Goal: Task Accomplishment & Management: Use online tool/utility

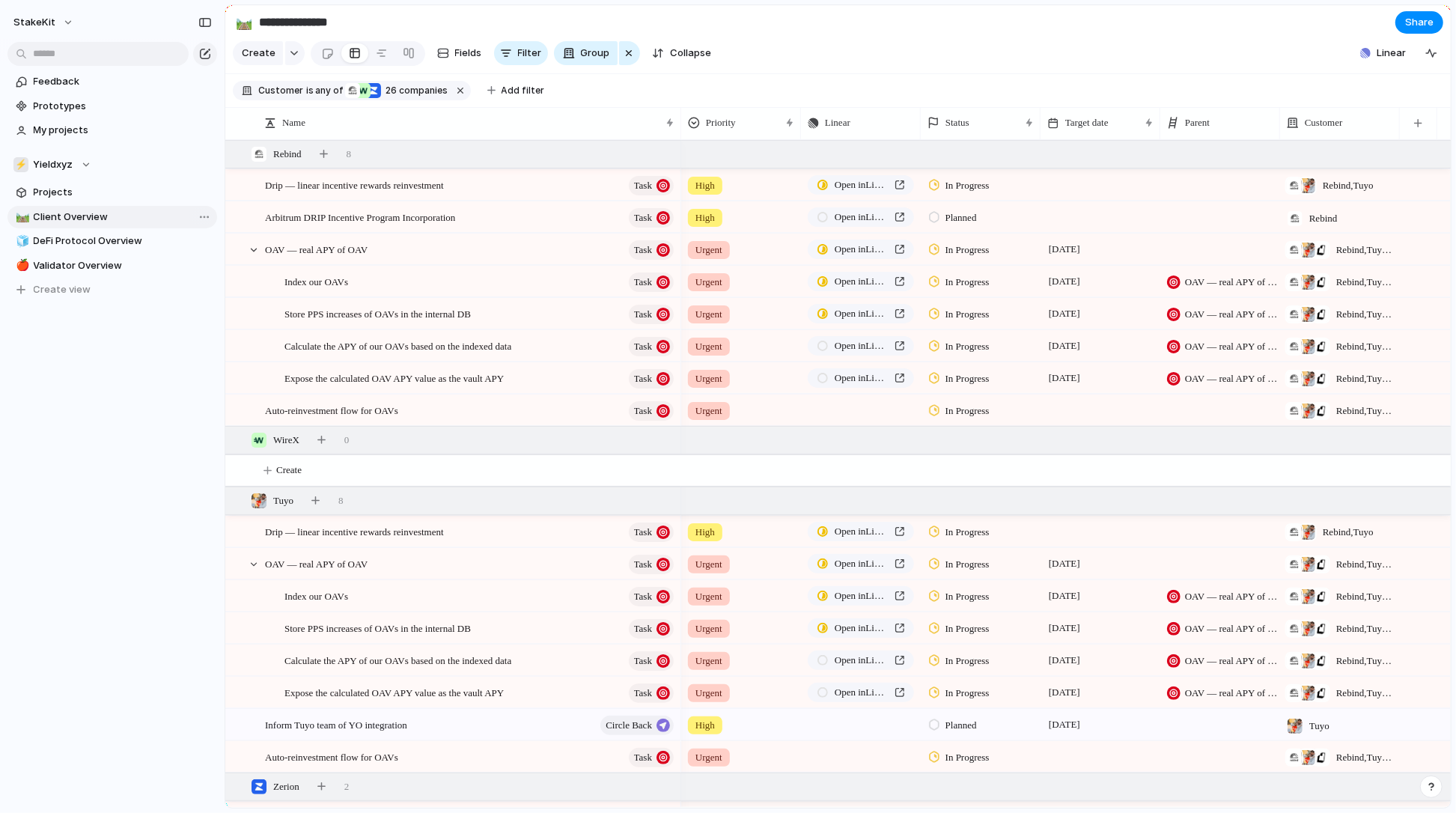
click at [127, 220] on span "Client Overview" at bounding box center [123, 217] width 178 height 15
click at [147, 216] on input "**********" at bounding box center [123, 217] width 178 height 15
click at [54, 417] on div "**********" at bounding box center [112, 211] width 224 height 422
click at [54, 417] on div "Feedback Prototypes My projects ⚡ Yieldxyz Projects 🛤️ Client Overview 🧊 DeFi P…" at bounding box center [112, 211] width 224 height 422
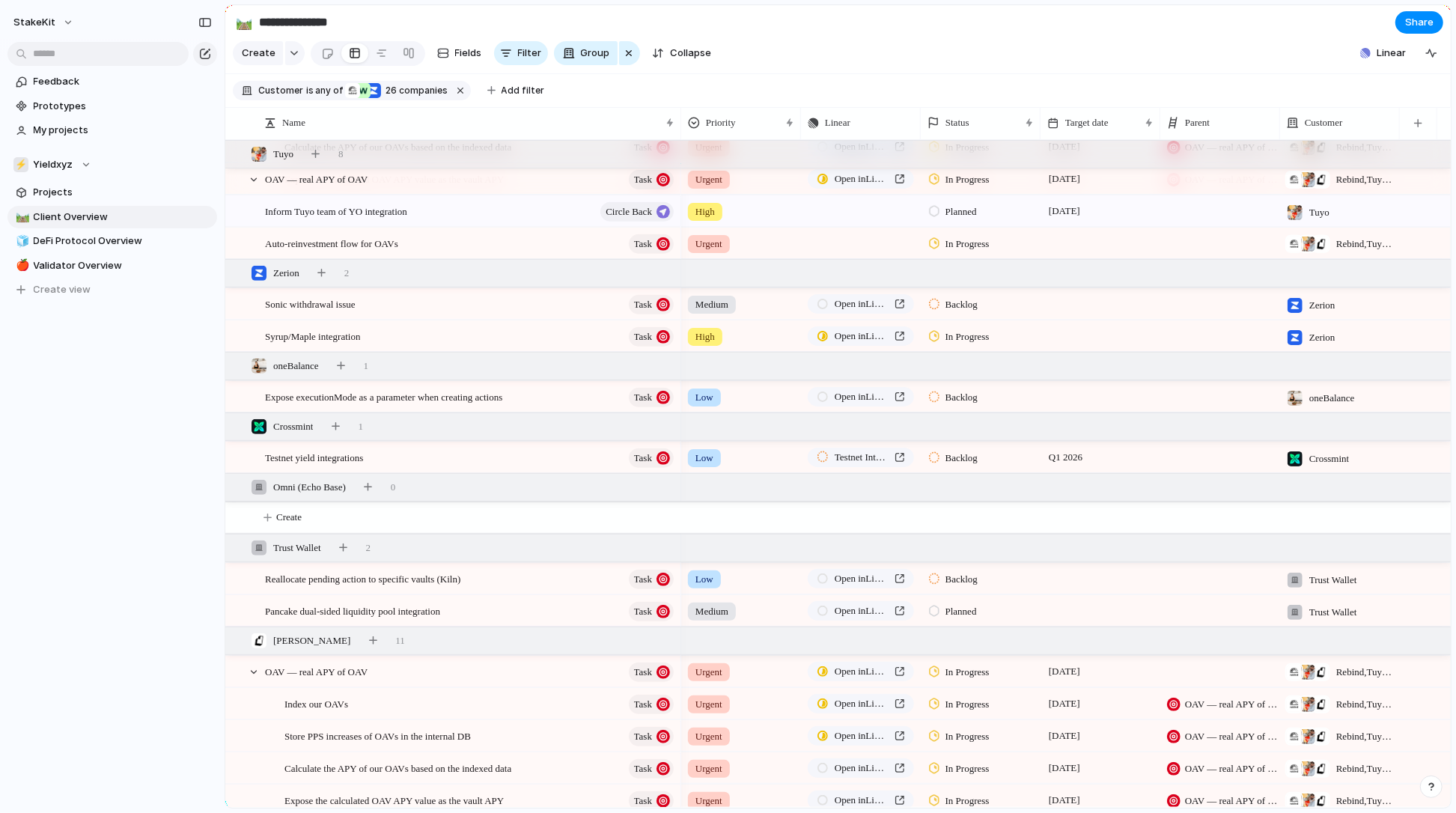
scroll to position [513, 0]
click at [671, 47] on span "Collapse" at bounding box center [691, 53] width 41 height 15
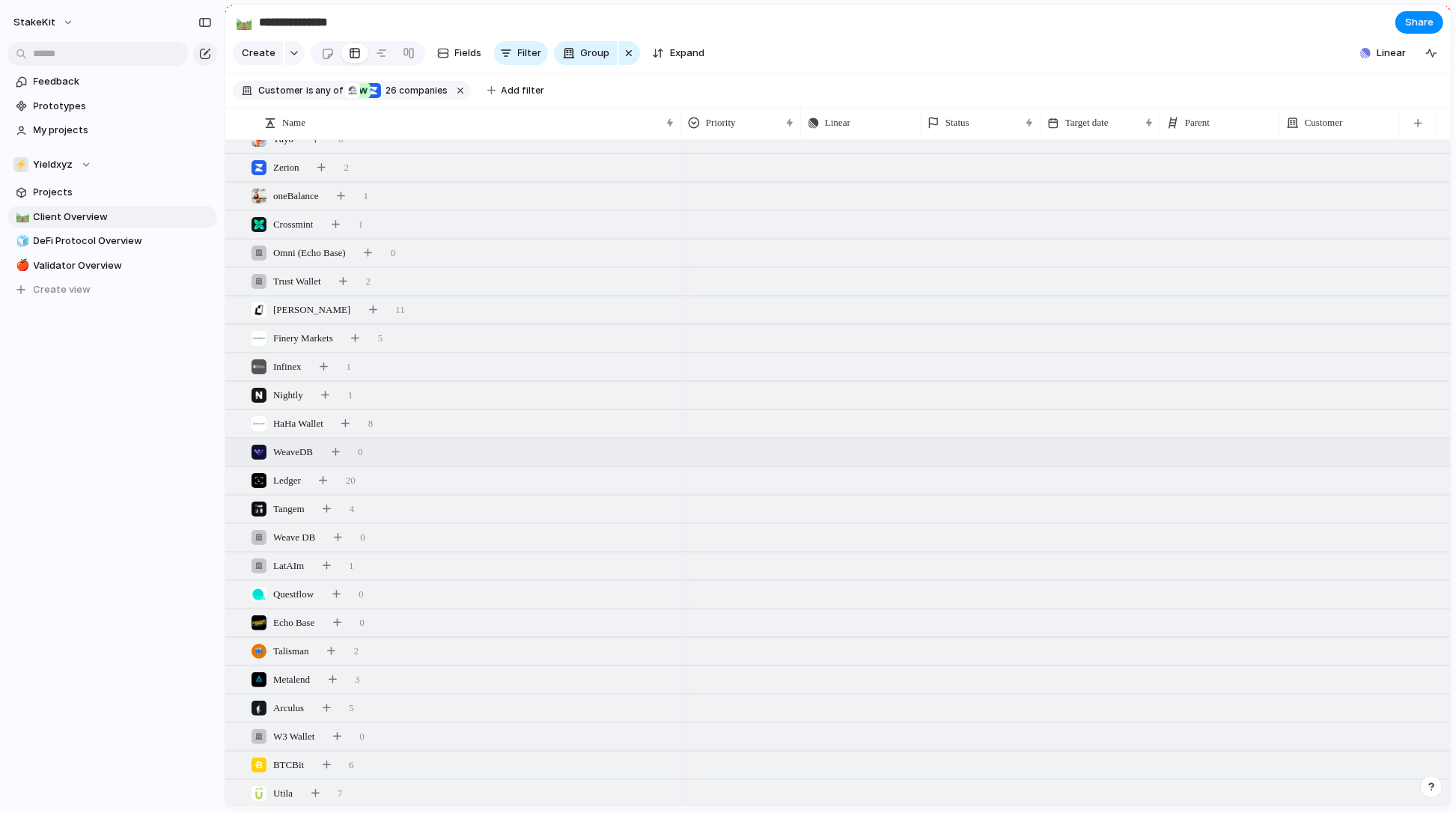
scroll to position [72, 0]
click at [365, 795] on div "Utila 7" at bounding box center [839, 794] width 1228 height 27
click at [273, 795] on div "Utila" at bounding box center [272, 793] width 54 height 16
click at [277, 786] on span "Utila" at bounding box center [283, 794] width 19 height 15
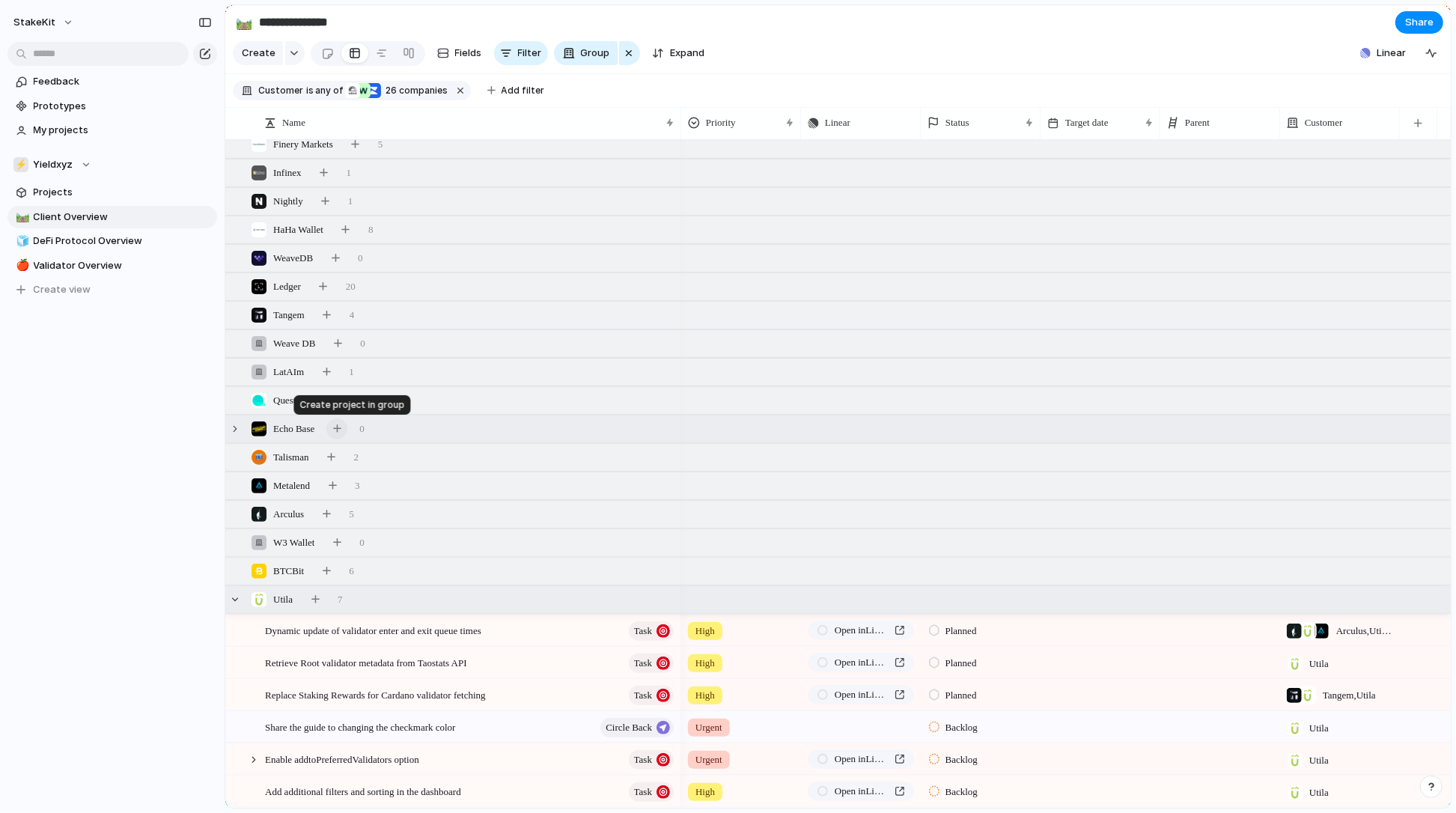
scroll to position [267, 0]
click at [944, 655] on div "Planned" at bounding box center [955, 663] width 52 height 18
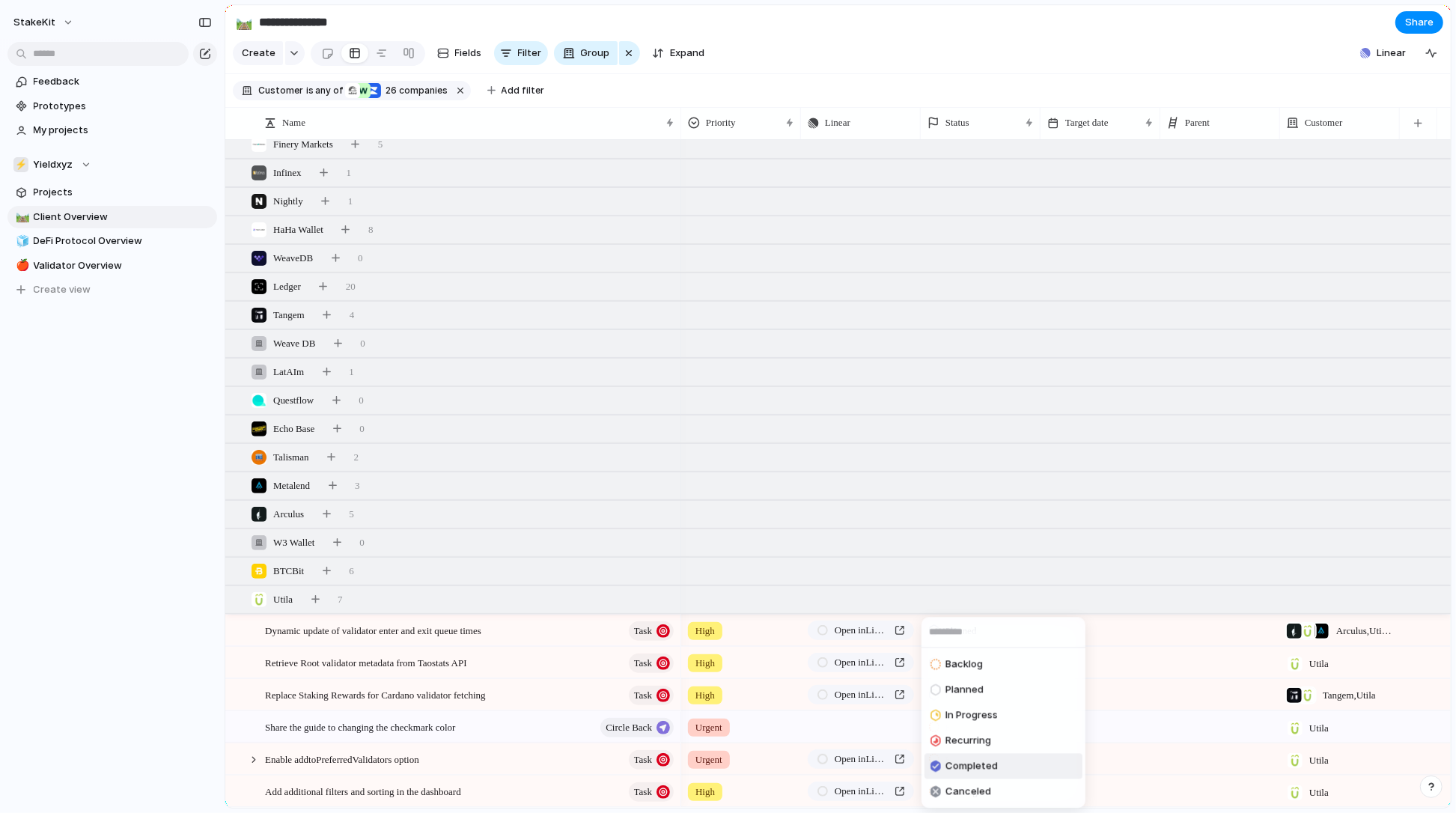
click at [947, 770] on span "Completed" at bounding box center [971, 766] width 52 height 15
click at [936, 662] on div at bounding box center [934, 663] width 10 height 14
click at [979, 717] on span "In Progress" at bounding box center [971, 716] width 52 height 15
click at [954, 659] on span "In Progress" at bounding box center [967, 663] width 44 height 15
click at [1139, 660] on div "Backlog Planned In Progress Recurring Completed Canceled" at bounding box center [728, 406] width 1456 height 813
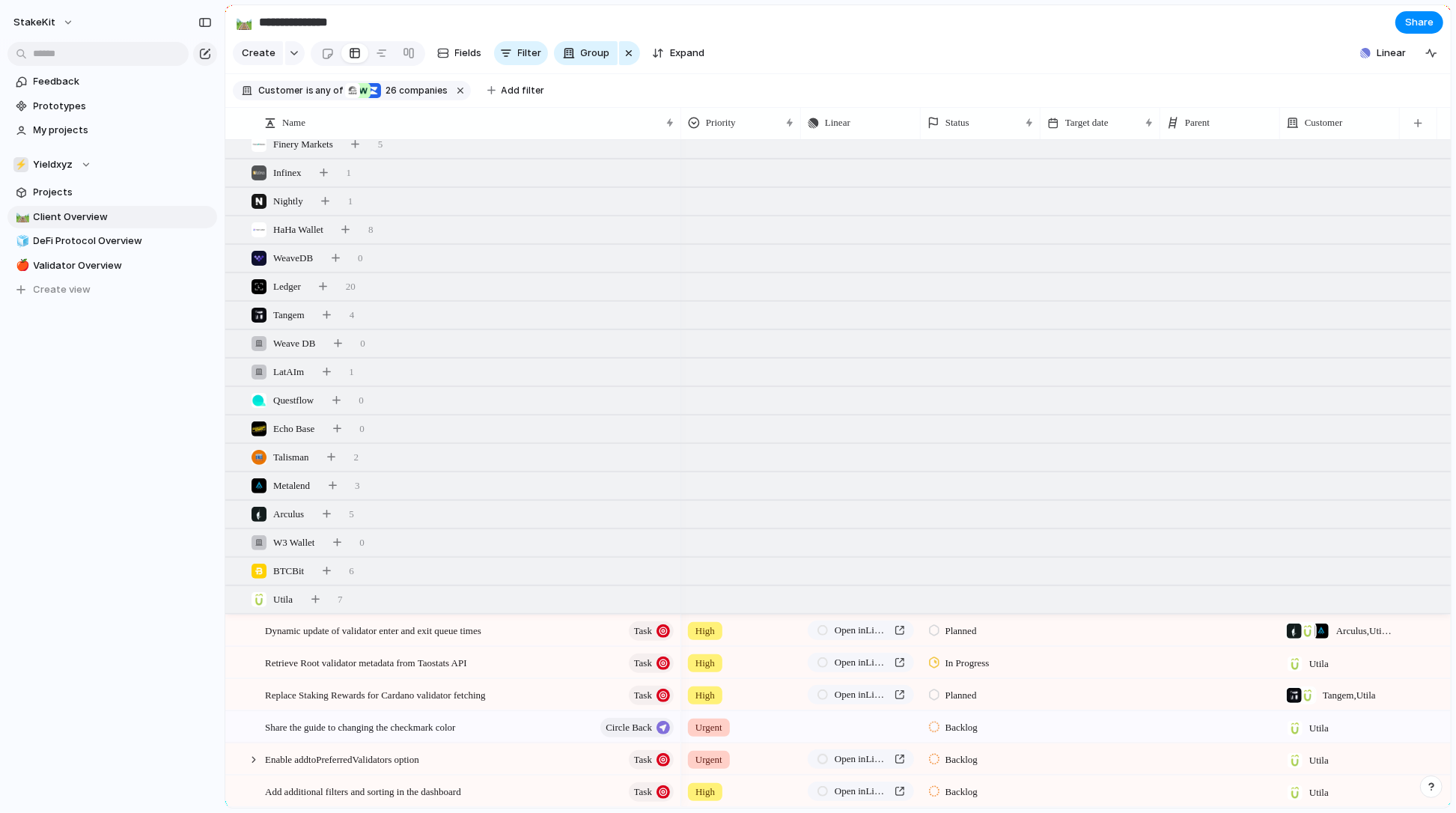
click at [936, 758] on div at bounding box center [934, 759] width 10 height 14
click at [958, 762] on span "Completed" at bounding box center [971, 766] width 52 height 15
click at [933, 726] on div at bounding box center [934, 727] width 10 height 14
click at [939, 762] on div at bounding box center [936, 766] width 10 height 14
click at [371, 569] on div "BTCBit 6" at bounding box center [839, 572] width 1228 height 27
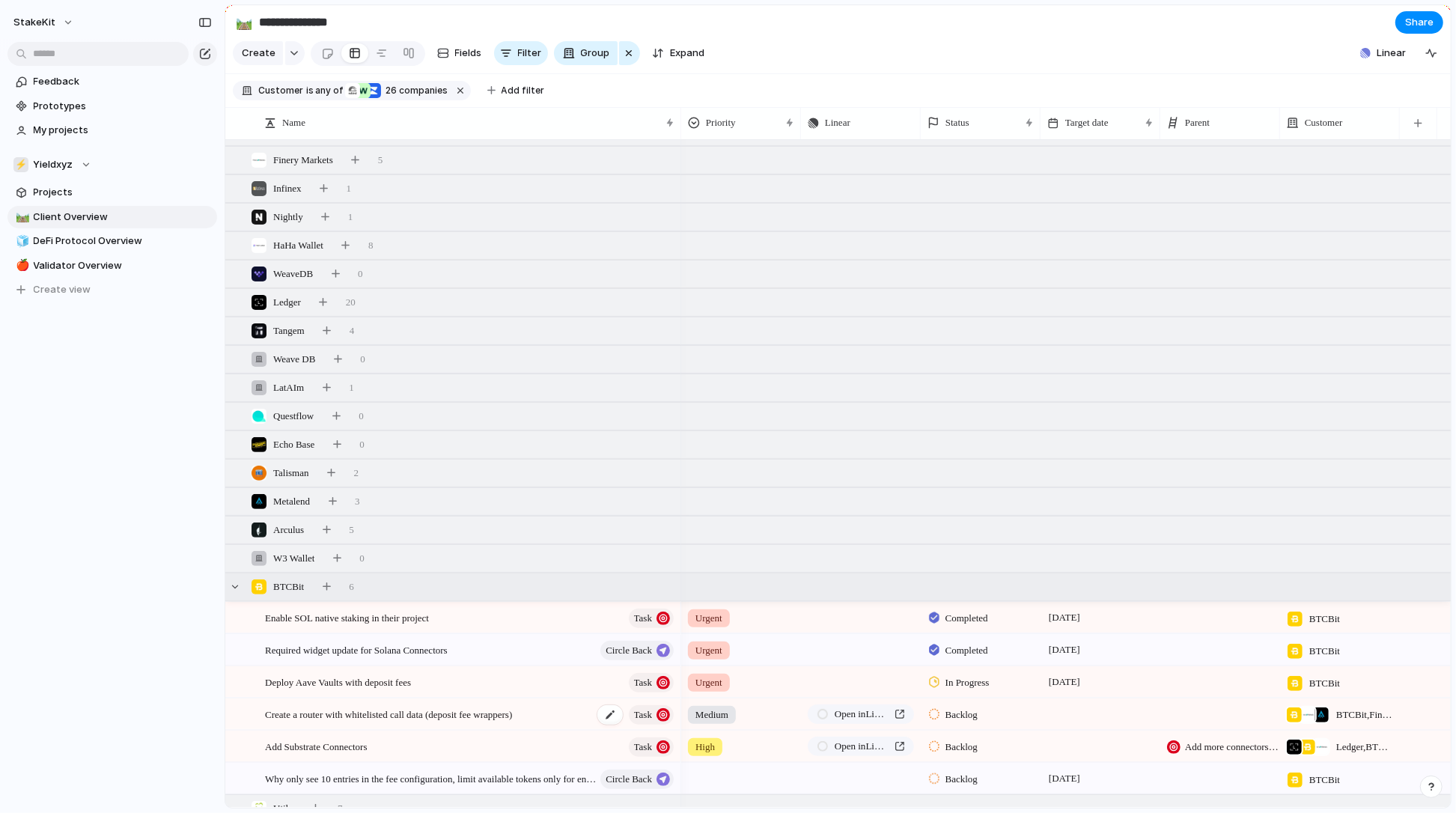
scroll to position [235, 0]
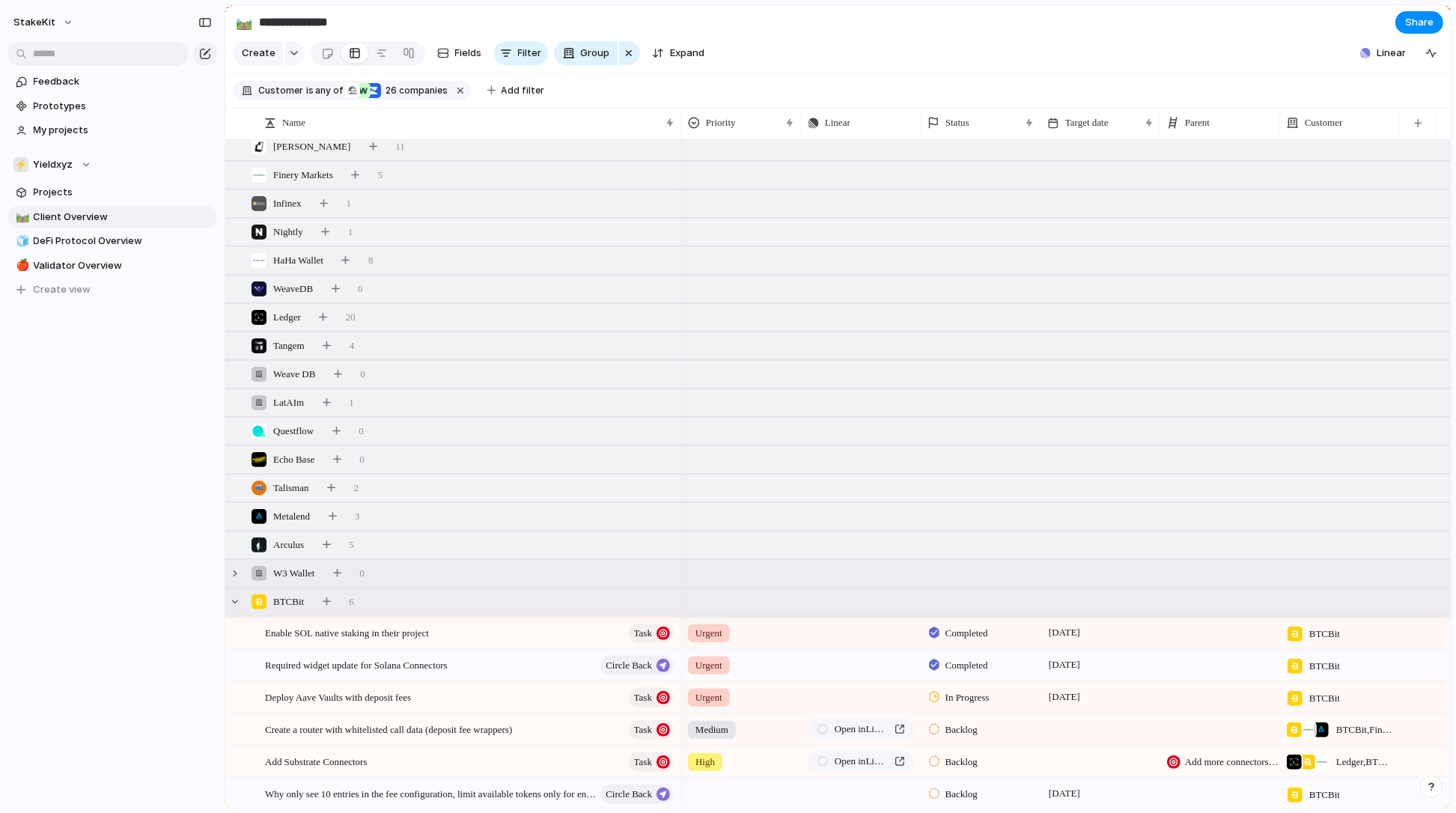
click at [300, 575] on span "W3 Wallet" at bounding box center [293, 573] width 41 height 15
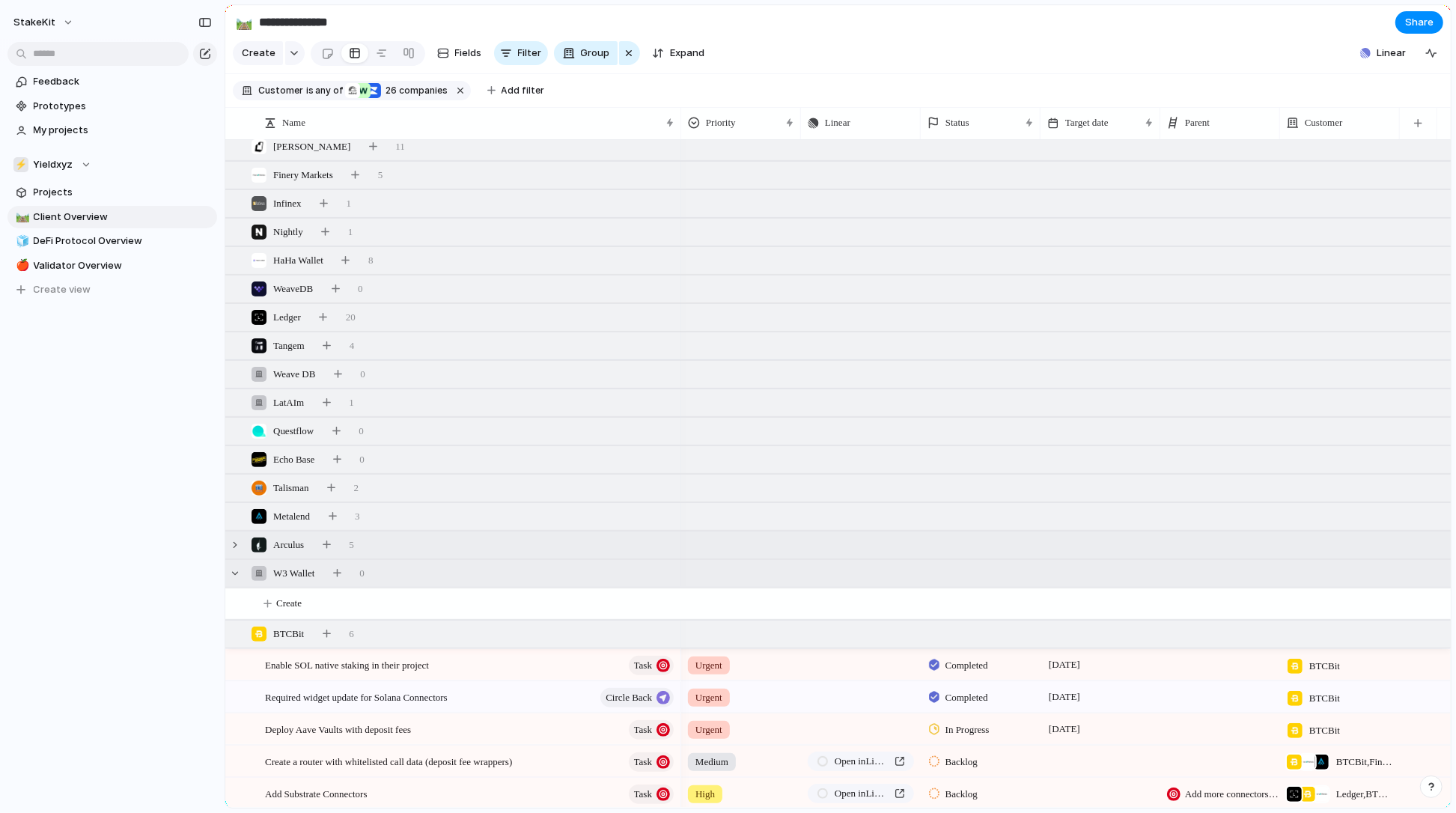
click at [290, 544] on span "Arculus" at bounding box center [289, 545] width 31 height 15
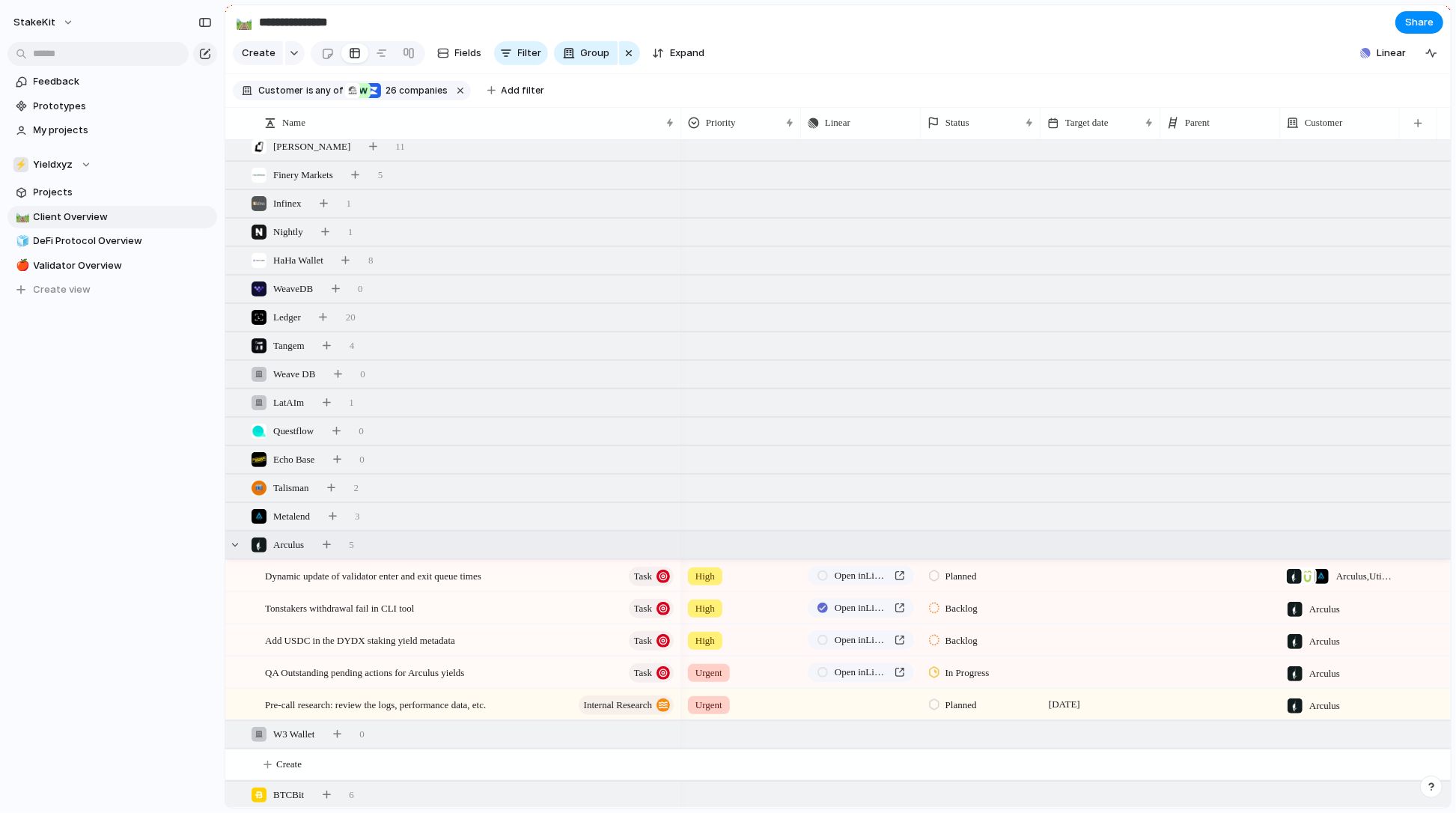
click at [936, 611] on div at bounding box center [934, 608] width 10 height 14
click at [958, 758] on div "Completed" at bounding box center [965, 767] width 68 height 18
click at [325, 545] on button "button" at bounding box center [326, 545] width 21 height 21
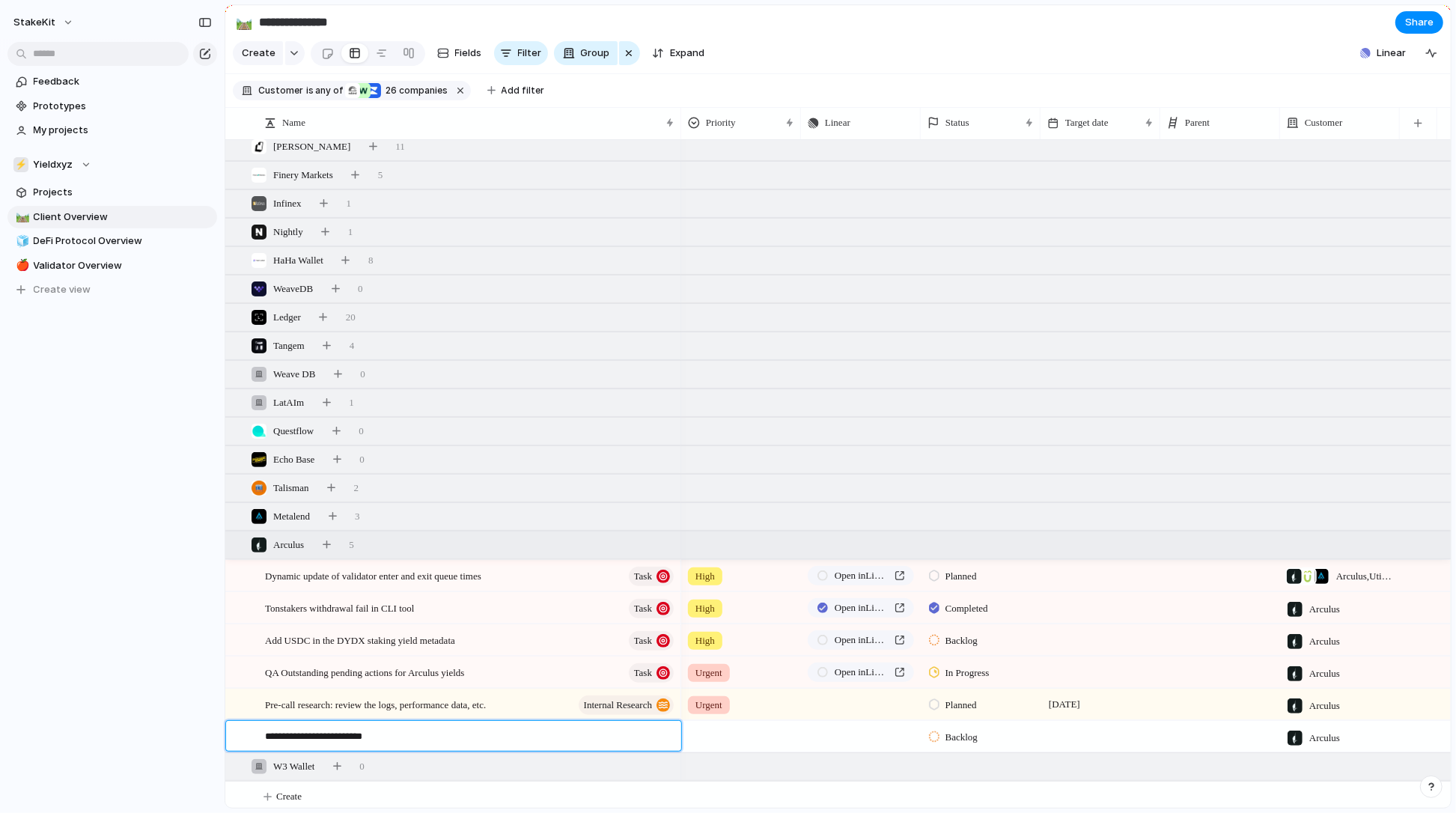
type textarea "**********"
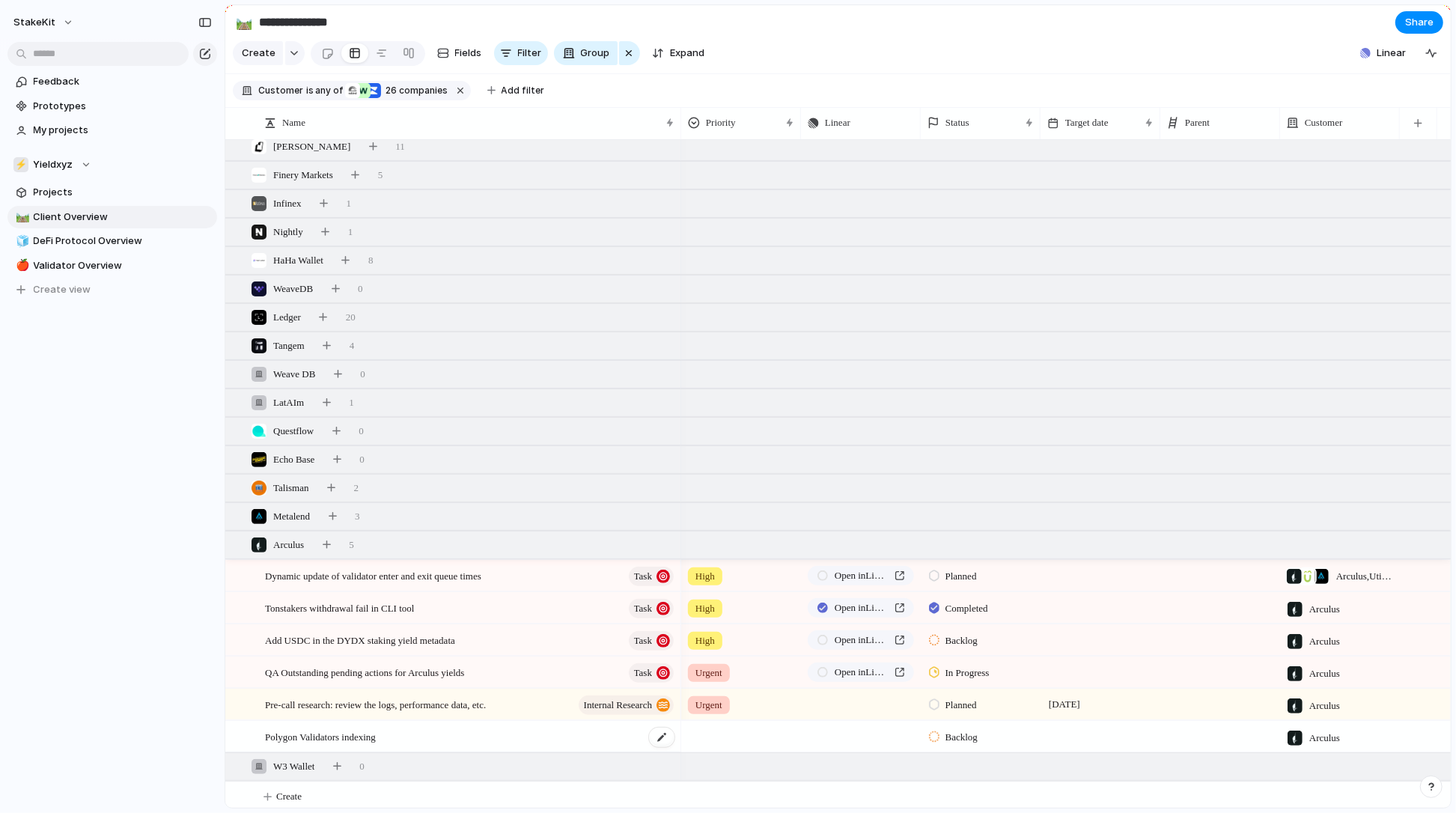
click at [511, 735] on div "Polygon Validators indexing" at bounding box center [470, 737] width 411 height 31
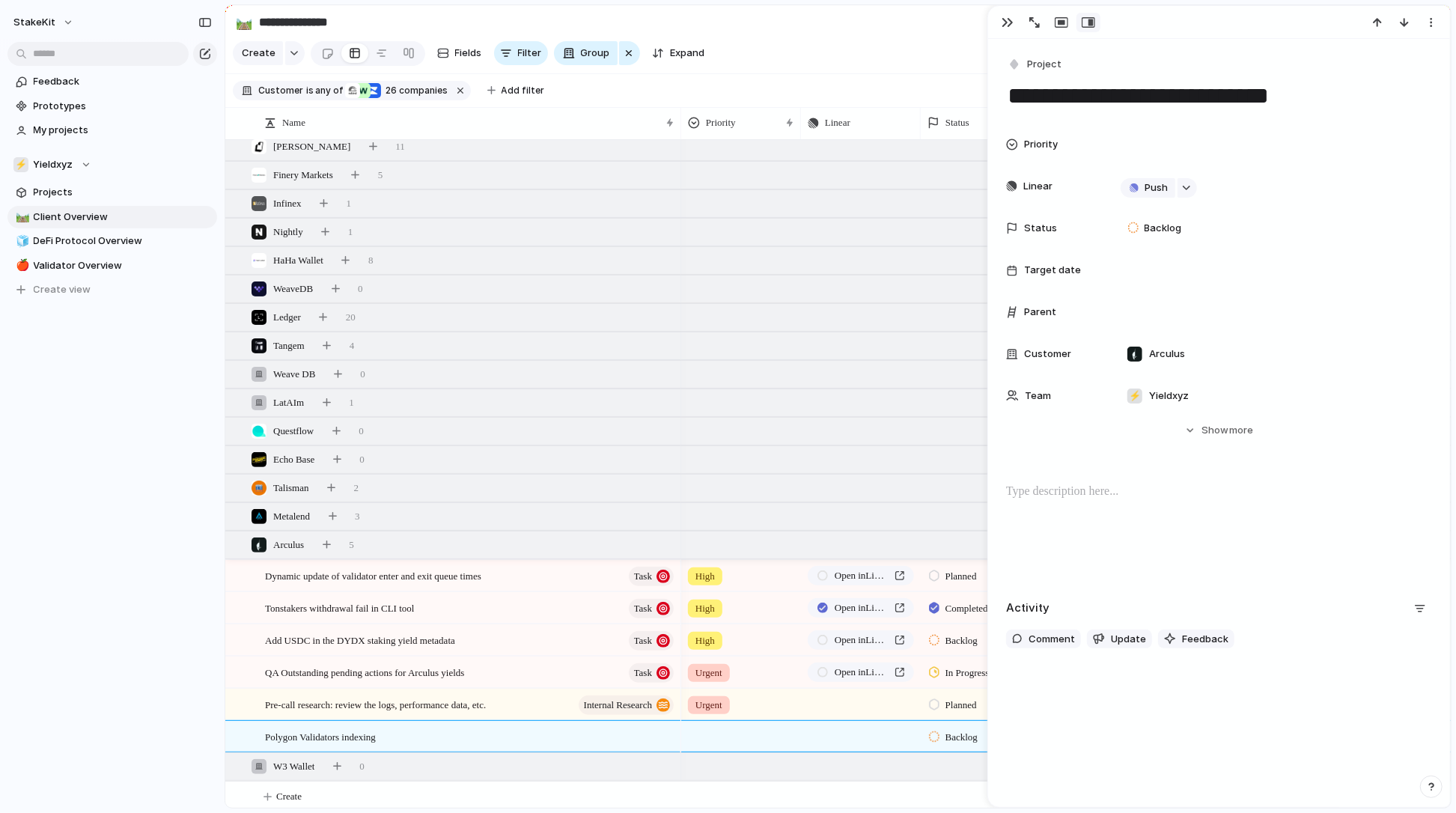
click at [1327, 97] on textarea "**********" at bounding box center [1219, 96] width 425 height 31
type textarea "**********"
click at [1226, 491] on p at bounding box center [1220, 492] width 426 height 18
click at [861, 731] on button "Push" at bounding box center [869, 737] width 50 height 19
click at [867, 790] on li "Issue" at bounding box center [875, 793] width 86 height 24
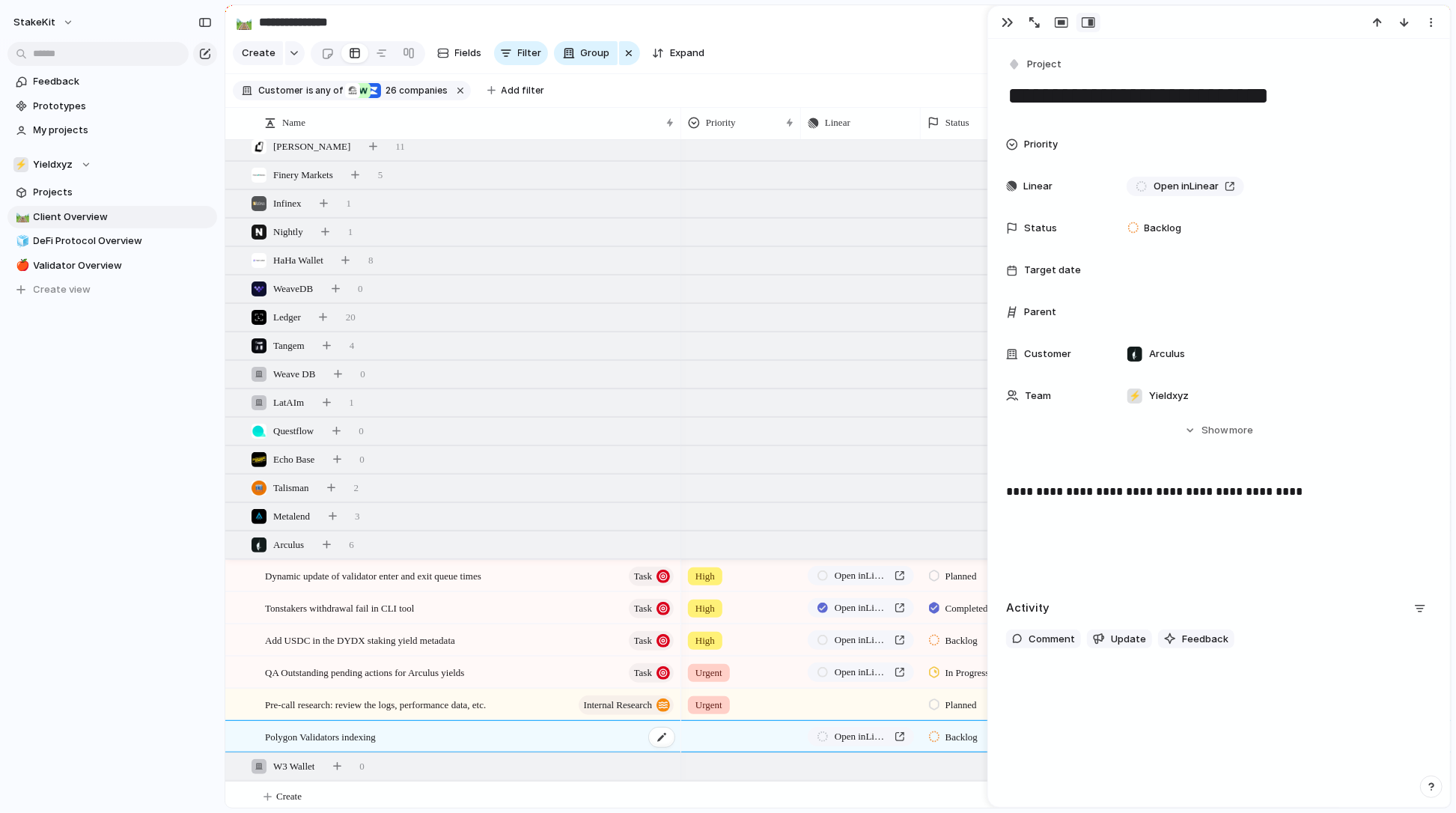
click at [638, 737] on div "Polygon Validators indexing" at bounding box center [470, 737] width 411 height 31
click at [658, 738] on div at bounding box center [662, 737] width 26 height 19
click at [1047, 70] on span "Project" at bounding box center [1044, 64] width 35 height 15
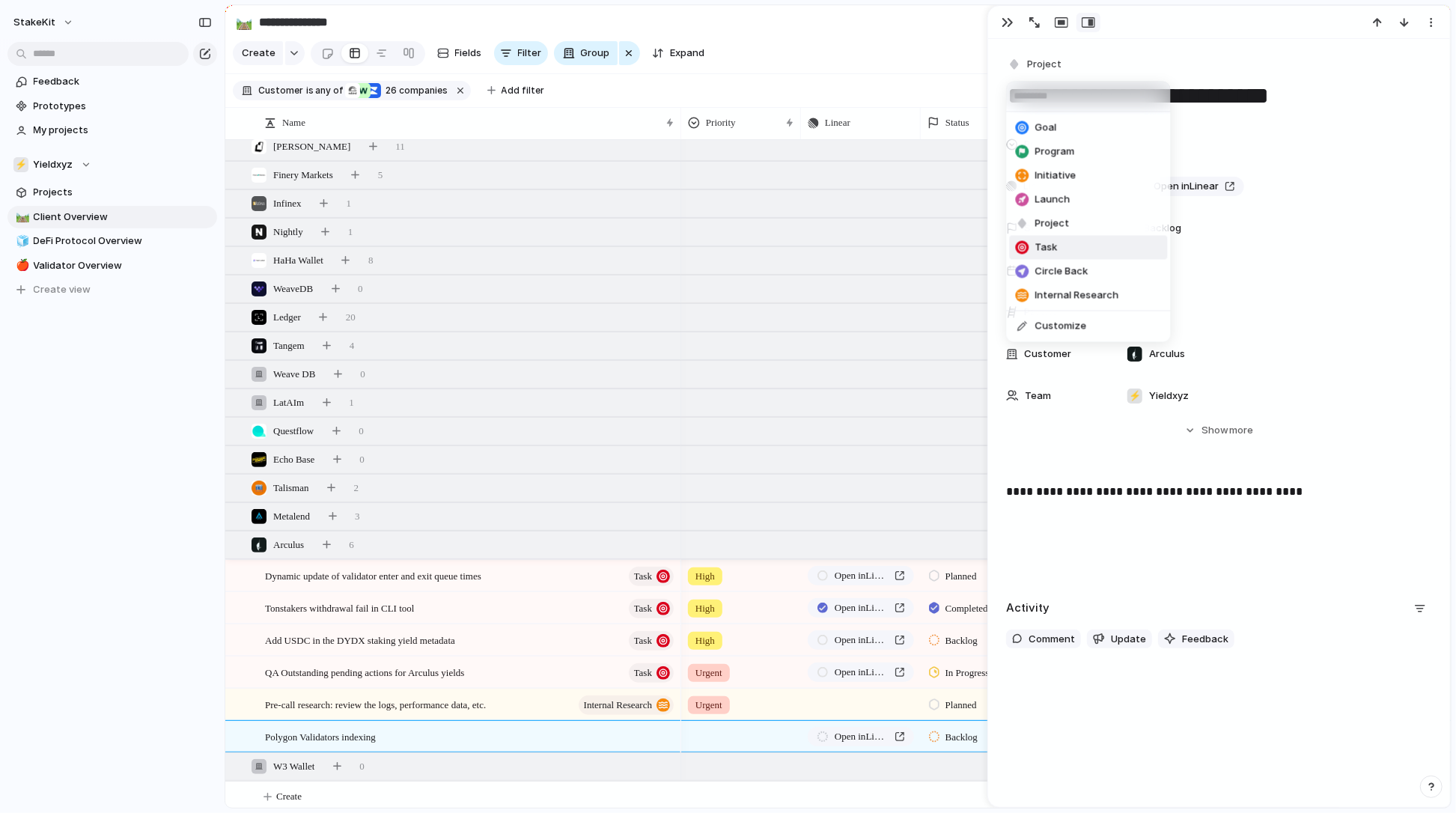
click at [1058, 244] on li "Task" at bounding box center [1089, 248] width 158 height 24
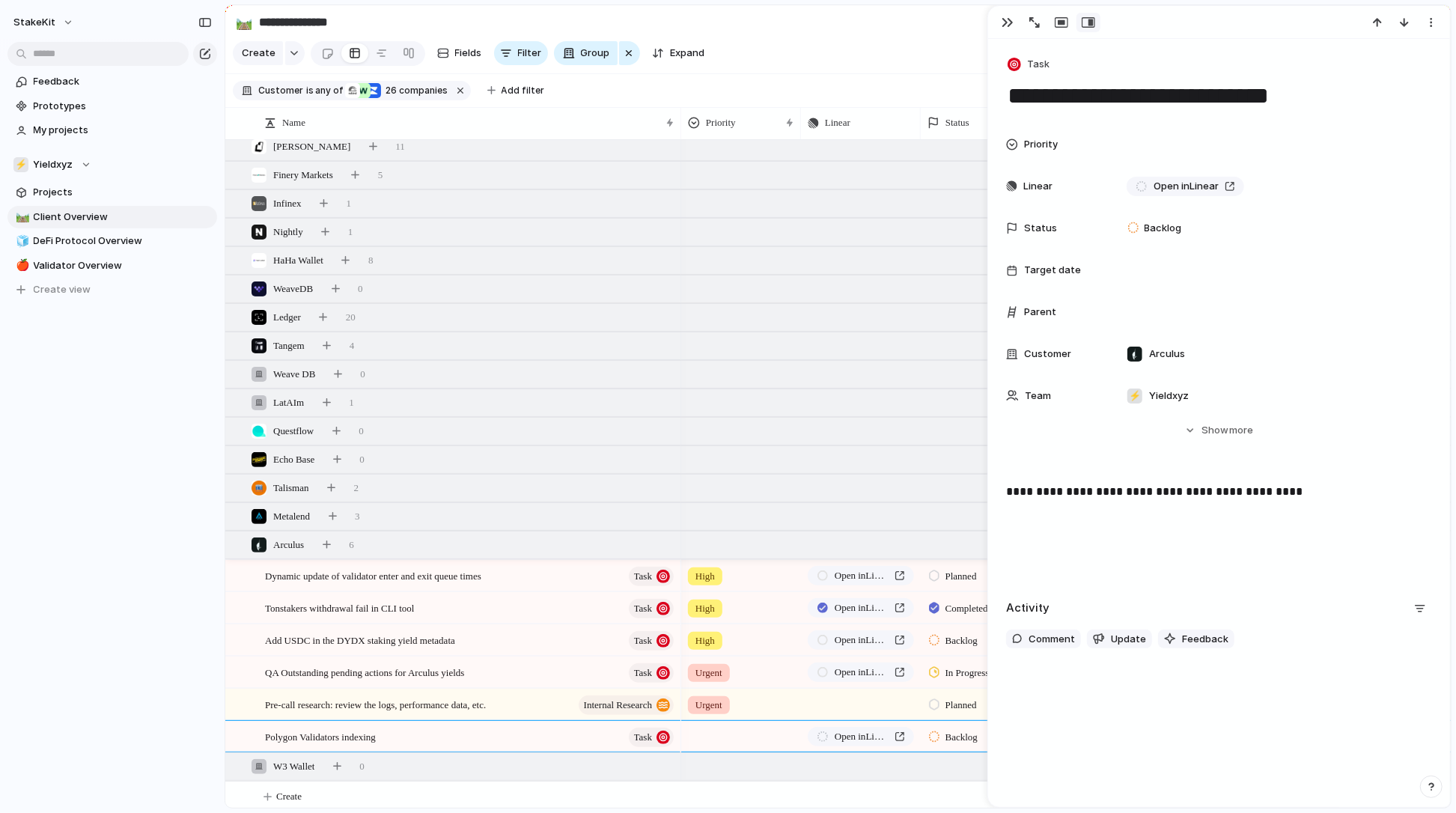
click at [723, 747] on div at bounding box center [741, 737] width 120 height 31
click at [736, 707] on div "Urgent" at bounding box center [716, 716] width 48 height 18
click at [1007, 26] on div "button" at bounding box center [1007, 22] width 12 height 12
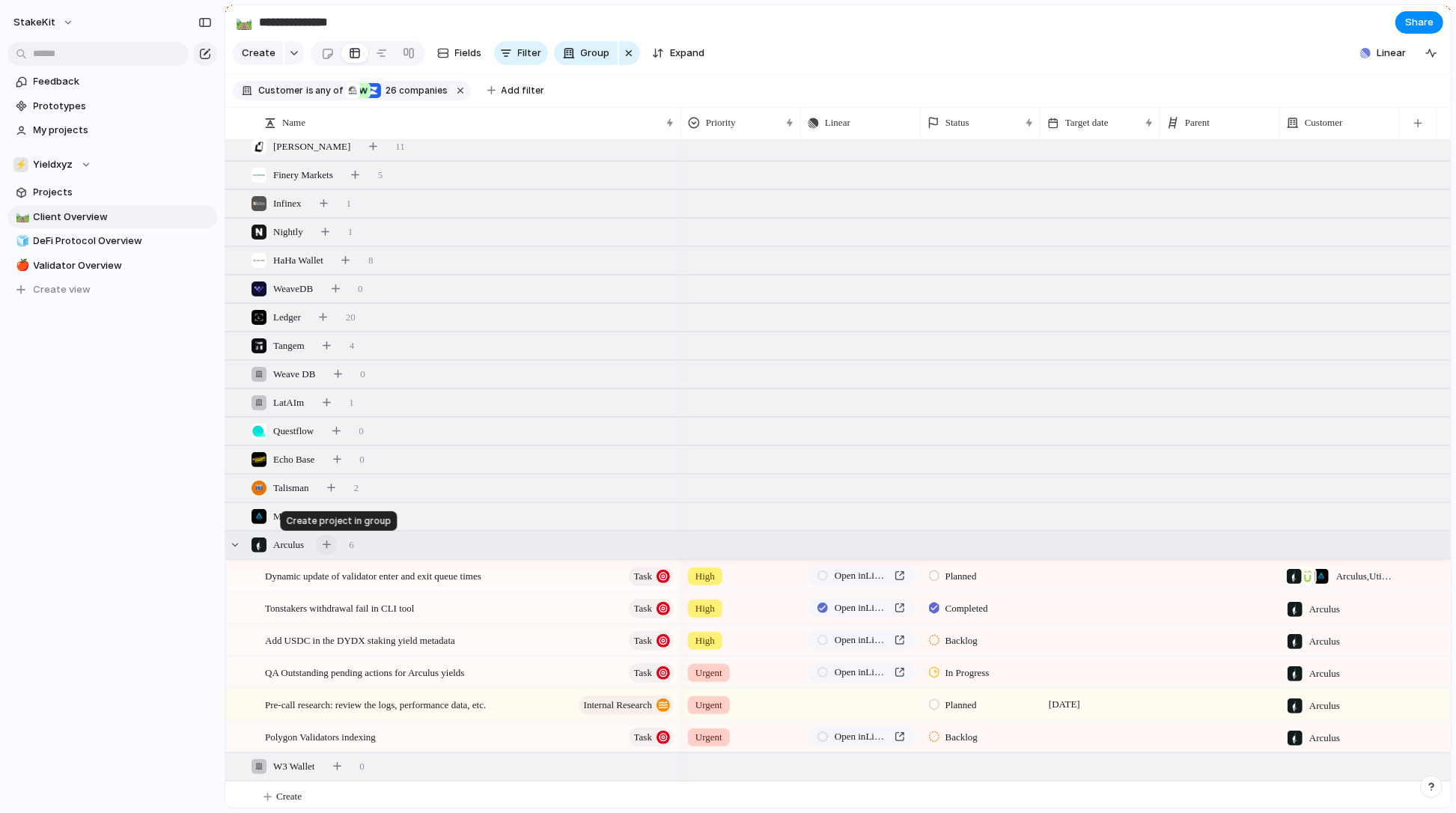
click at [331, 545] on div "button" at bounding box center [326, 544] width 8 height 8
click at [349, 519] on div at bounding box center [335, 517] width 27 height 21
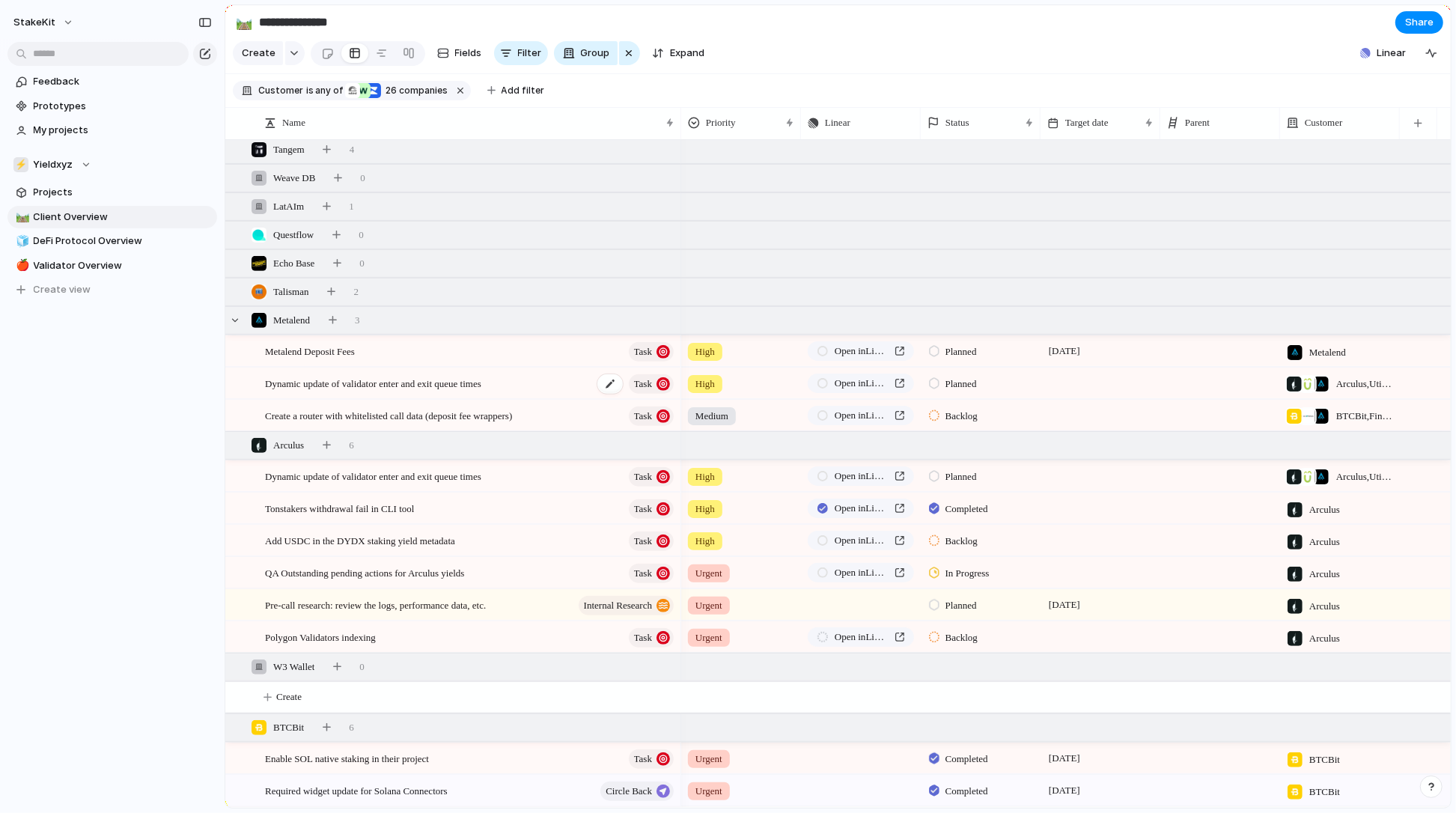
scroll to position [432, 0]
click at [360, 417] on span "Create a router with whitelisted call data (deposit fee wrappers)" at bounding box center [388, 414] width 247 height 17
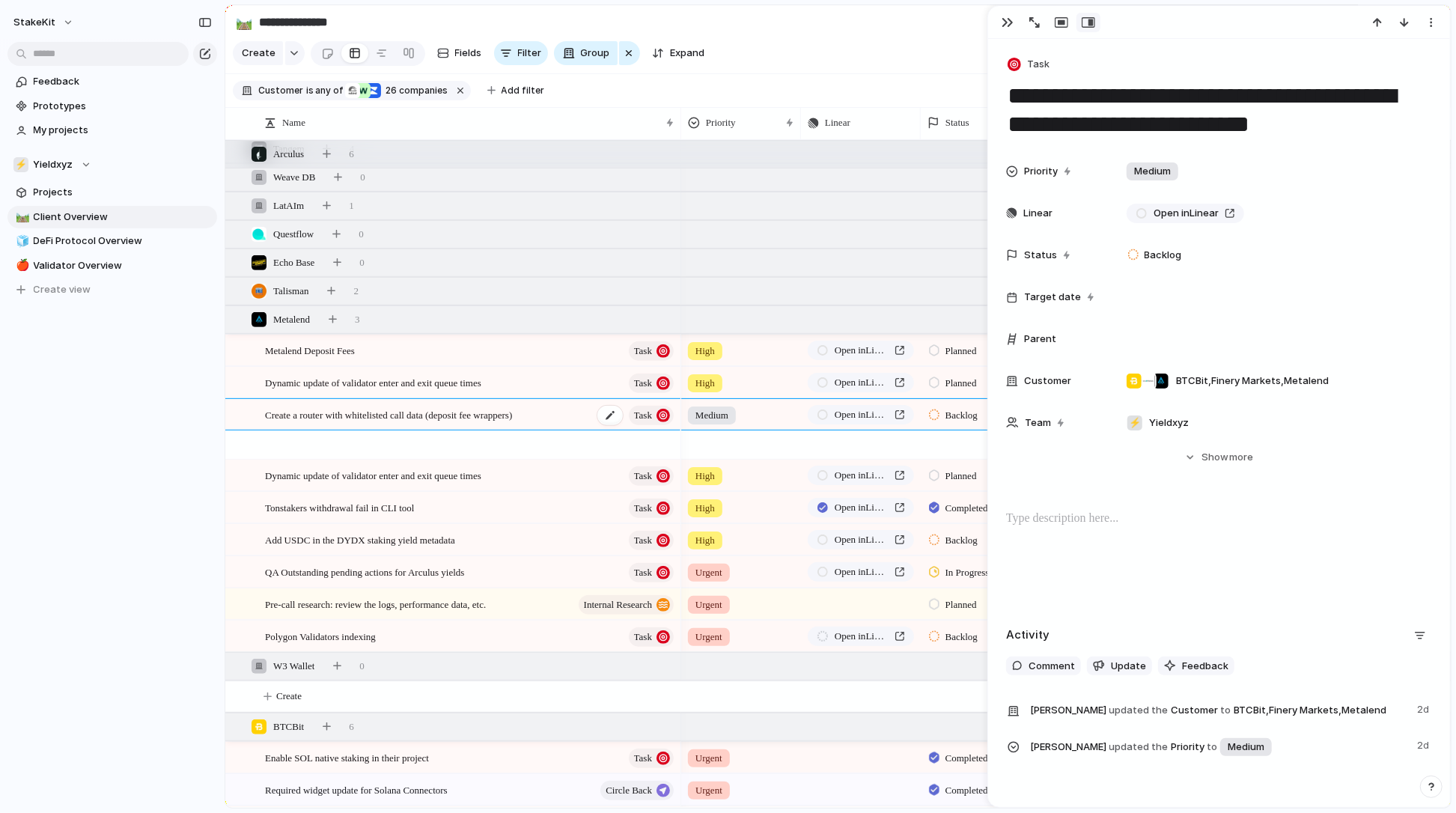
click at [360, 775] on div "Required widget update for Solana Connectors Circle Back" at bounding box center [470, 790] width 411 height 31
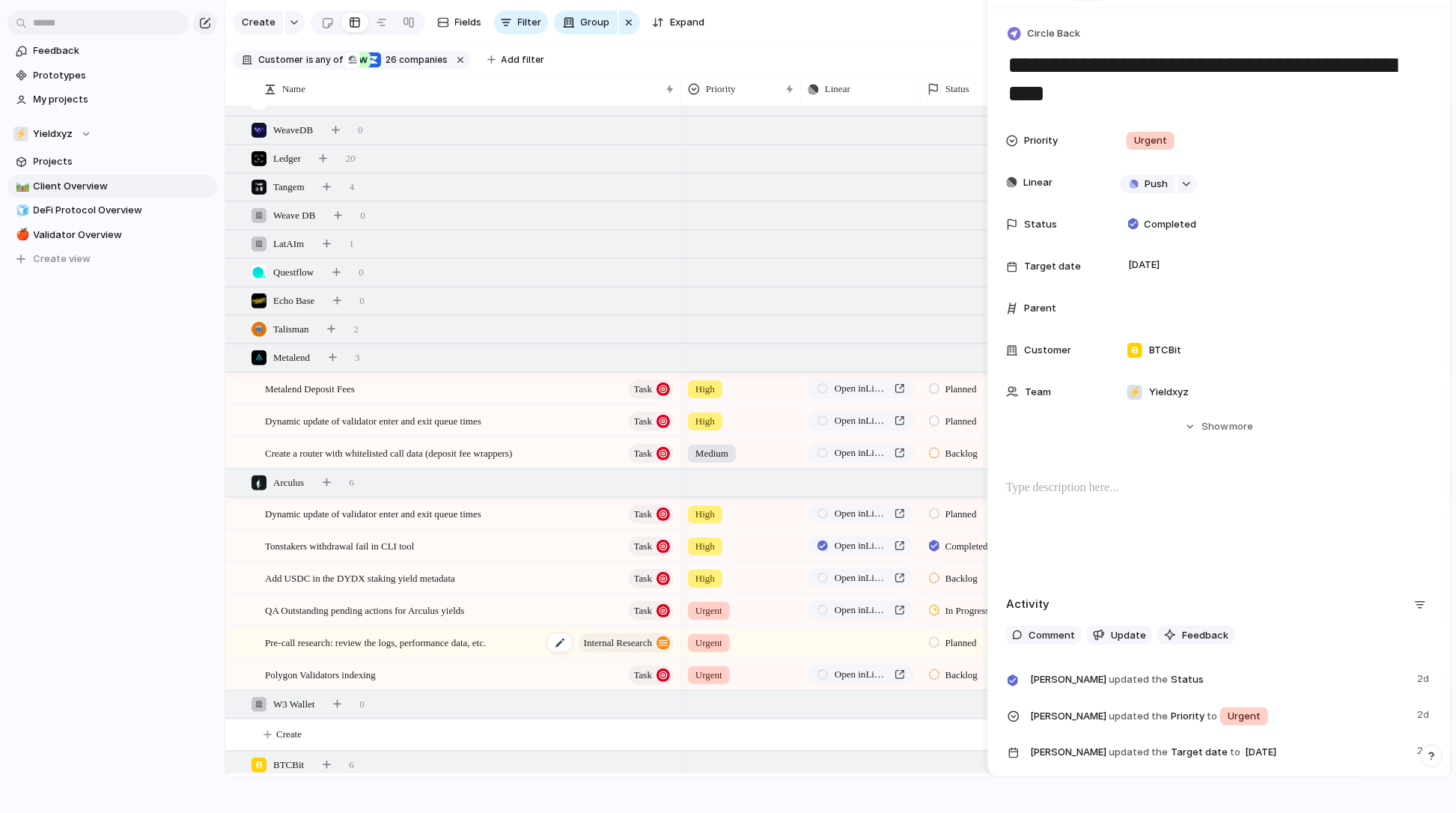
scroll to position [326, 0]
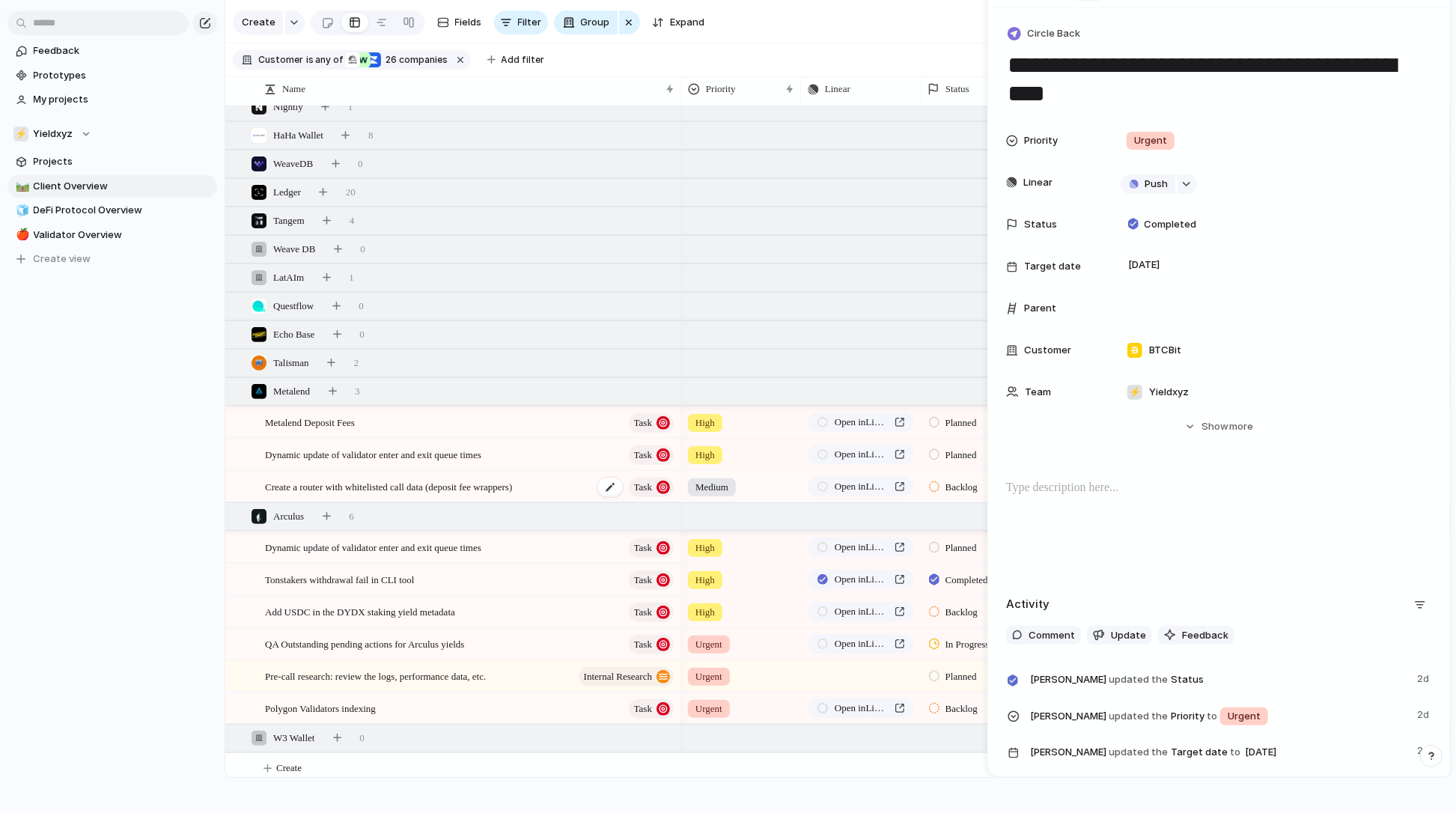
click at [346, 482] on span "Create a router with whitelisted call data (deposit fee wrappers)" at bounding box center [388, 486] width 247 height 17
type textarea "**********"
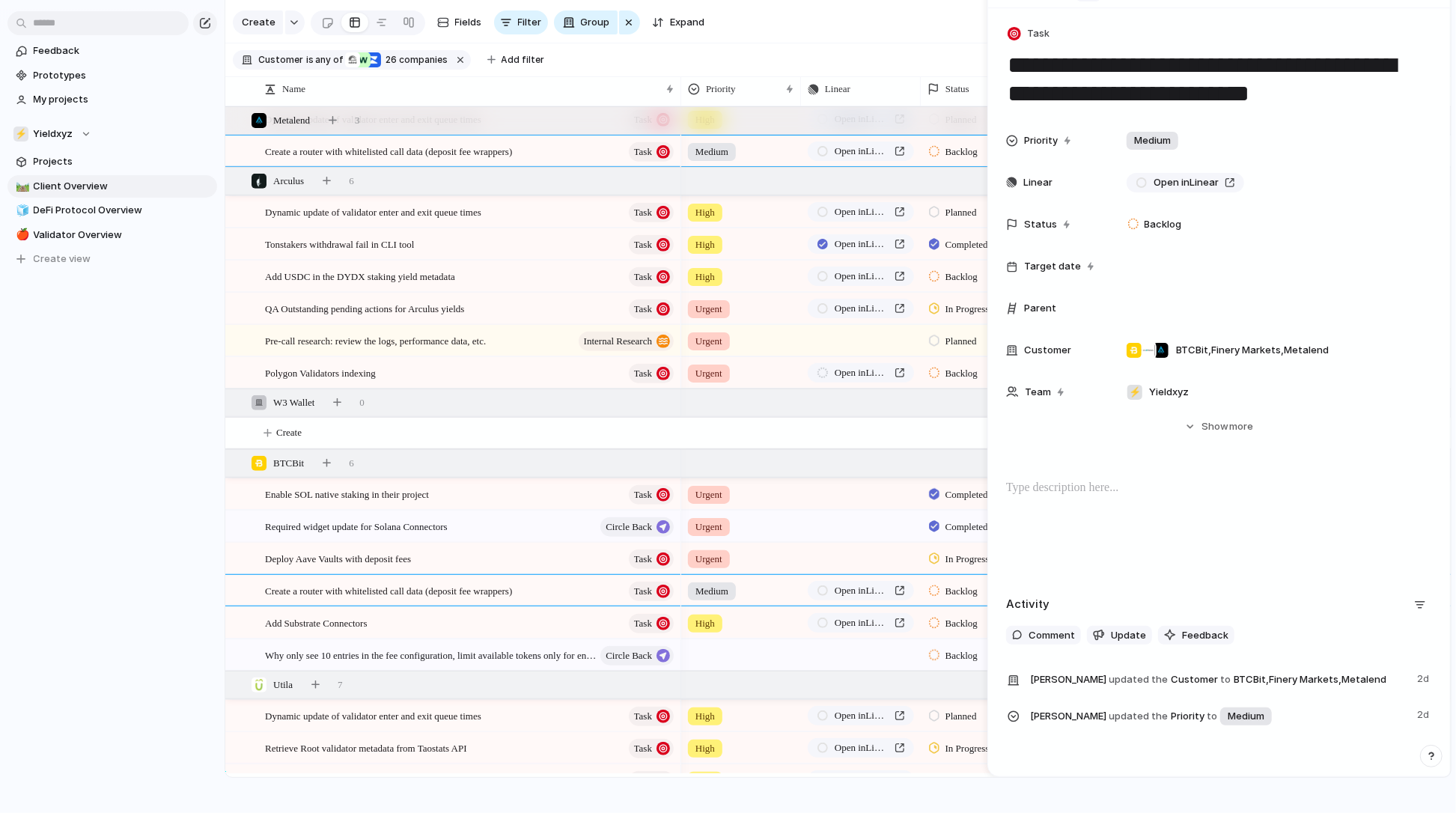
scroll to position [648, 0]
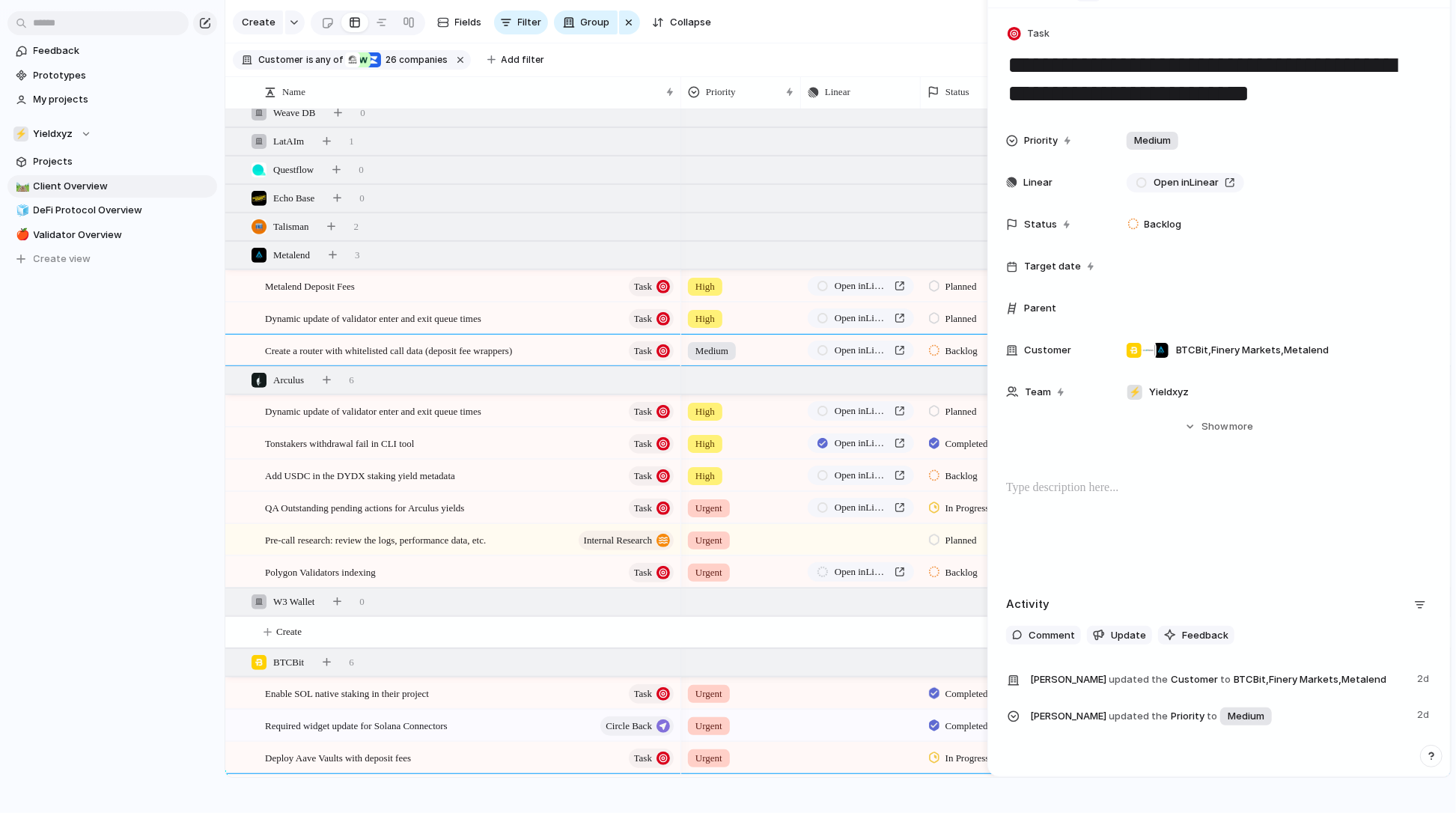
scroll to position [430, 0]
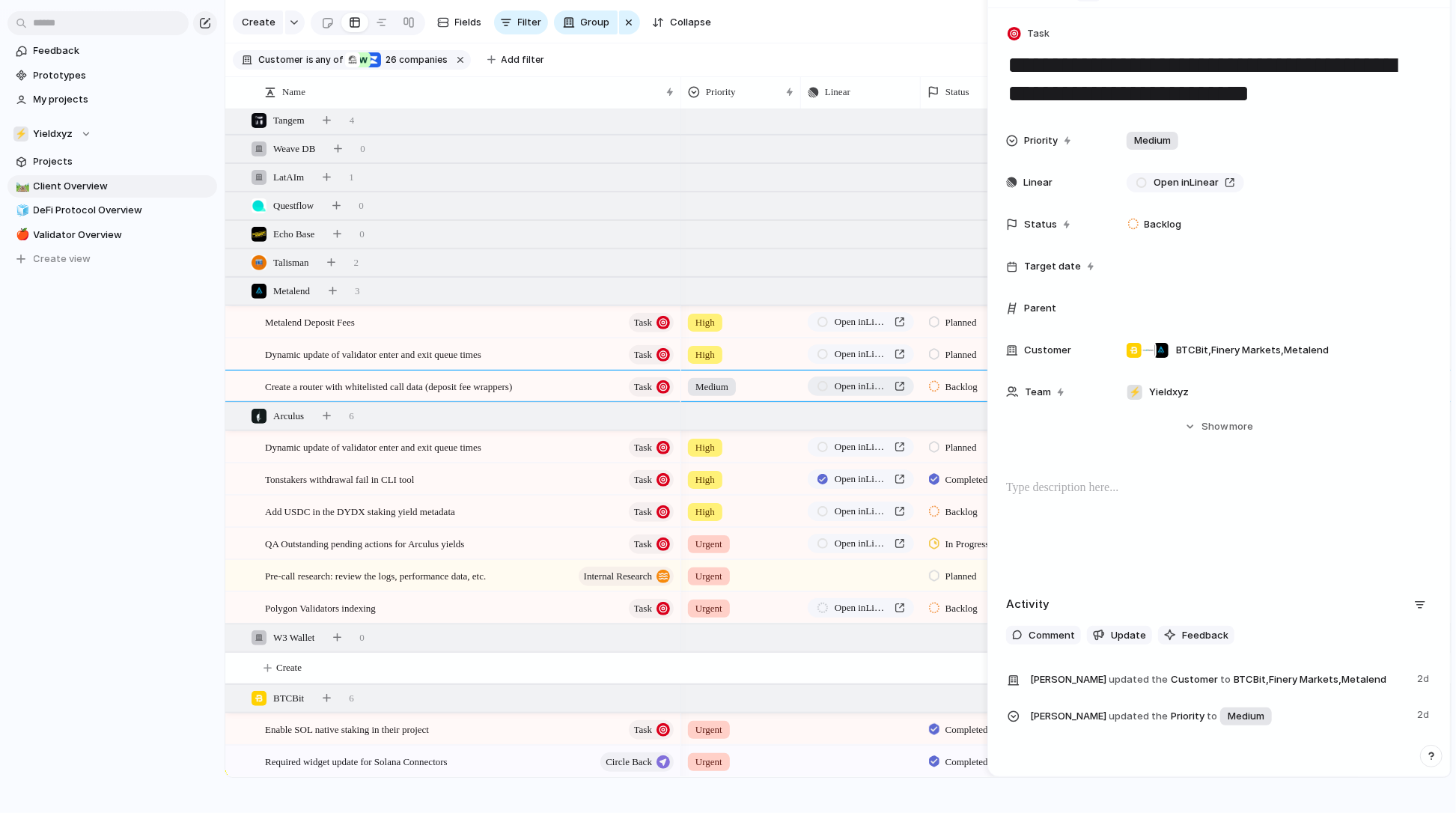
click at [843, 382] on span "Open in Linear" at bounding box center [861, 386] width 54 height 15
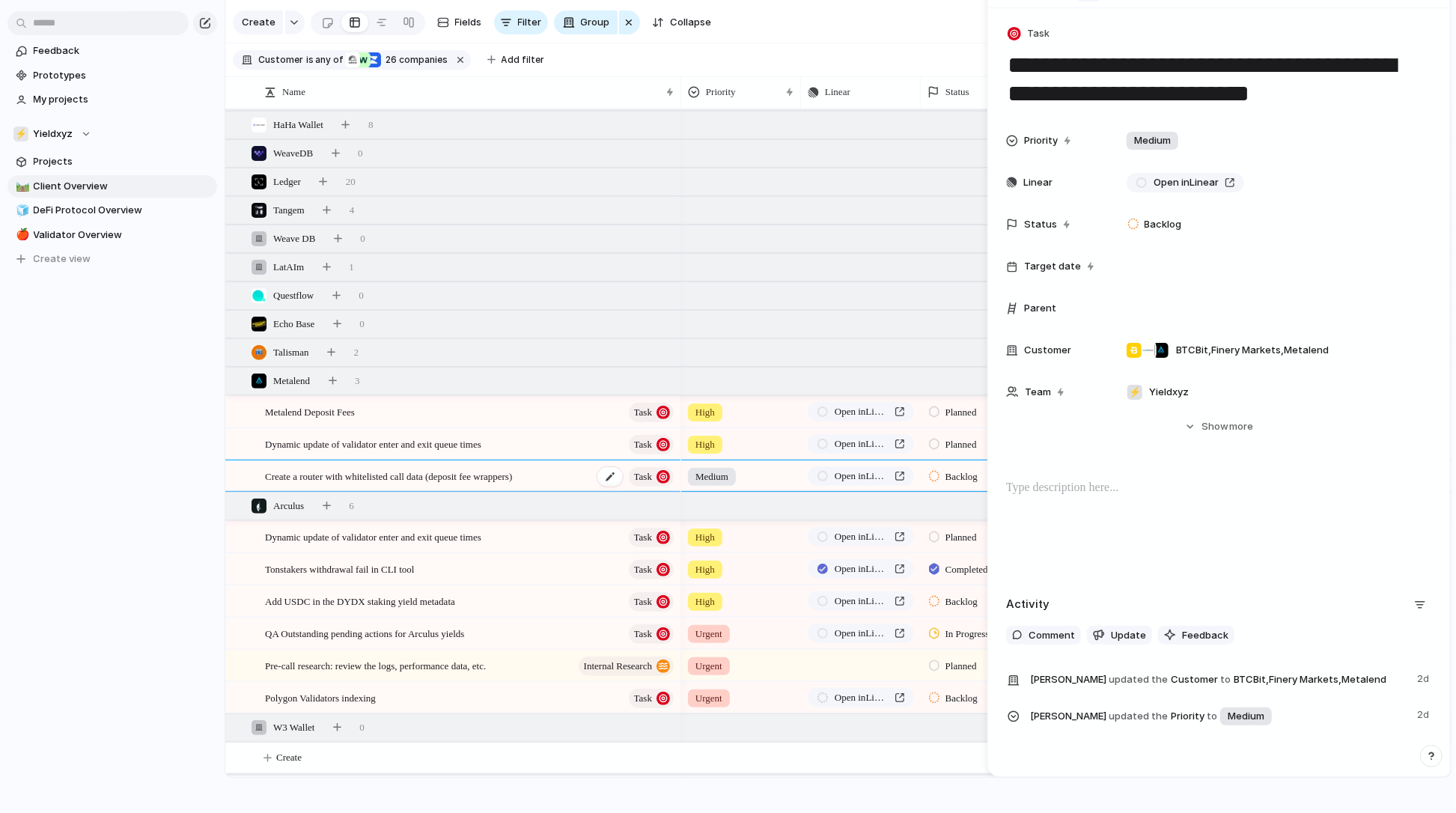
scroll to position [279, 0]
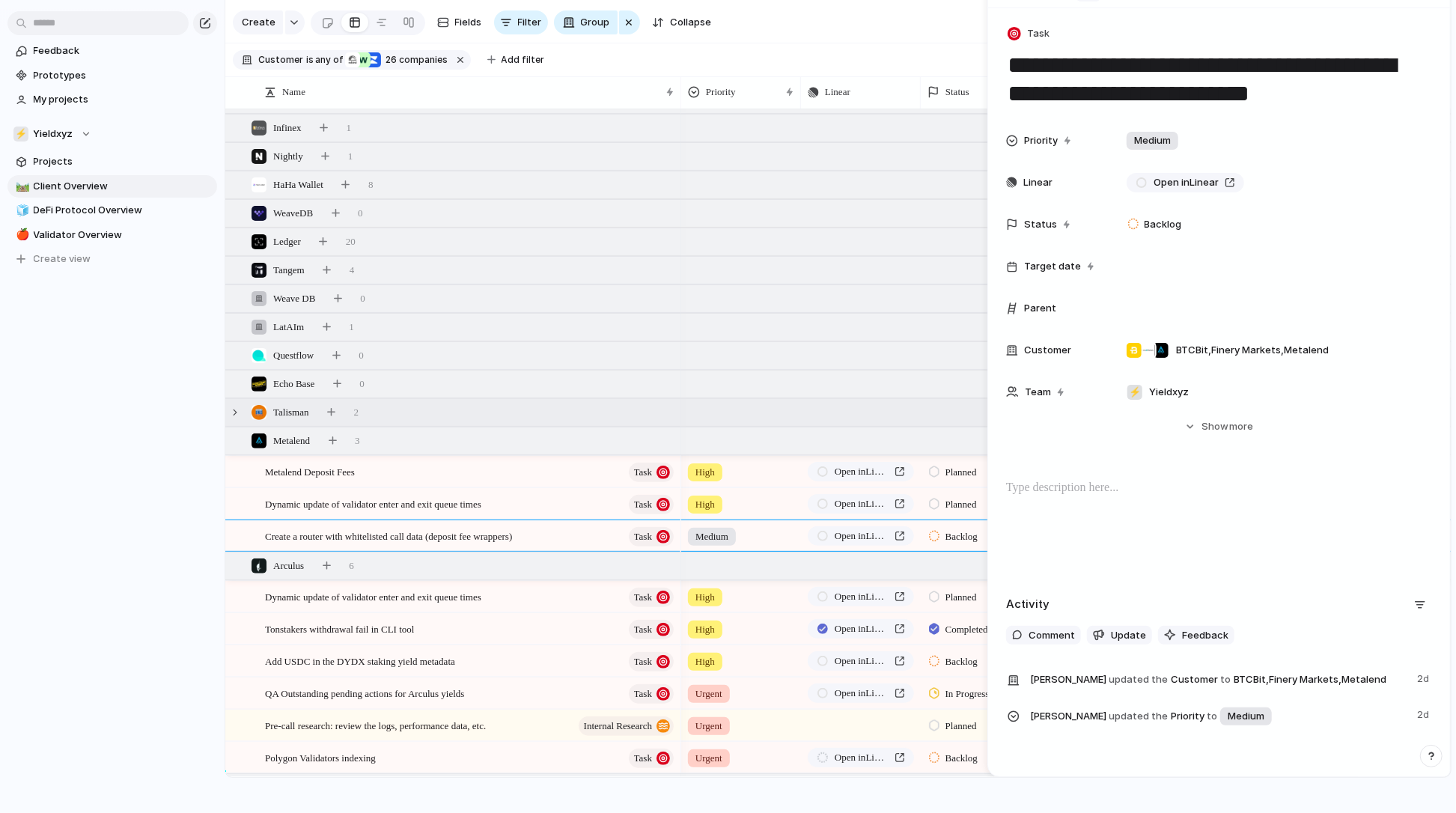
click at [399, 417] on div "Talisman 2" at bounding box center [839, 413] width 1228 height 27
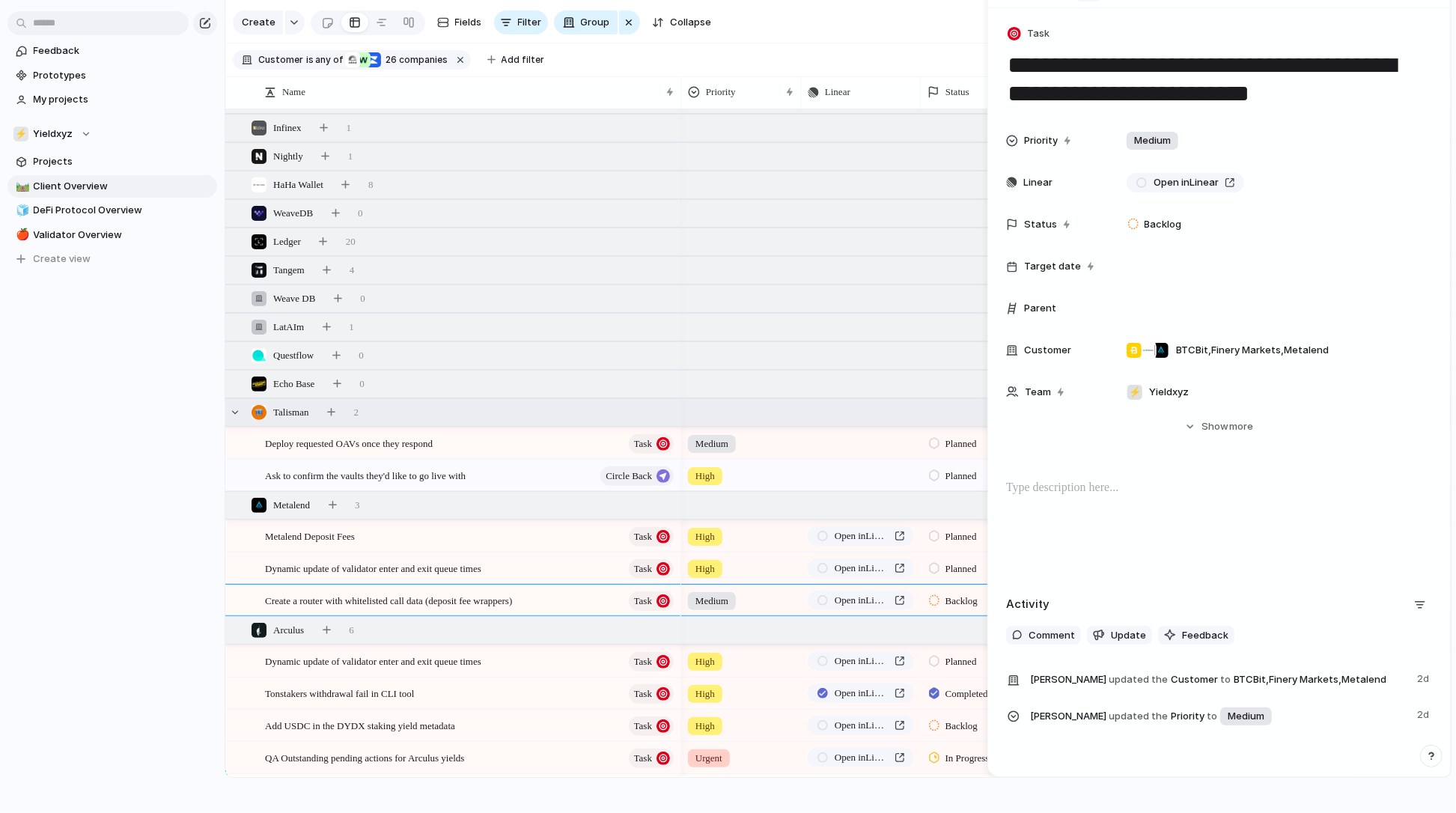
click at [405, 417] on div "Talisman 2" at bounding box center [839, 413] width 1228 height 27
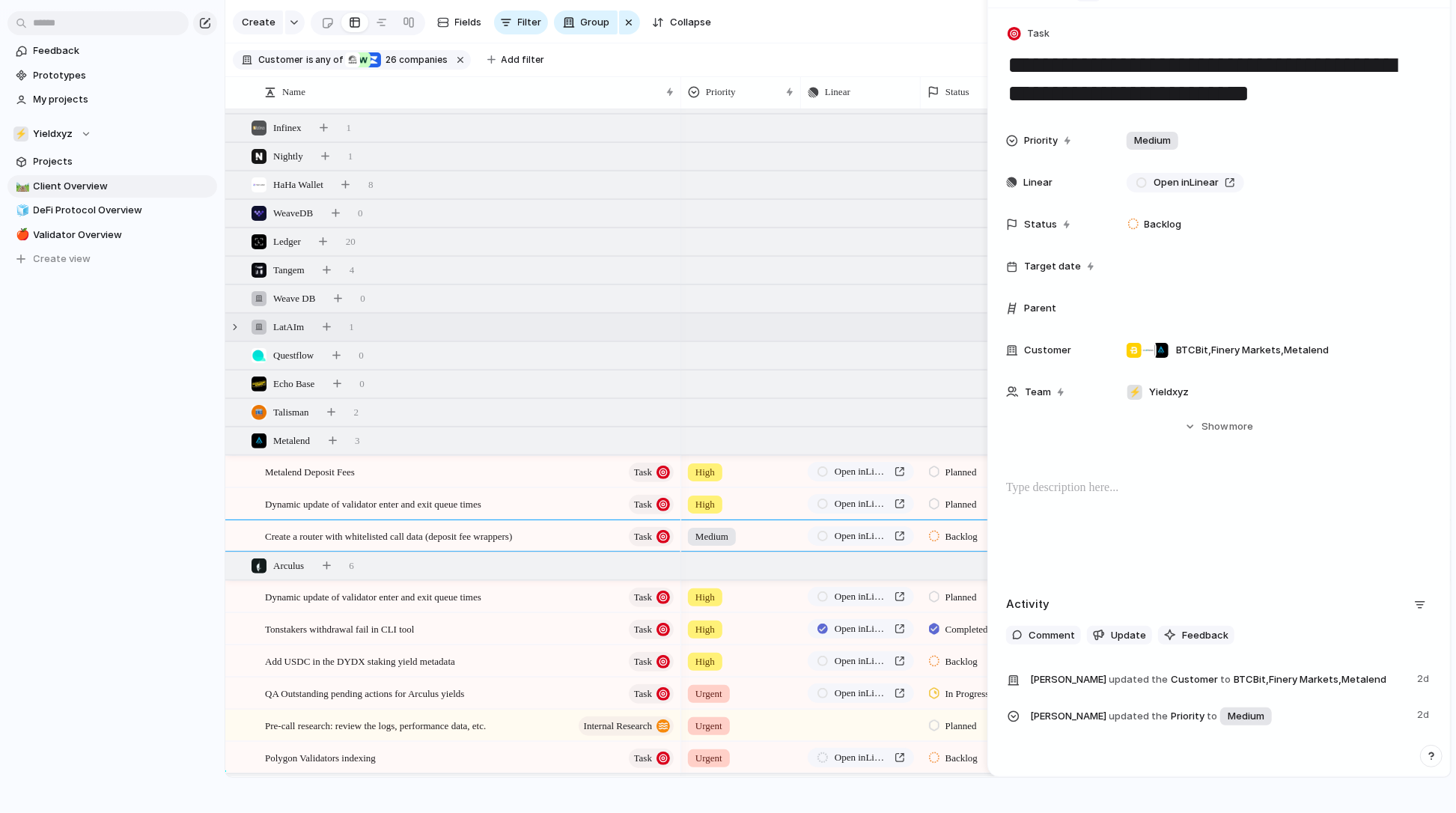
click at [408, 328] on div "LatAIm 1" at bounding box center [839, 327] width 1228 height 27
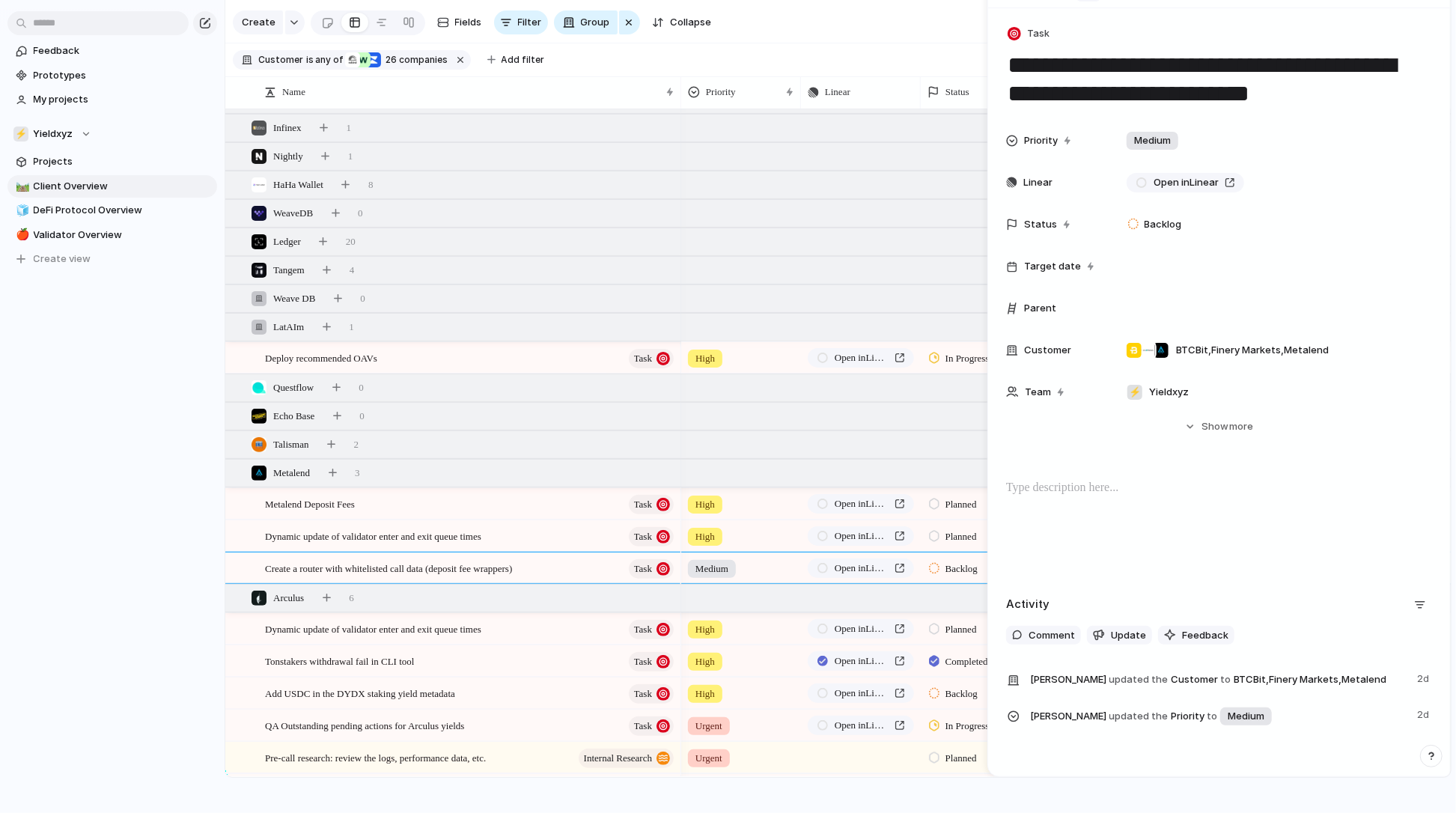
click at [941, 356] on div "In Progress" at bounding box center [962, 359] width 65 height 18
click at [962, 521] on span "Completed" at bounding box center [971, 524] width 52 height 15
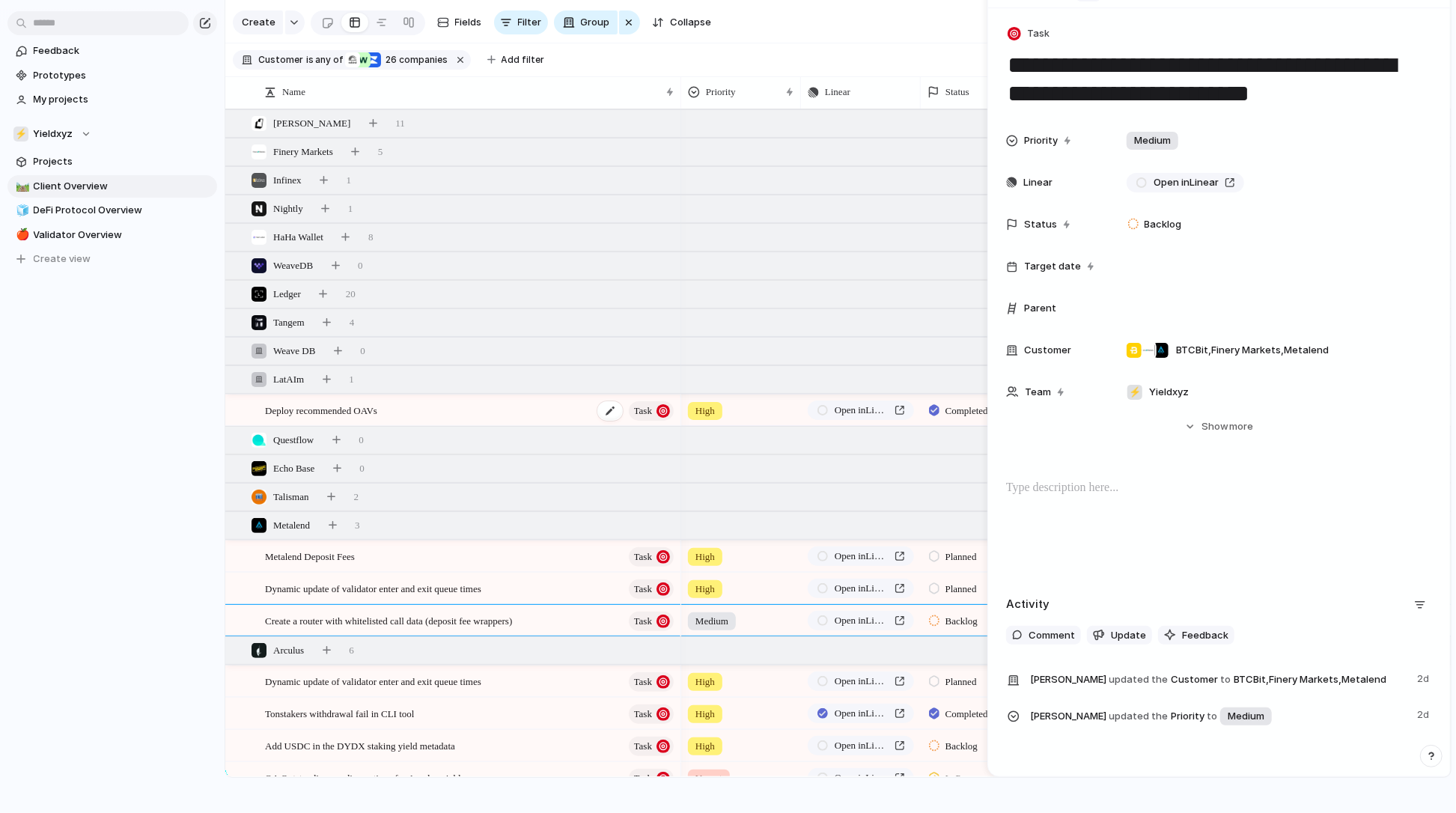
scroll to position [223, 0]
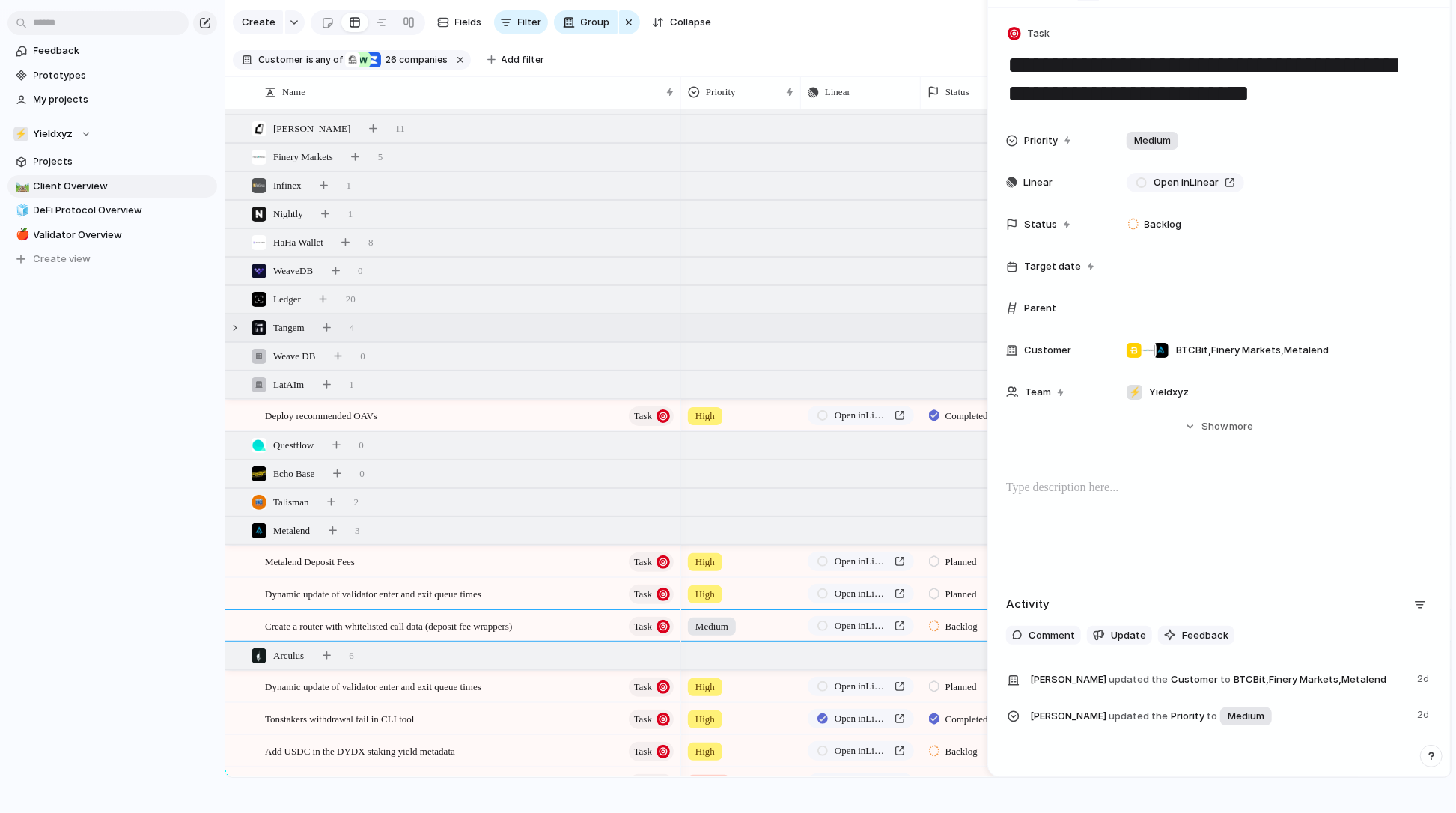
click at [432, 328] on div "Tangem 4" at bounding box center [839, 328] width 1228 height 27
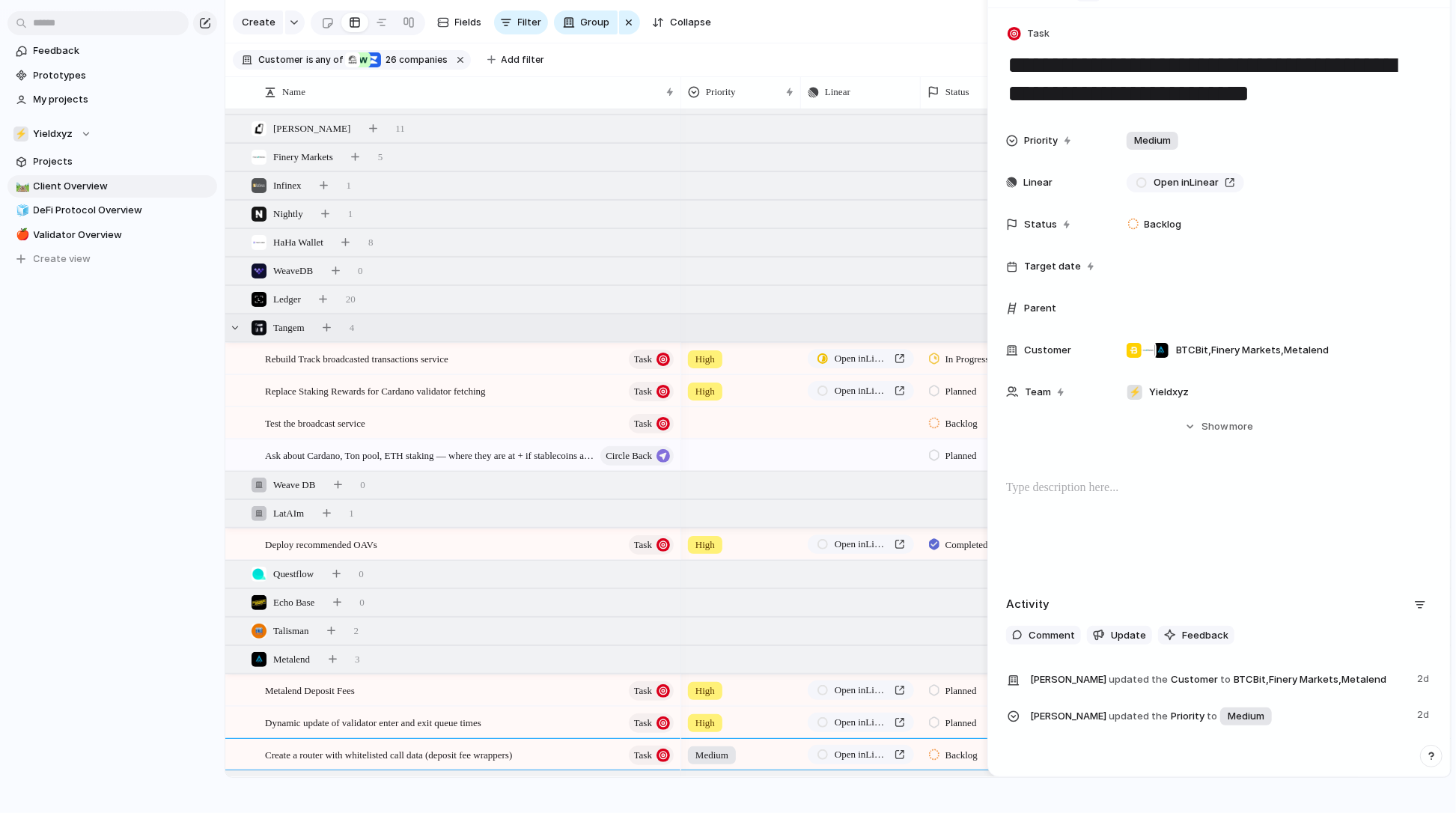
click at [431, 328] on div "Tangem 4" at bounding box center [839, 328] width 1228 height 27
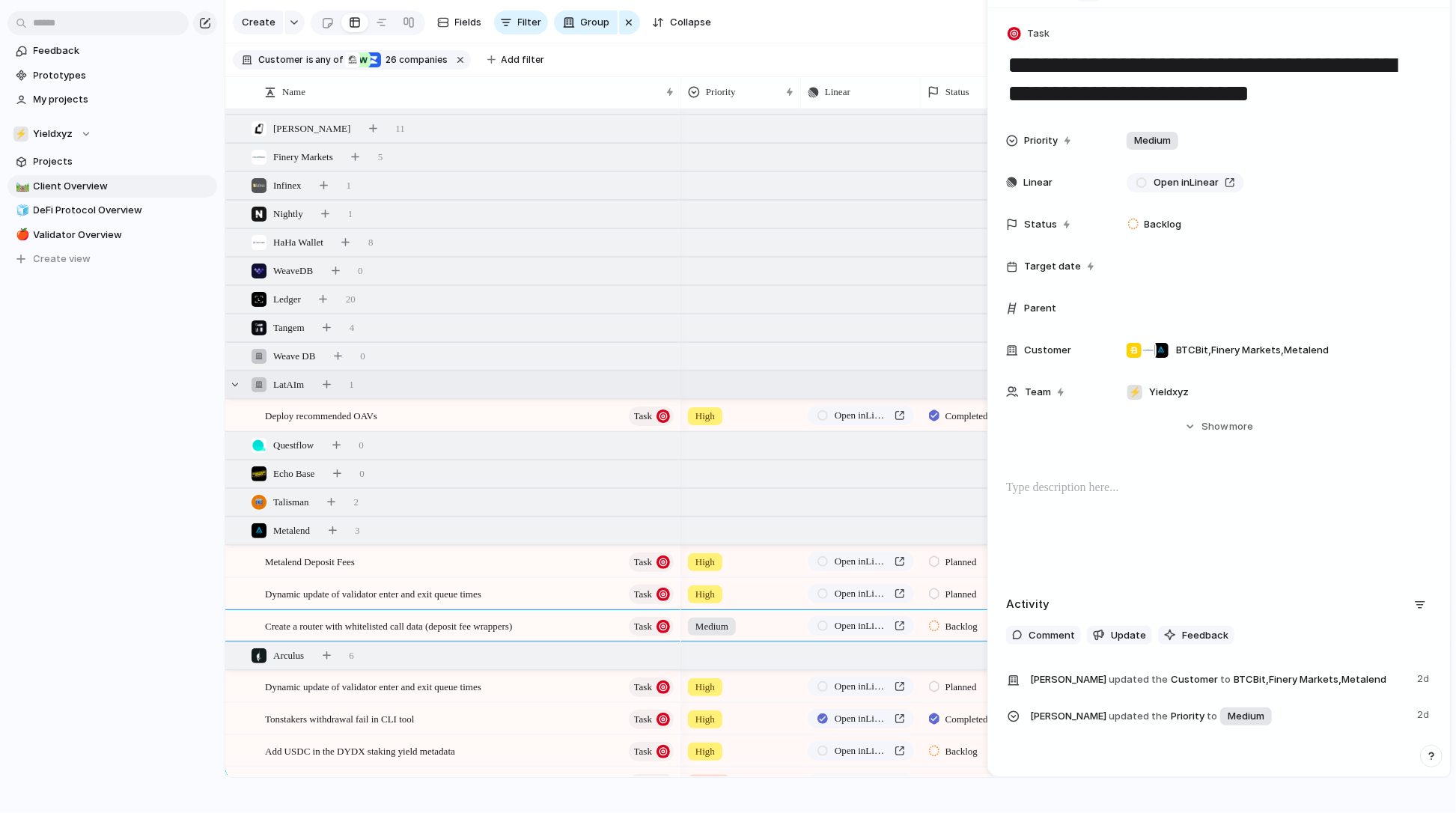
click at [453, 387] on div "LatAIm 1" at bounding box center [839, 385] width 1228 height 27
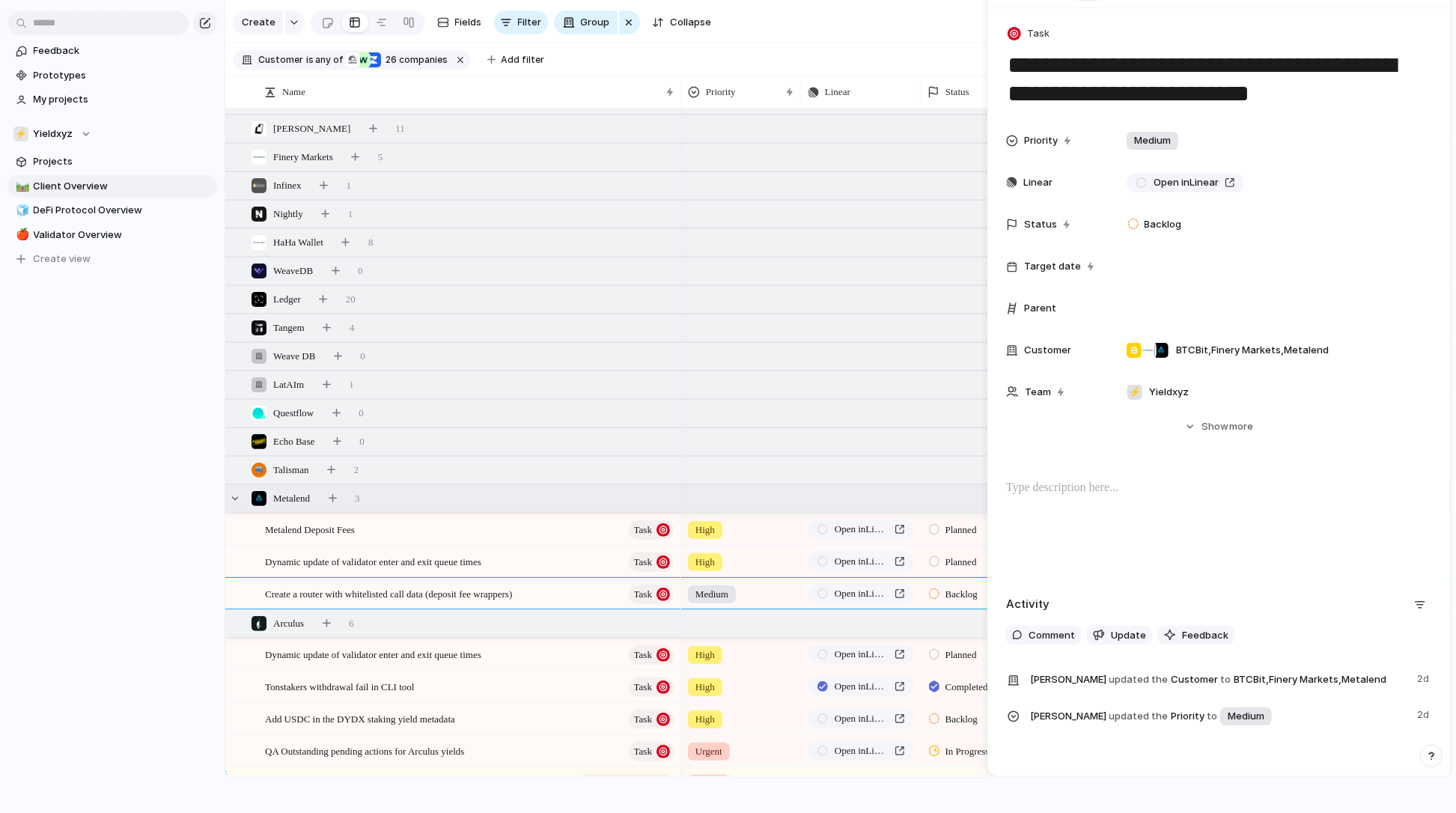
click at [405, 507] on div "Metalend 3" at bounding box center [839, 499] width 1228 height 27
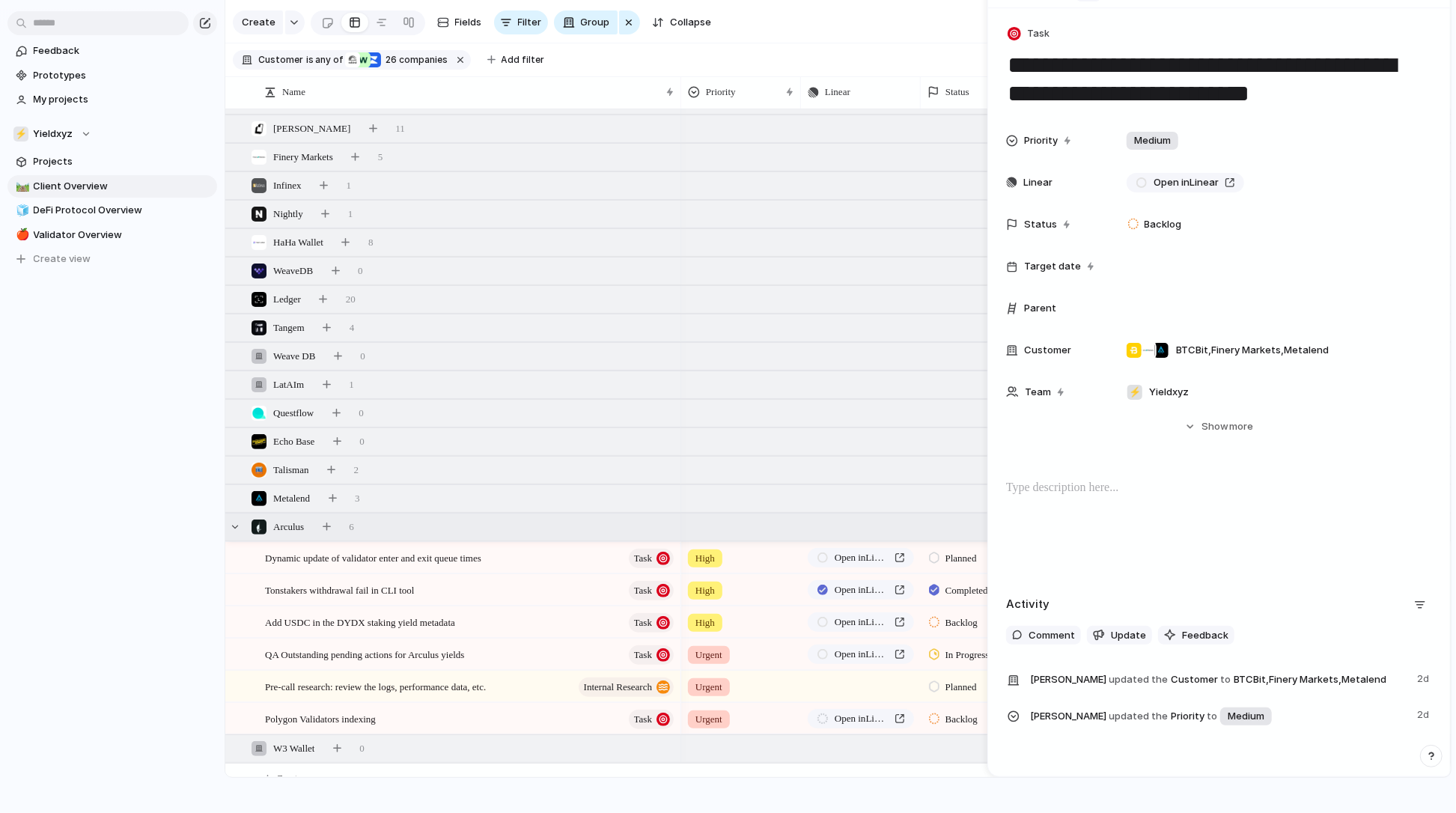
click at [396, 531] on div "Arculus 6" at bounding box center [839, 528] width 1228 height 27
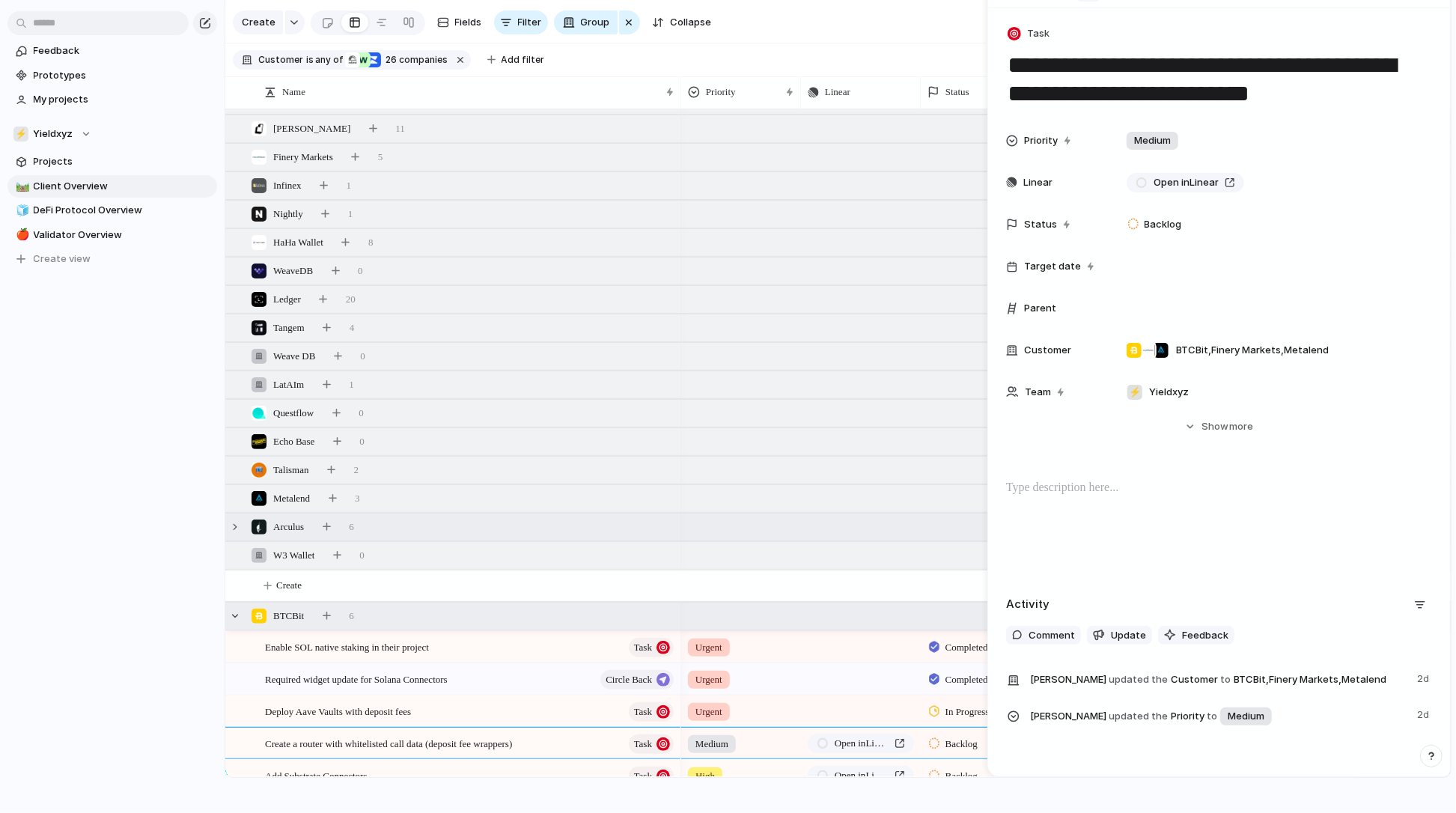
click at [370, 632] on div "Enable SOL native staking in their project Task" at bounding box center [470, 647] width 411 height 31
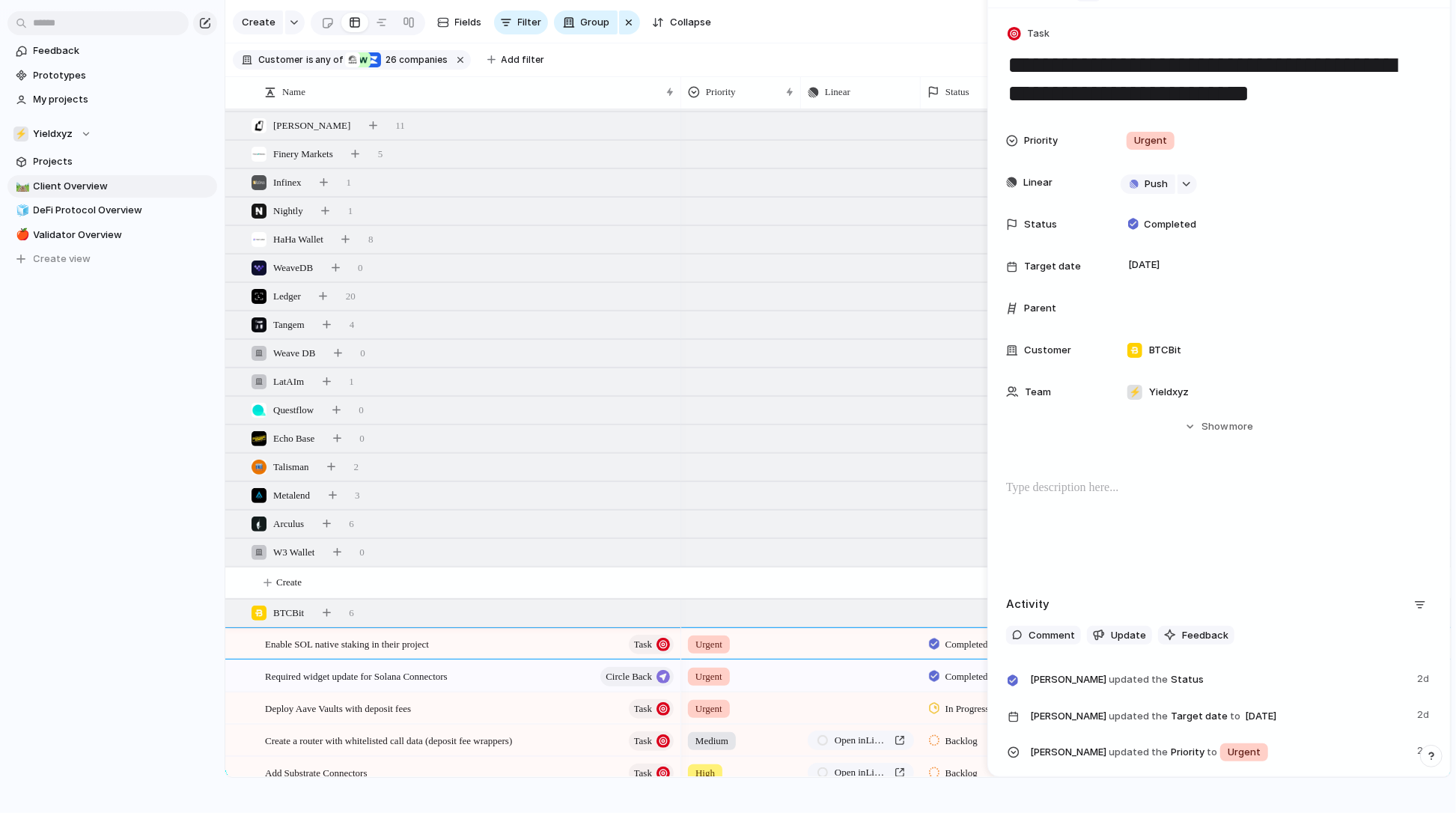
scroll to position [228, 0]
click at [377, 622] on div "BTCBit 6" at bounding box center [839, 611] width 1228 height 27
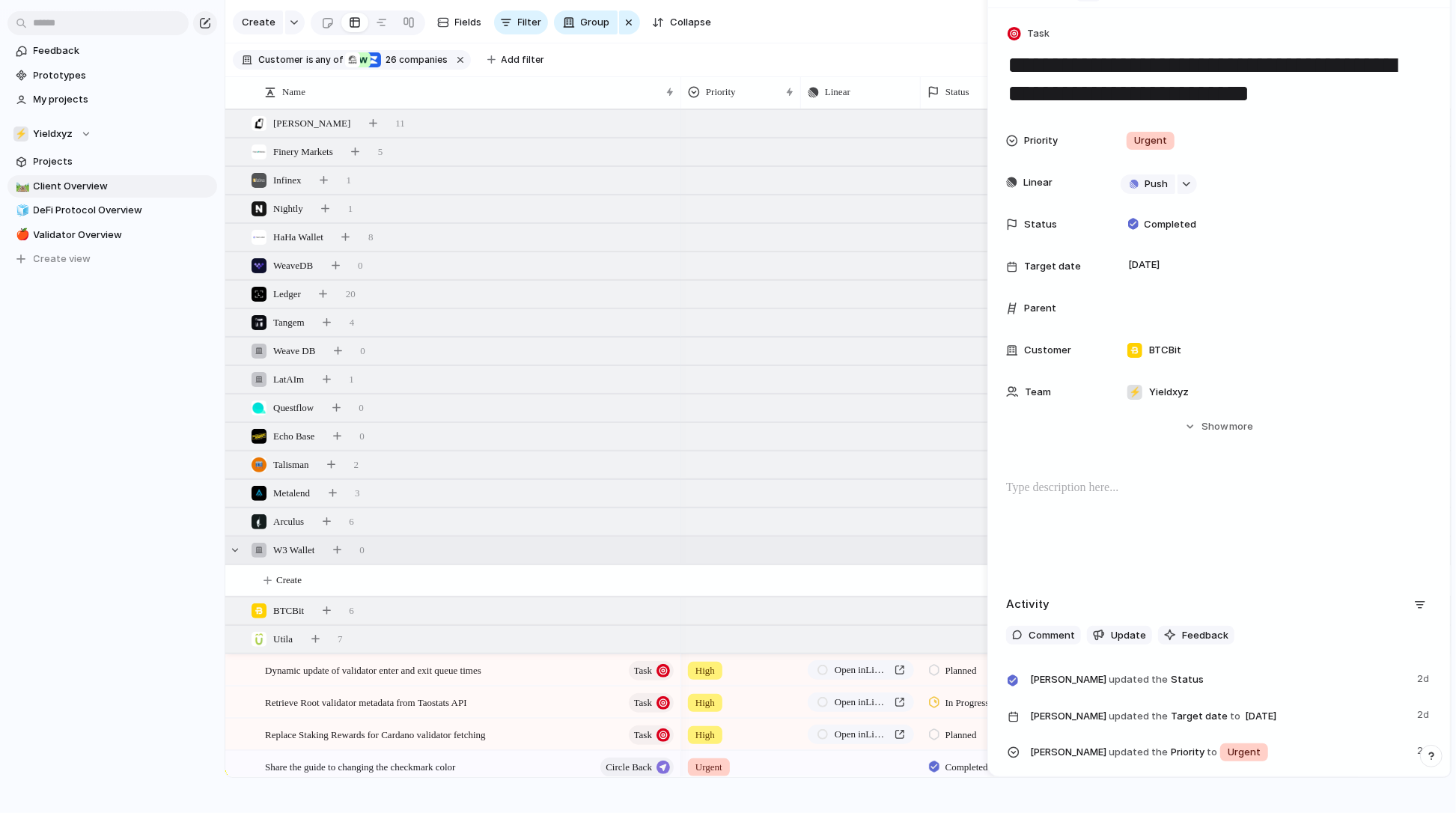
click at [397, 554] on div "W3 Wallet 0" at bounding box center [839, 551] width 1228 height 27
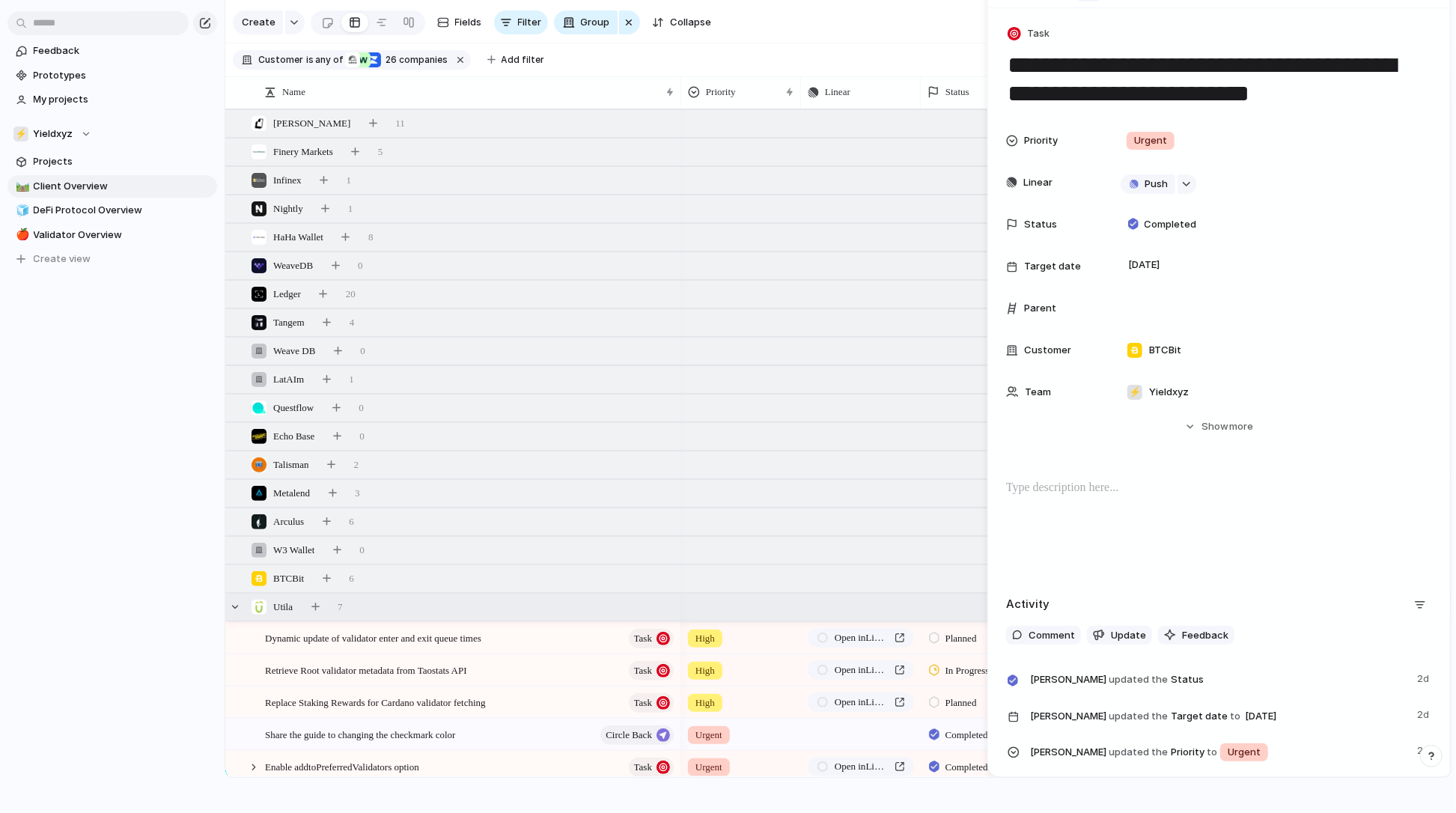
click at [388, 610] on div "Utila 7" at bounding box center [839, 608] width 1228 height 27
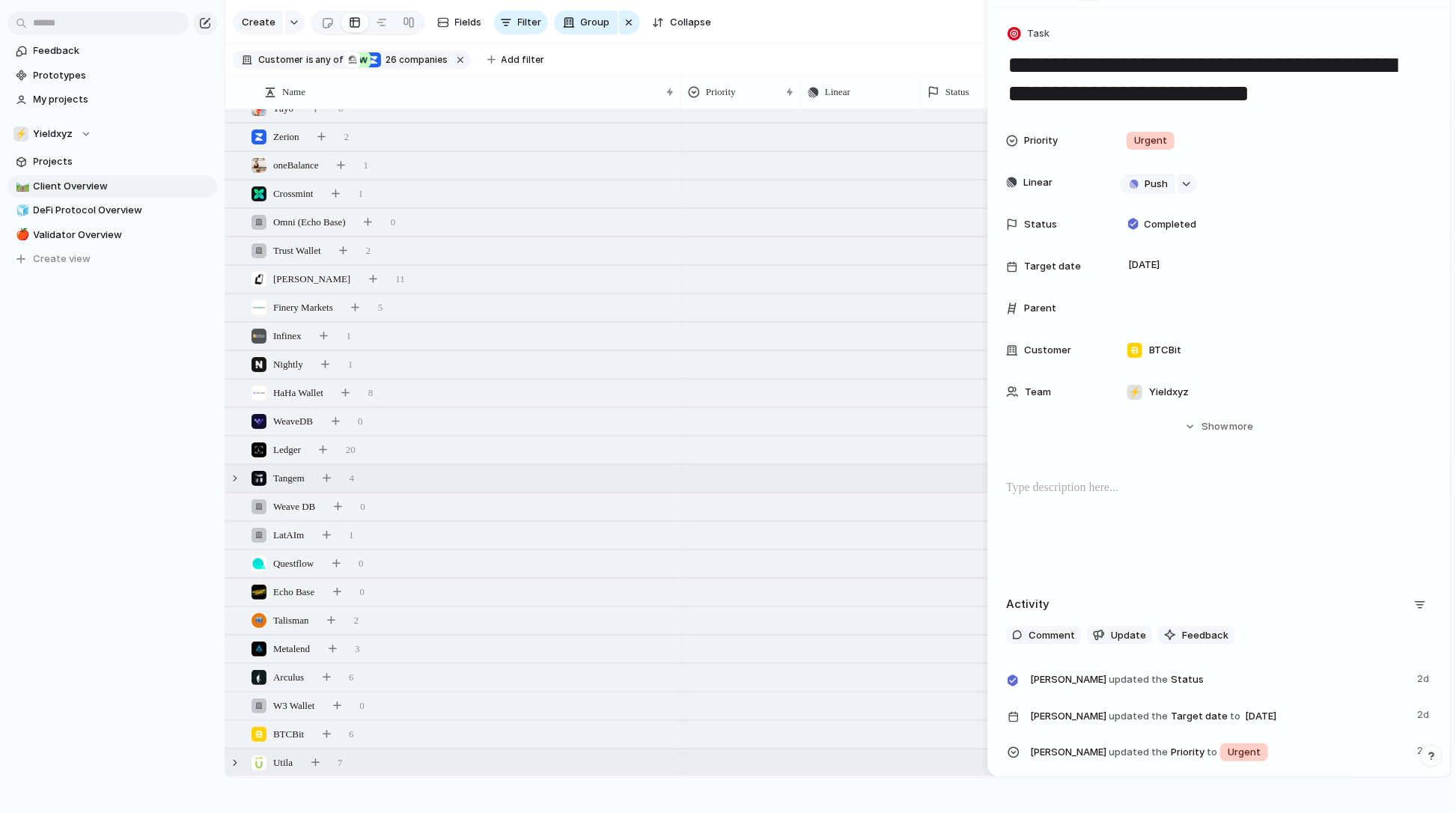
click at [453, 471] on div "Tangem 4" at bounding box center [839, 478] width 1228 height 27
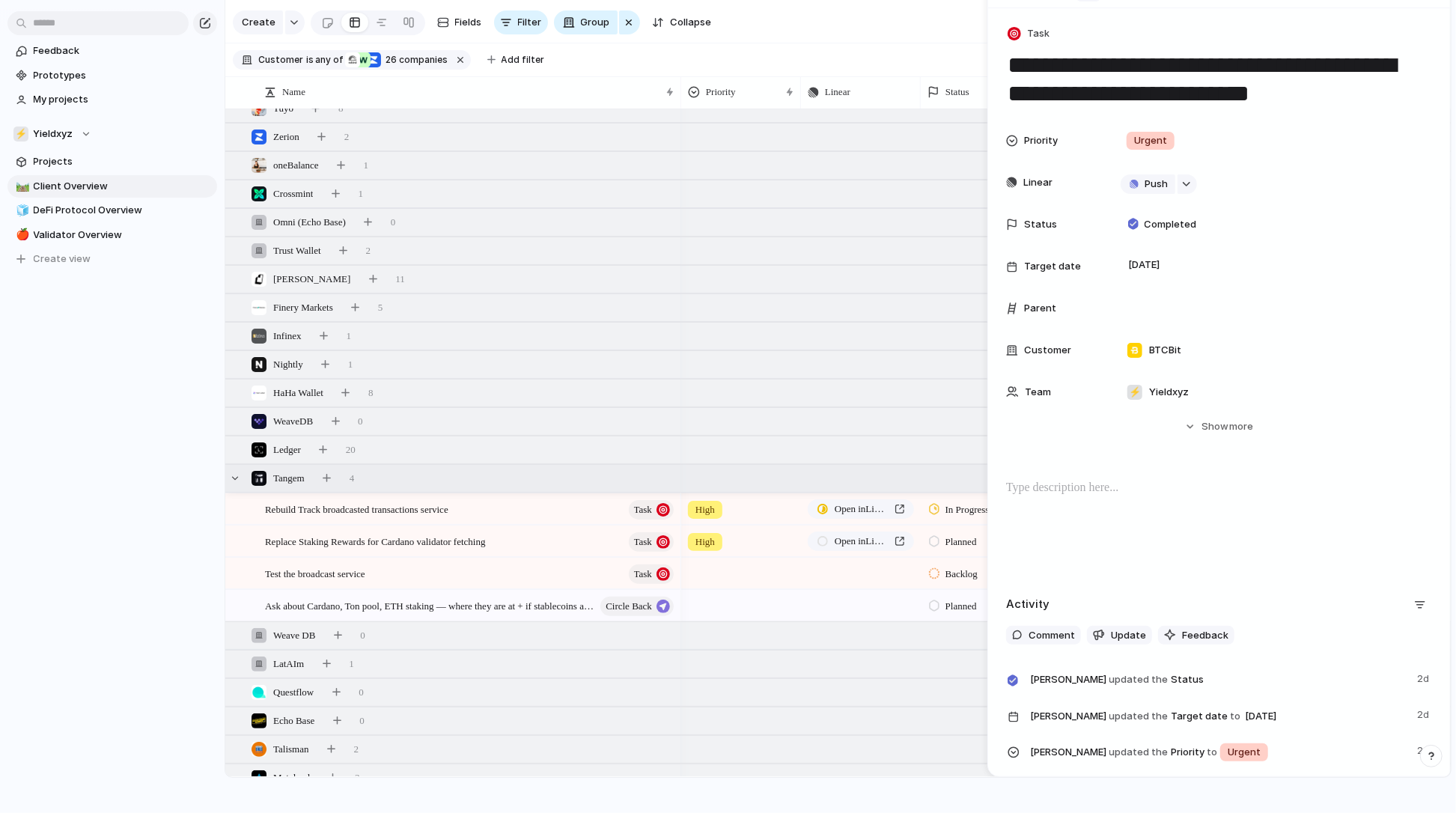
scroll to position [120, 0]
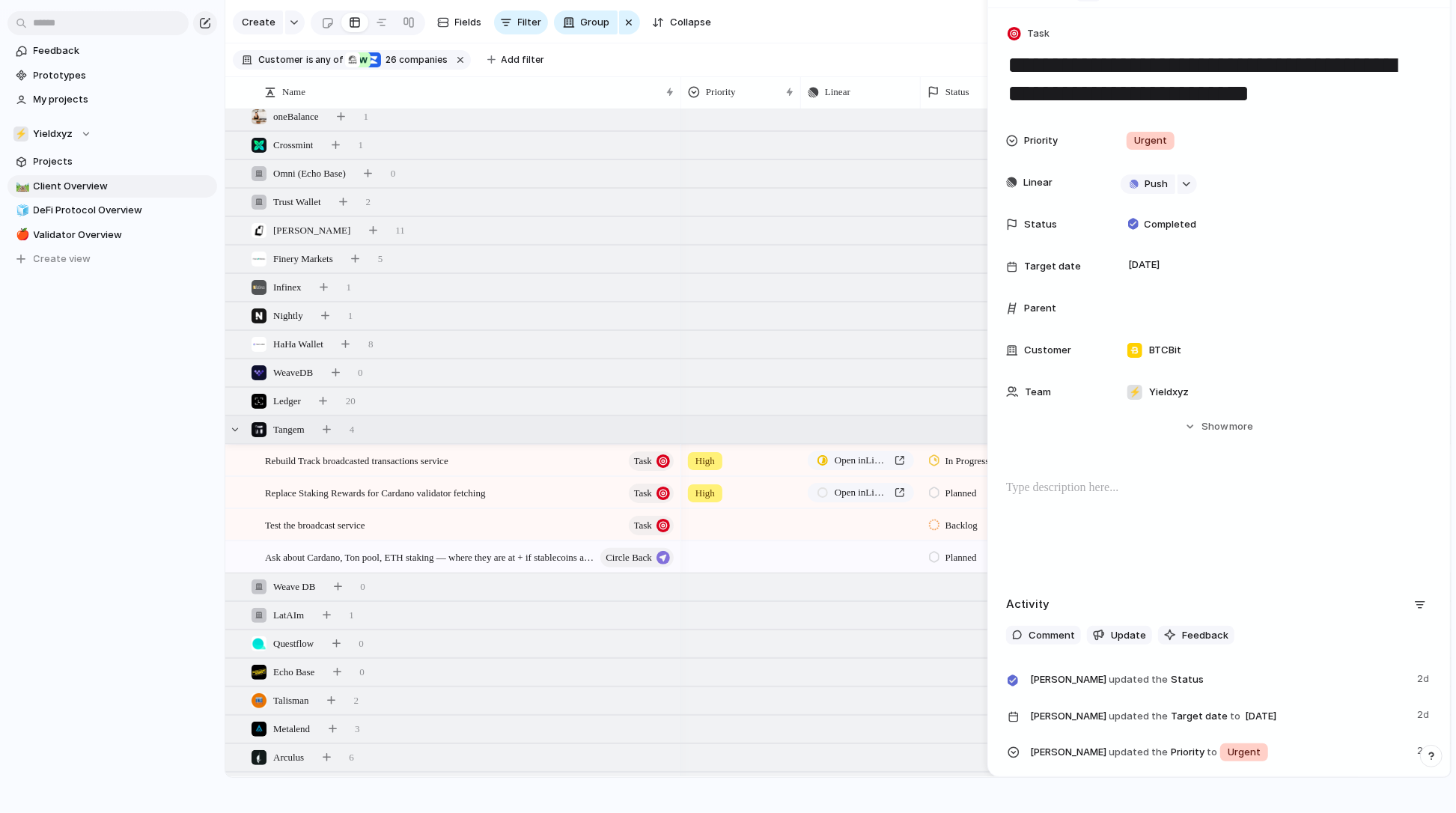
click at [930, 456] on div at bounding box center [934, 460] width 10 height 14
click at [975, 630] on span "Completed" at bounding box center [971, 626] width 52 height 15
click at [947, 457] on span "Completed" at bounding box center [966, 461] width 43 height 15
click at [957, 571] on span "In Progress" at bounding box center [971, 575] width 52 height 15
click at [435, 490] on span "Replace Staking Rewards for Cardano validator fetching" at bounding box center [375, 492] width 221 height 17
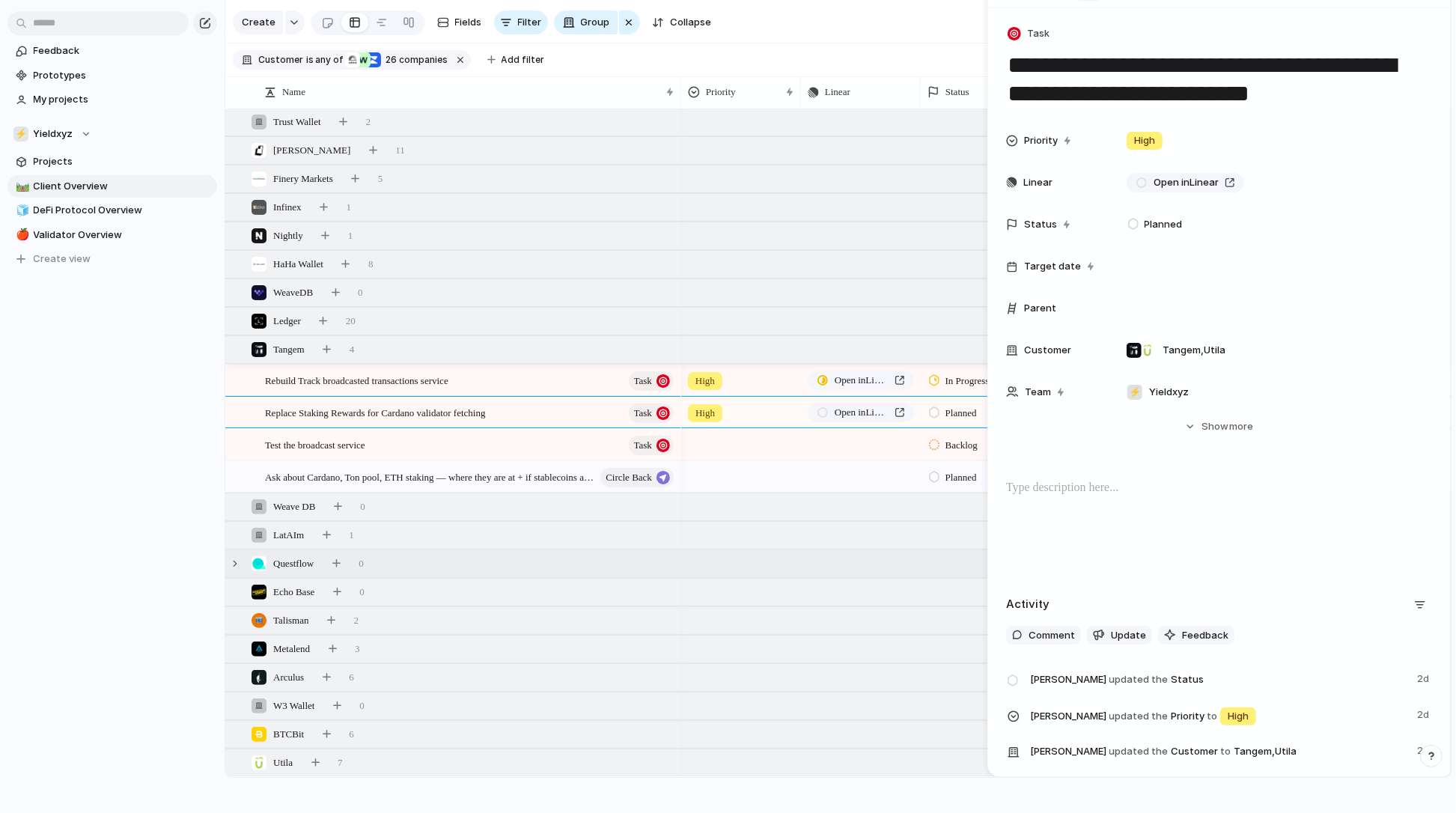
scroll to position [201, 0]
click at [318, 767] on button "button" at bounding box center [315, 763] width 21 height 21
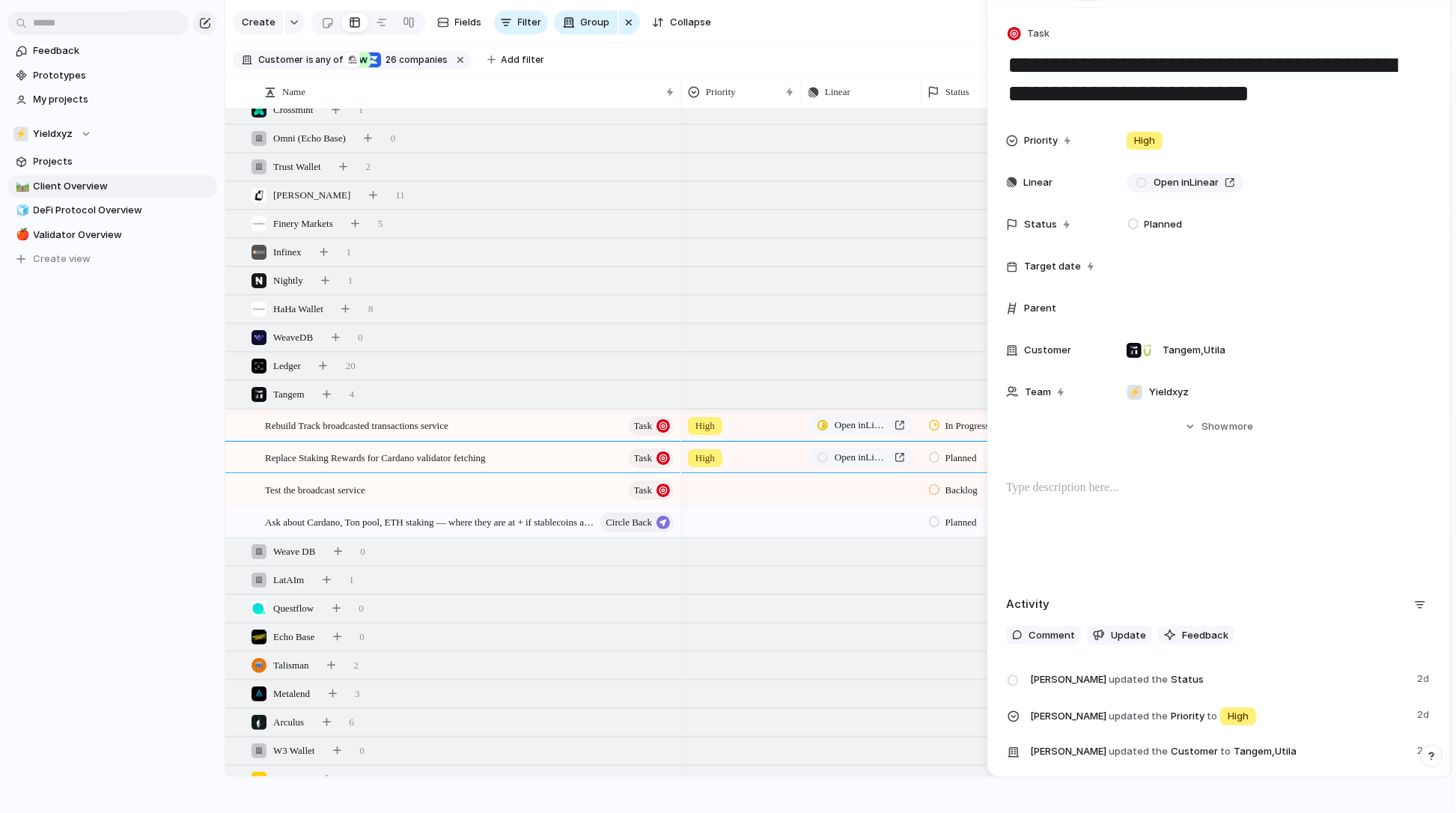
scroll to position [135, 0]
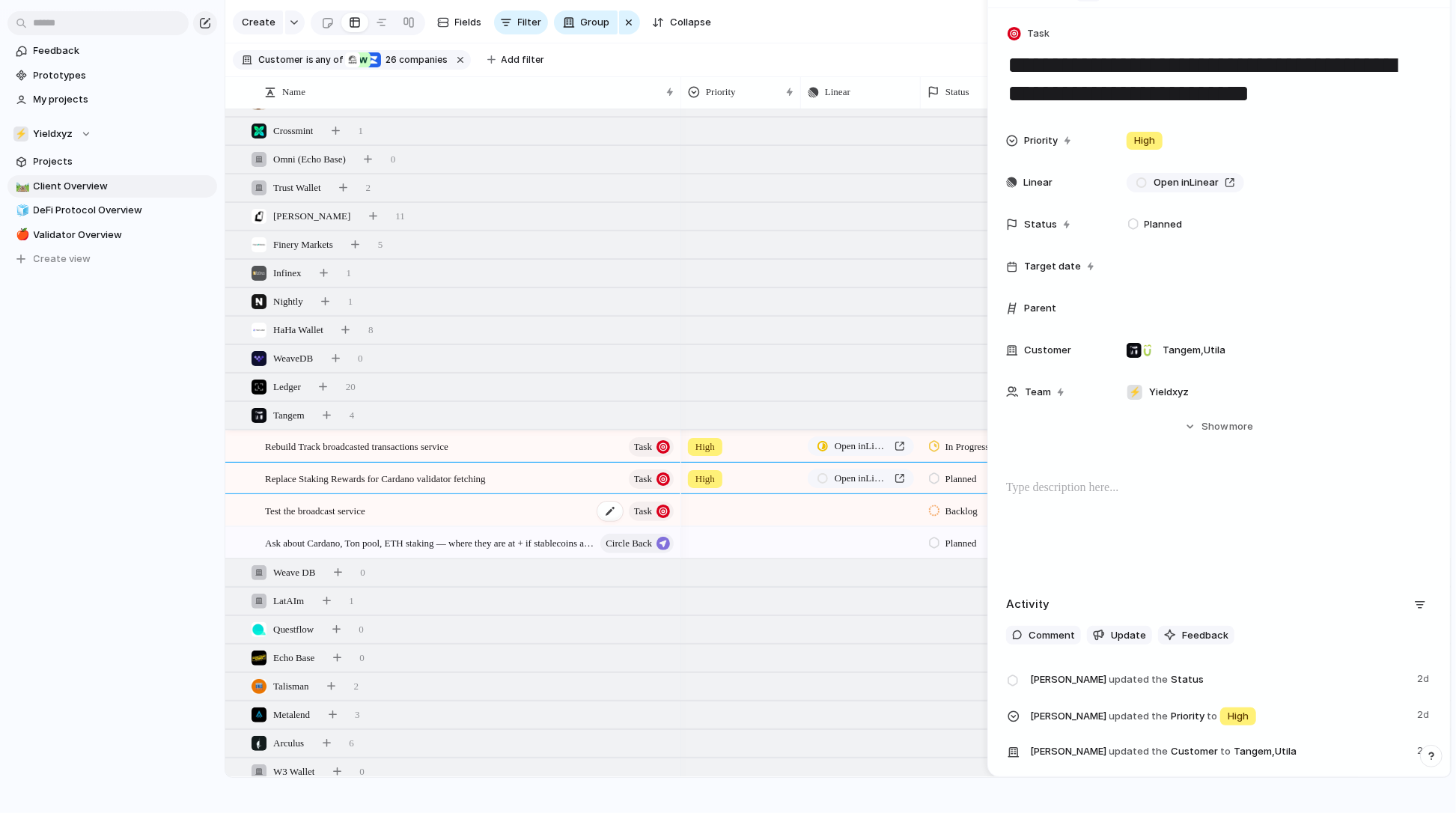
click at [435, 510] on div "Test the broadcast service Task" at bounding box center [470, 511] width 411 height 31
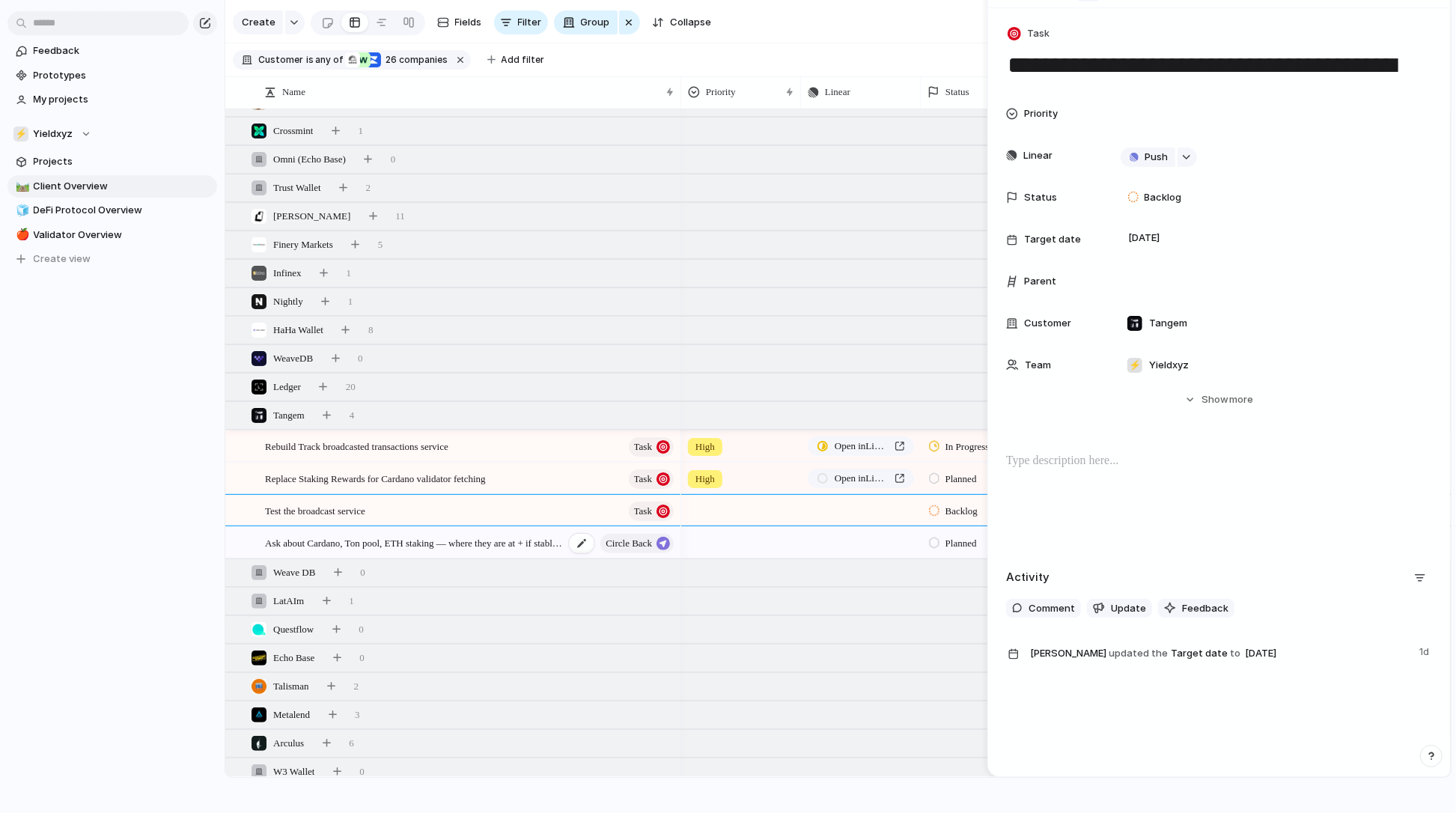
click at [530, 545] on span "Ask about Cardano, Ton pool, ETH staking — where they are at + if stablecoins a…" at bounding box center [415, 542] width 300 height 17
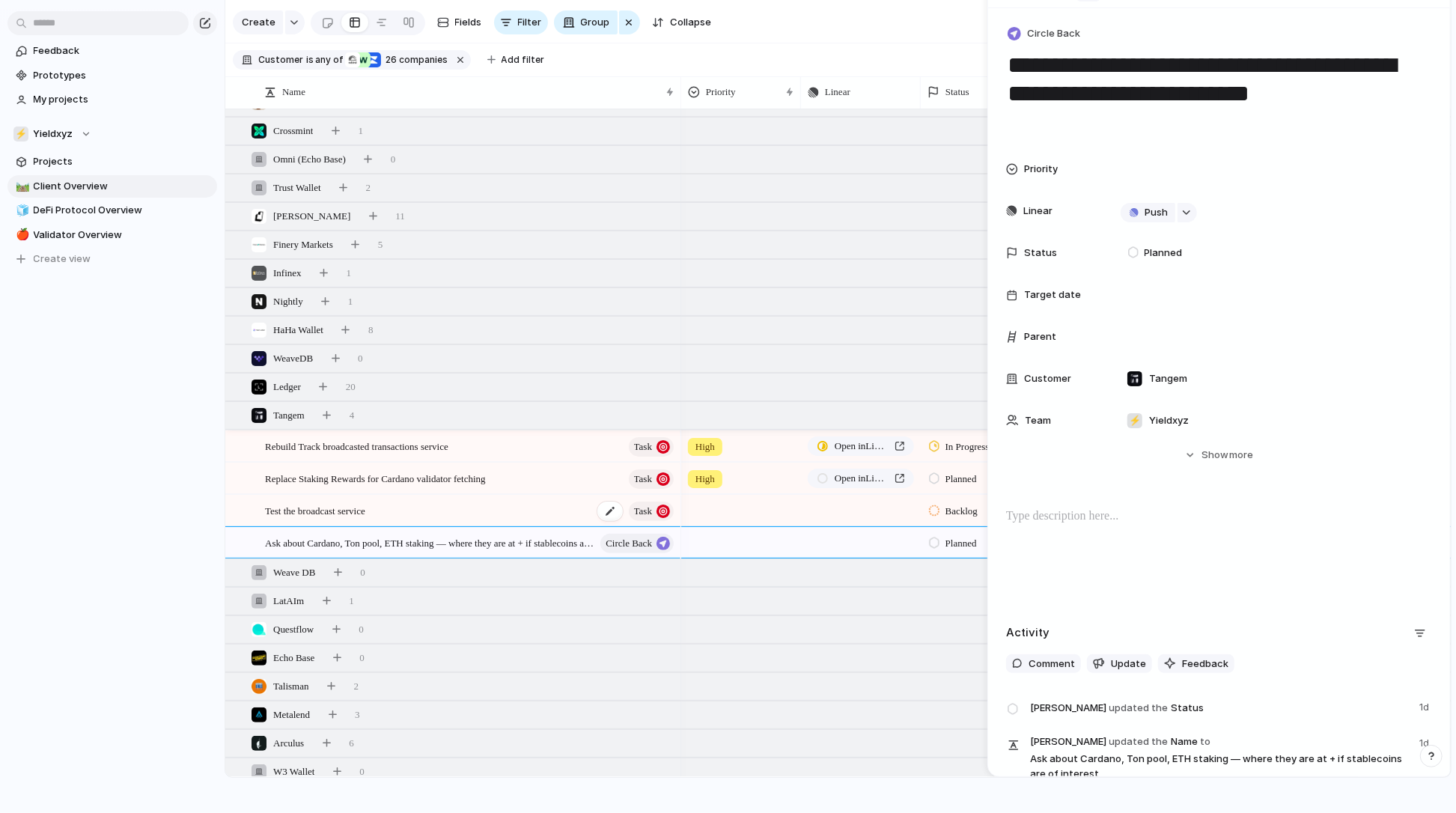
click at [472, 512] on div "Test the broadcast service Task" at bounding box center [470, 511] width 411 height 31
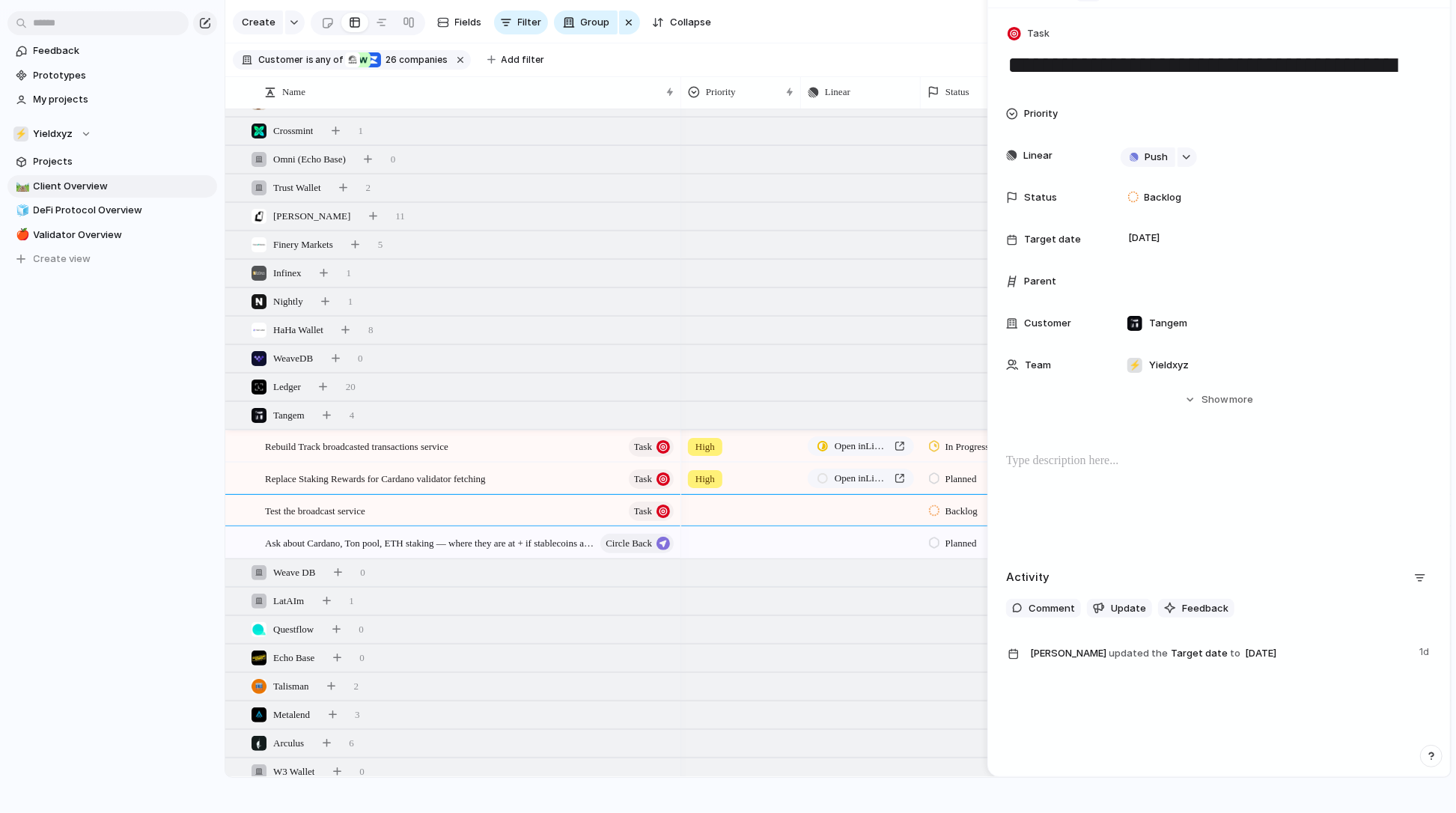
click at [932, 540] on div at bounding box center [934, 543] width 10 height 14
click at [963, 708] on span "Completed" at bounding box center [971, 708] width 52 height 15
click at [420, 384] on div "Ledger 20" at bounding box center [839, 388] width 1228 height 27
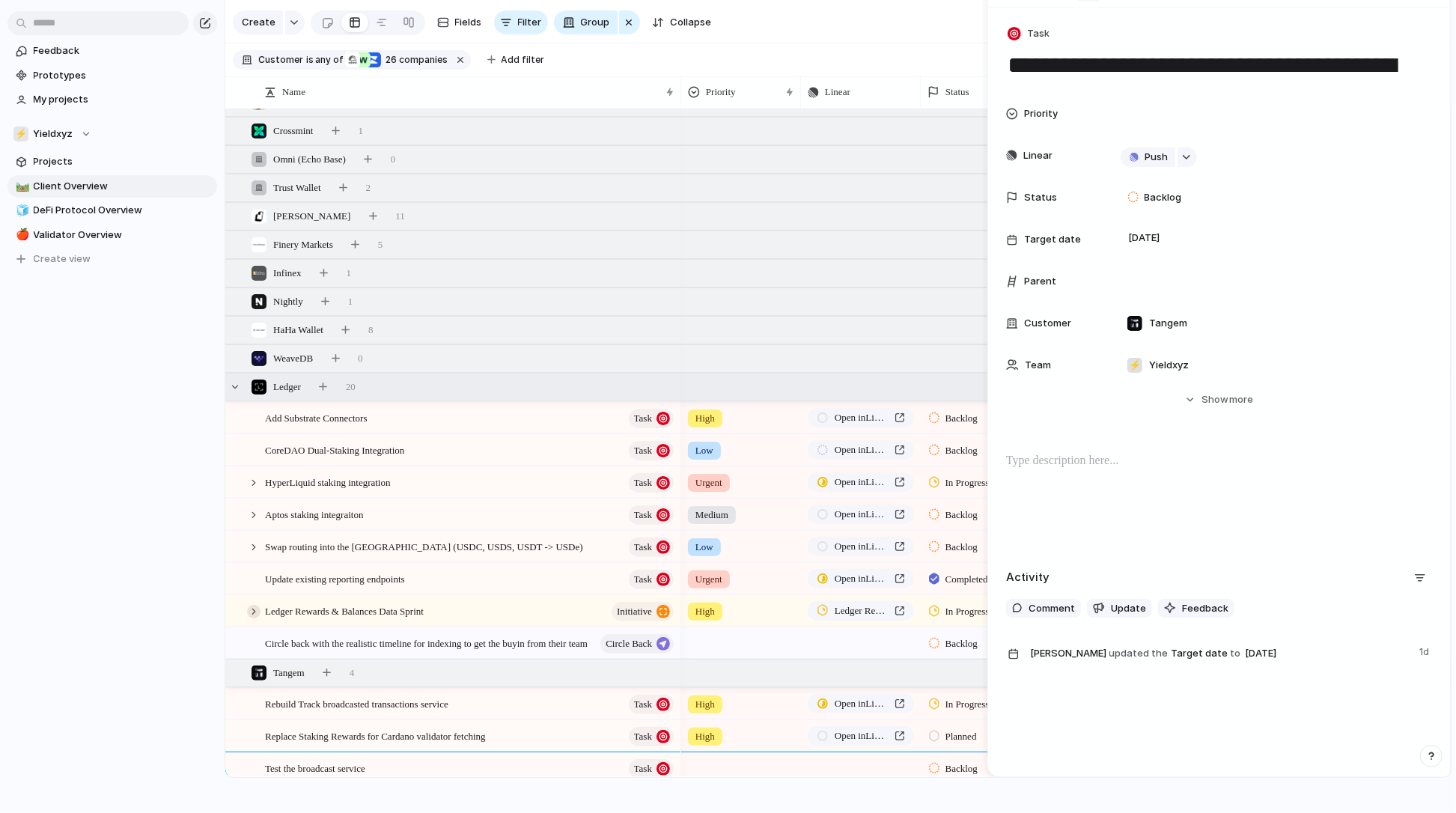
click at [253, 615] on div at bounding box center [253, 612] width 14 height 14
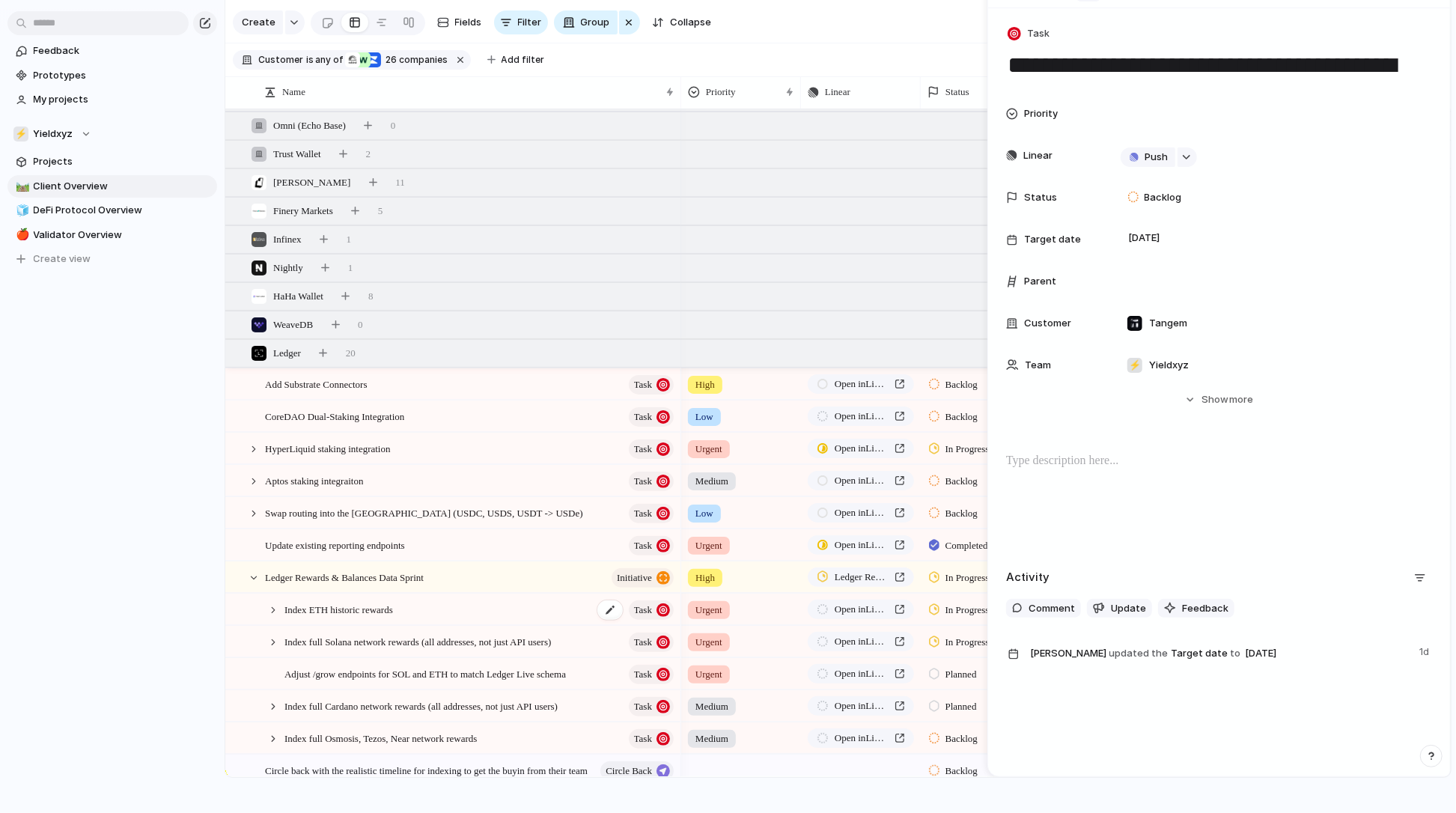
scroll to position [169, 0]
click at [273, 638] on div at bounding box center [273, 642] width 14 height 14
click at [937, 667] on div at bounding box center [934, 674] width 10 height 14
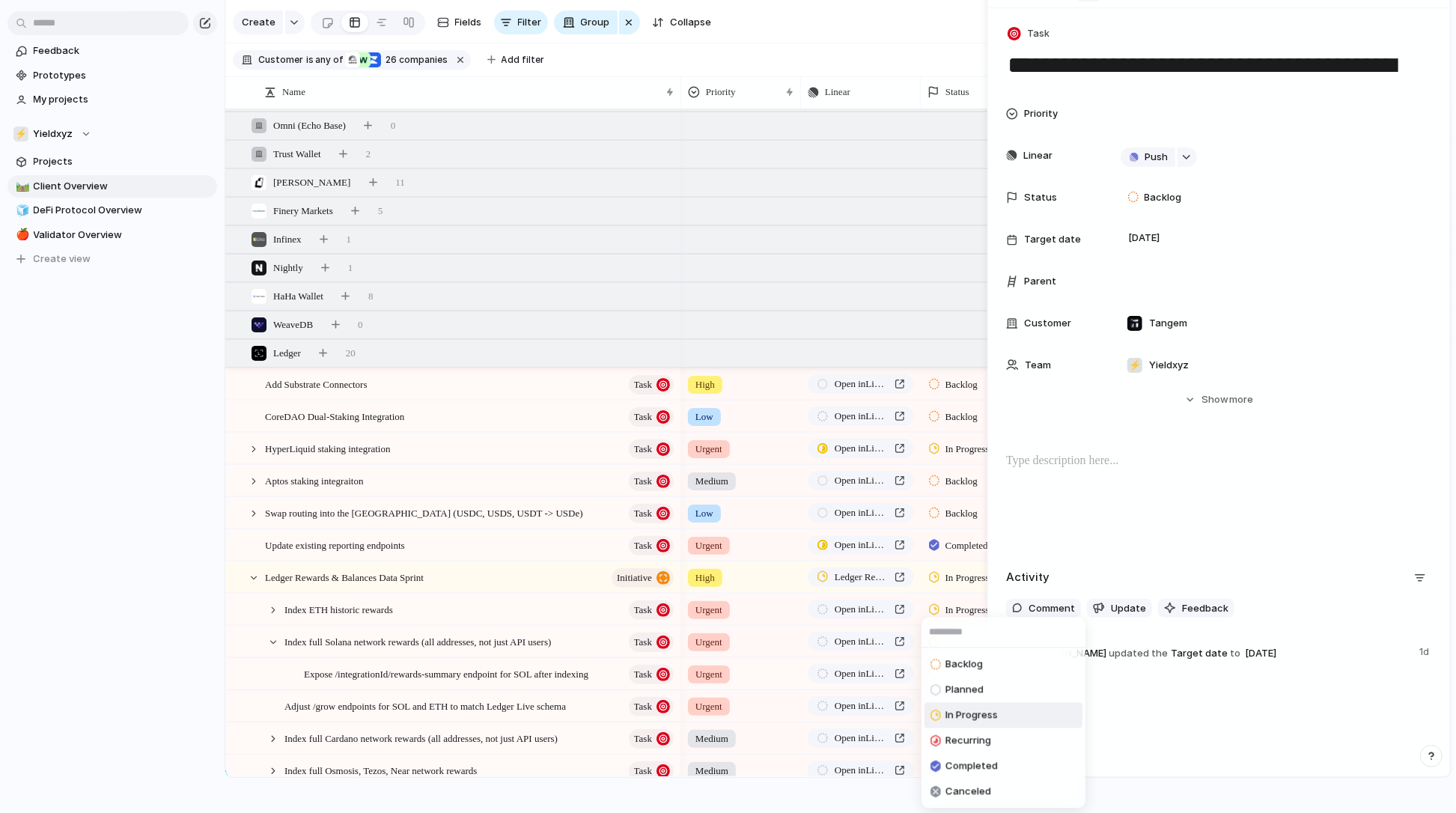
click at [953, 717] on span "In Progress" at bounding box center [971, 716] width 52 height 15
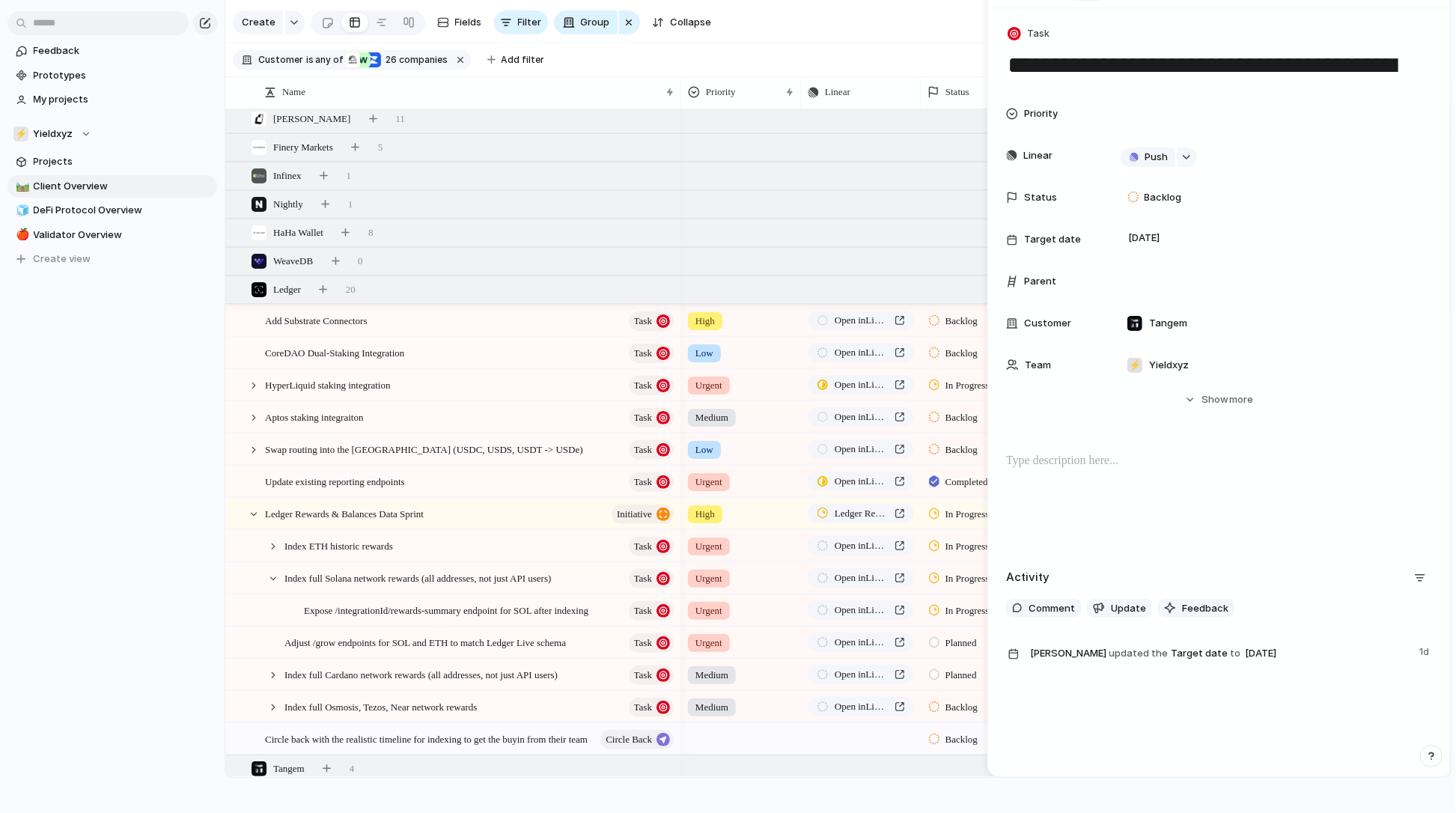
scroll to position [240, 0]
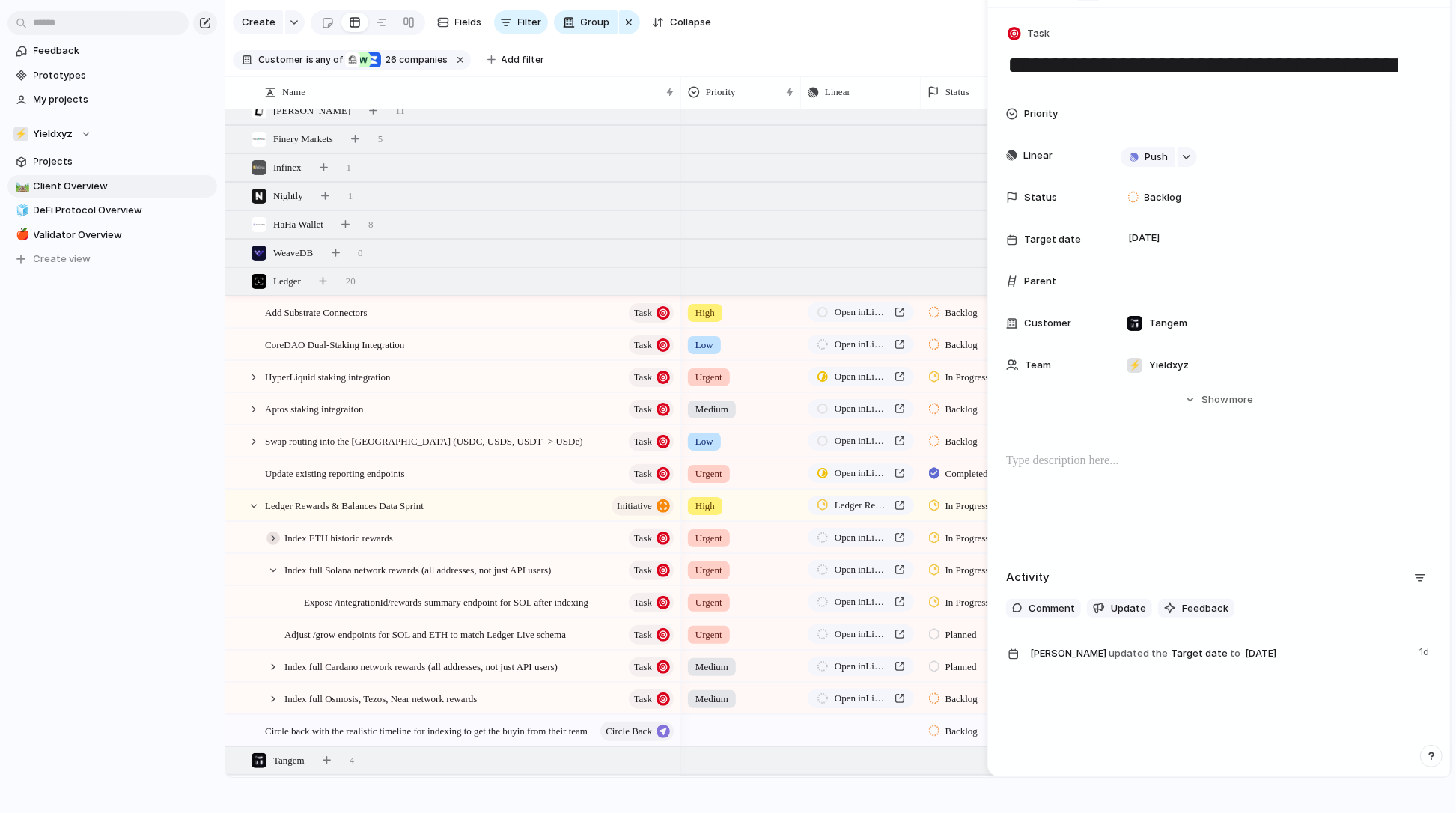
click at [270, 534] on div at bounding box center [273, 538] width 14 height 14
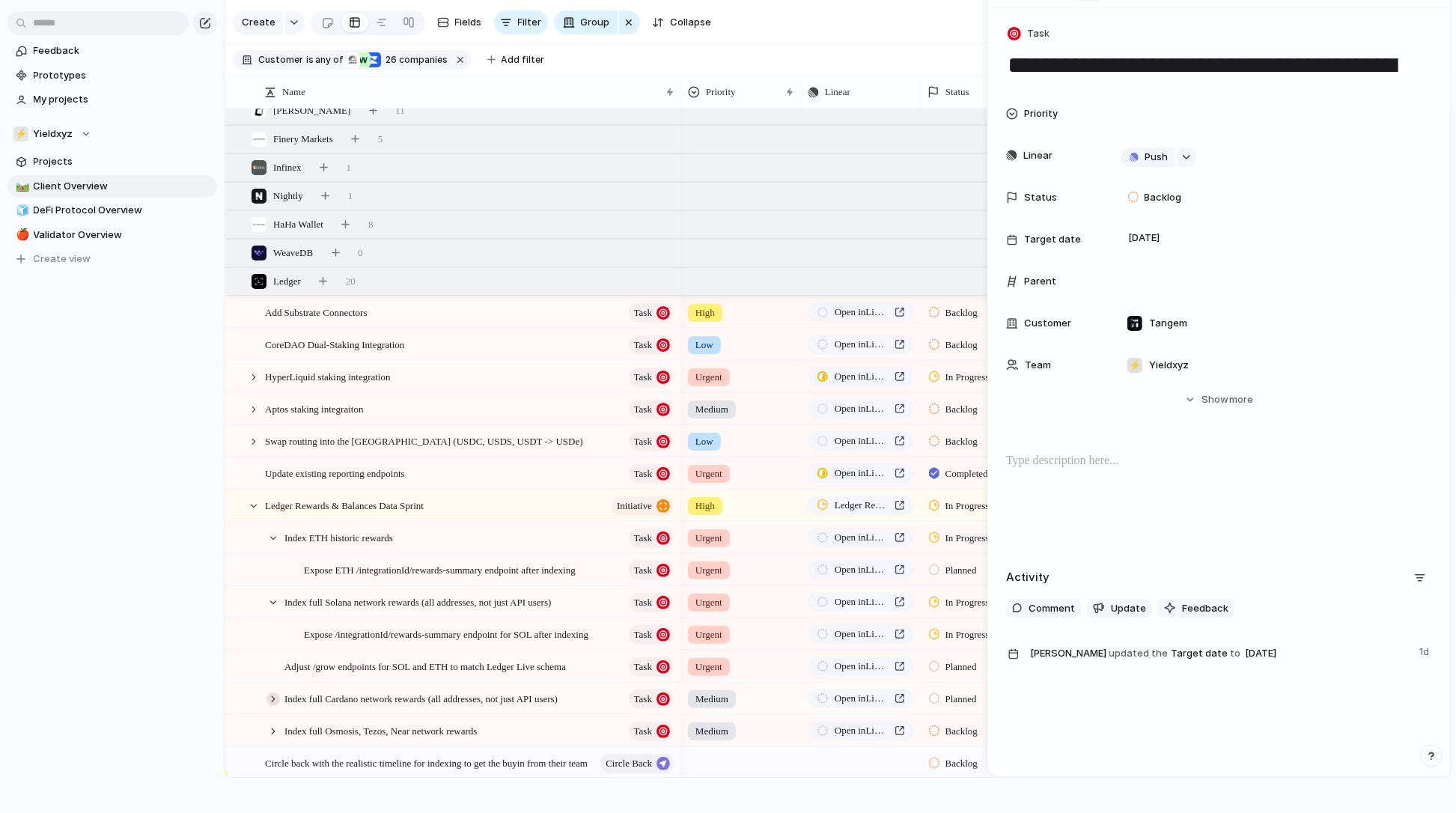
click at [273, 696] on div at bounding box center [273, 699] width 14 height 14
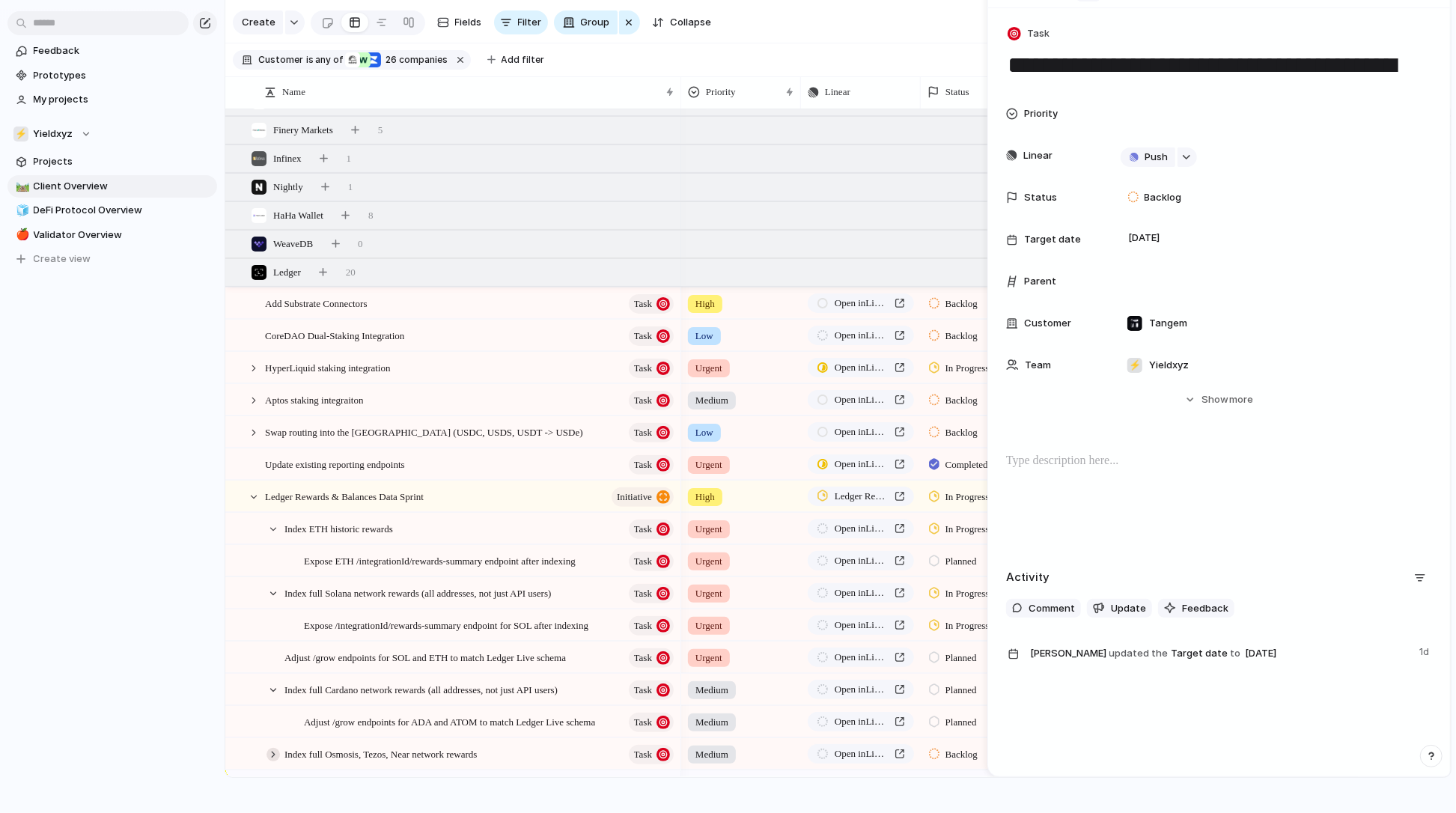
click at [271, 753] on div at bounding box center [273, 754] width 14 height 14
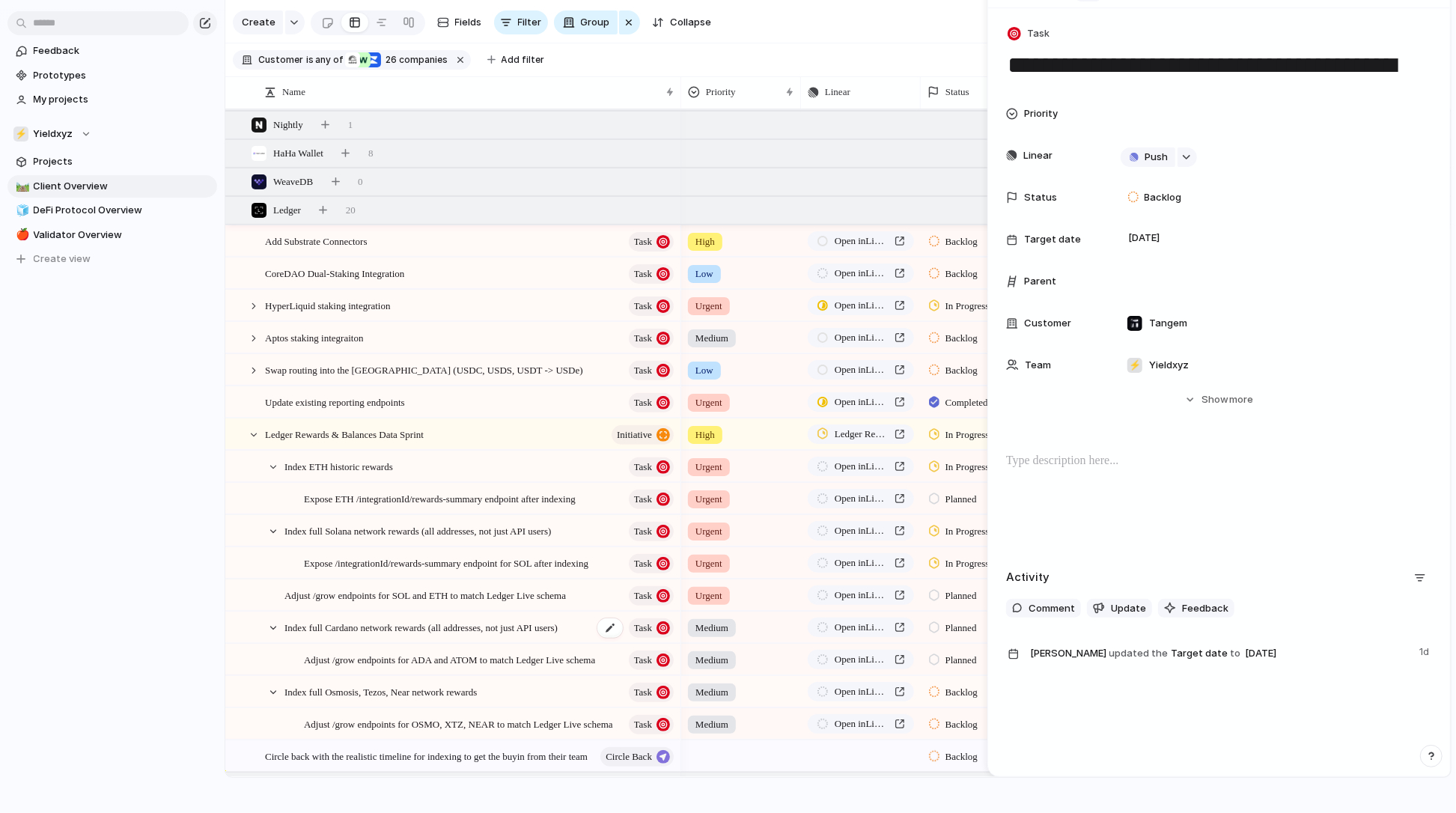
scroll to position [311, 0]
click at [304, 364] on span "Swap routing into the [GEOGRAPHIC_DATA] (USDC, USDS, USDT -> USDe)" at bounding box center [424, 369] width 318 height 17
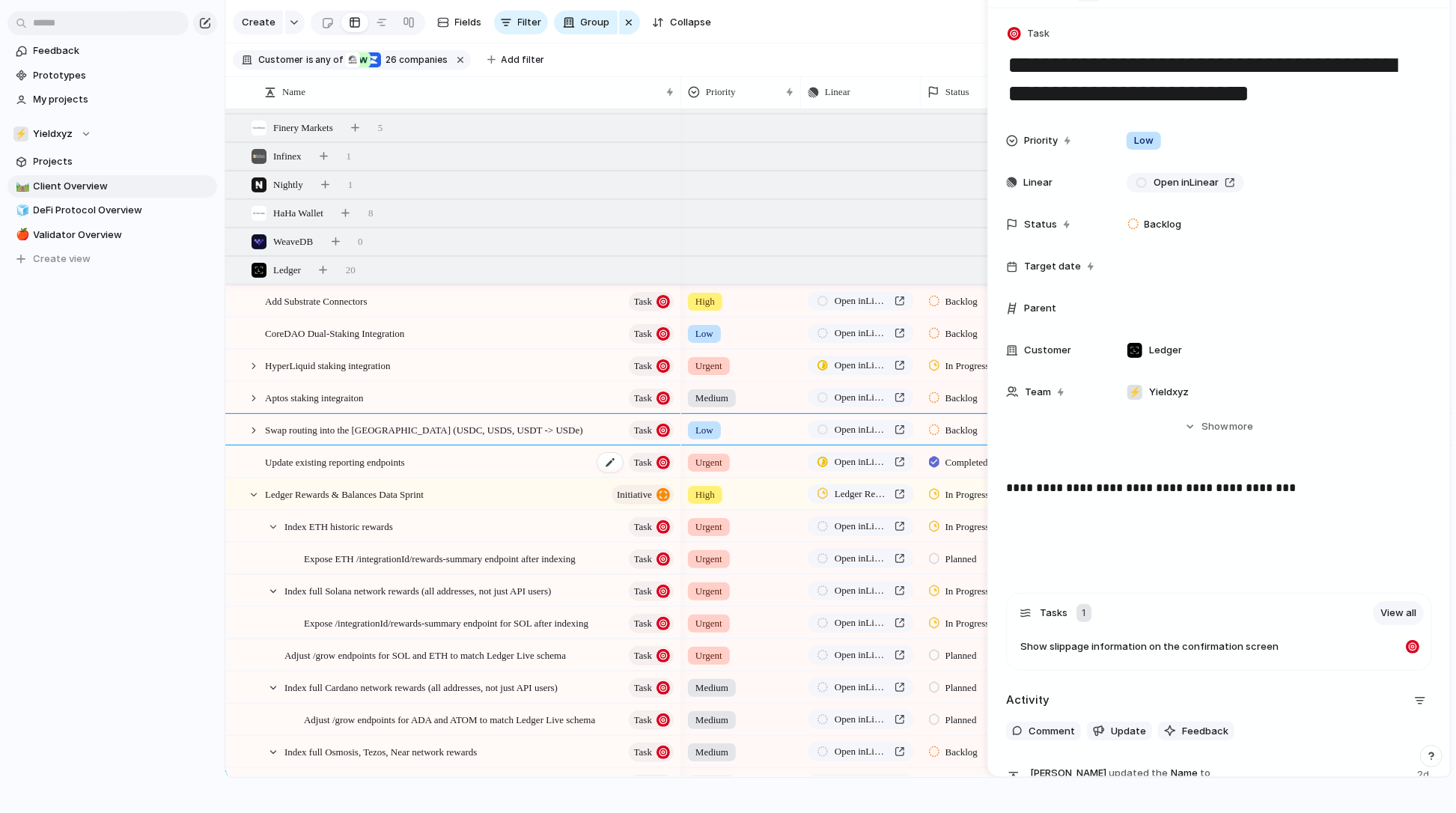
scroll to position [213, 0]
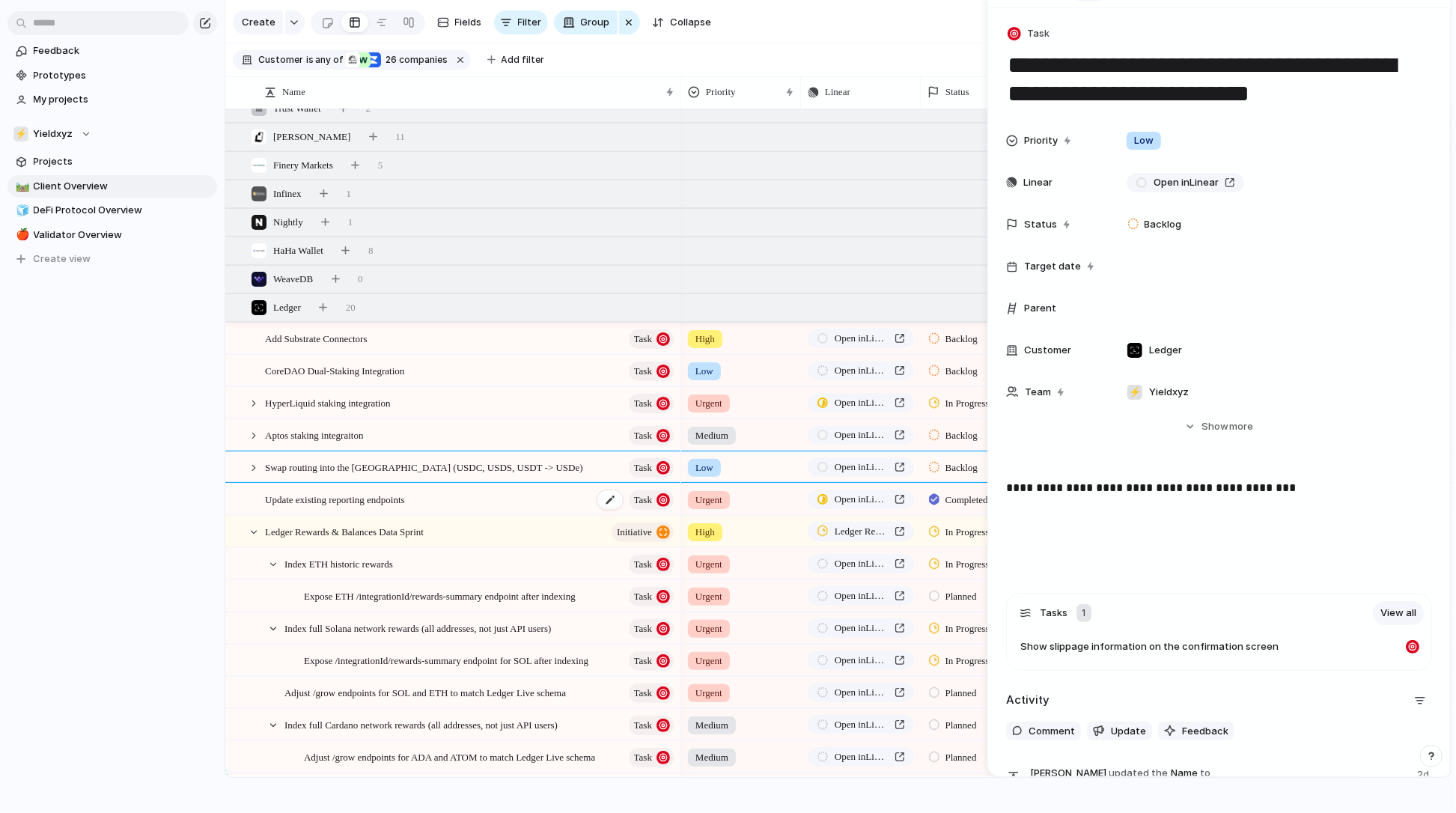
click at [340, 504] on span "Update existing reporting endpoints" at bounding box center [335, 499] width 140 height 17
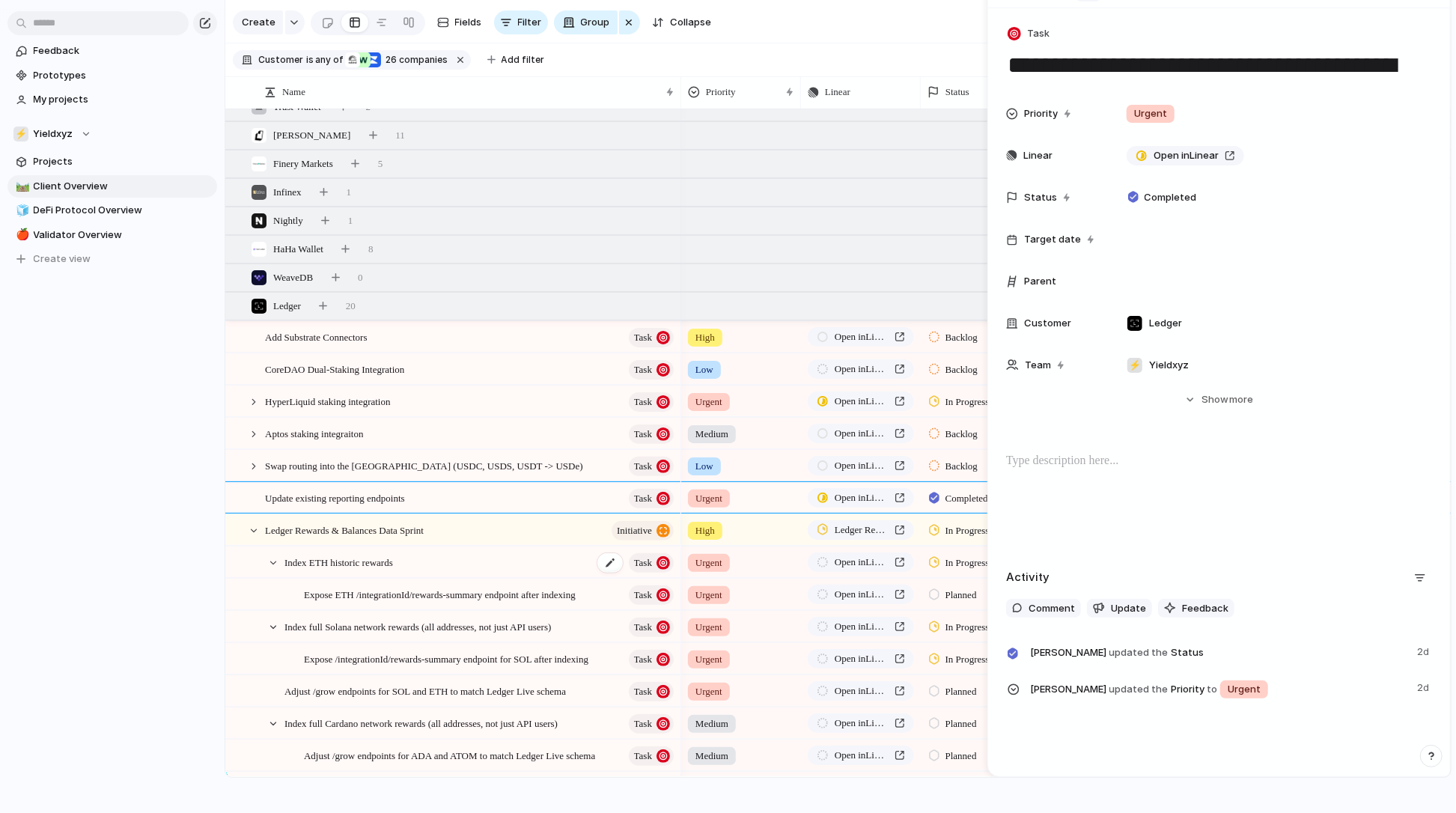
scroll to position [333, 0]
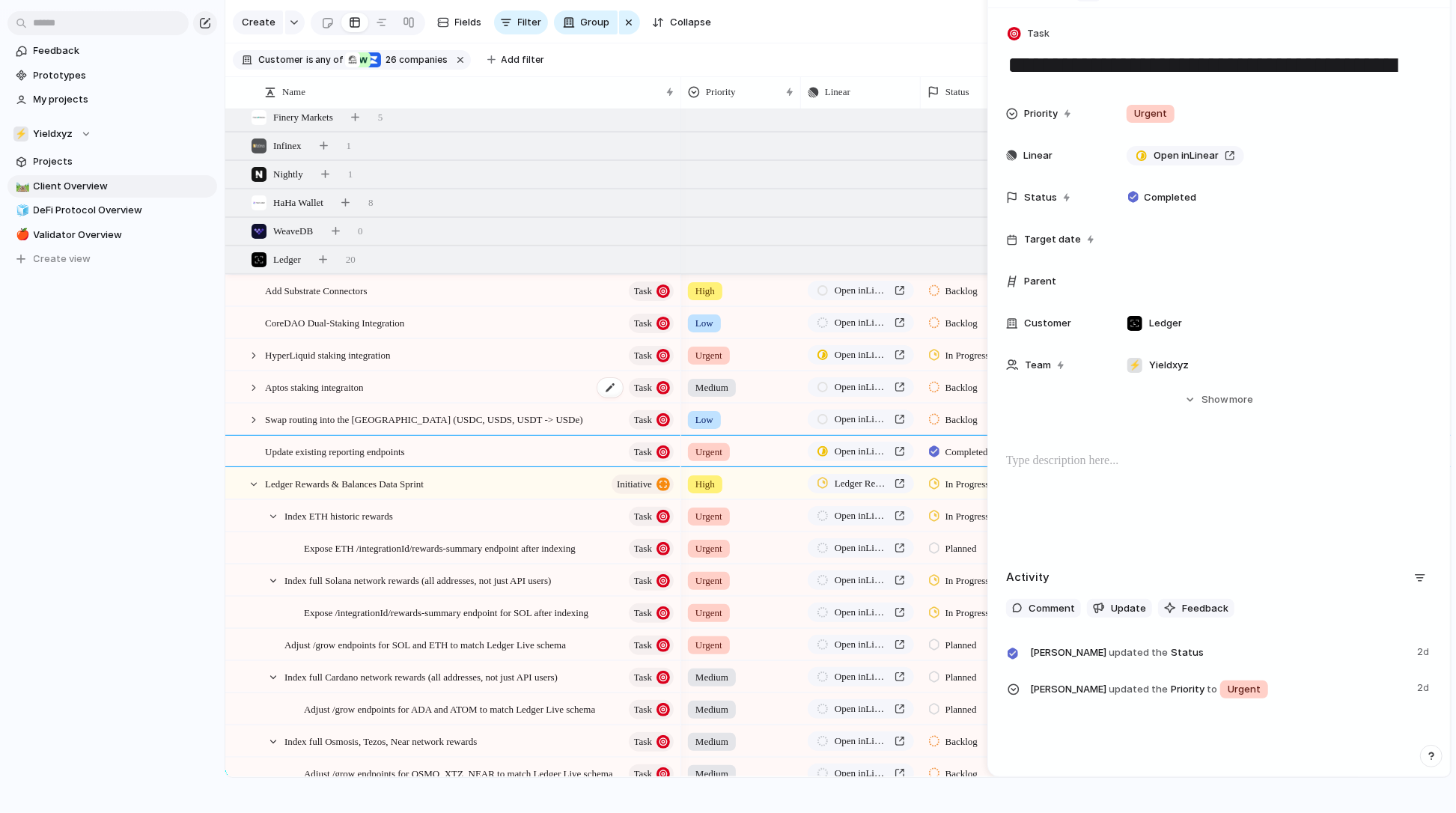
click at [363, 388] on span "Aptos staking integraiton" at bounding box center [314, 386] width 98 height 17
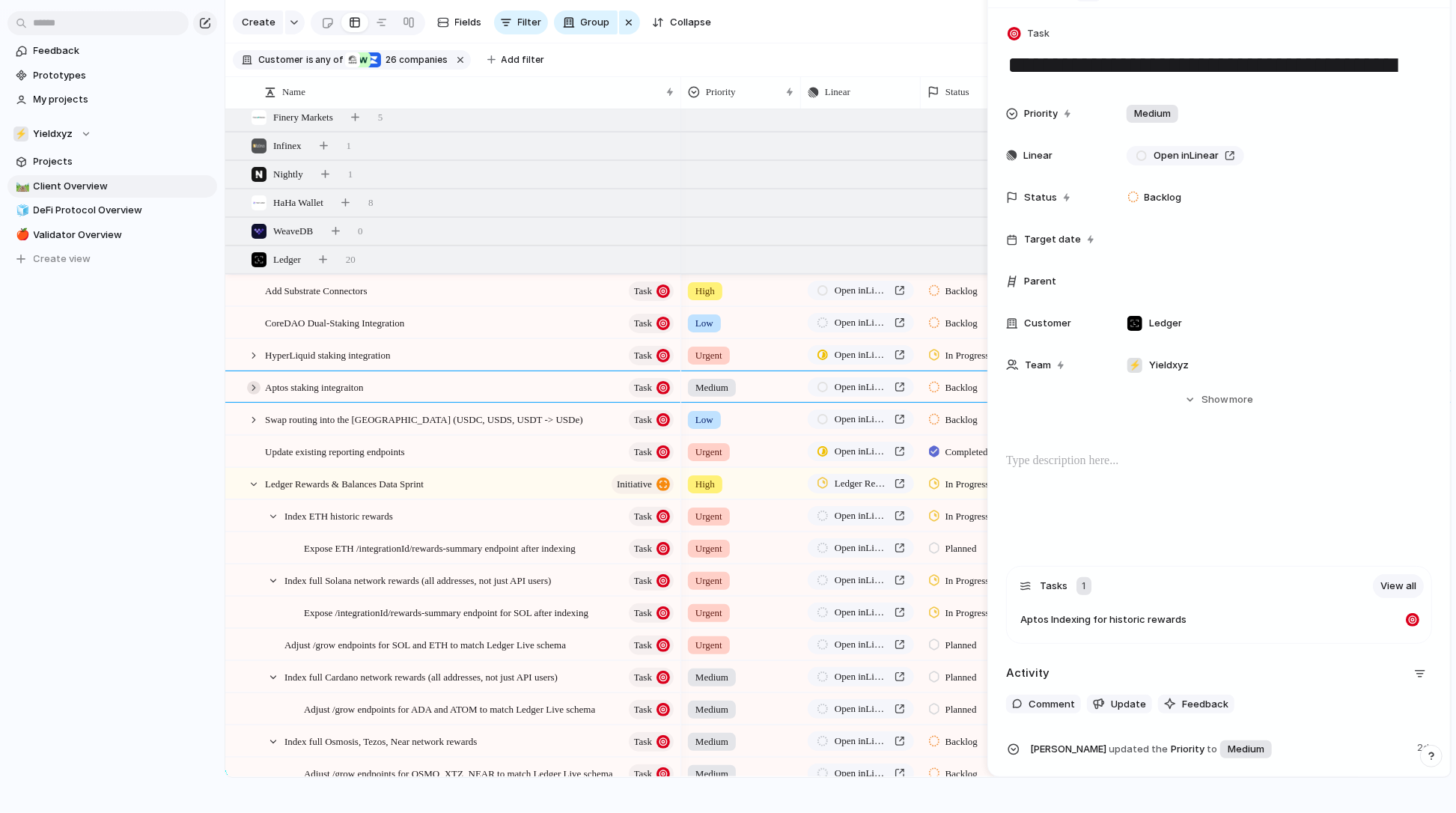
click at [259, 389] on div at bounding box center [253, 388] width 14 height 14
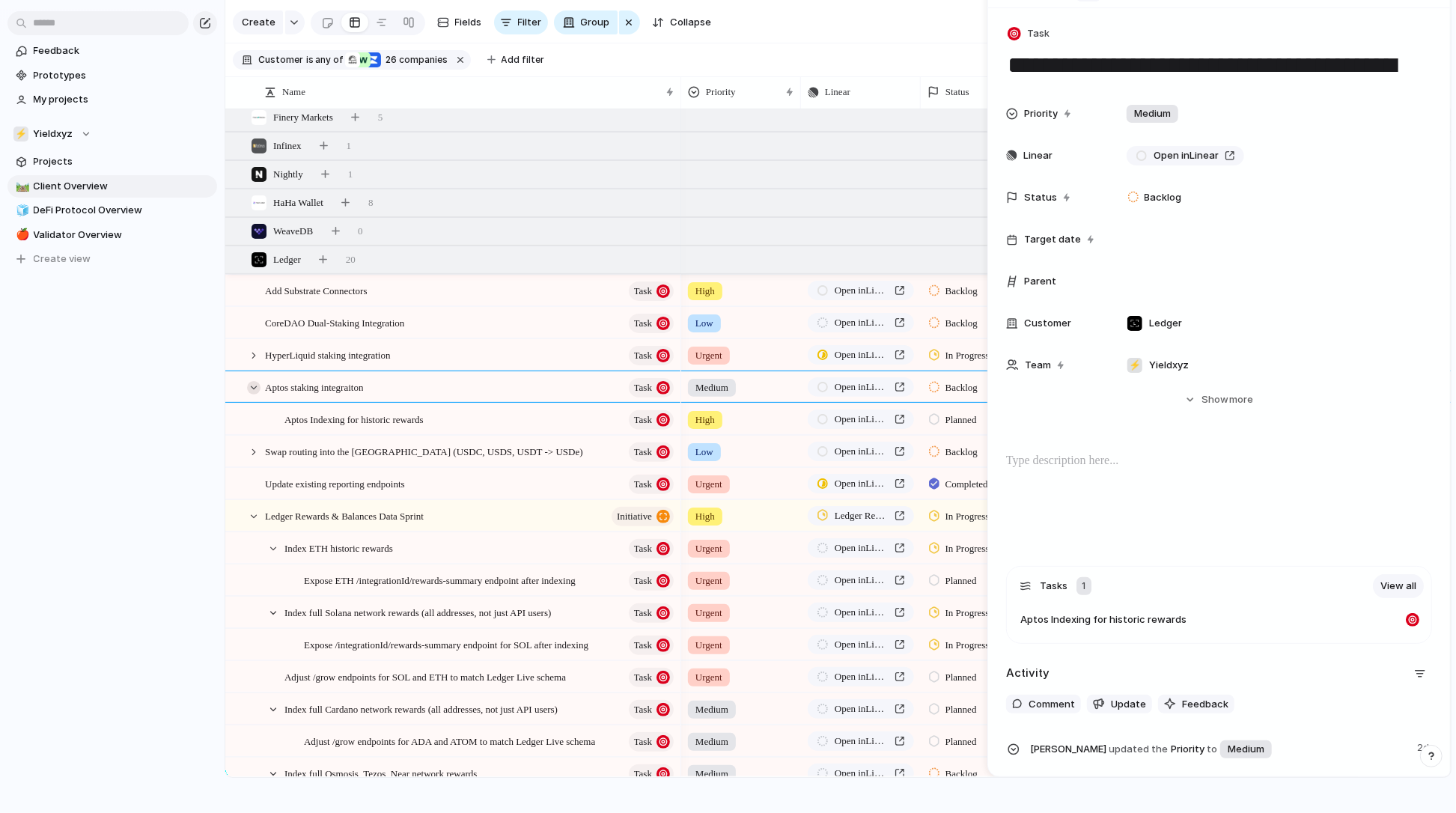
click at [256, 388] on div at bounding box center [253, 388] width 14 height 14
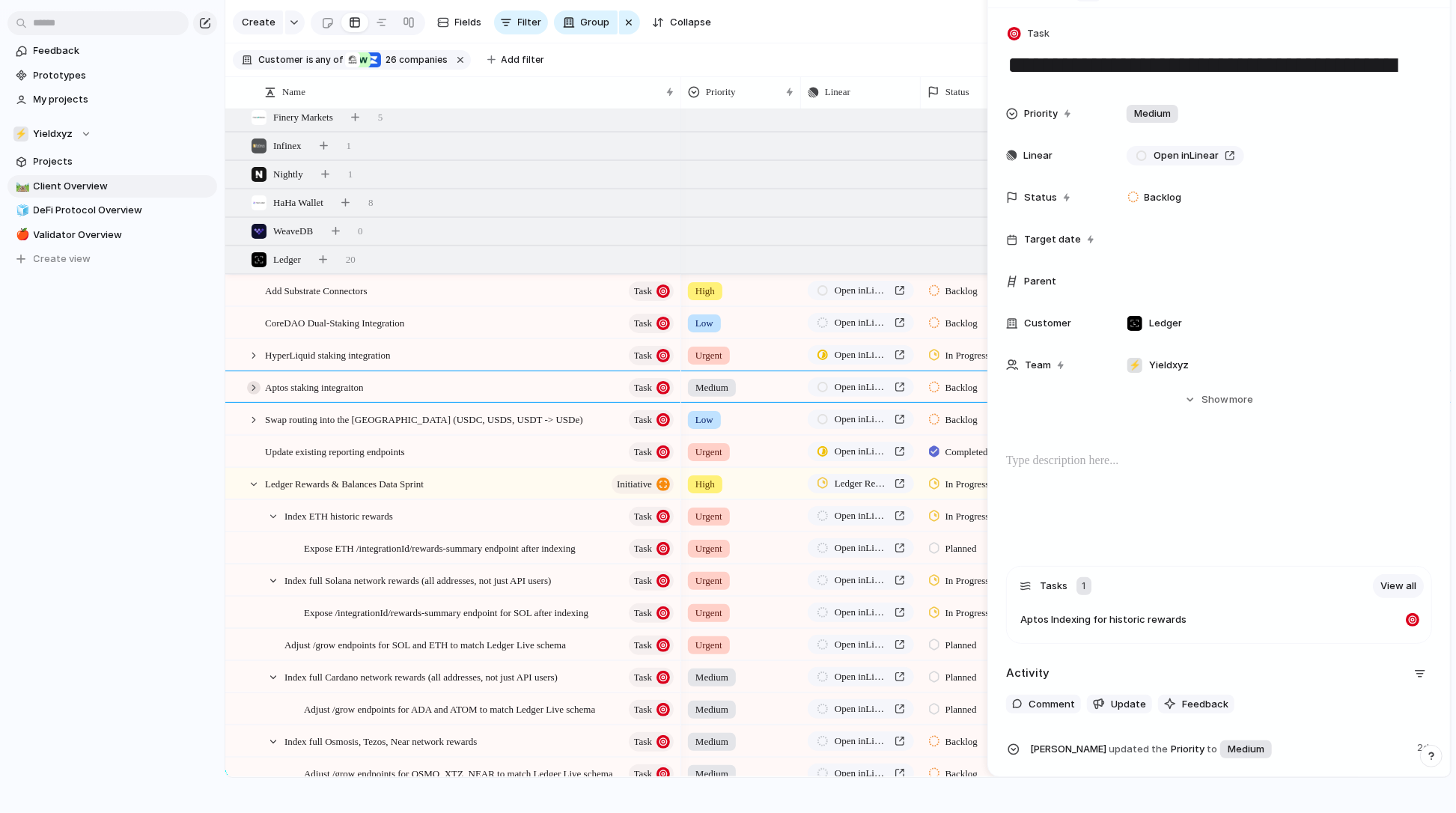
click at [256, 388] on div at bounding box center [253, 388] width 14 height 14
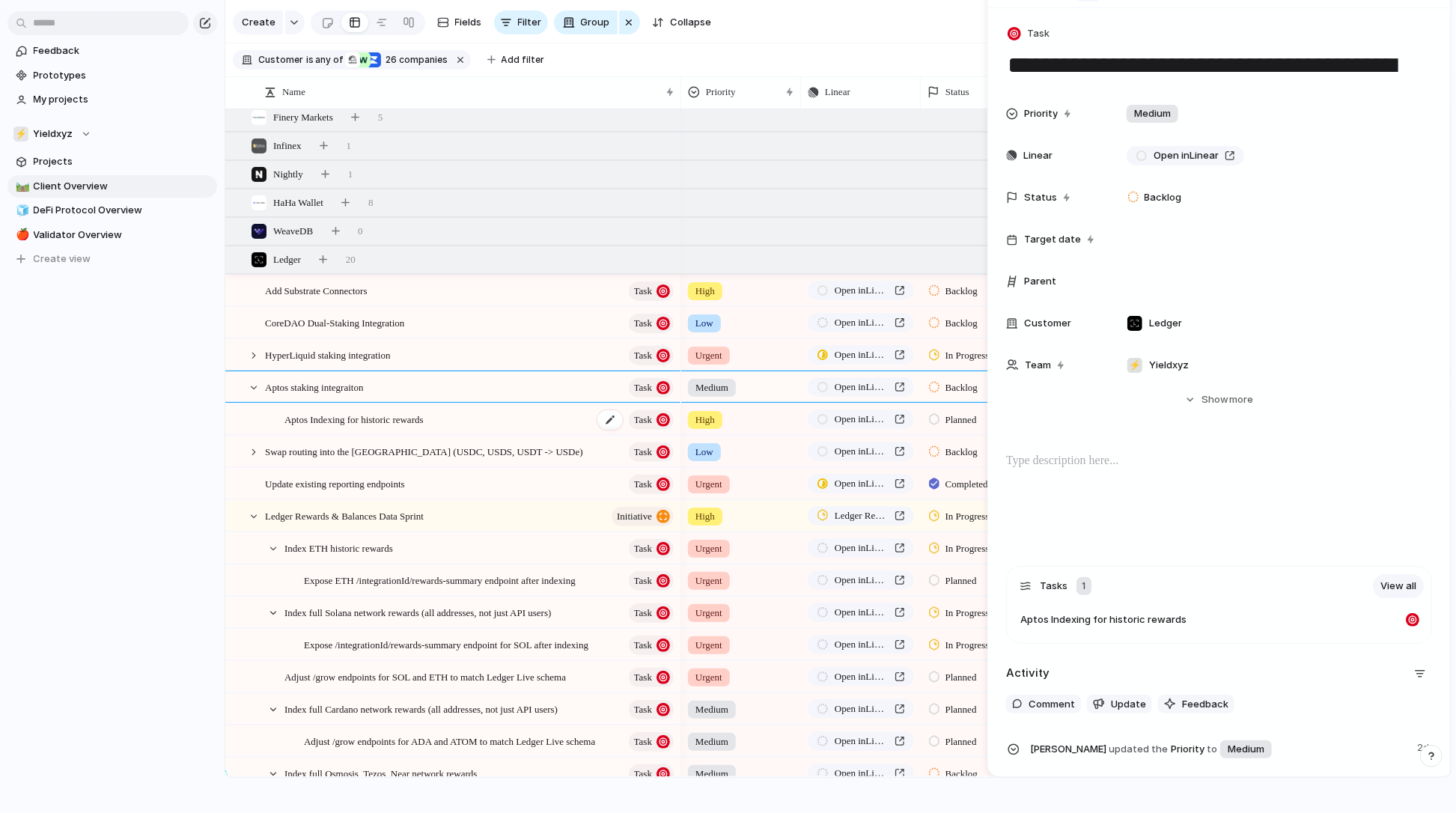
click at [298, 415] on span "Aptos Indexing for historic rewards" at bounding box center [354, 418] width 139 height 17
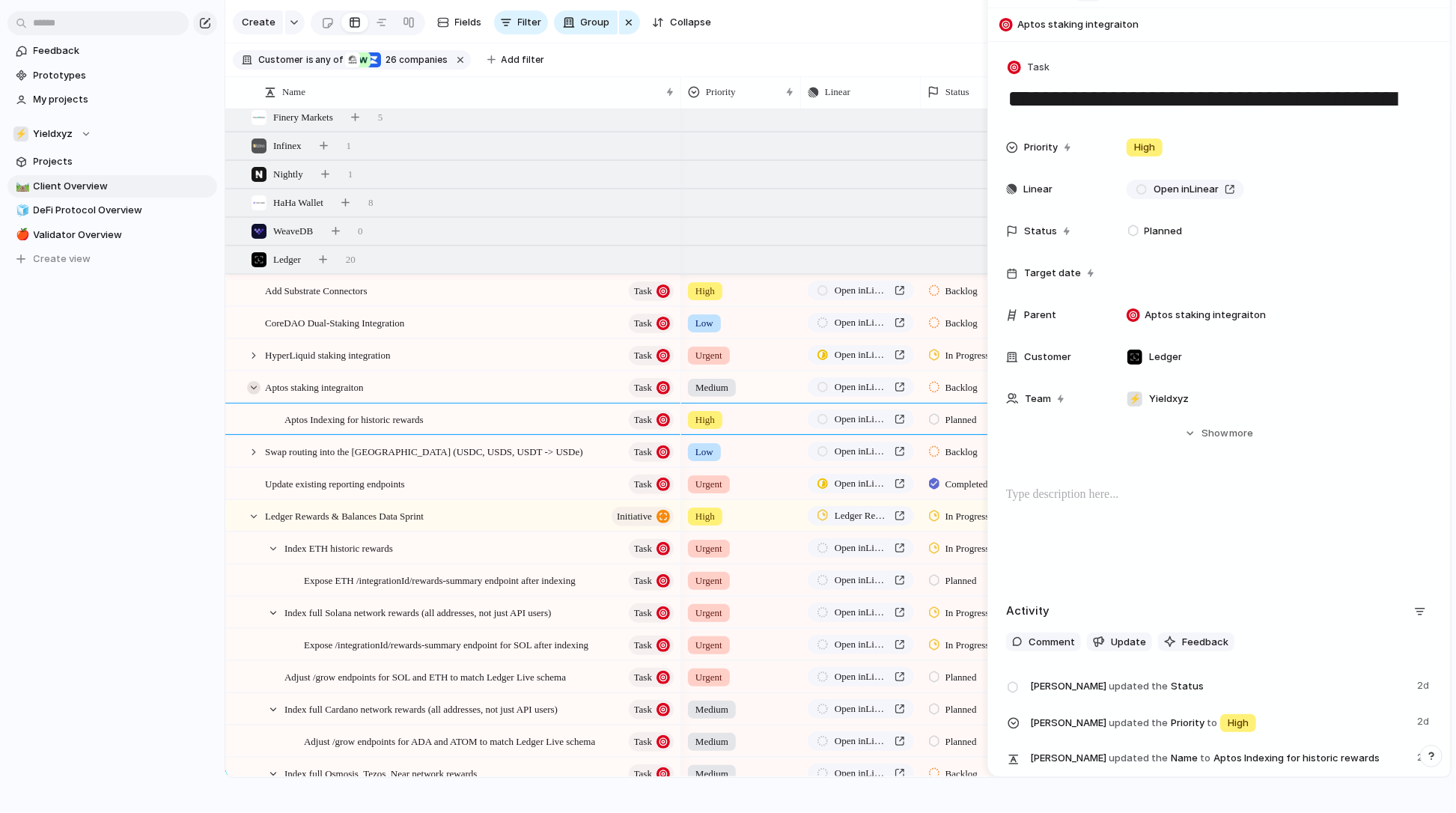
click at [256, 385] on div at bounding box center [253, 388] width 14 height 14
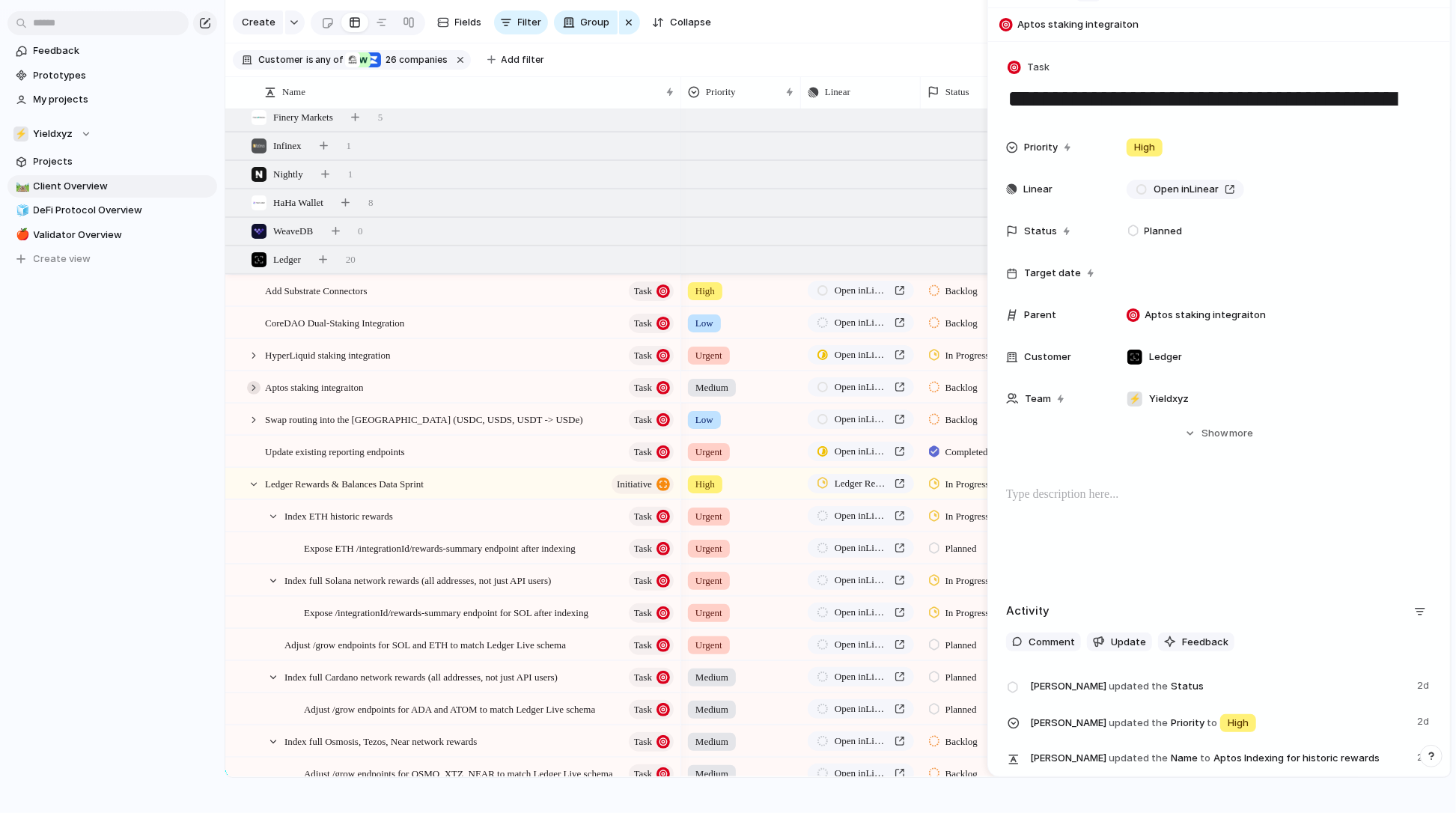
click at [255, 384] on div at bounding box center [253, 388] width 14 height 14
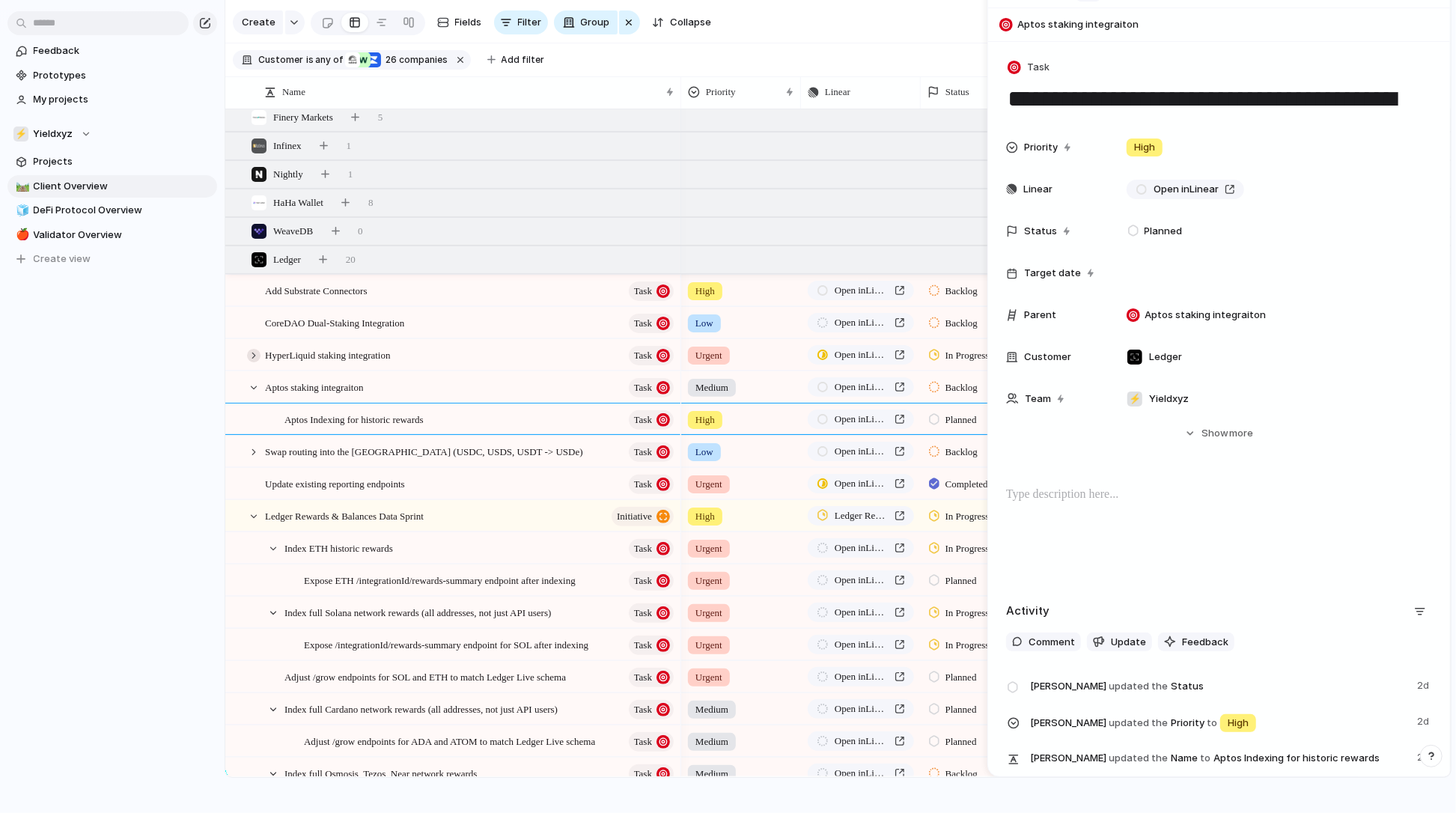
click at [255, 351] on div at bounding box center [253, 355] width 14 height 14
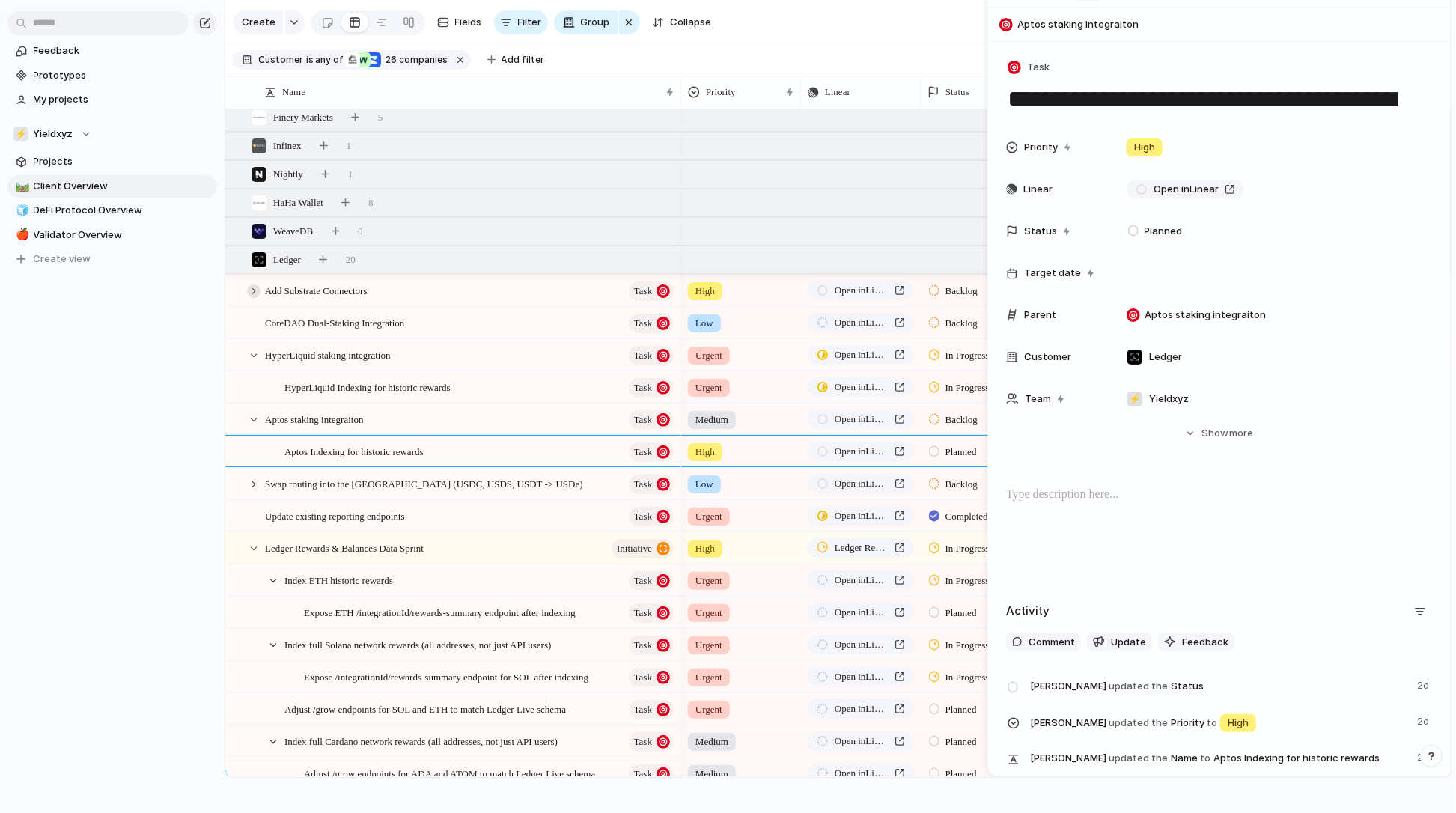
click at [258, 289] on div at bounding box center [253, 291] width 14 height 14
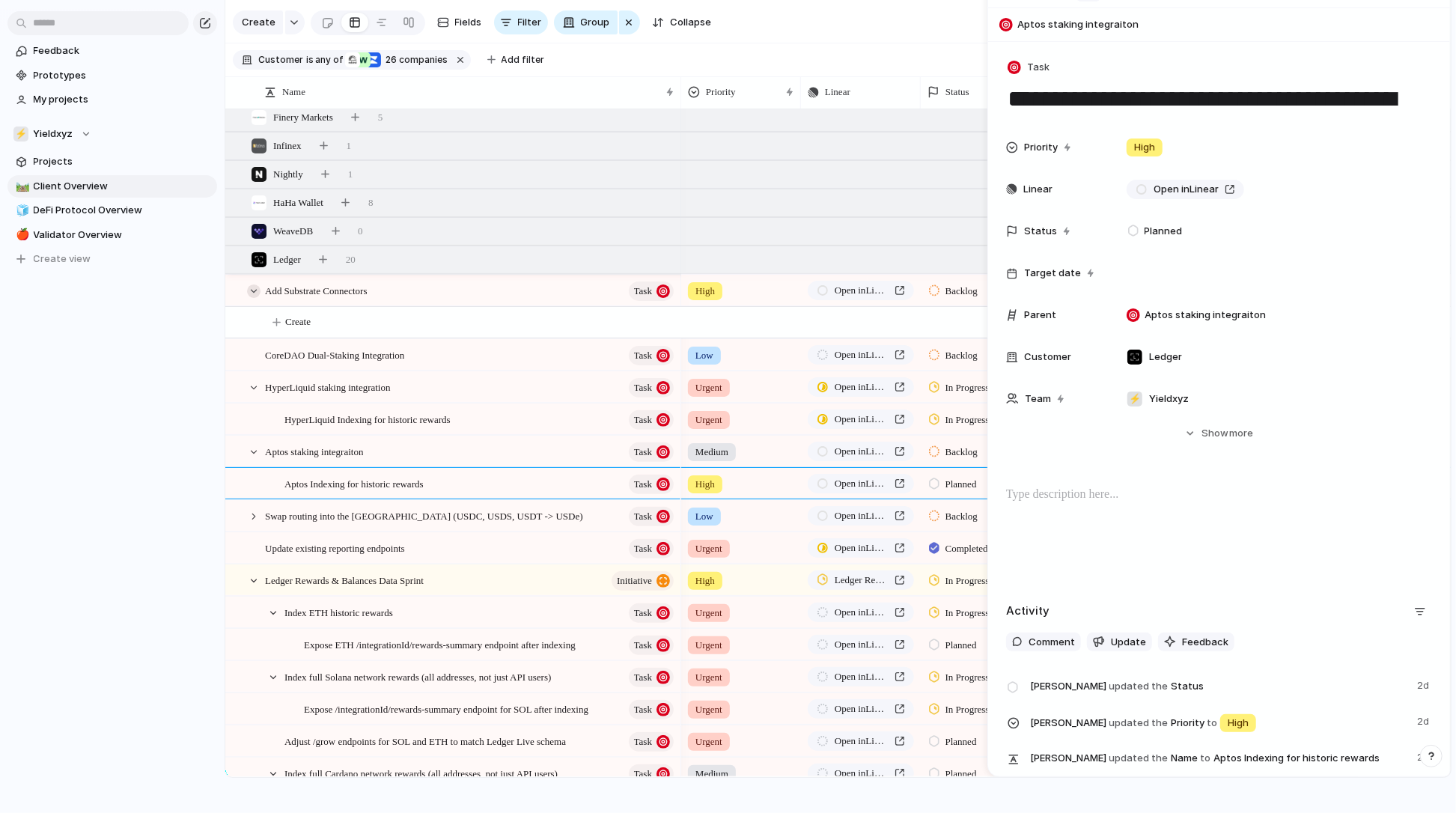
click at [256, 291] on div at bounding box center [253, 291] width 14 height 14
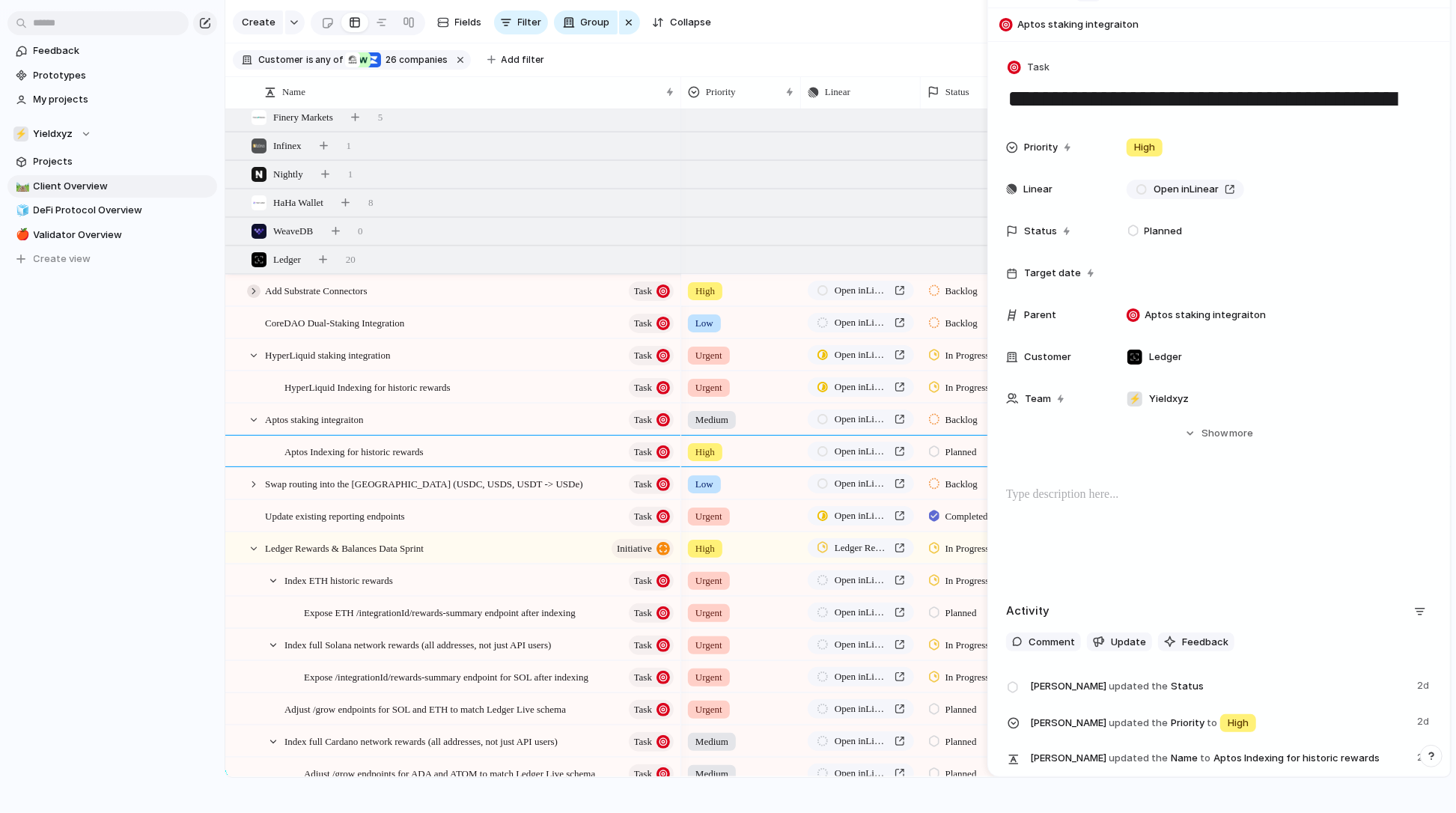
click at [256, 291] on div at bounding box center [253, 291] width 14 height 14
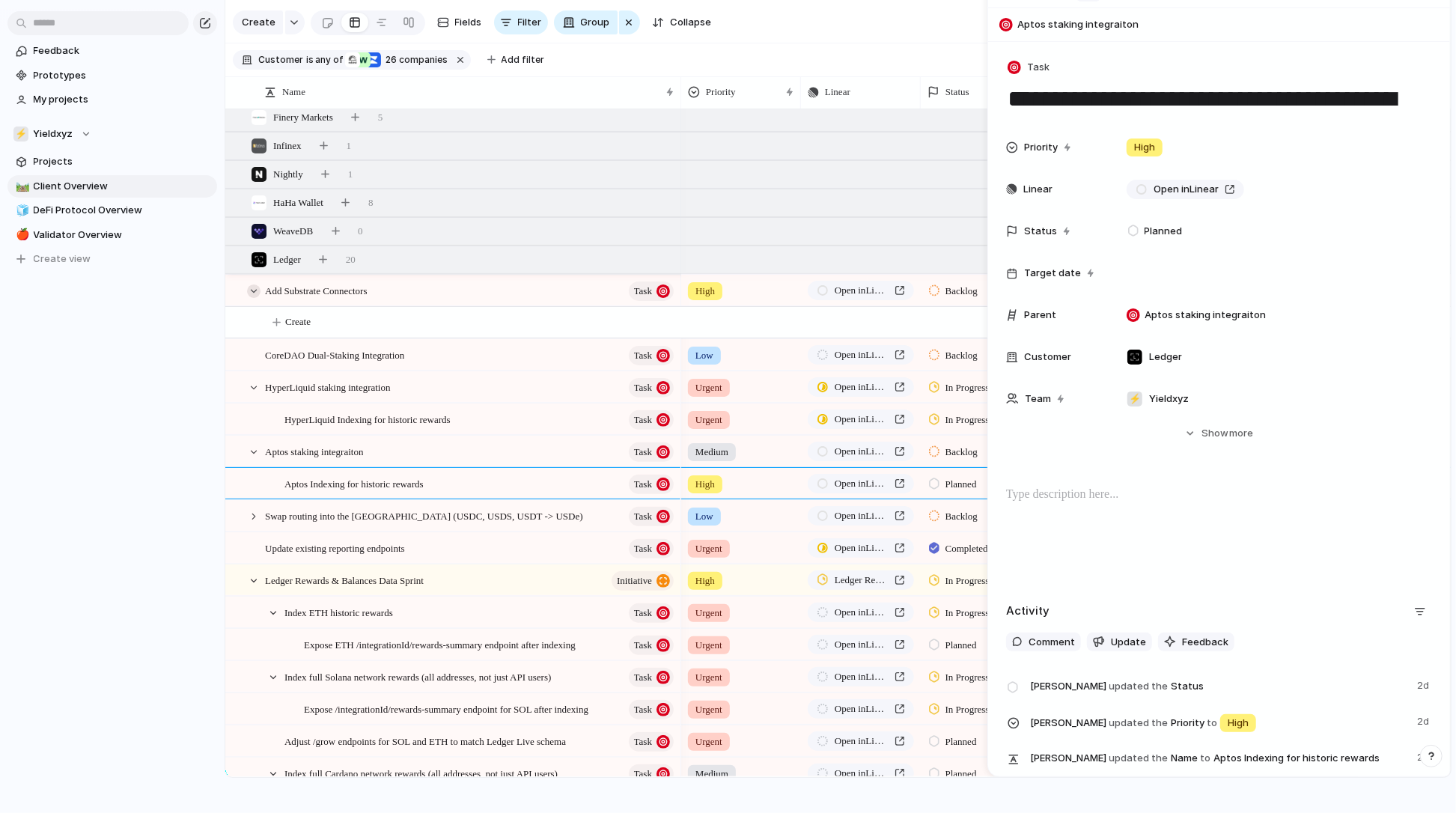
click at [256, 291] on div at bounding box center [253, 291] width 14 height 14
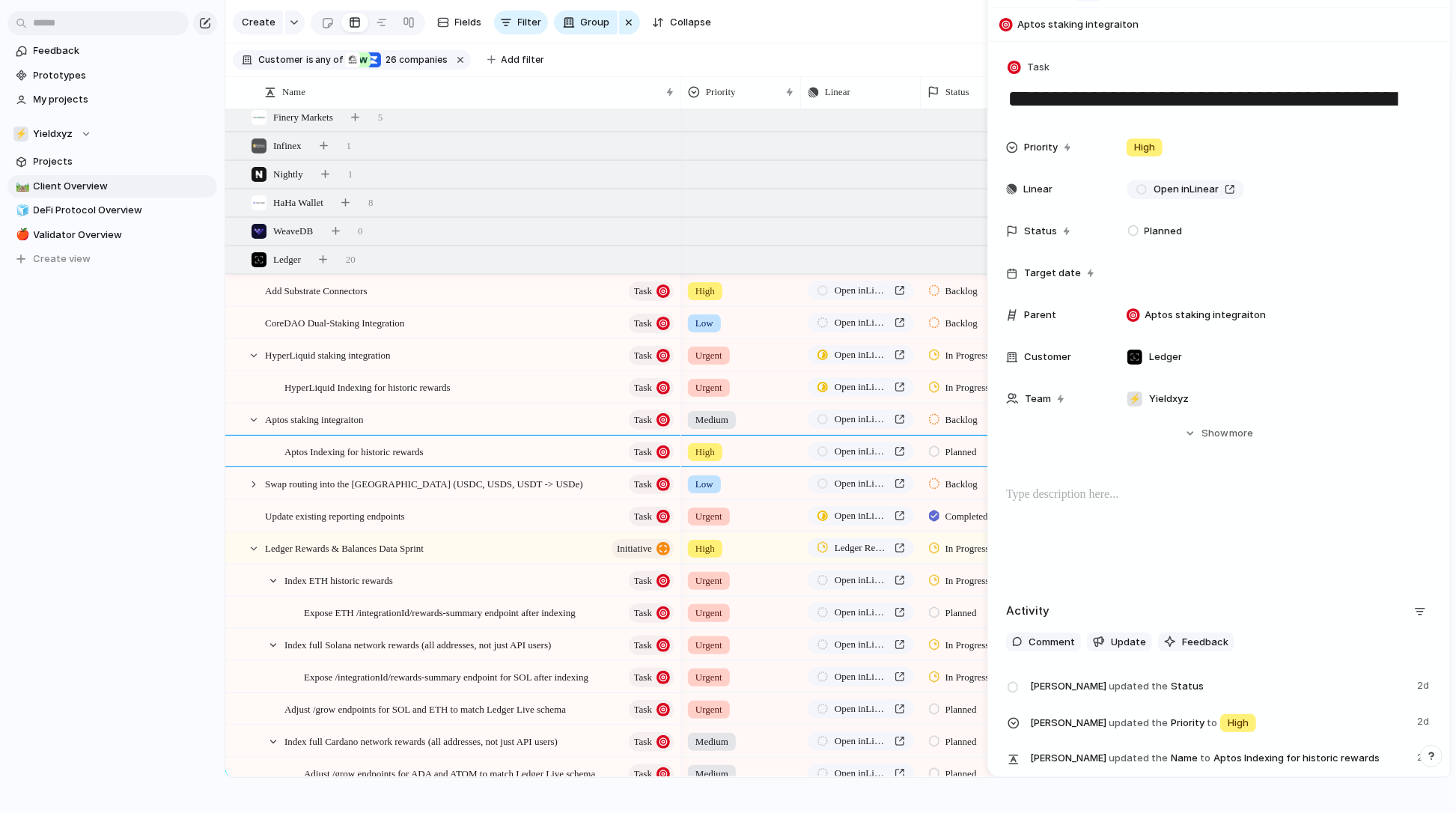
click at [1109, 505] on div at bounding box center [1220, 533] width 426 height 96
click at [255, 291] on div at bounding box center [253, 291] width 14 height 14
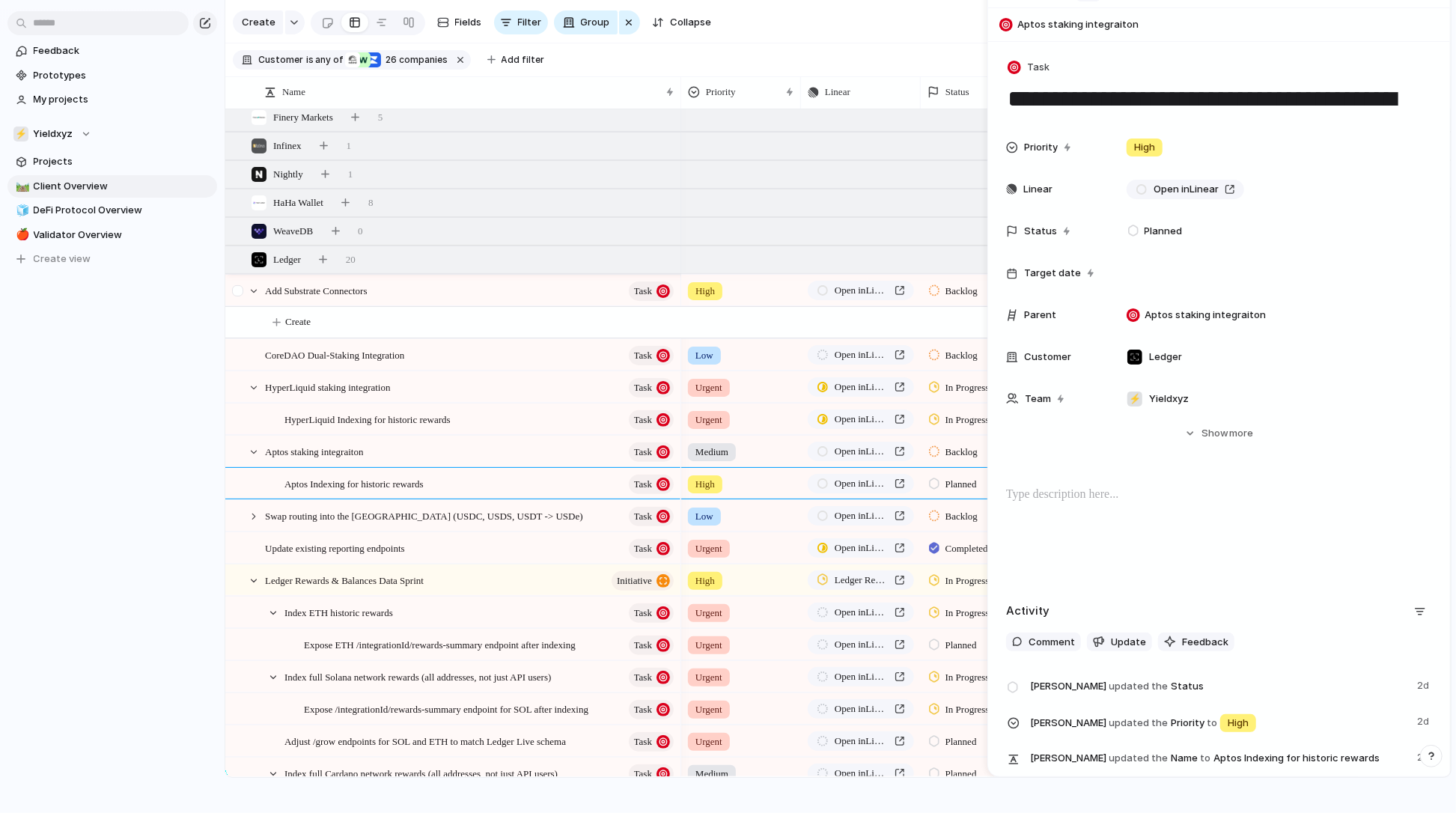
click at [262, 285] on div at bounding box center [246, 291] width 40 height 31
click at [258, 285] on div at bounding box center [253, 291] width 14 height 14
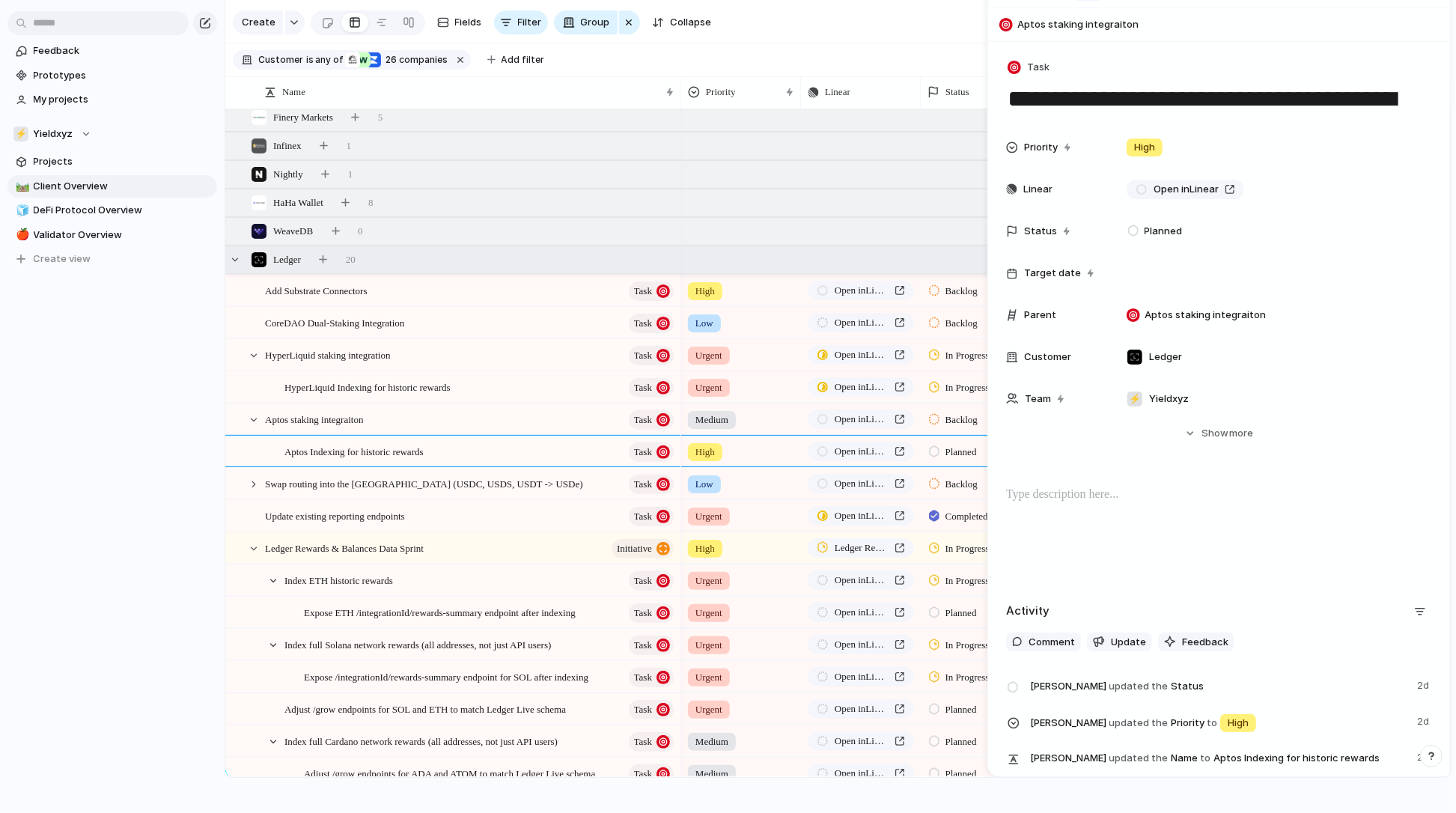
click at [367, 255] on div "Ledger 20" at bounding box center [839, 260] width 1228 height 27
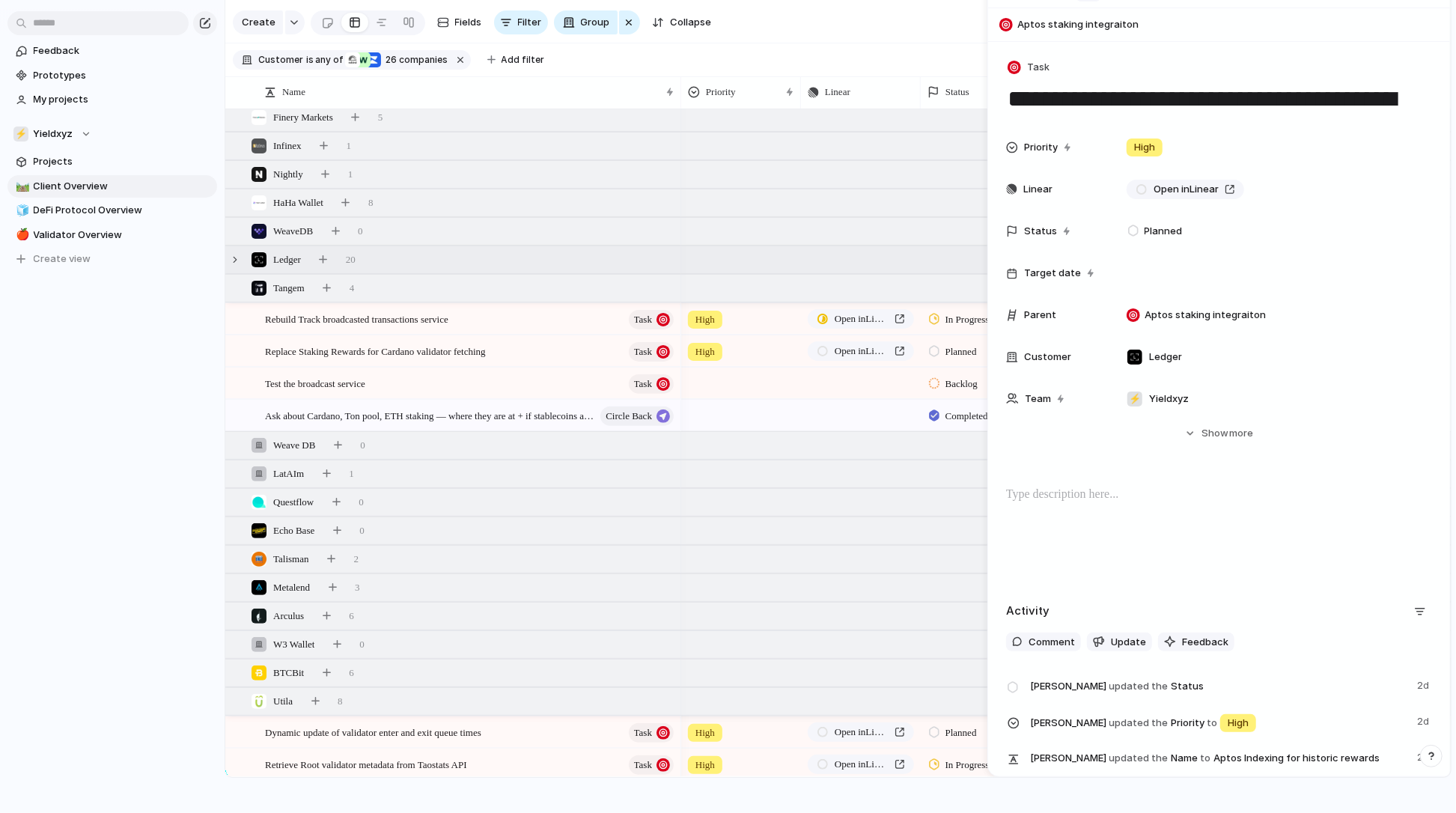
click at [286, 265] on span "Ledger" at bounding box center [287, 260] width 27 height 15
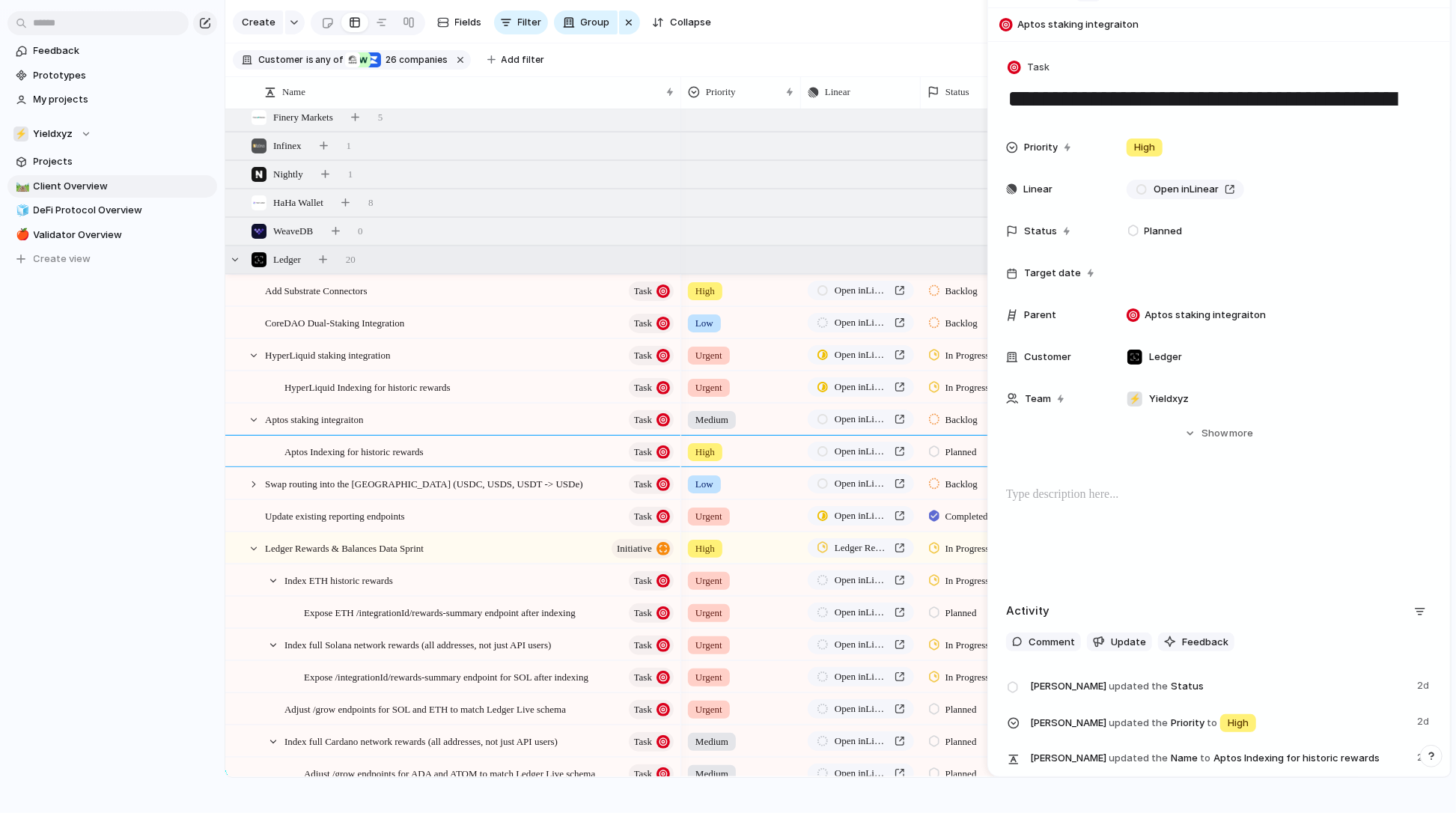
click at [276, 268] on div "Ledger 20" at bounding box center [839, 260] width 1228 height 27
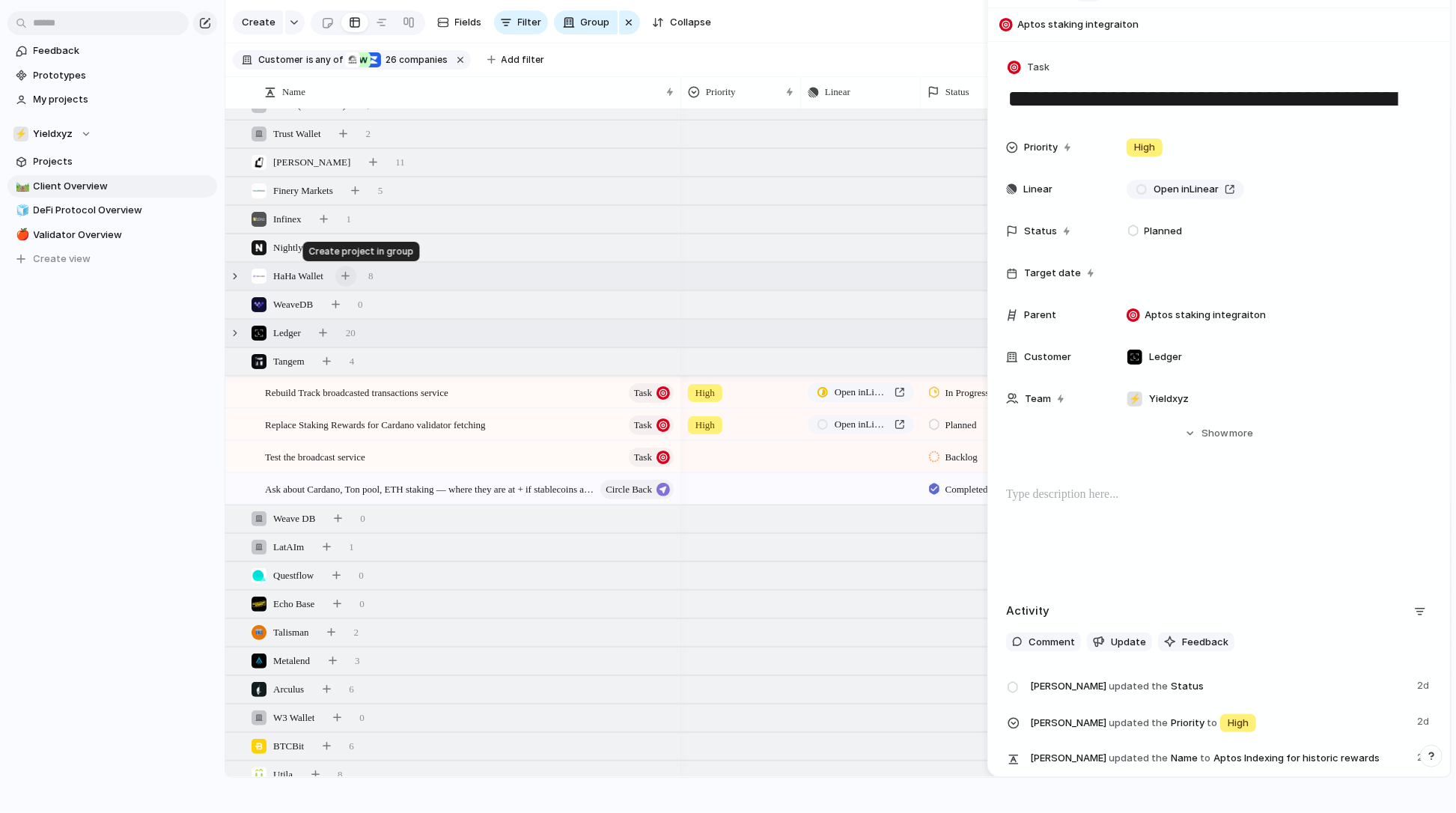
scroll to position [186, 0]
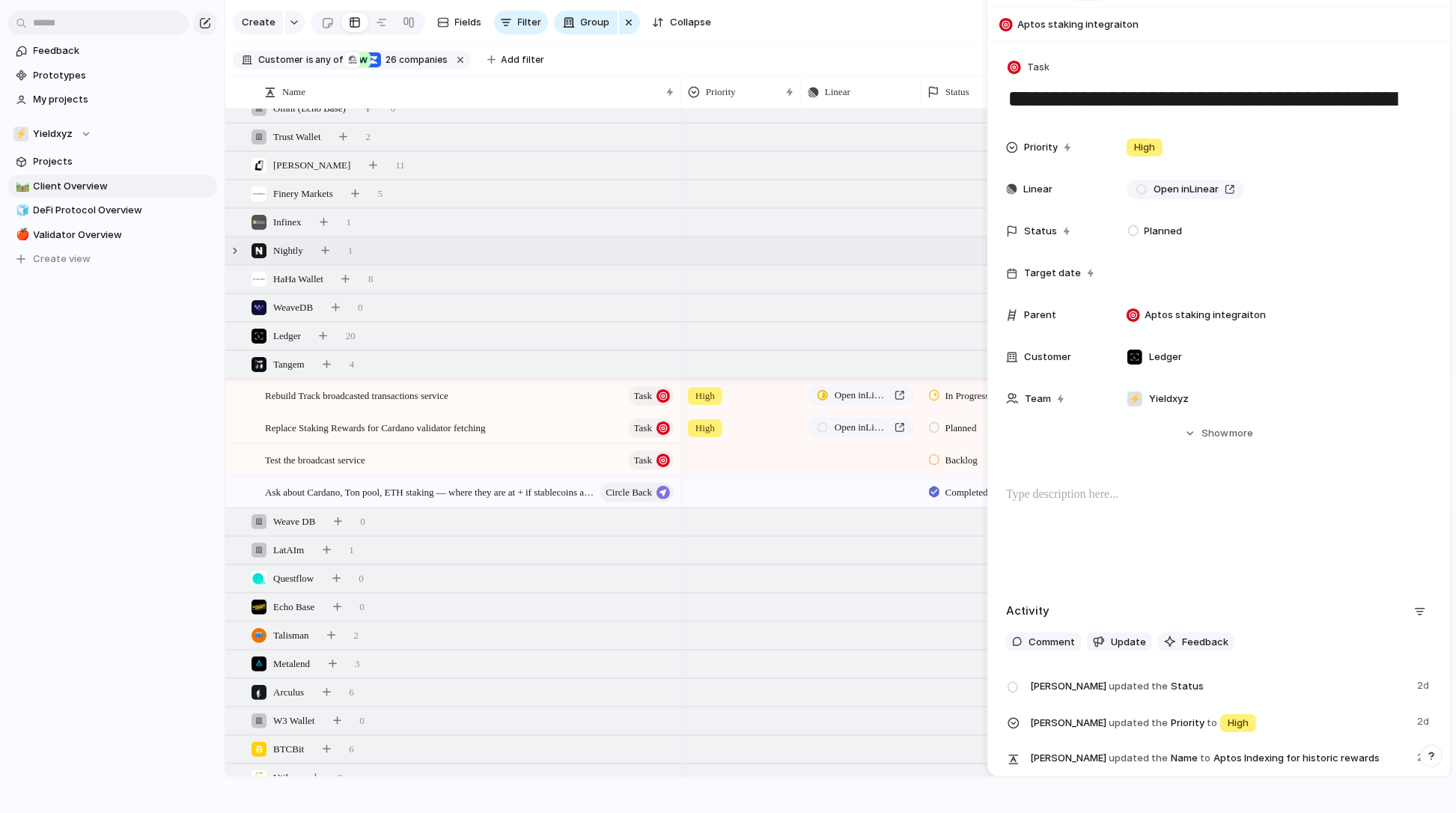
click at [286, 257] on span "Nightly" at bounding box center [288, 251] width 30 height 15
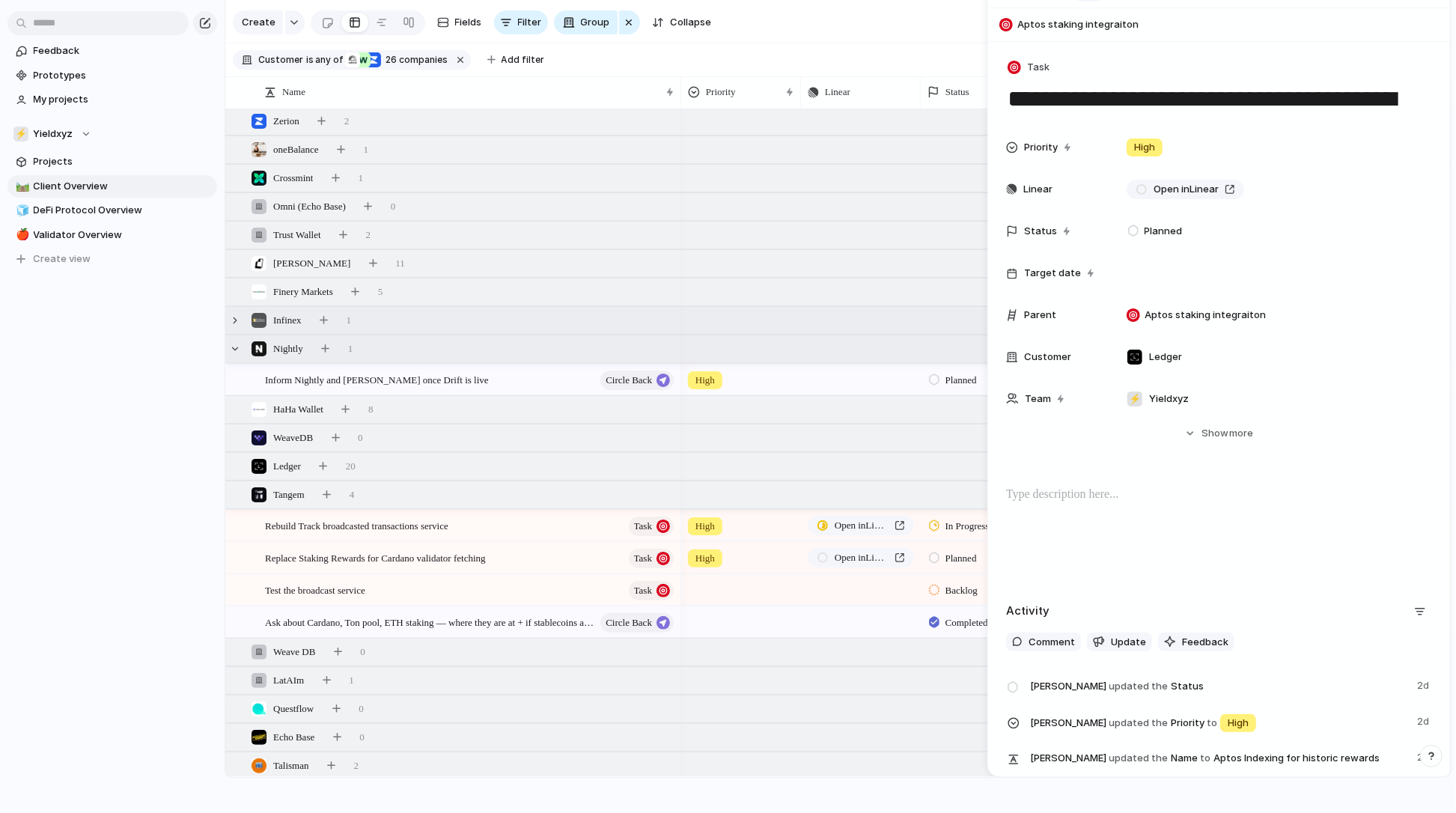
scroll to position [79, 0]
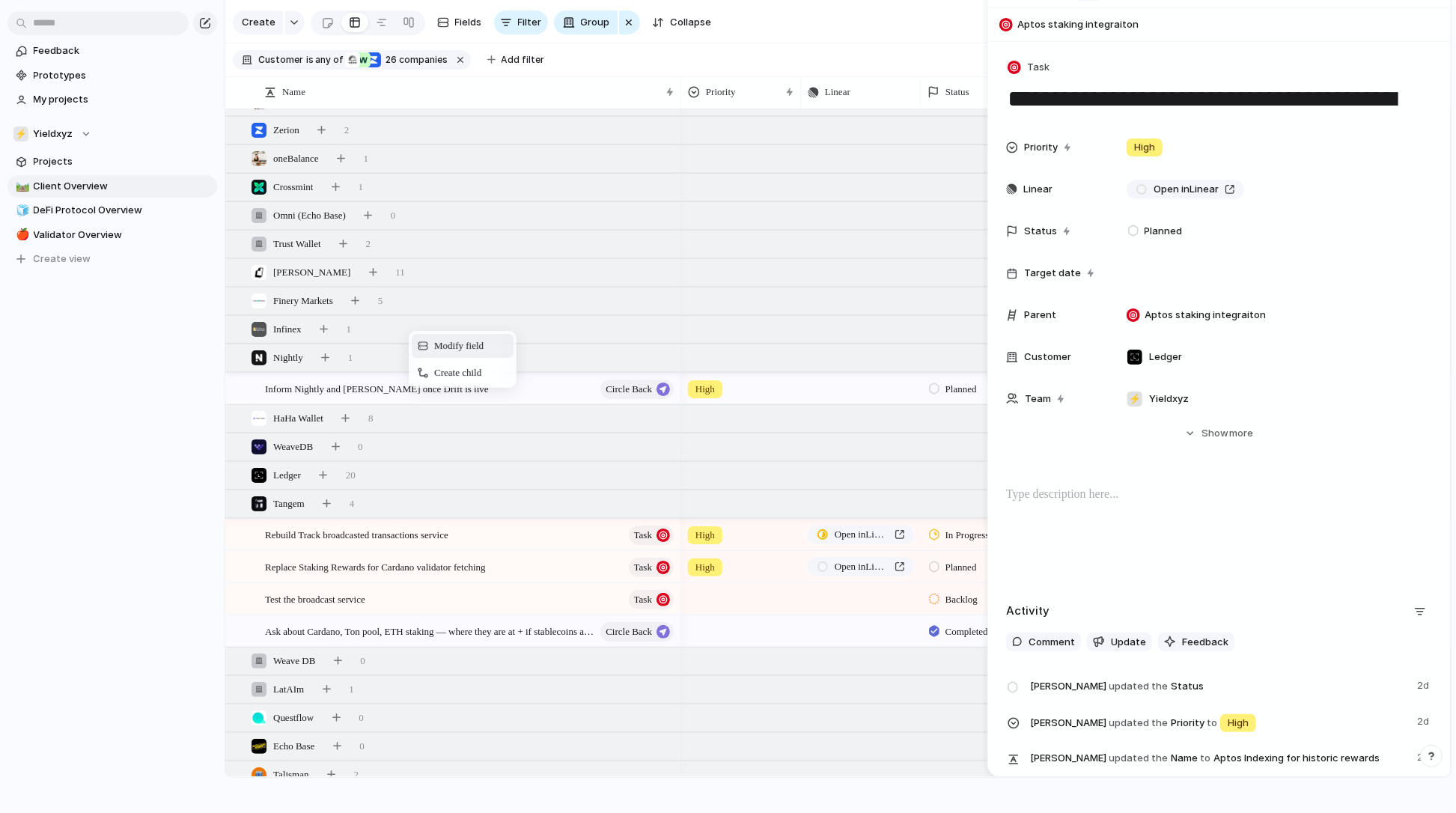
drag, startPoint x: 408, startPoint y: 331, endPoint x: 408, endPoint y: 423, distance: 92.0
click at [378, 322] on div "Infinex 1" at bounding box center [839, 330] width 1228 height 27
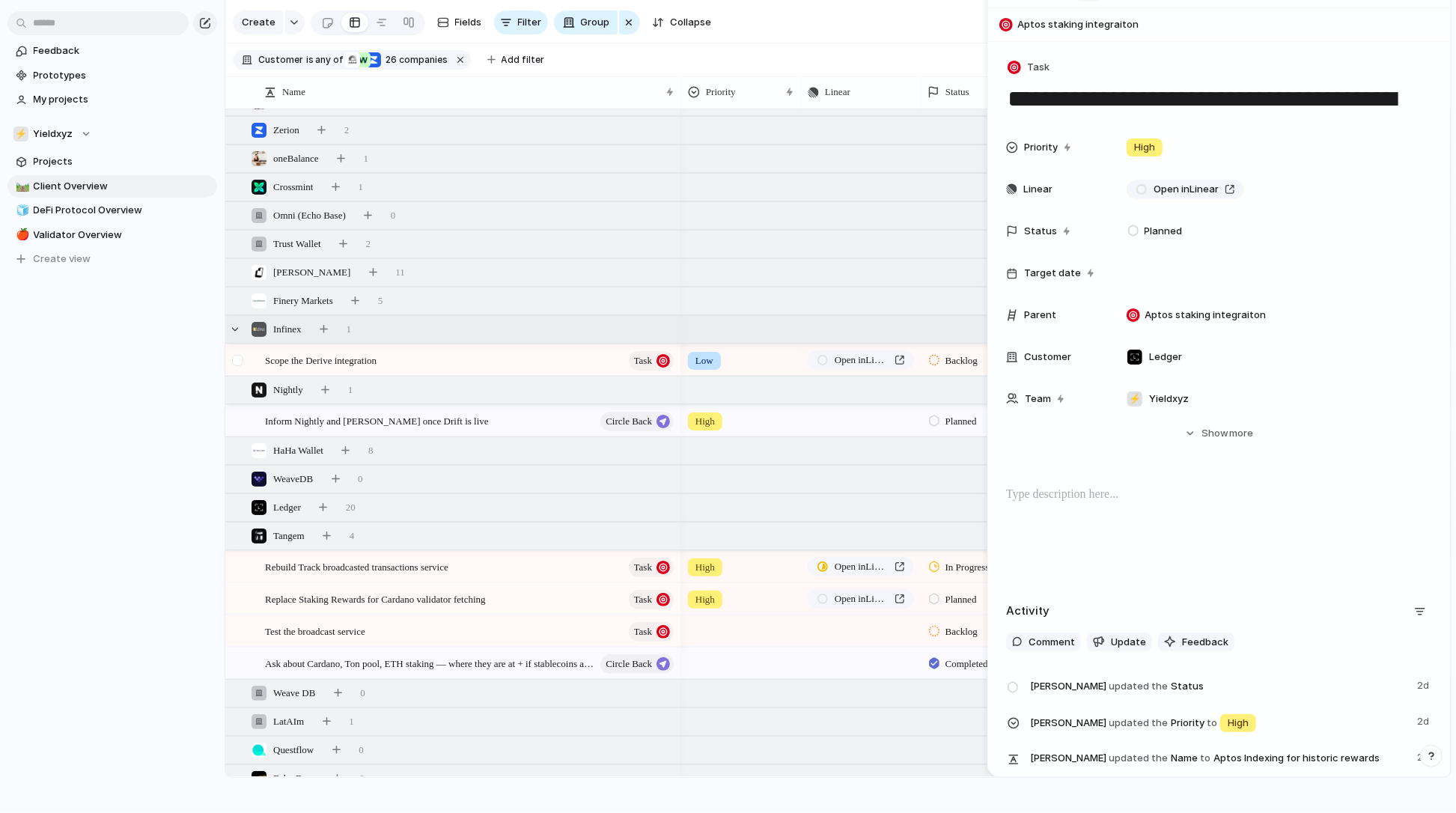
scroll to position [24, 0]
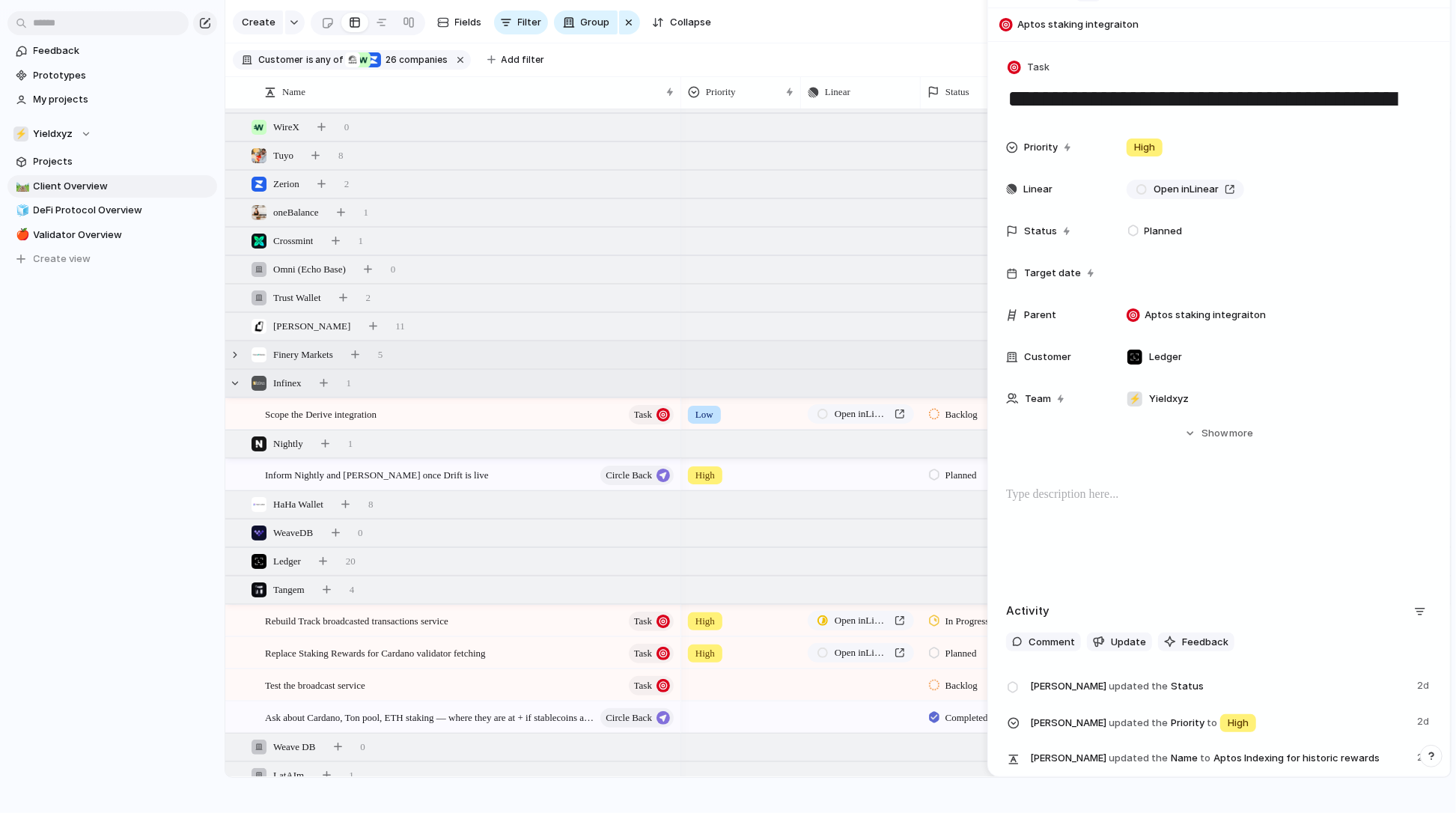
click at [408, 356] on div "Finery Markets 5" at bounding box center [839, 355] width 1228 height 27
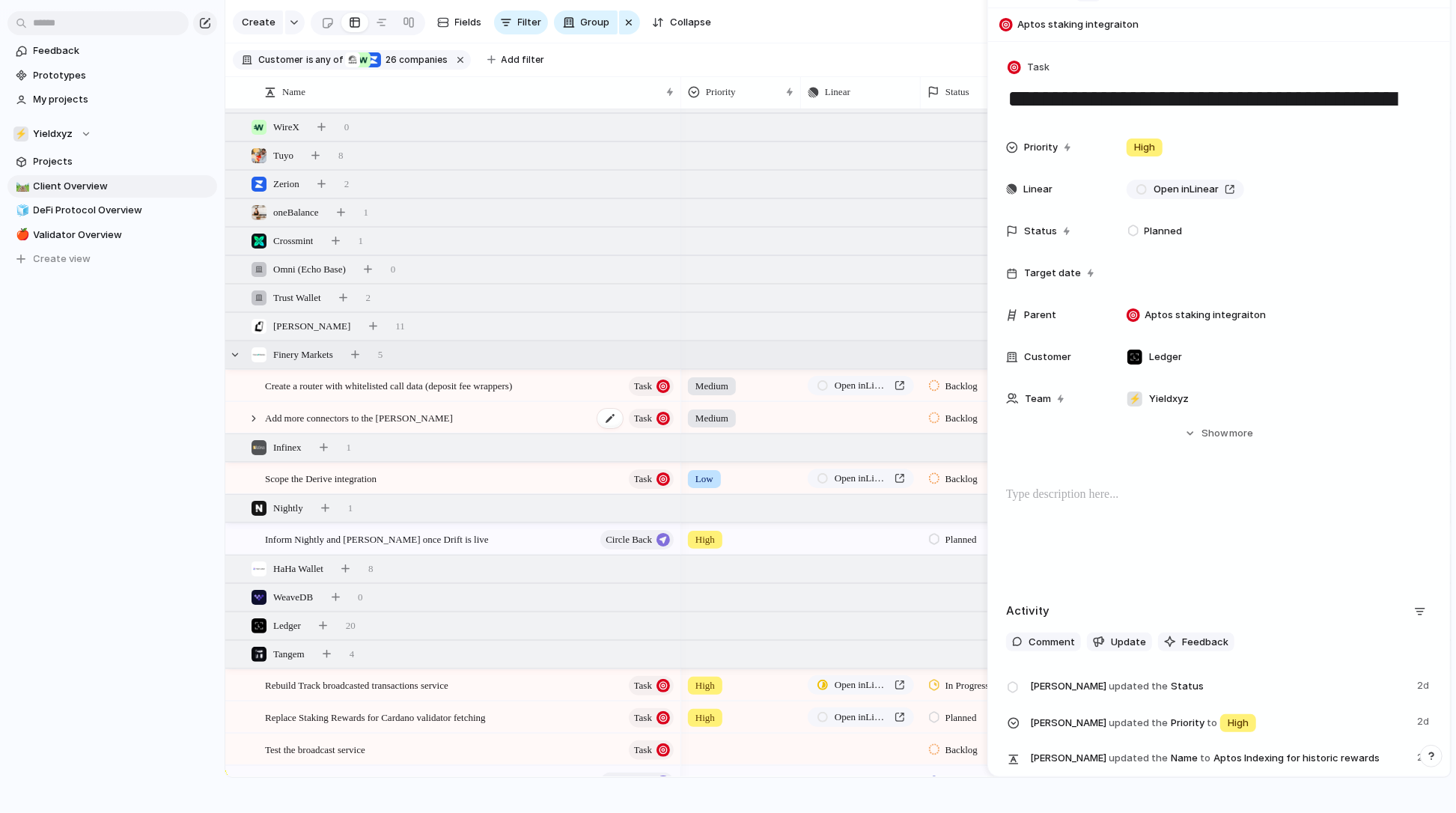
click at [342, 417] on span "Add more connectors to the [PERSON_NAME]" at bounding box center [359, 417] width 188 height 17
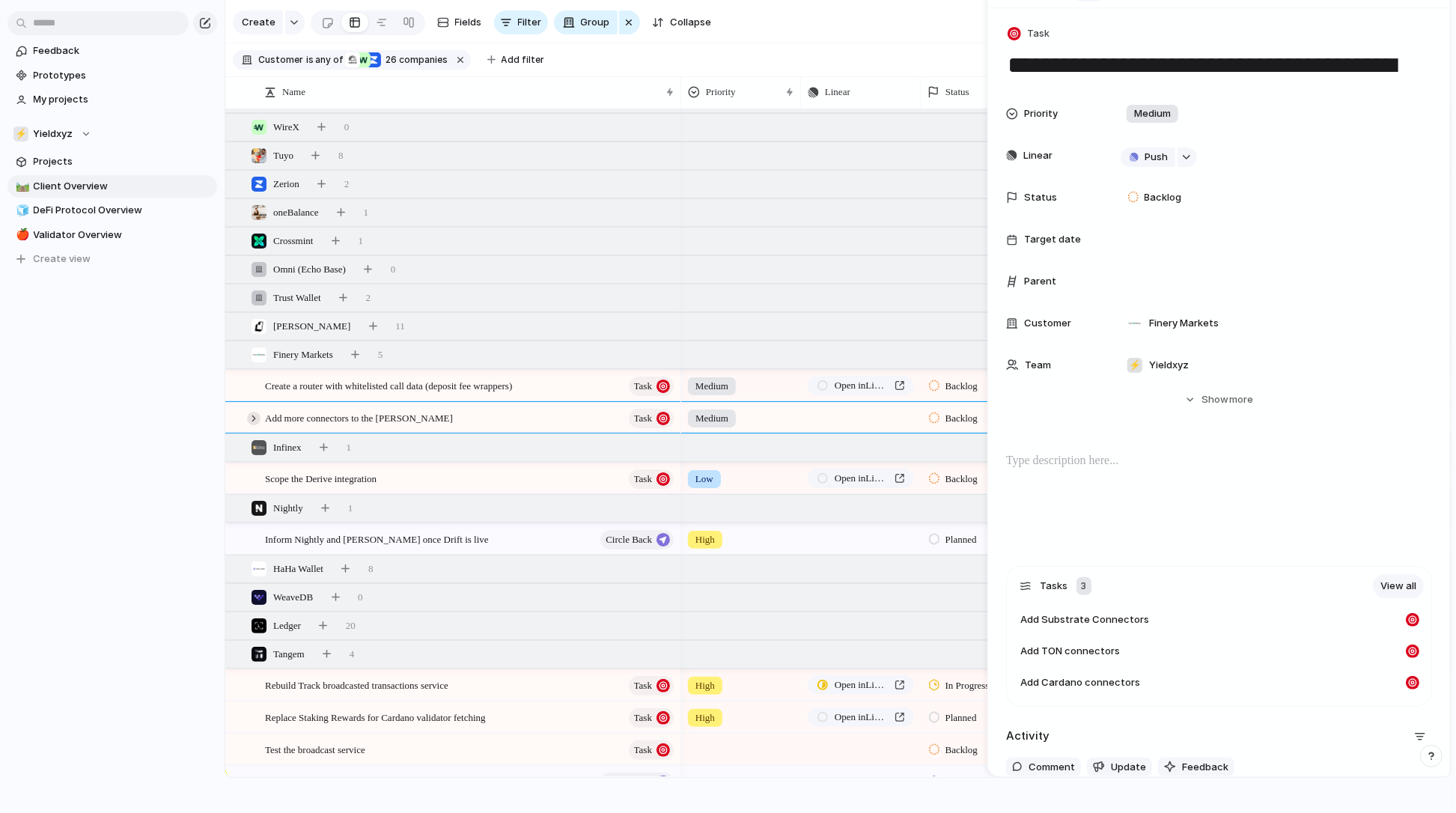
click at [252, 417] on div at bounding box center [253, 418] width 14 height 14
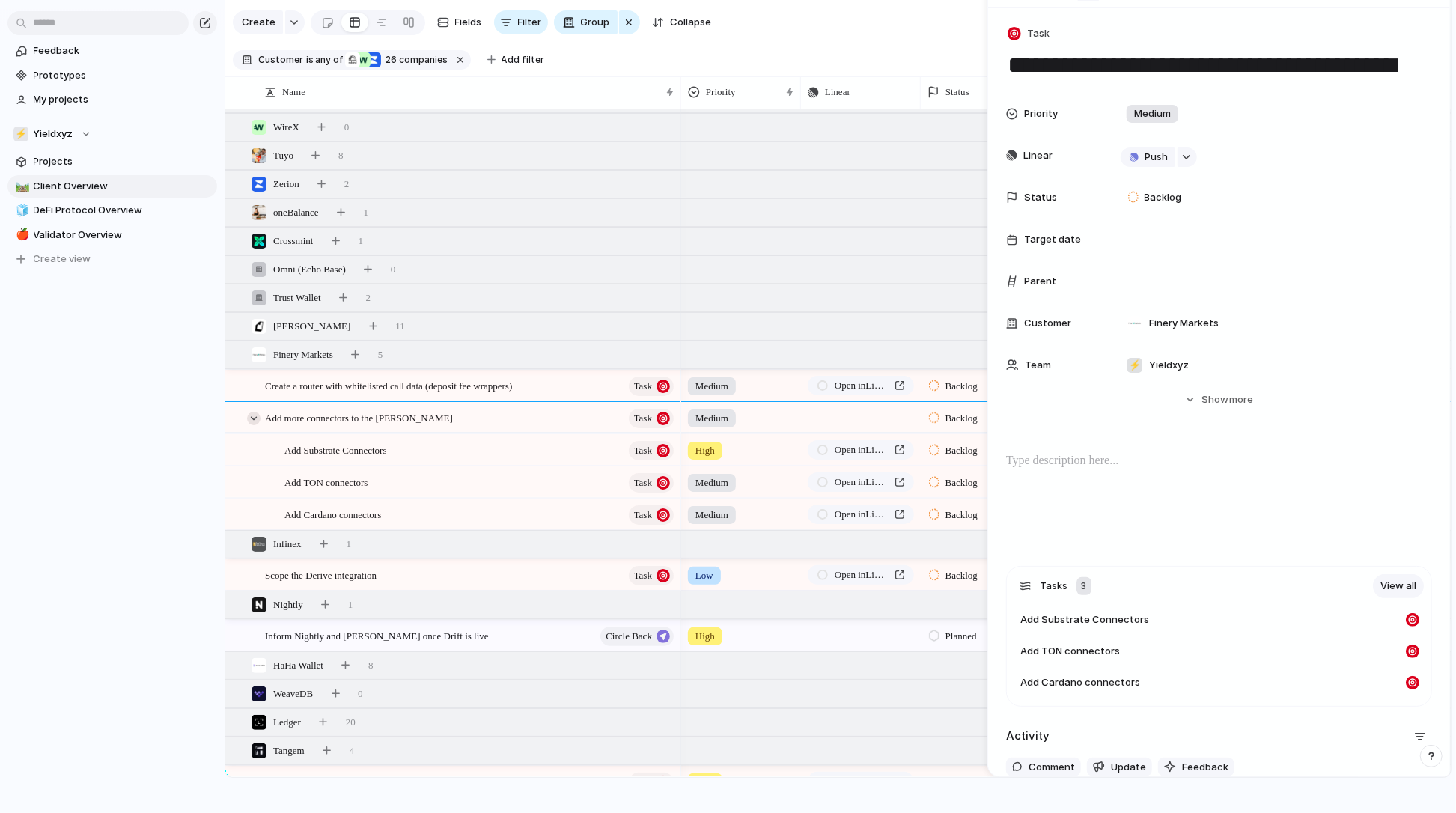
click at [256, 417] on div at bounding box center [253, 418] width 14 height 14
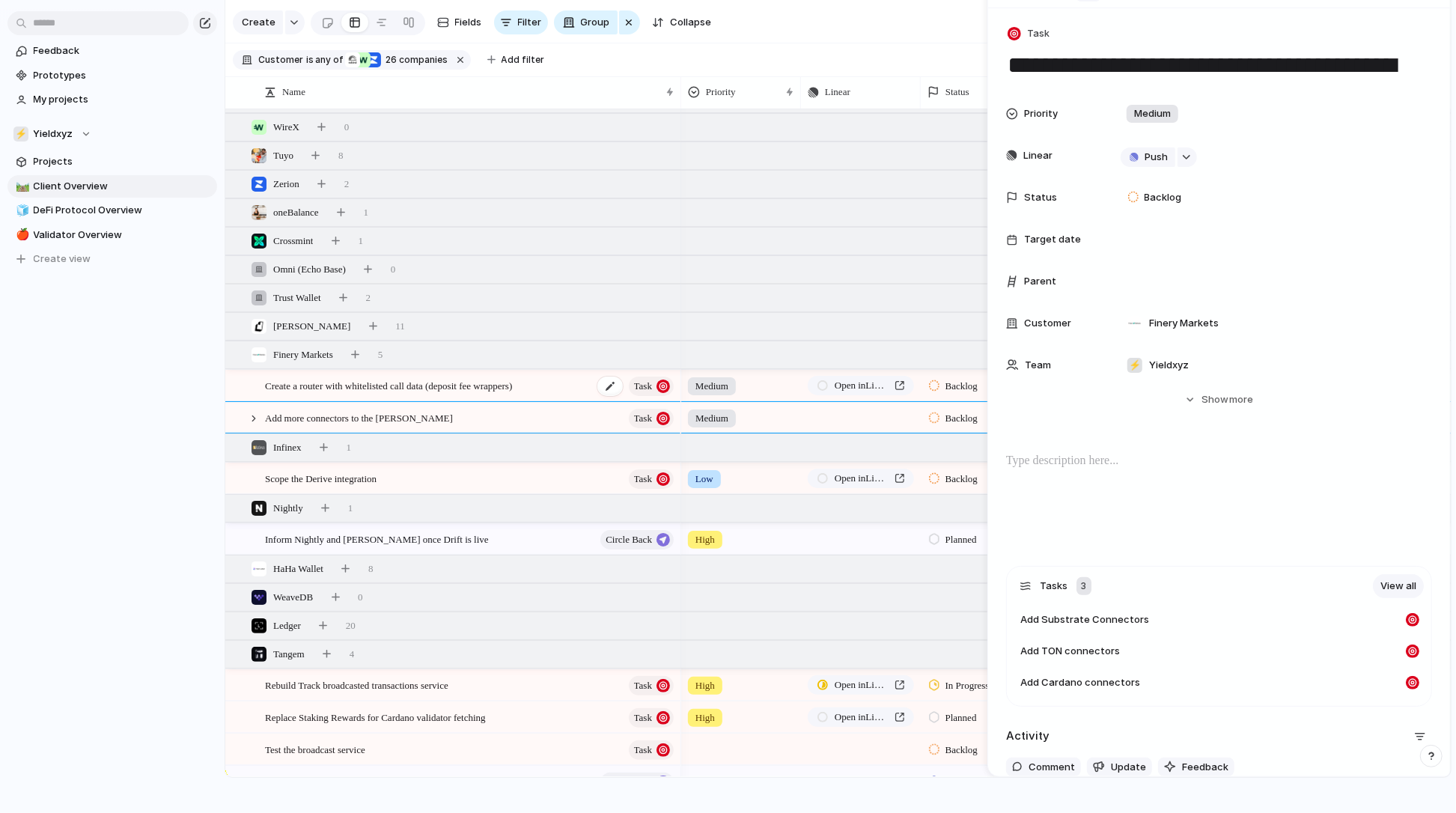
click at [316, 381] on span "Create a router with whitelisted call data (deposit fee wrappers)" at bounding box center [388, 384] width 247 height 17
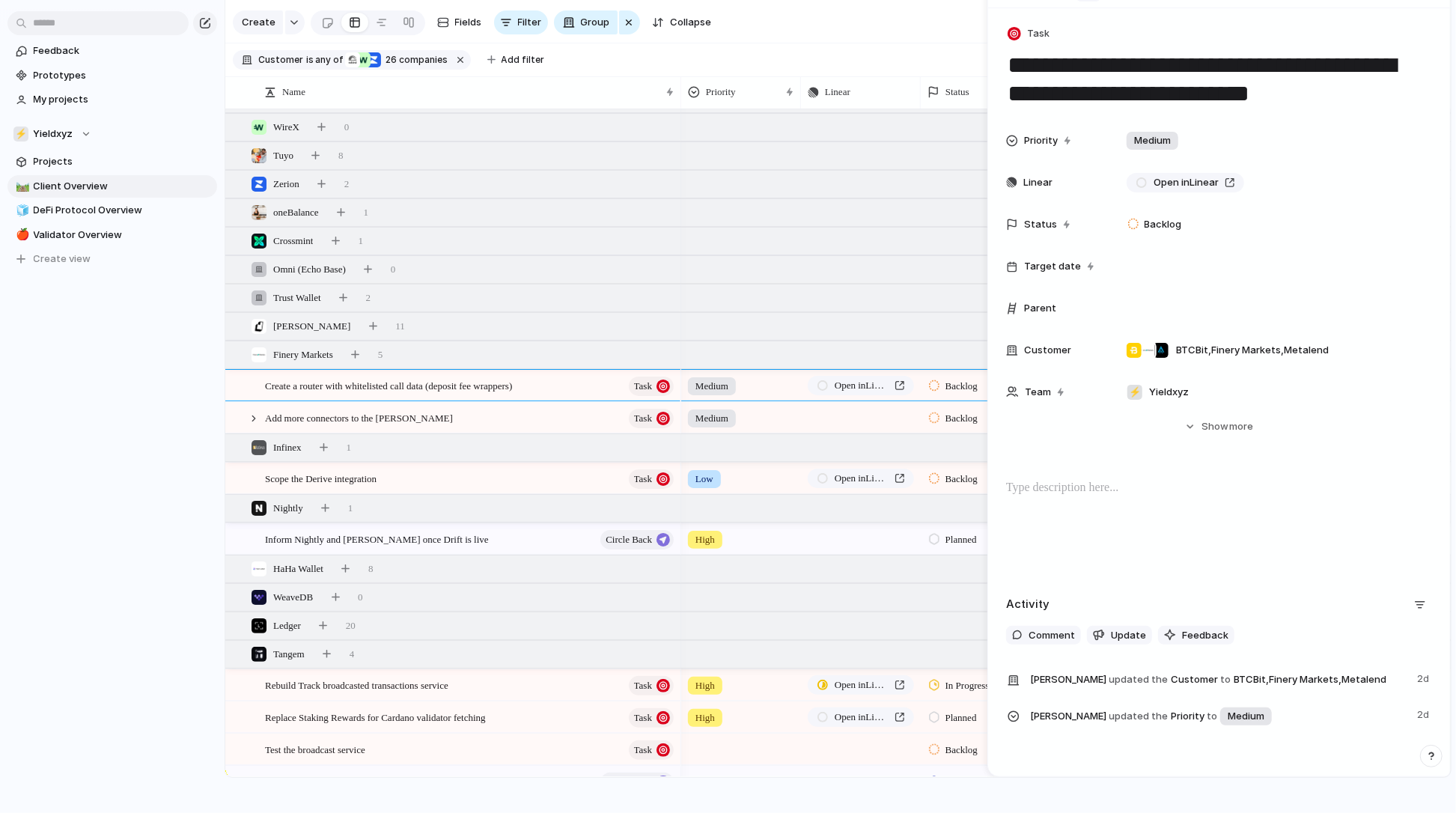
drag, startPoint x: 1312, startPoint y: 84, endPoint x: 1010, endPoint y: 76, distance: 302.1
click at [1010, 76] on textarea "**********" at bounding box center [1219, 78] width 425 height 59
click at [1010, 72] on textarea "**********" at bounding box center [1219, 78] width 425 height 59
drag, startPoint x: 1010, startPoint y: 72, endPoint x: 1297, endPoint y: 84, distance: 287.3
click at [1297, 85] on textarea "**********" at bounding box center [1219, 78] width 425 height 59
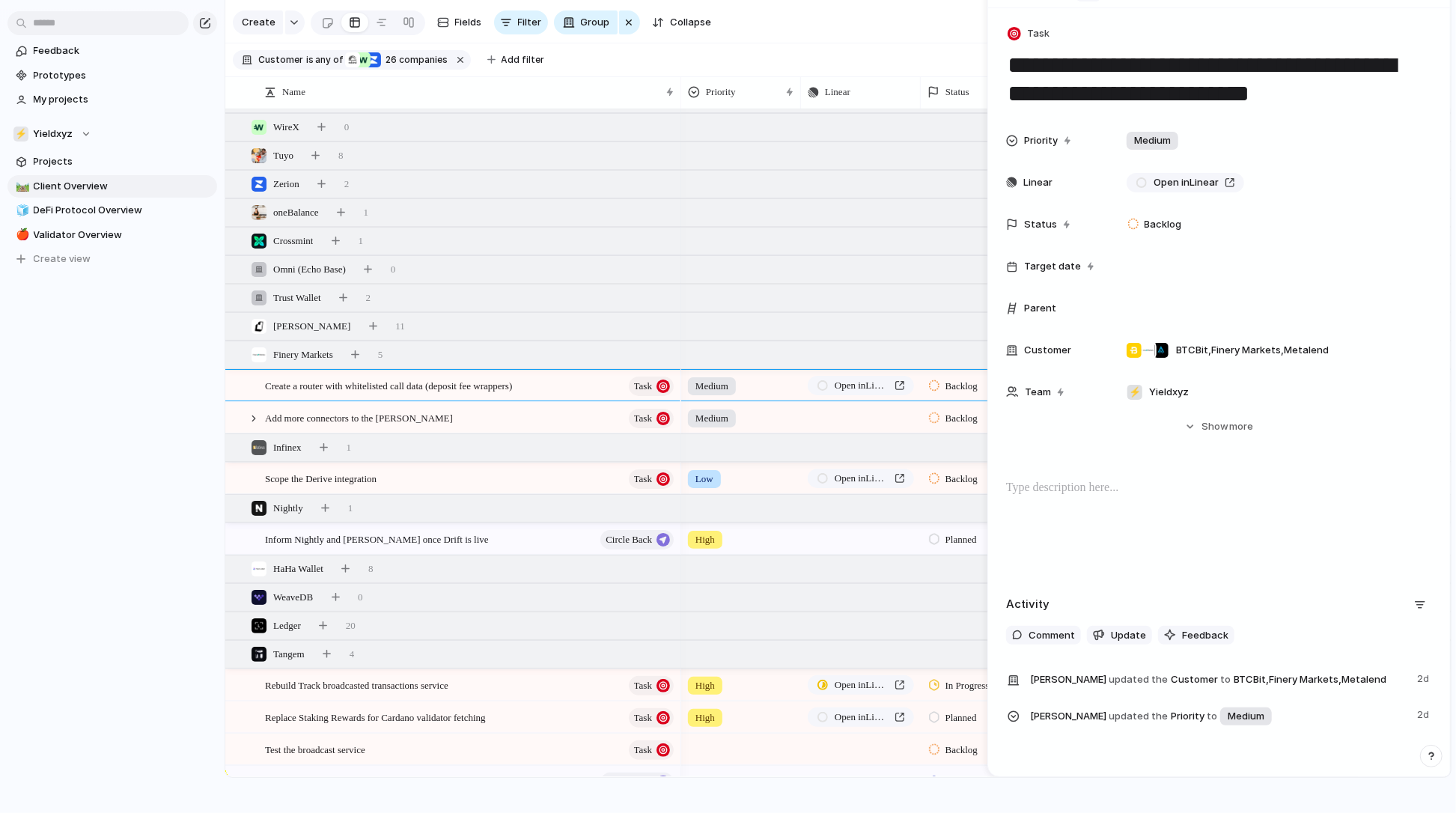
click at [1303, 90] on textarea "**********" at bounding box center [1219, 78] width 425 height 59
drag, startPoint x: 1303, startPoint y: 90, endPoint x: 1056, endPoint y: 91, distance: 247.0
click at [1056, 91] on textarea "**********" at bounding box center [1219, 78] width 425 height 59
drag, startPoint x: 1056, startPoint y: 91, endPoint x: 1363, endPoint y: 96, distance: 307.0
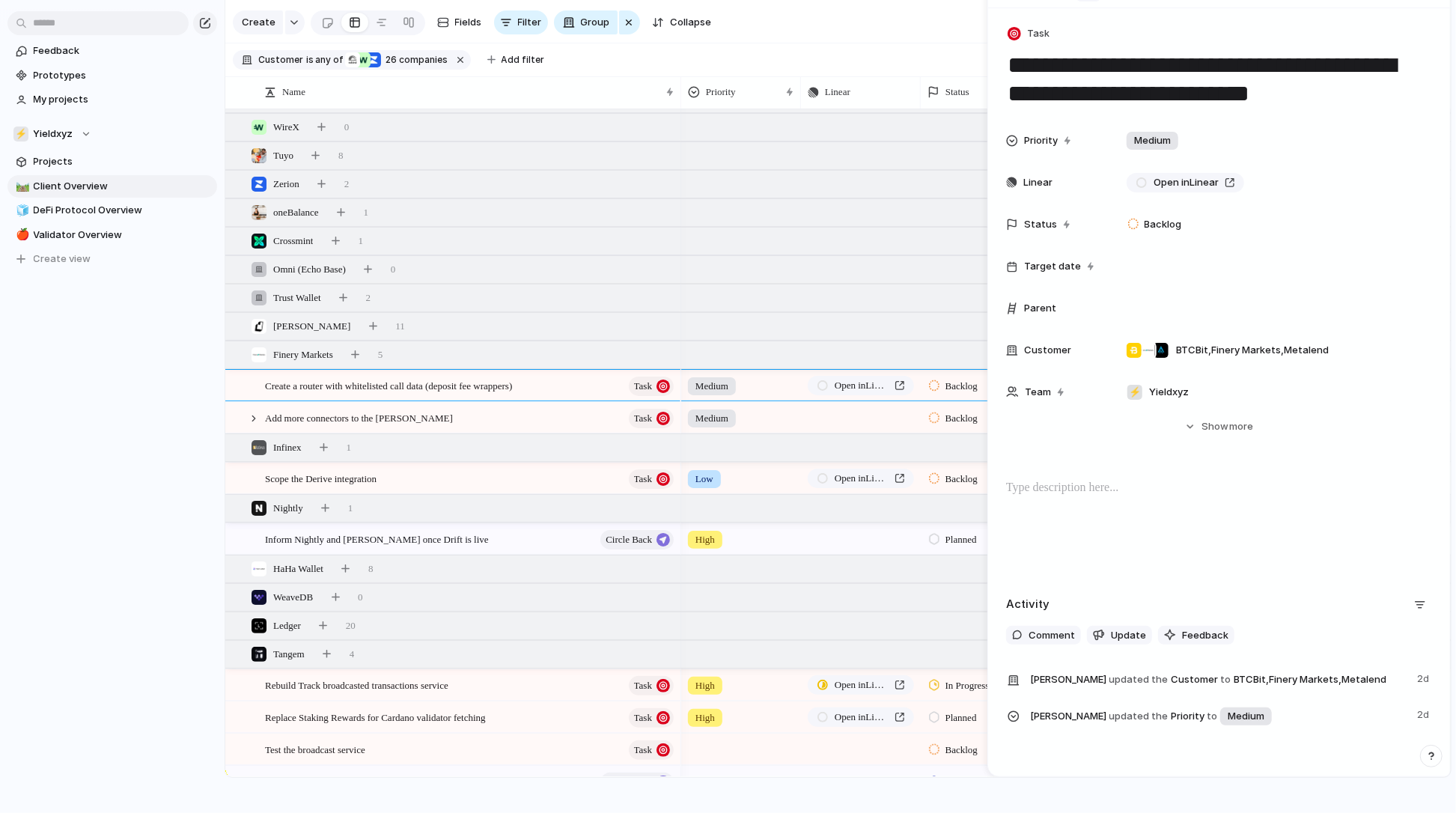
click at [1363, 96] on textarea "**********" at bounding box center [1219, 78] width 425 height 59
click at [237, 356] on div at bounding box center [235, 355] width 14 height 14
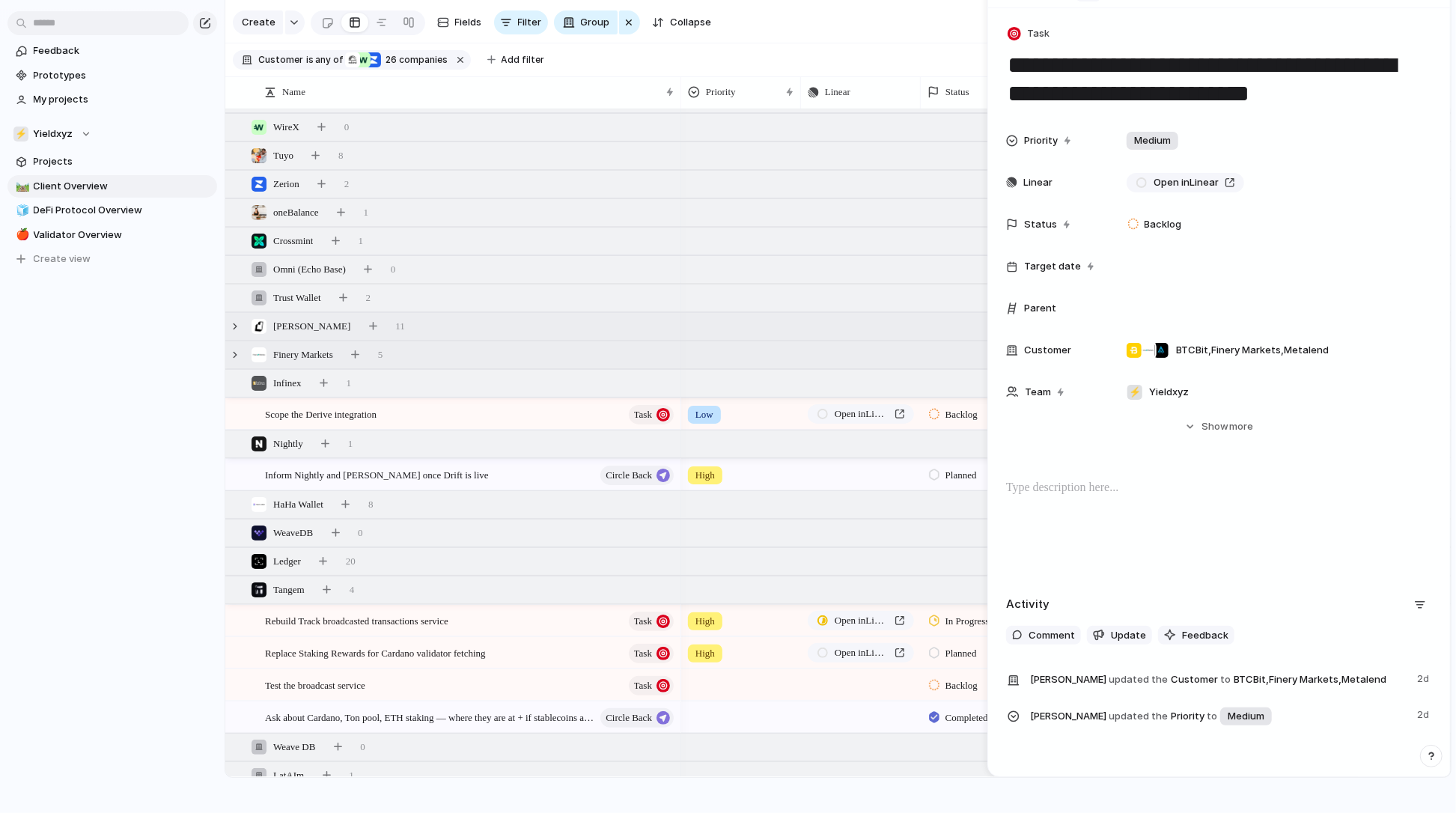
click at [388, 323] on div "Deblock 11" at bounding box center [839, 326] width 1228 height 27
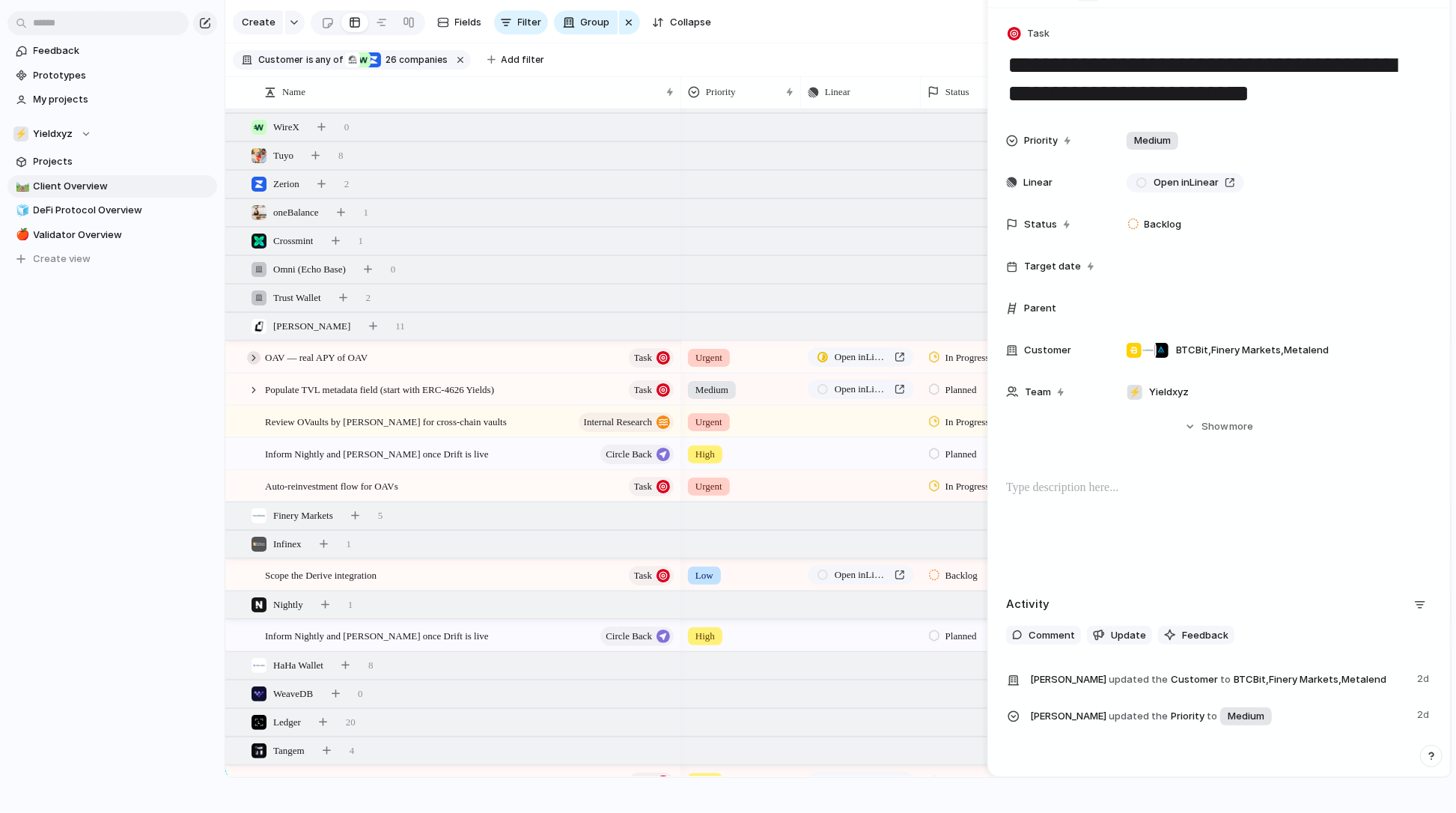
click at [255, 355] on div at bounding box center [253, 358] width 14 height 14
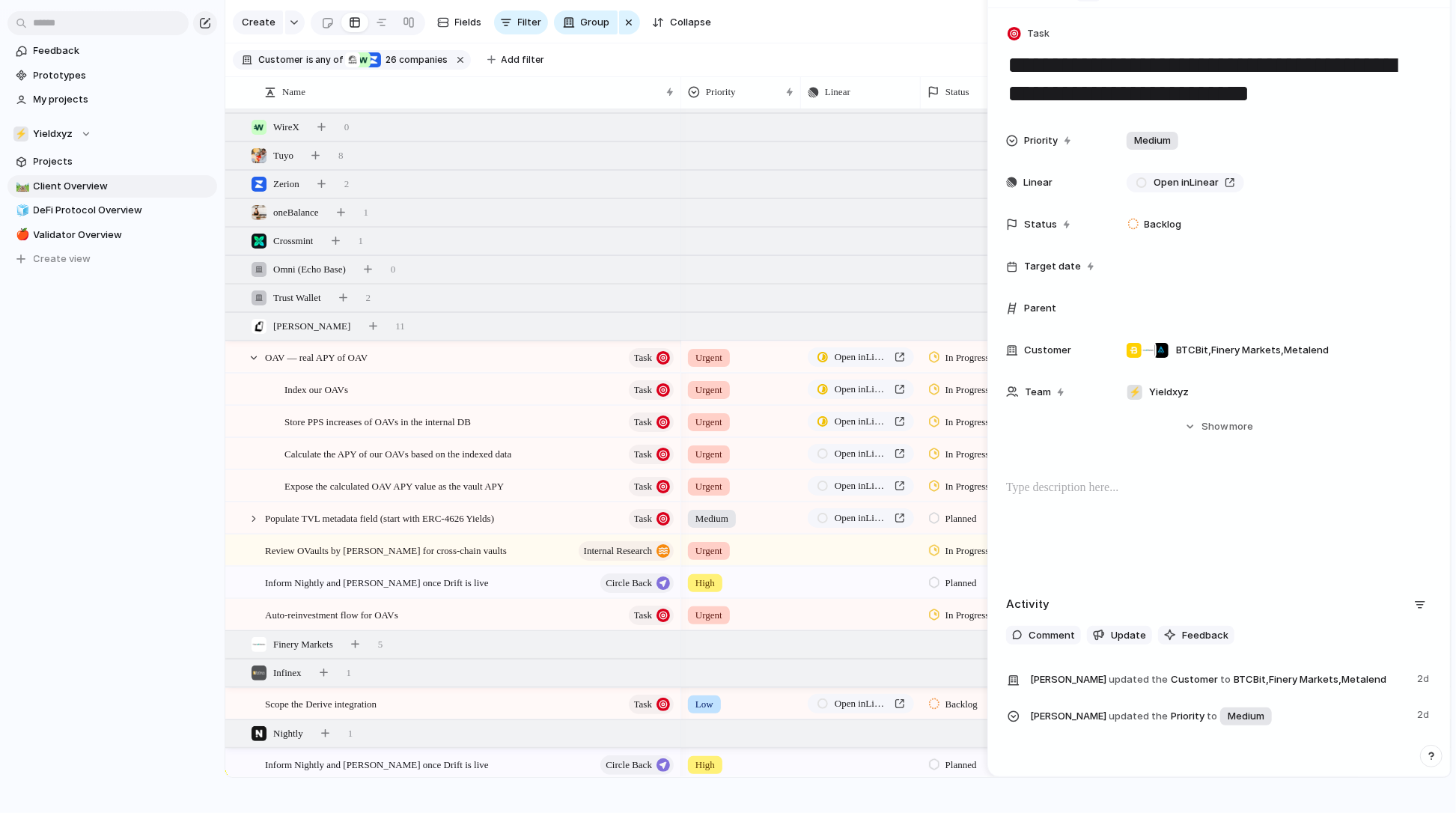
click at [939, 390] on div at bounding box center [934, 389] width 10 height 14
click at [939, 390] on div "Backlog Planned In Progress Recurring Completed Canceled" at bounding box center [728, 406] width 1456 height 813
click at [939, 390] on div at bounding box center [934, 389] width 10 height 14
click at [951, 549] on span "Completed" at bounding box center [971, 555] width 52 height 15
click at [935, 418] on div at bounding box center [934, 421] width 10 height 14
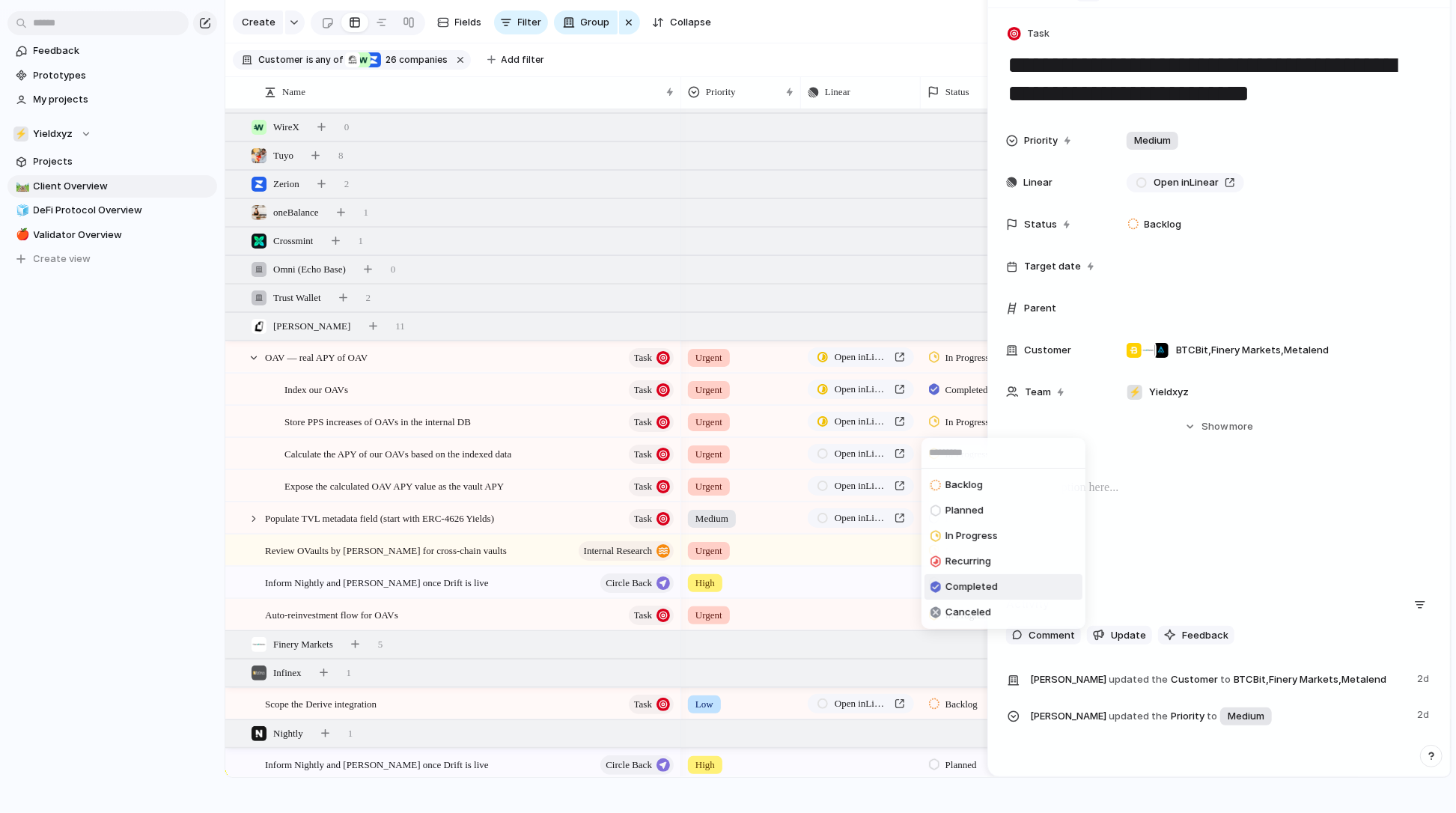
click at [953, 594] on span "Completed" at bounding box center [971, 587] width 52 height 15
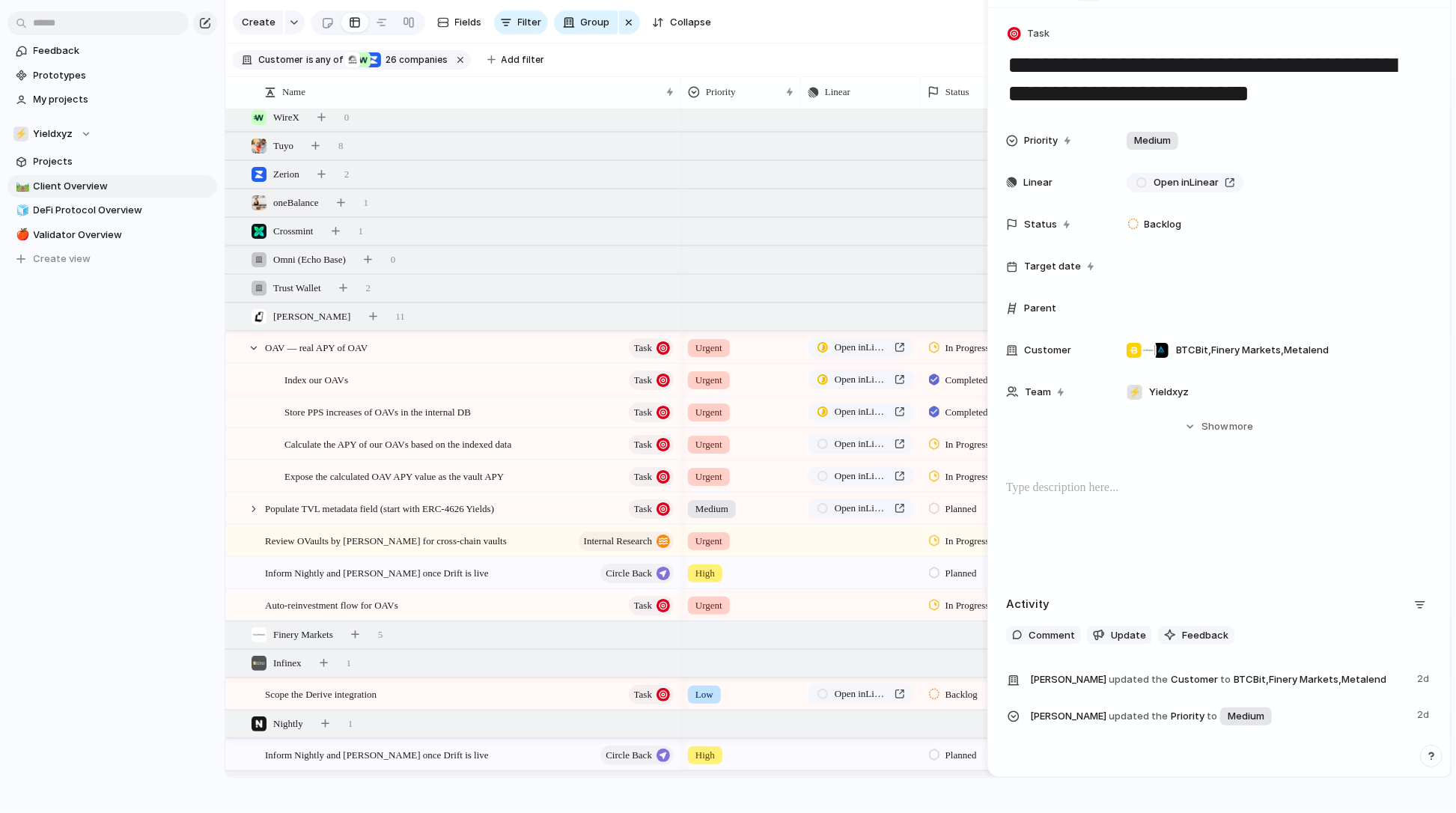
scroll to position [33, 0]
click at [946, 444] on span "In Progress" at bounding box center [967, 446] width 44 height 15
click at [505, 439] on div "Backlog Planned In Progress Recurring Completed Canceled" at bounding box center [728, 406] width 1456 height 813
click at [502, 448] on span "Calculate the APY of our OAVs based on the indexed data" at bounding box center [398, 445] width 227 height 17
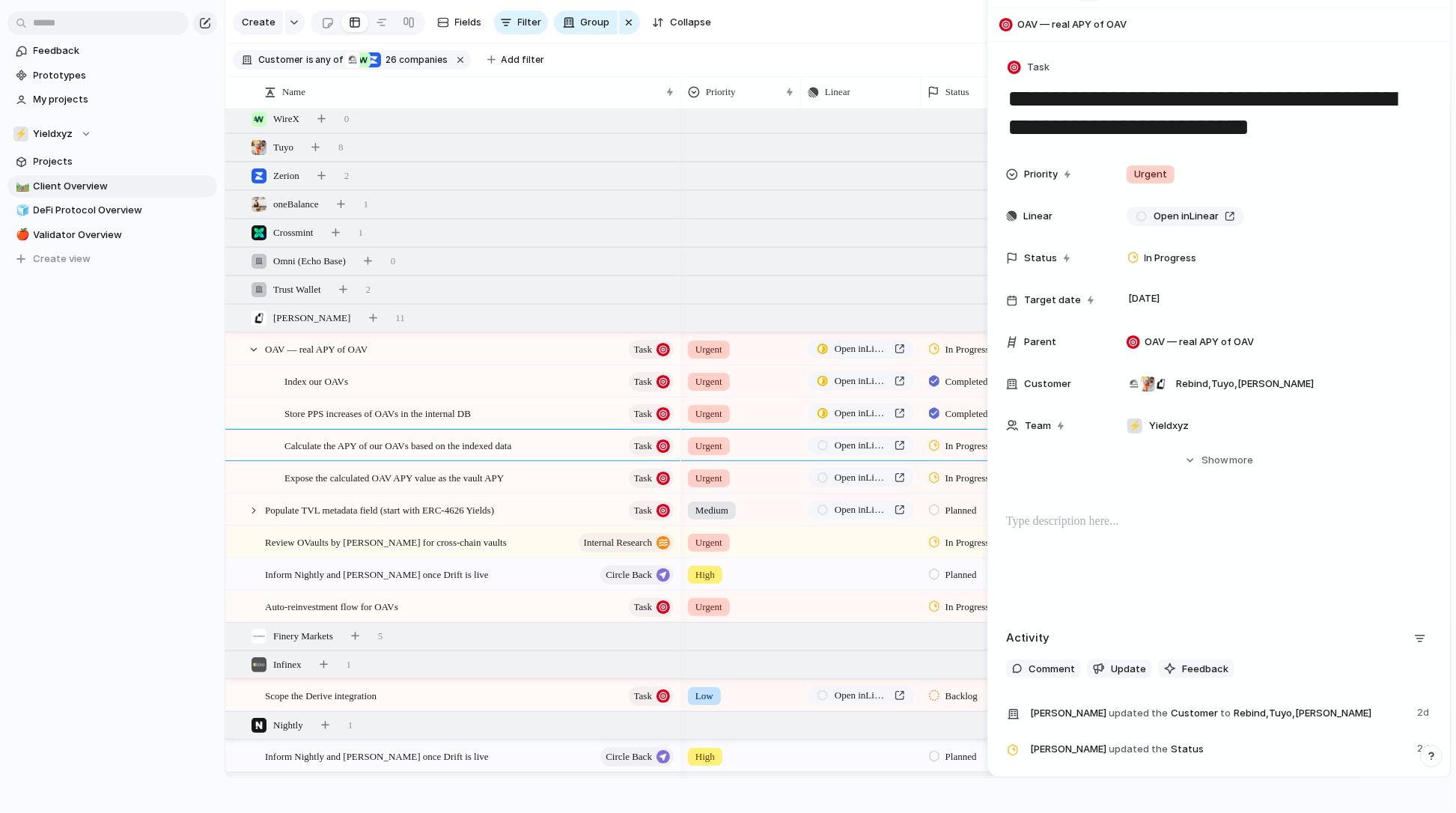
click at [1060, 513] on p at bounding box center [1220, 522] width 426 height 18
click at [1037, 513] on p "**********" at bounding box center [1219, 522] width 425 height 18
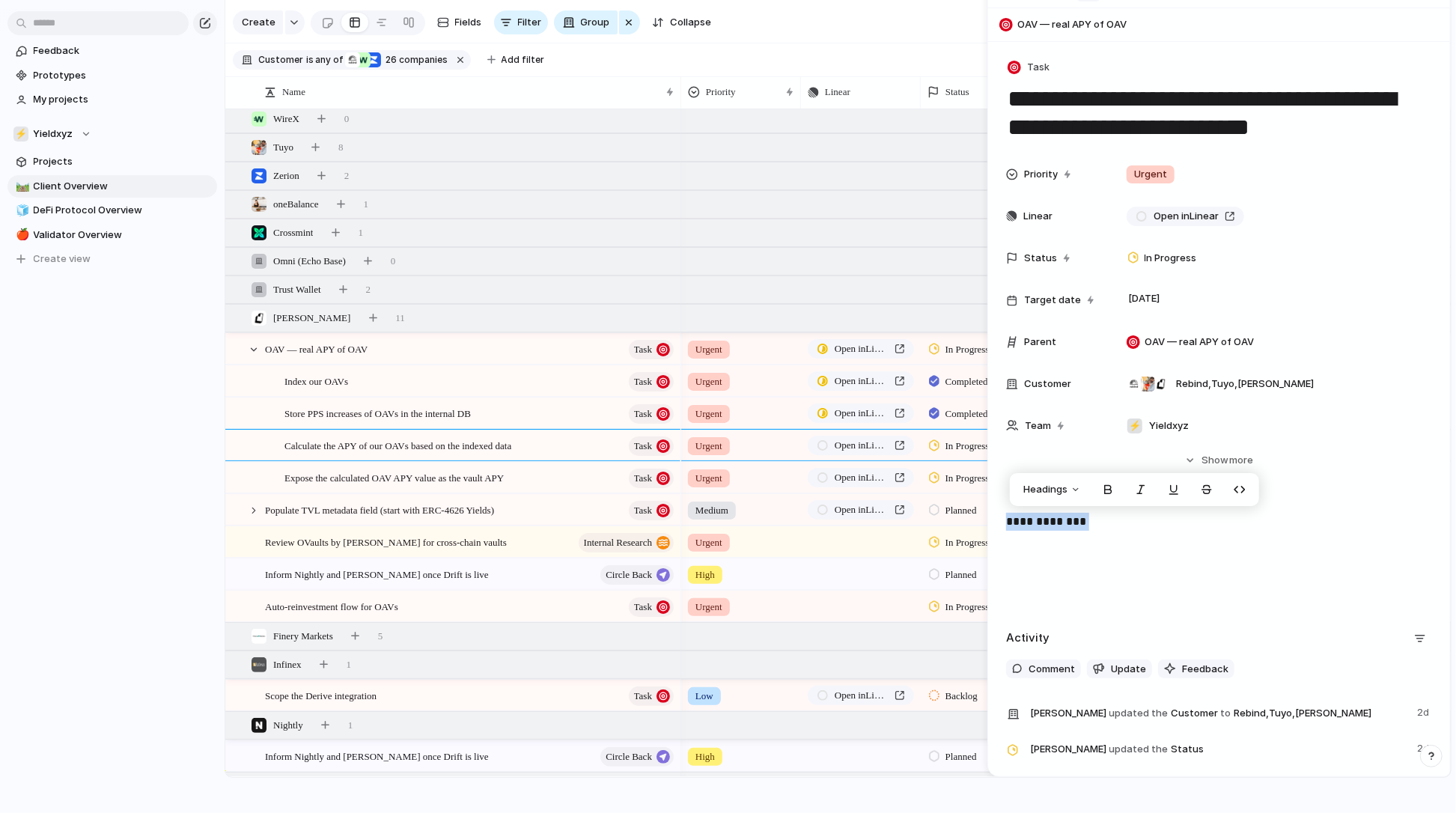
click at [1037, 513] on p "**********" at bounding box center [1219, 522] width 425 height 18
click at [1037, 514] on p "**********" at bounding box center [1219, 522] width 425 height 18
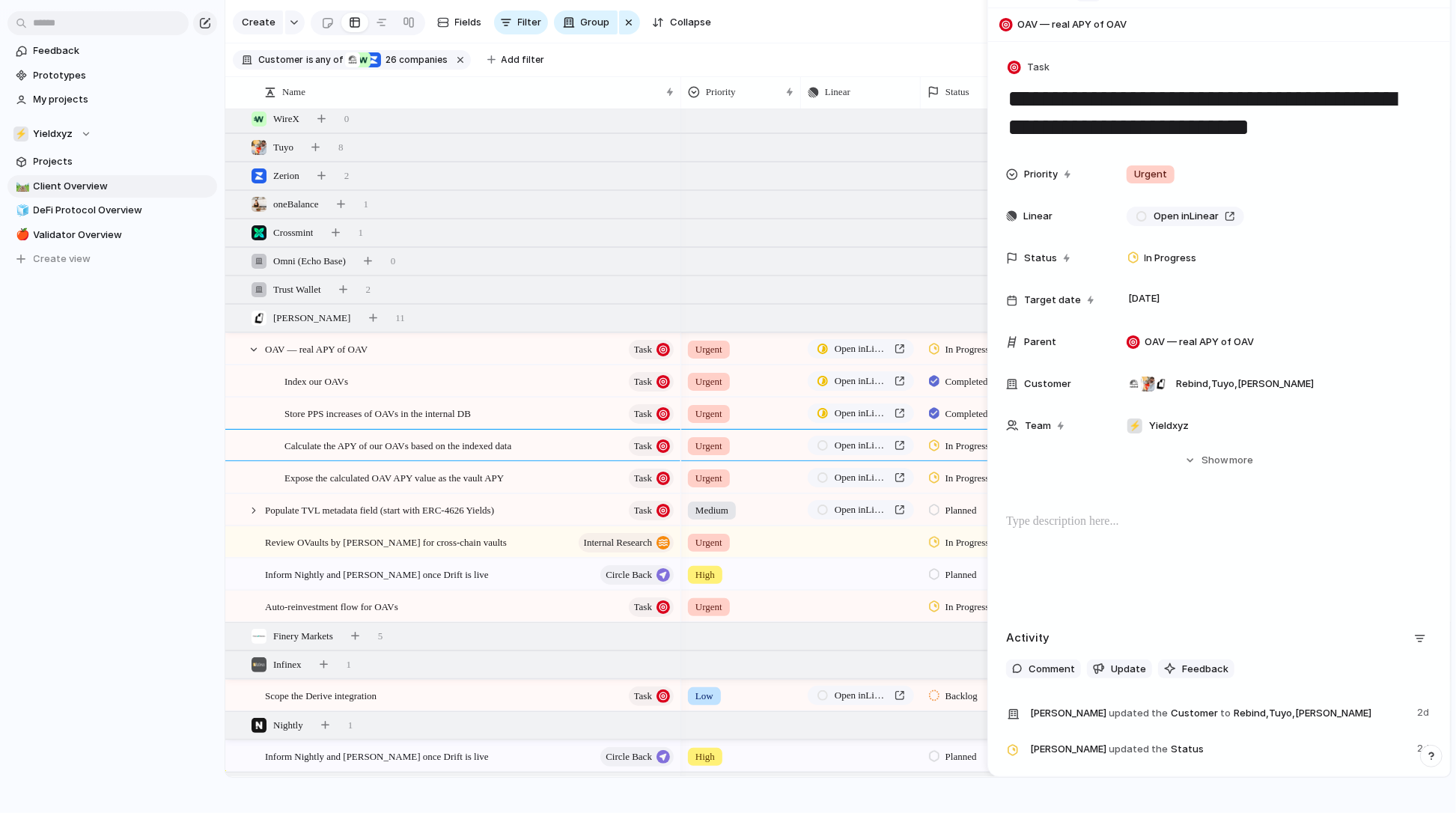
click at [346, 478] on span "Expose the calculated OAV APY value as the vault APY" at bounding box center [394, 477] width 219 height 17
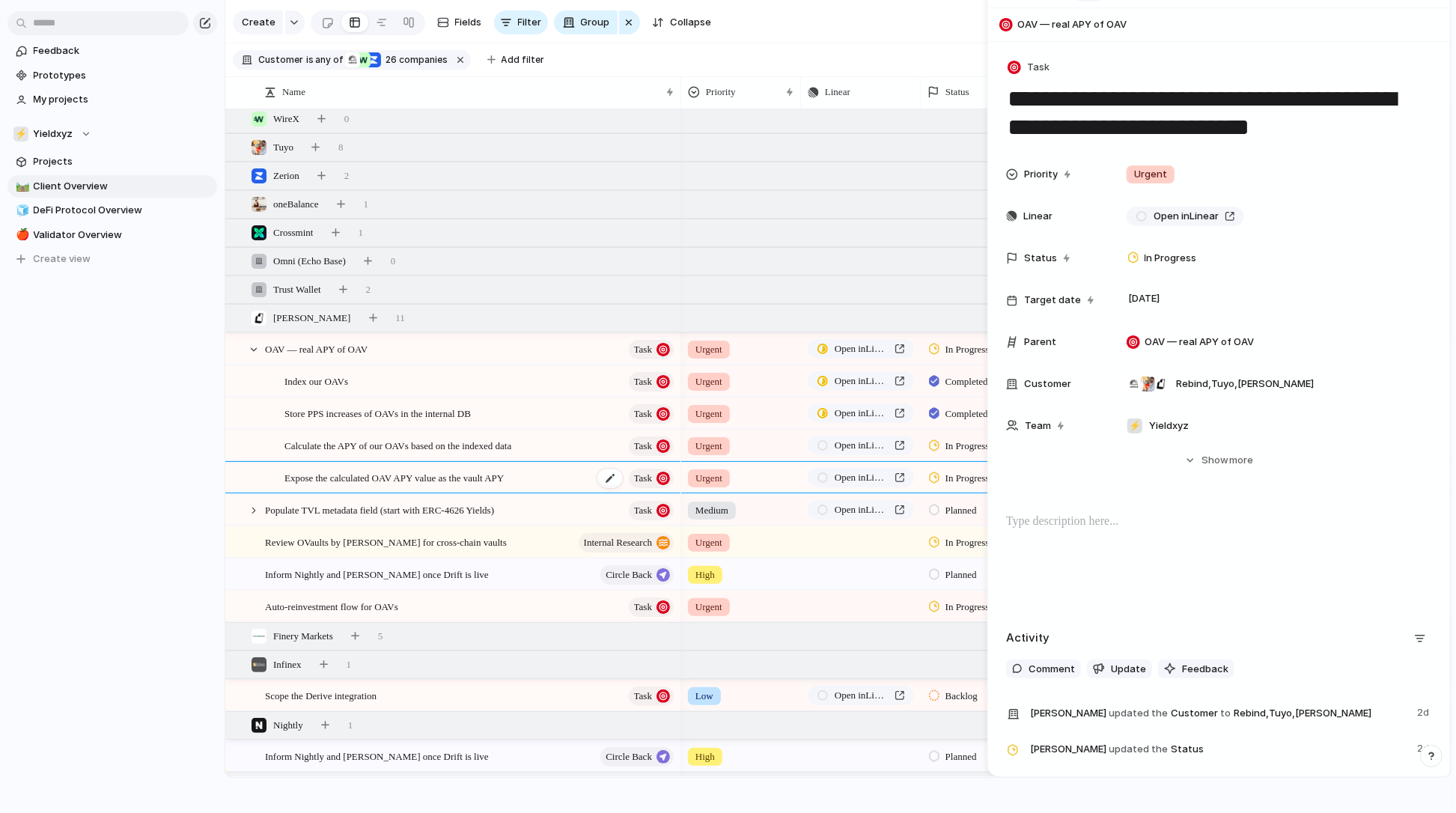
scroll to position [36, 0]
click at [441, 604] on div "Auto-reinvestment flow for OAVs Task" at bounding box center [470, 604] width 411 height 31
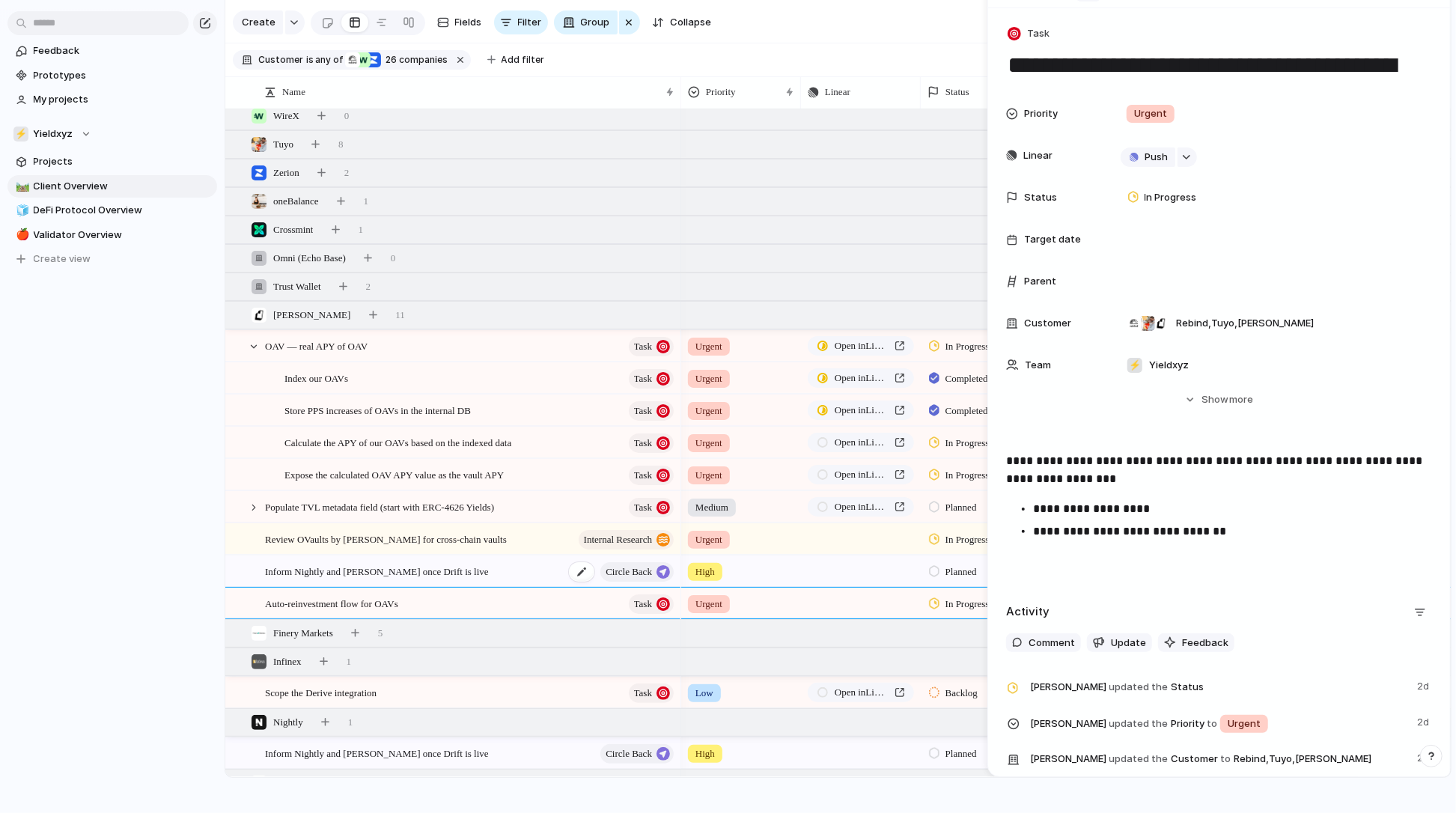
click at [330, 571] on span "Inform Nightly and [PERSON_NAME] once Drift is live" at bounding box center [377, 570] width 224 height 17
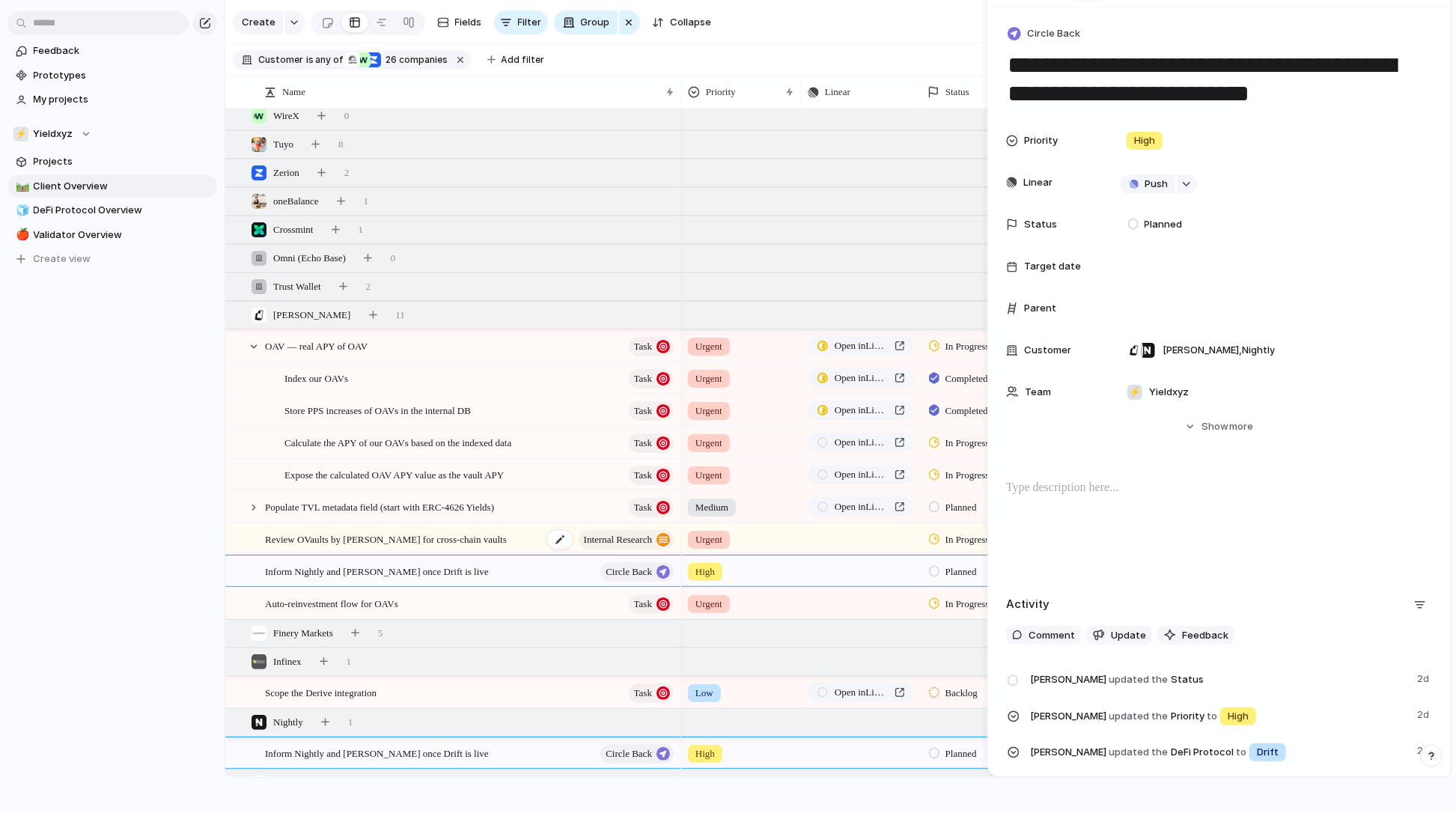
click at [351, 543] on span "Review OVaults by [PERSON_NAME] for cross-chain vaults" at bounding box center [386, 538] width 242 height 17
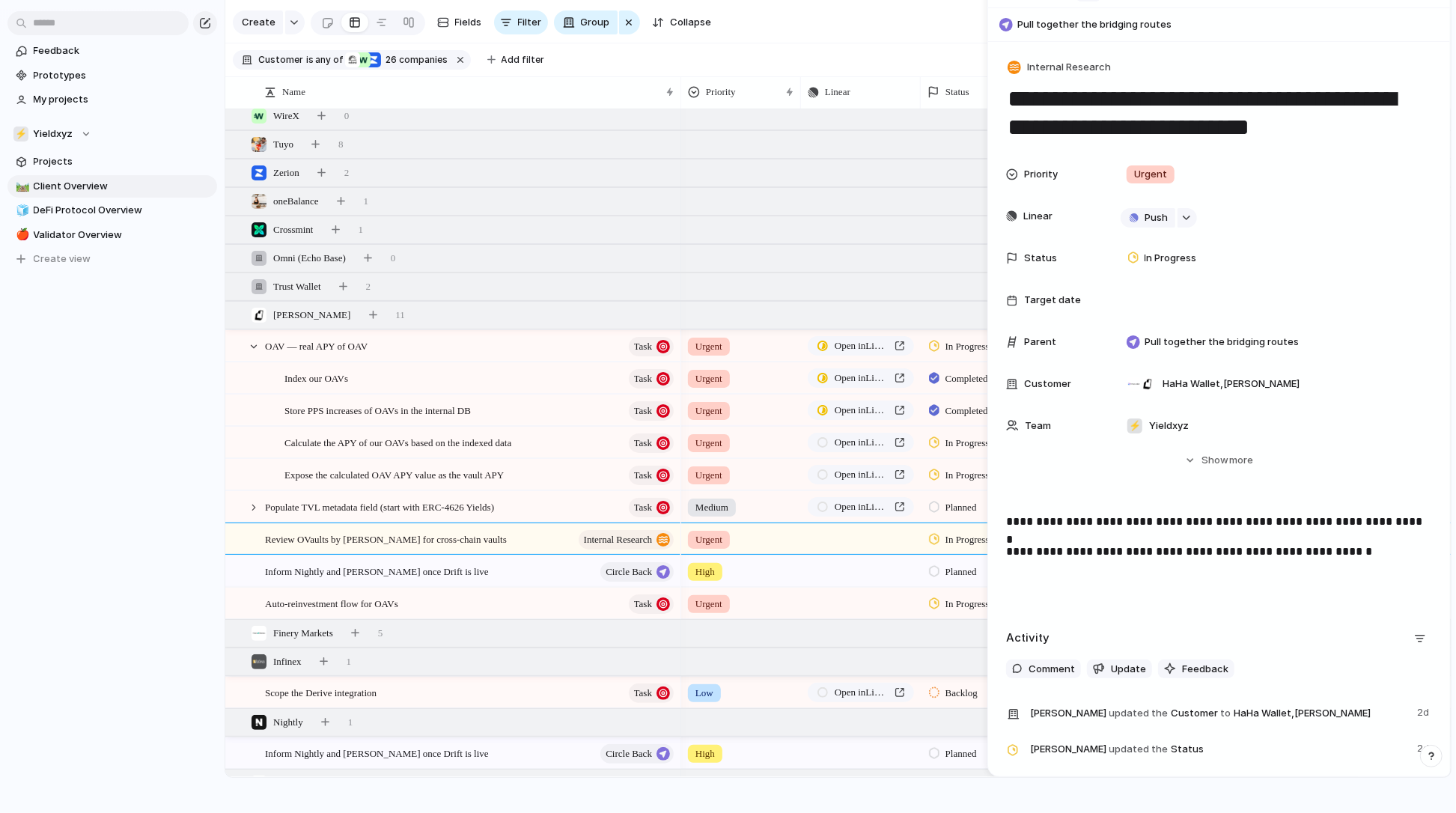
click at [1360, 552] on p "**********" at bounding box center [1219, 552] width 425 height 18
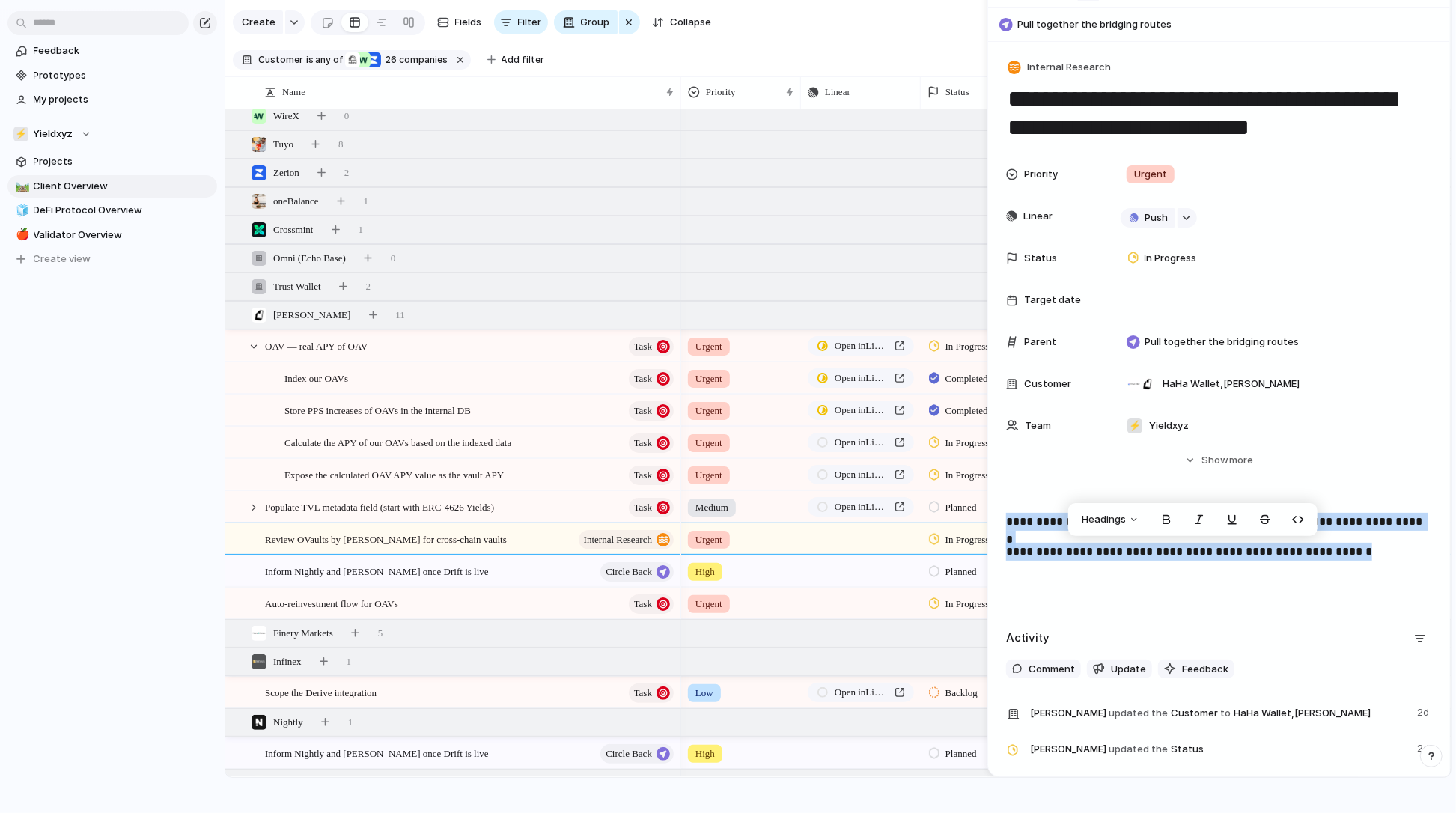
drag, startPoint x: 1360, startPoint y: 552, endPoint x: 1007, endPoint y: 519, distance: 354.5
click at [1007, 519] on div "**********" at bounding box center [1220, 560] width 426 height 96
click at [1007, 519] on p "**********" at bounding box center [1219, 522] width 425 height 18
drag, startPoint x: 1007, startPoint y: 519, endPoint x: 1309, endPoint y: 549, distance: 303.5
click at [1309, 549] on div "**********" at bounding box center [1220, 560] width 426 height 96
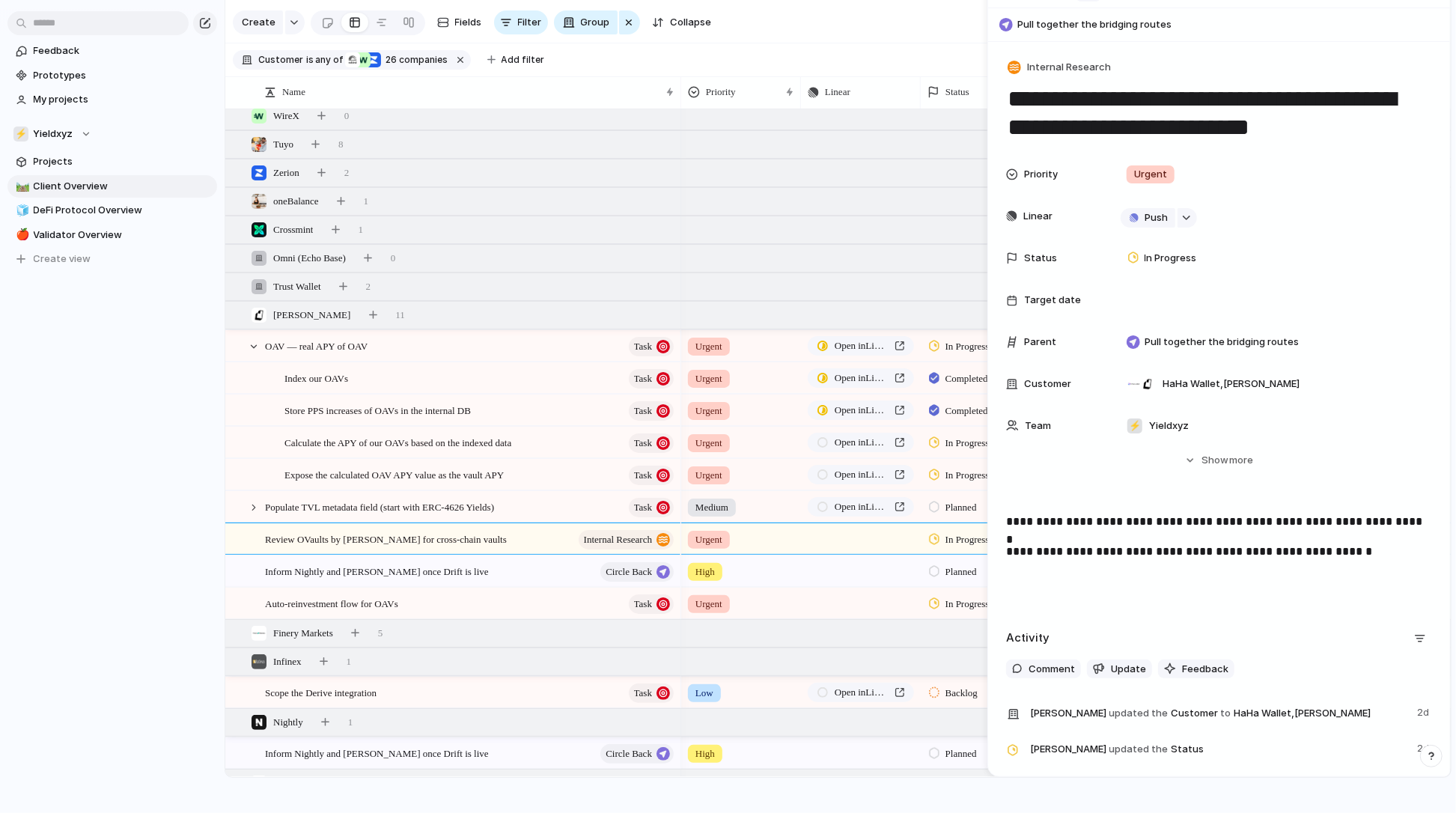
click at [1005, 515] on div "**********" at bounding box center [1219, 466] width 462 height 850
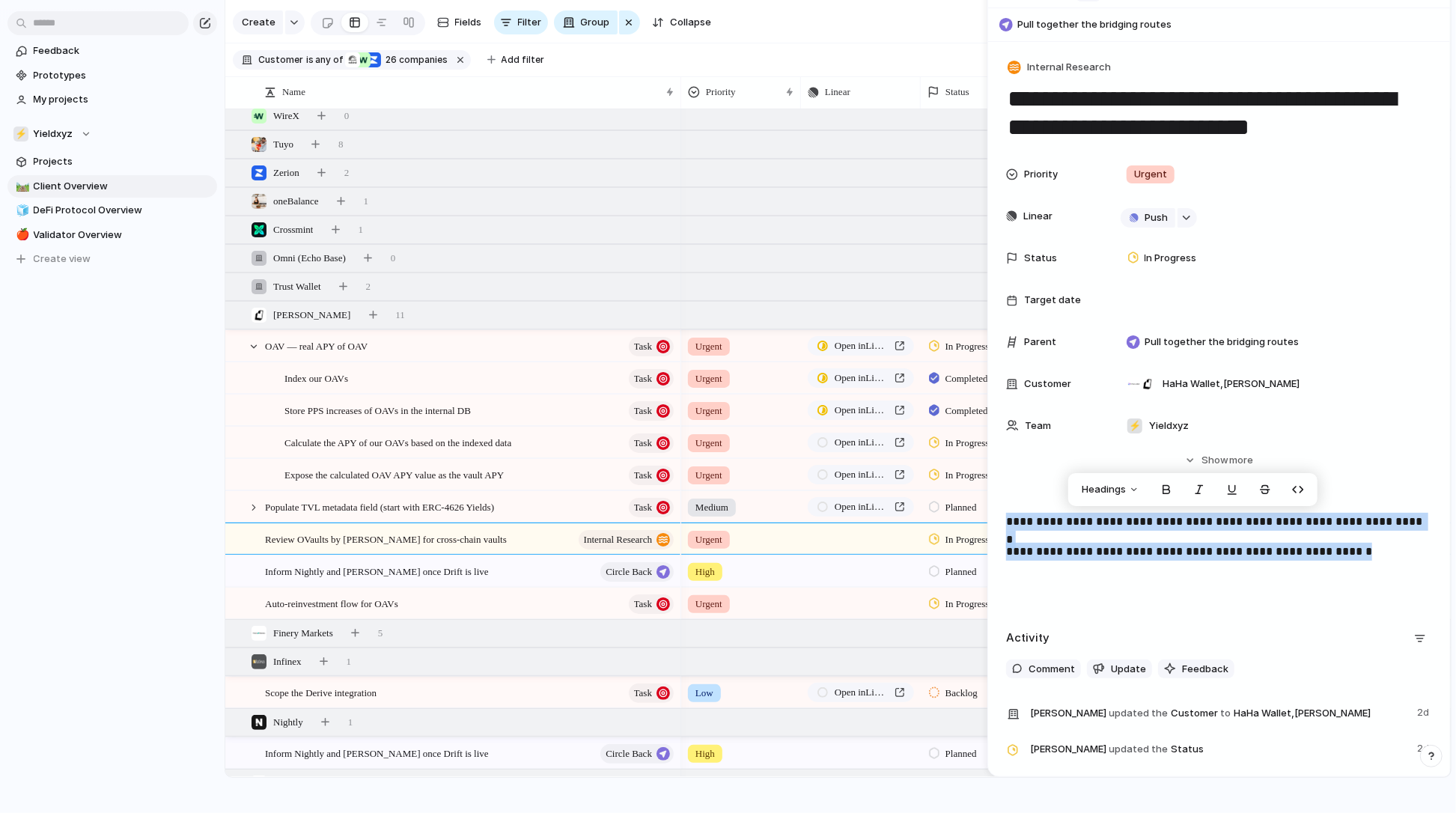
drag, startPoint x: 1005, startPoint y: 515, endPoint x: 1315, endPoint y: 590, distance: 318.9
click at [1315, 590] on div "**********" at bounding box center [1219, 466] width 462 height 850
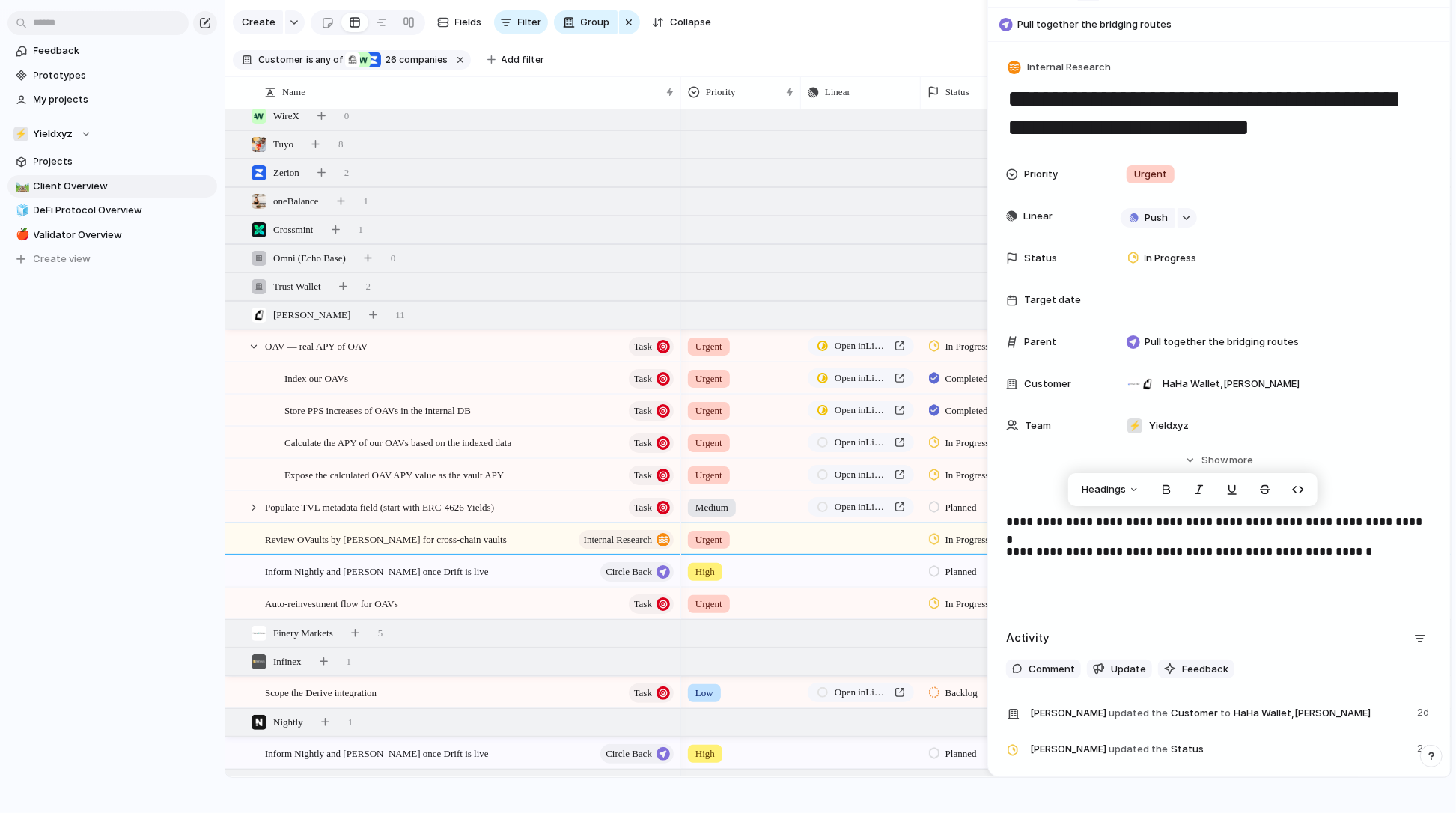
click at [1007, 519] on p "**********" at bounding box center [1219, 522] width 425 height 18
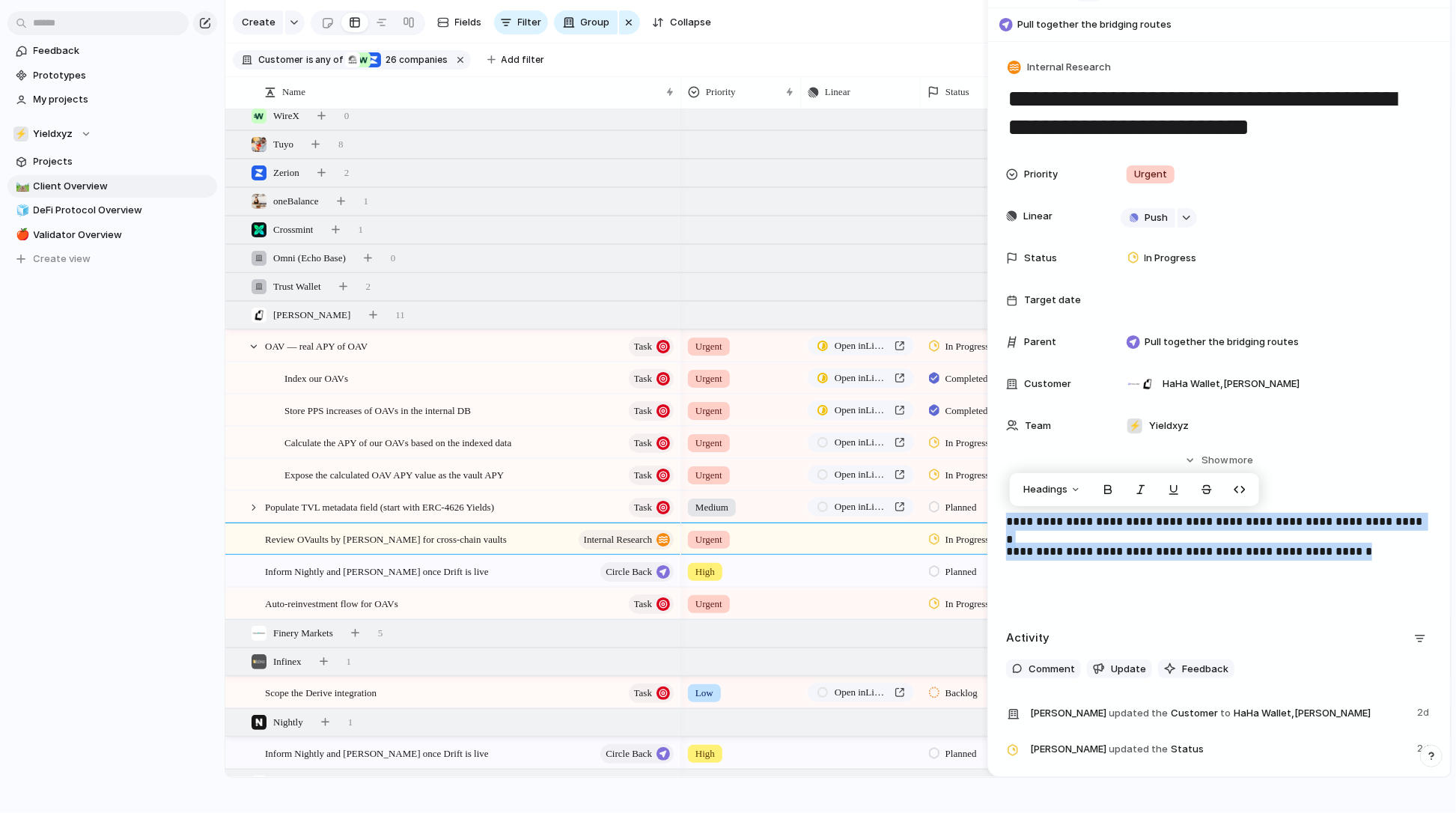
drag, startPoint x: 1007, startPoint y: 519, endPoint x: 1087, endPoint y: 591, distance: 107.6
click at [1087, 592] on div "**********" at bounding box center [1220, 560] width 426 height 96
click at [1008, 523] on p "**********" at bounding box center [1219, 522] width 425 height 18
drag, startPoint x: 1008, startPoint y: 522, endPoint x: 1026, endPoint y: 576, distance: 56.9
click at [1026, 577] on div "**********" at bounding box center [1220, 560] width 426 height 96
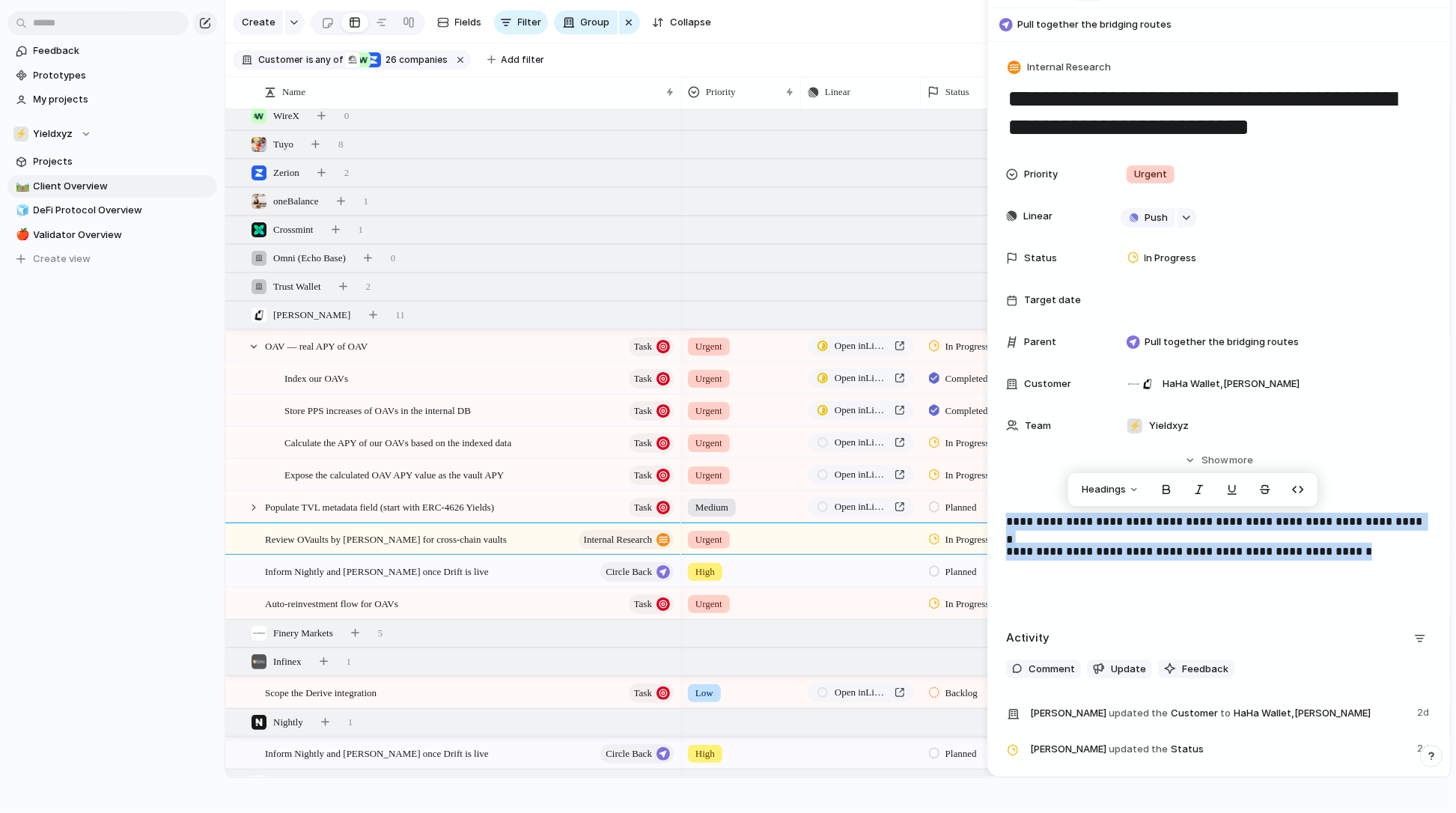
click at [1070, 561] on div "**********" at bounding box center [1220, 560] width 426 height 96
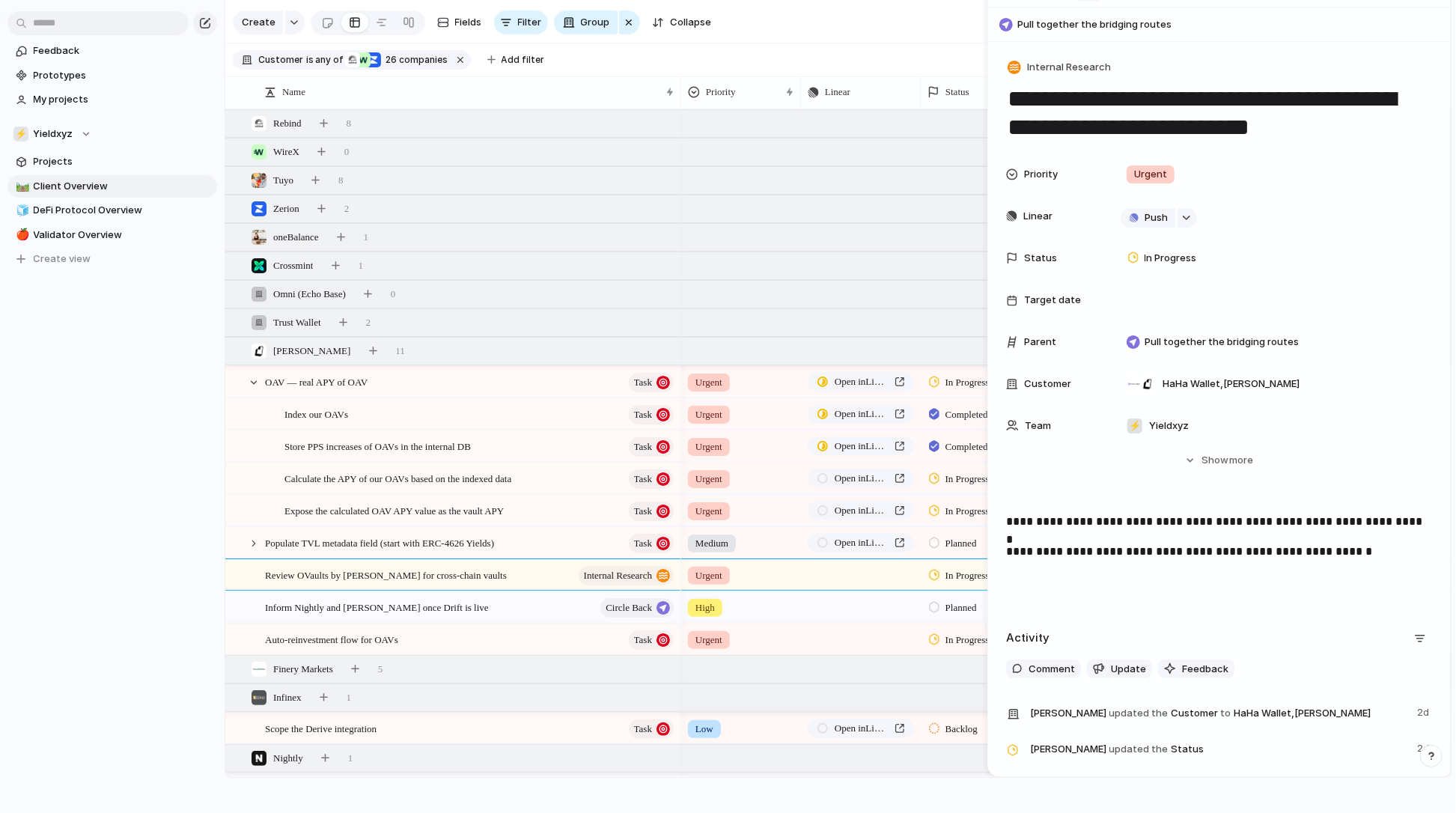
click at [1123, 551] on p "**********" at bounding box center [1219, 552] width 425 height 18
drag, startPoint x: 1207, startPoint y: 554, endPoint x: 1249, endPoint y: 552, distance: 42.0
click at [1249, 552] on p "**********" at bounding box center [1219, 552] width 425 height 18
drag, startPoint x: 1249, startPoint y: 552, endPoint x: 1184, endPoint y: 552, distance: 65.0
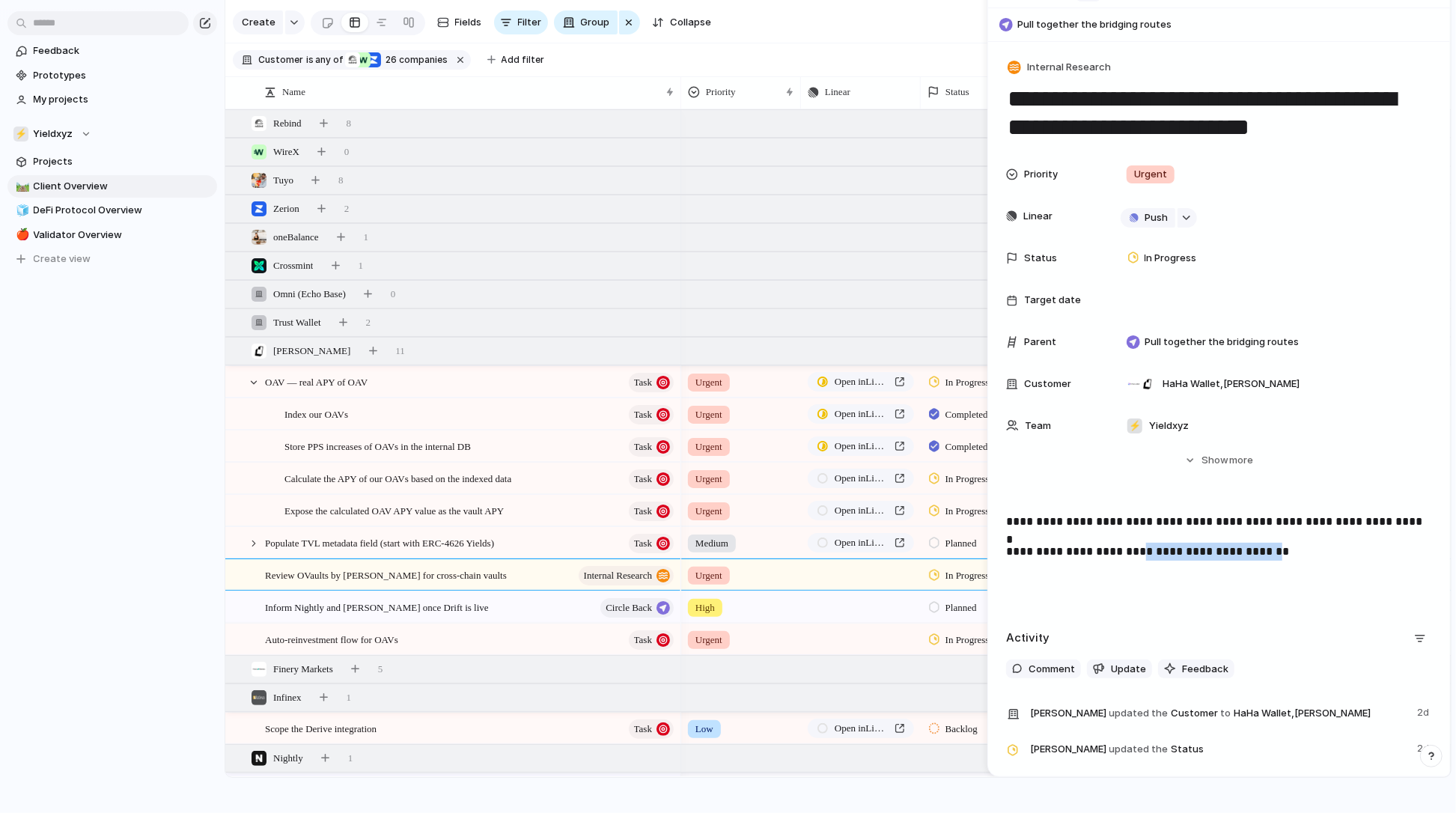
click at [1184, 552] on p "**********" at bounding box center [1219, 552] width 425 height 18
drag, startPoint x: 988, startPoint y: 16, endPoint x: 1189, endPoint y: 18, distance: 201.0
click at [1189, 18] on div "**********" at bounding box center [1219, 376] width 463 height 803
click at [408, 325] on div "Trust Wallet 2" at bounding box center [839, 323] width 1228 height 27
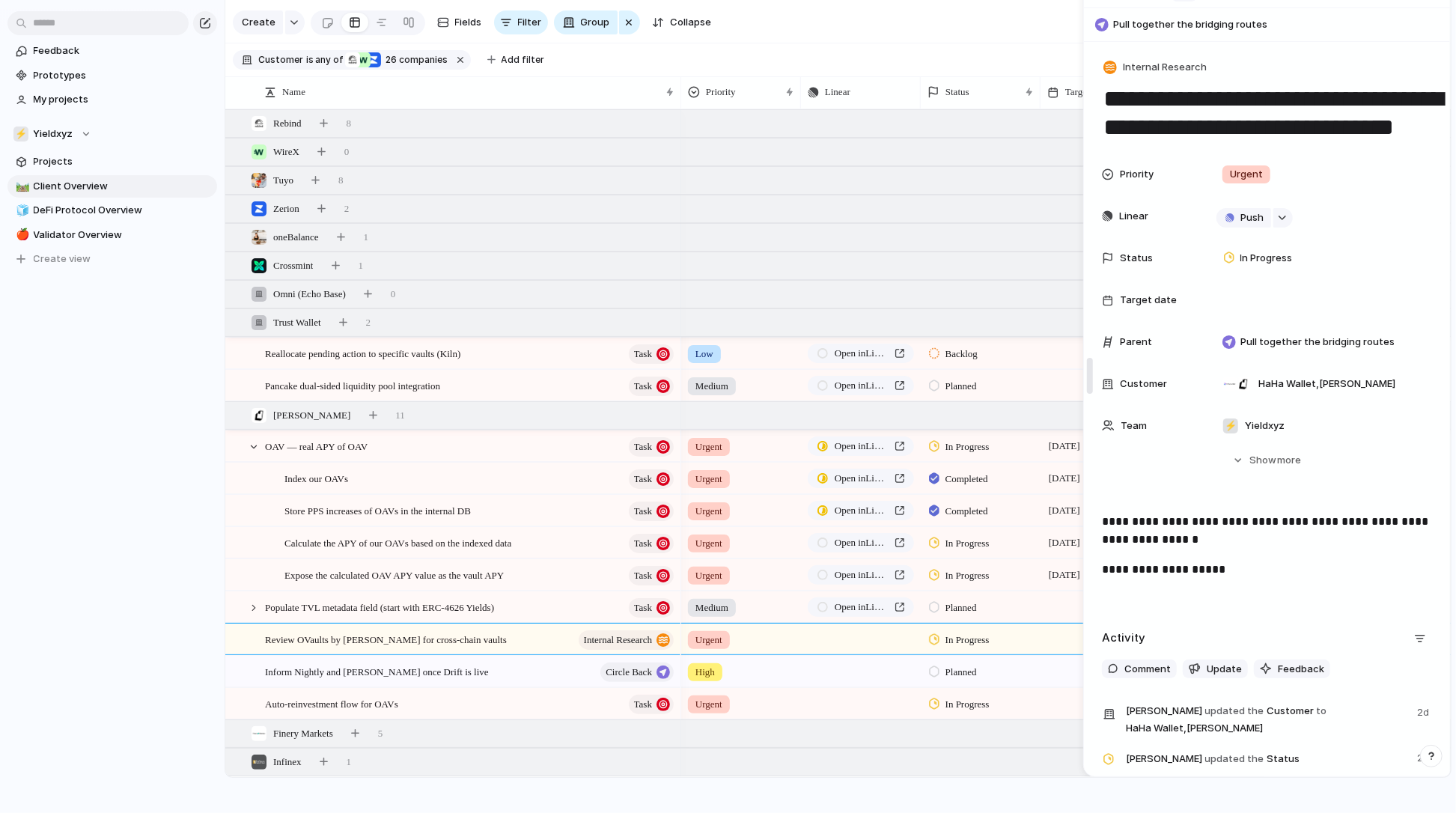
drag, startPoint x: 995, startPoint y: 127, endPoint x: 1089, endPoint y: 124, distance: 94.0
click at [416, 322] on div "Trust Wallet 2" at bounding box center [839, 323] width 1228 height 27
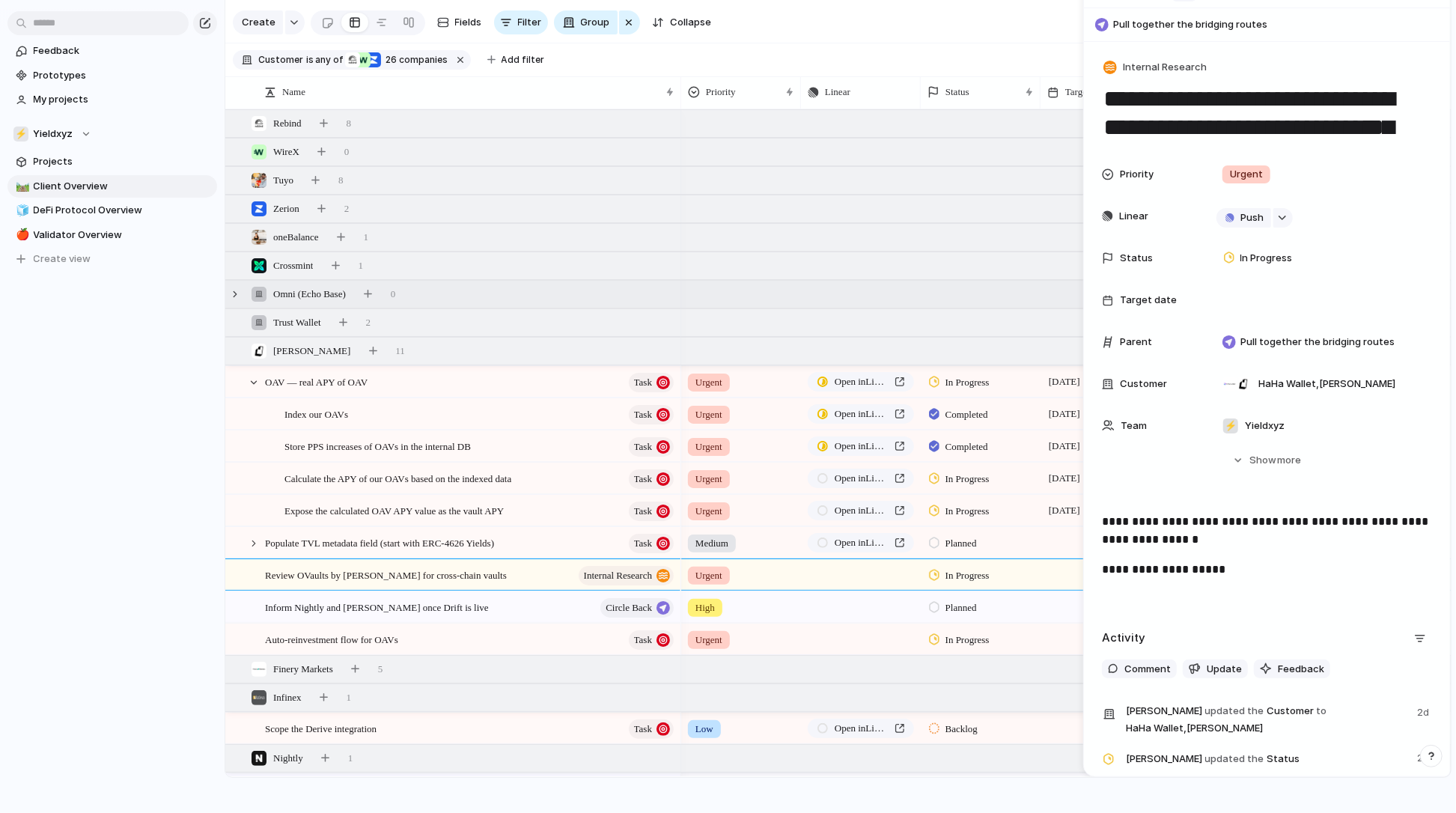
click at [416, 289] on div "Omni (Echo Base) 0" at bounding box center [839, 294] width 1228 height 27
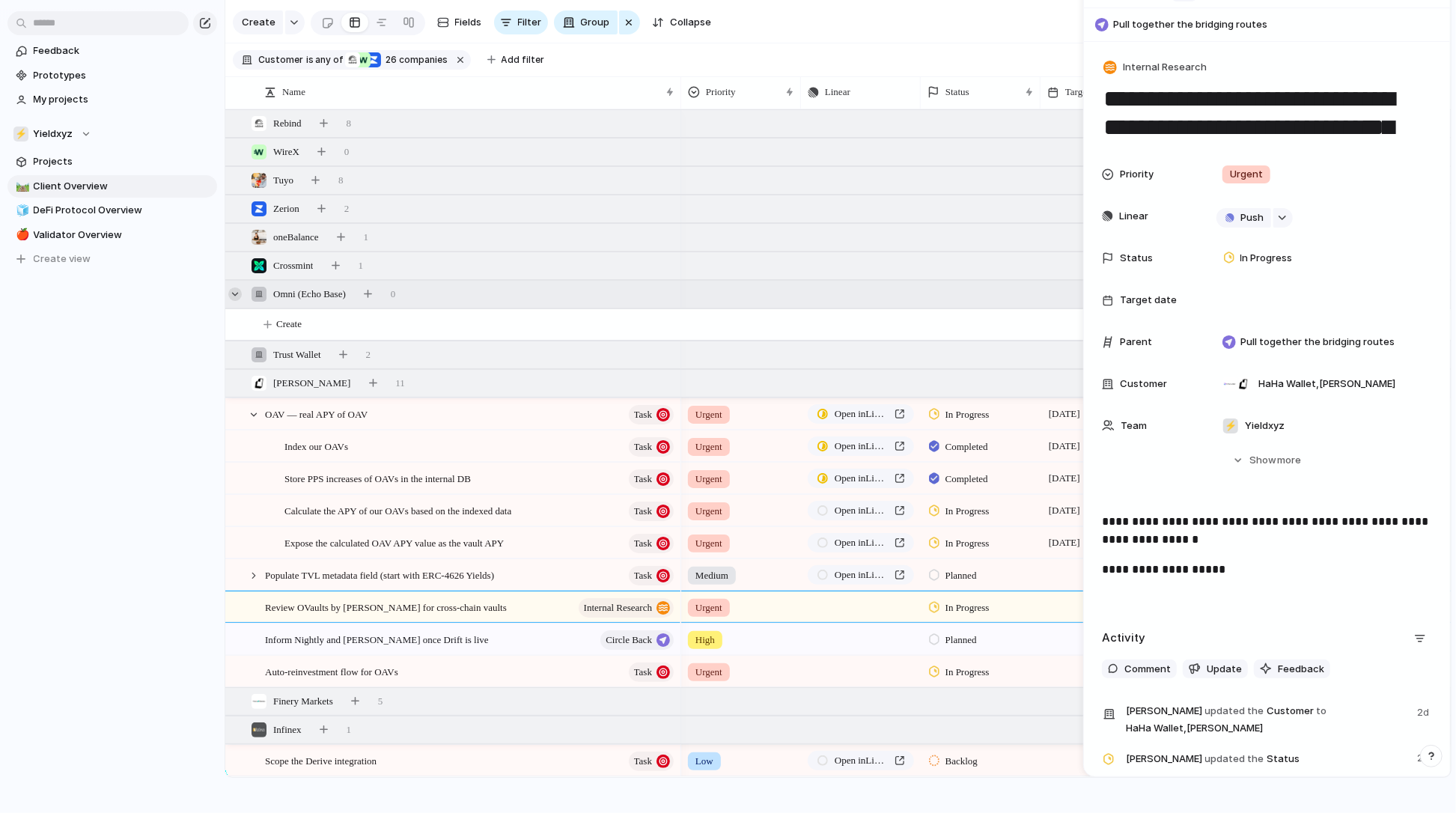
click at [235, 289] on div at bounding box center [235, 294] width 14 height 14
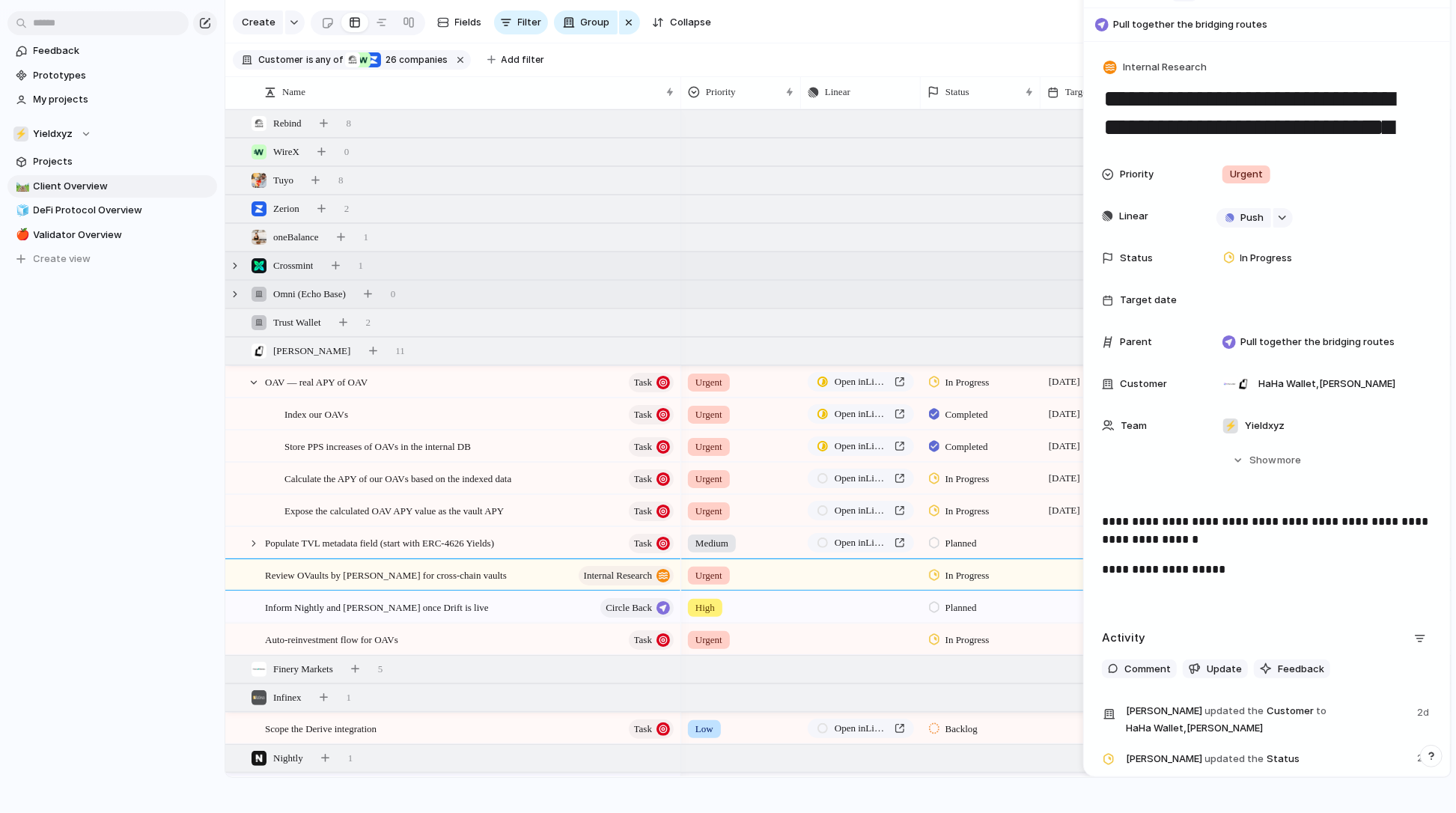
click at [417, 268] on div "Crossmint 1" at bounding box center [839, 266] width 1228 height 27
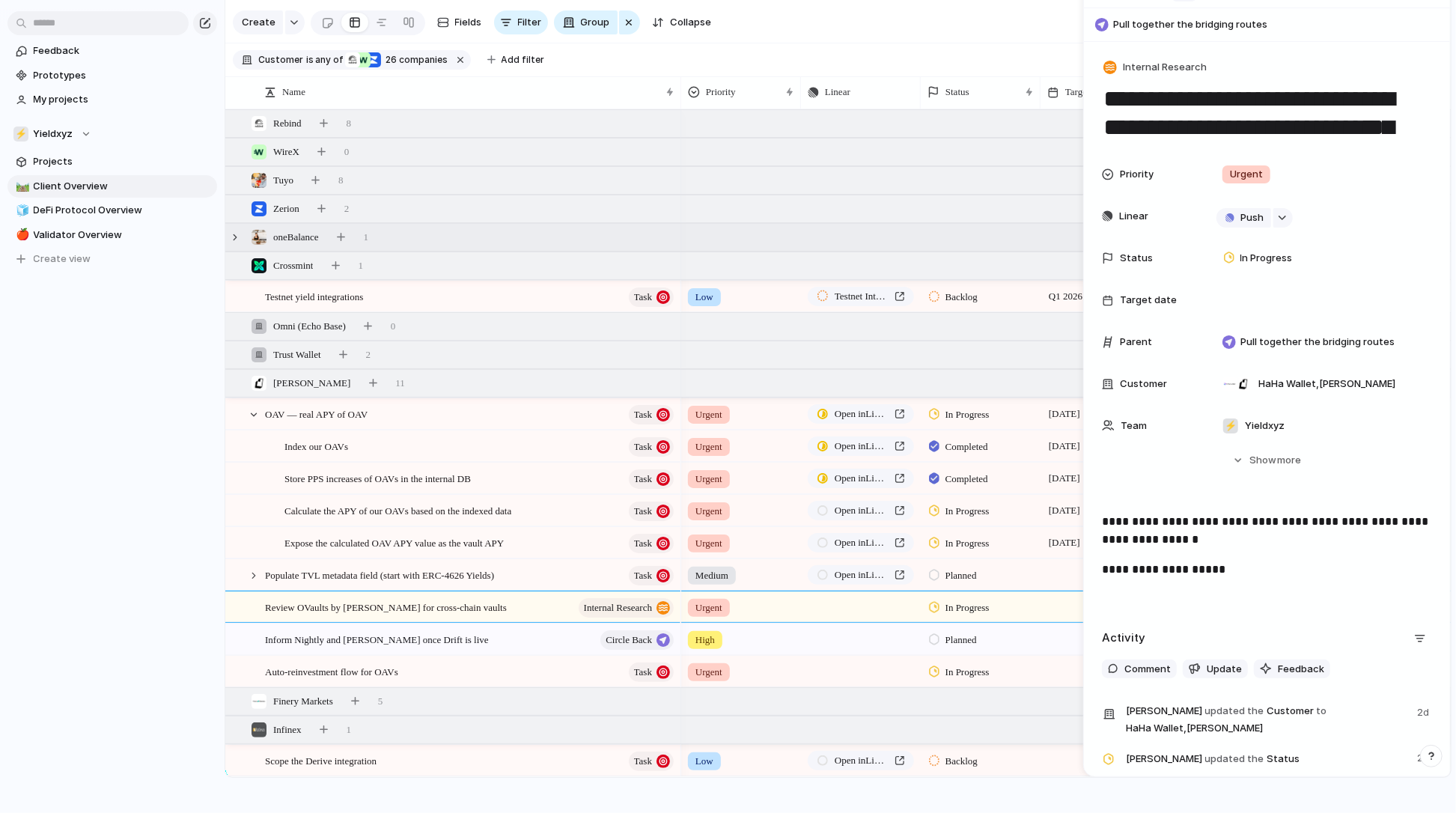
click at [396, 235] on div "oneBalance 1" at bounding box center [839, 237] width 1228 height 27
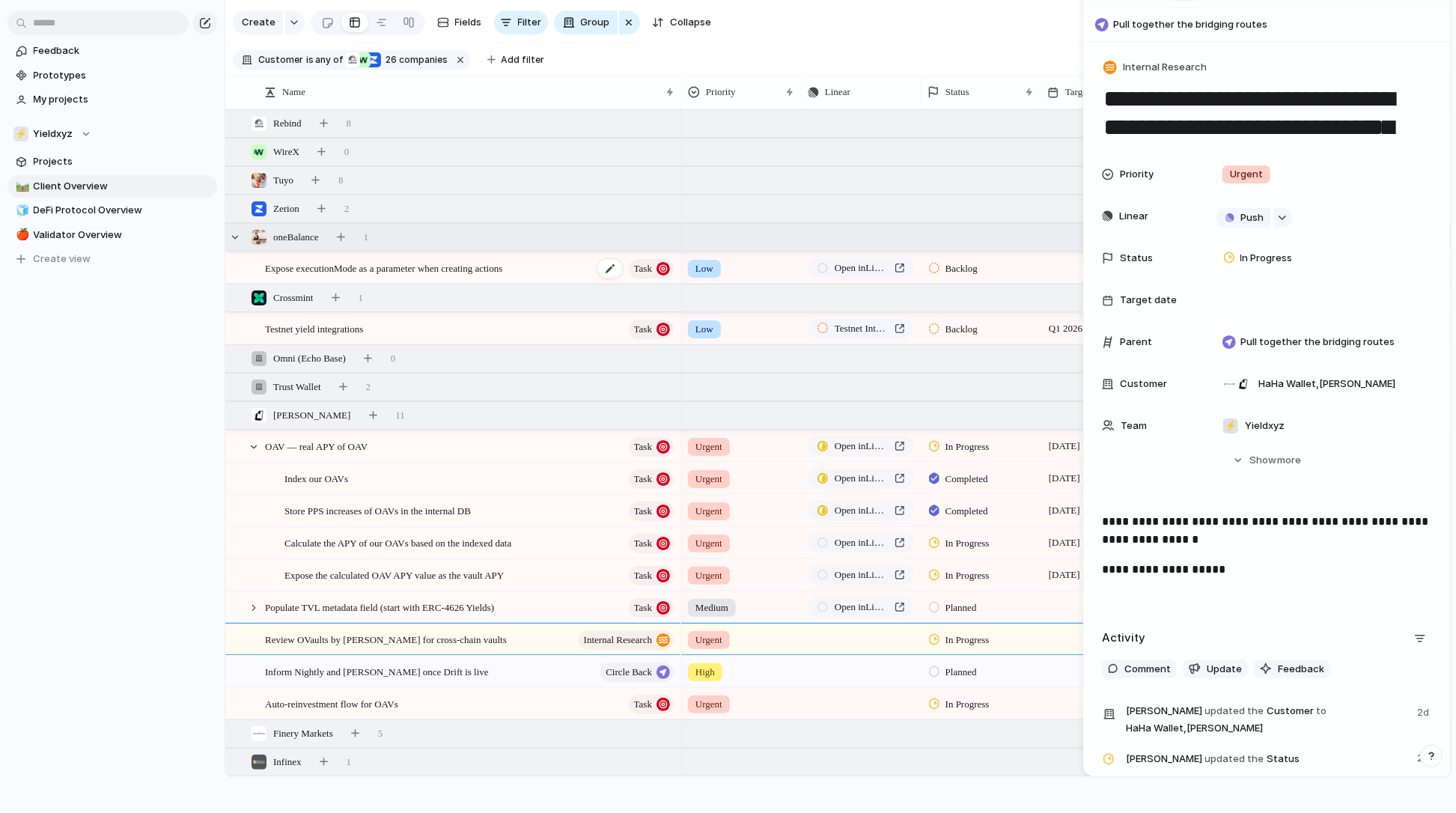
click at [372, 265] on span "Expose executionMode as a parameter when creating actions" at bounding box center [383, 267] width 237 height 17
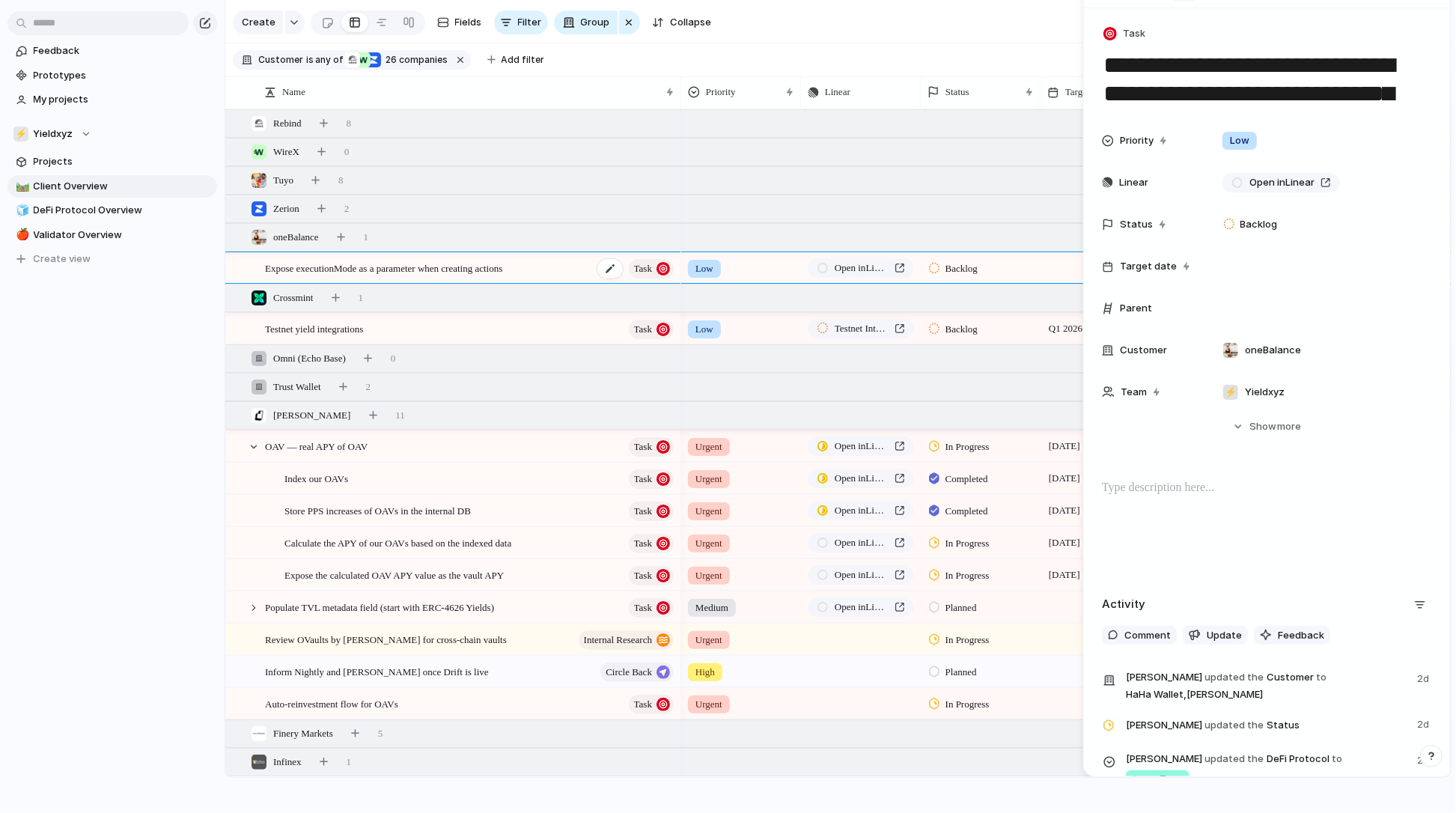
click at [372, 265] on span "Expose executionMode as a parameter when creating actions" at bounding box center [383, 267] width 237 height 17
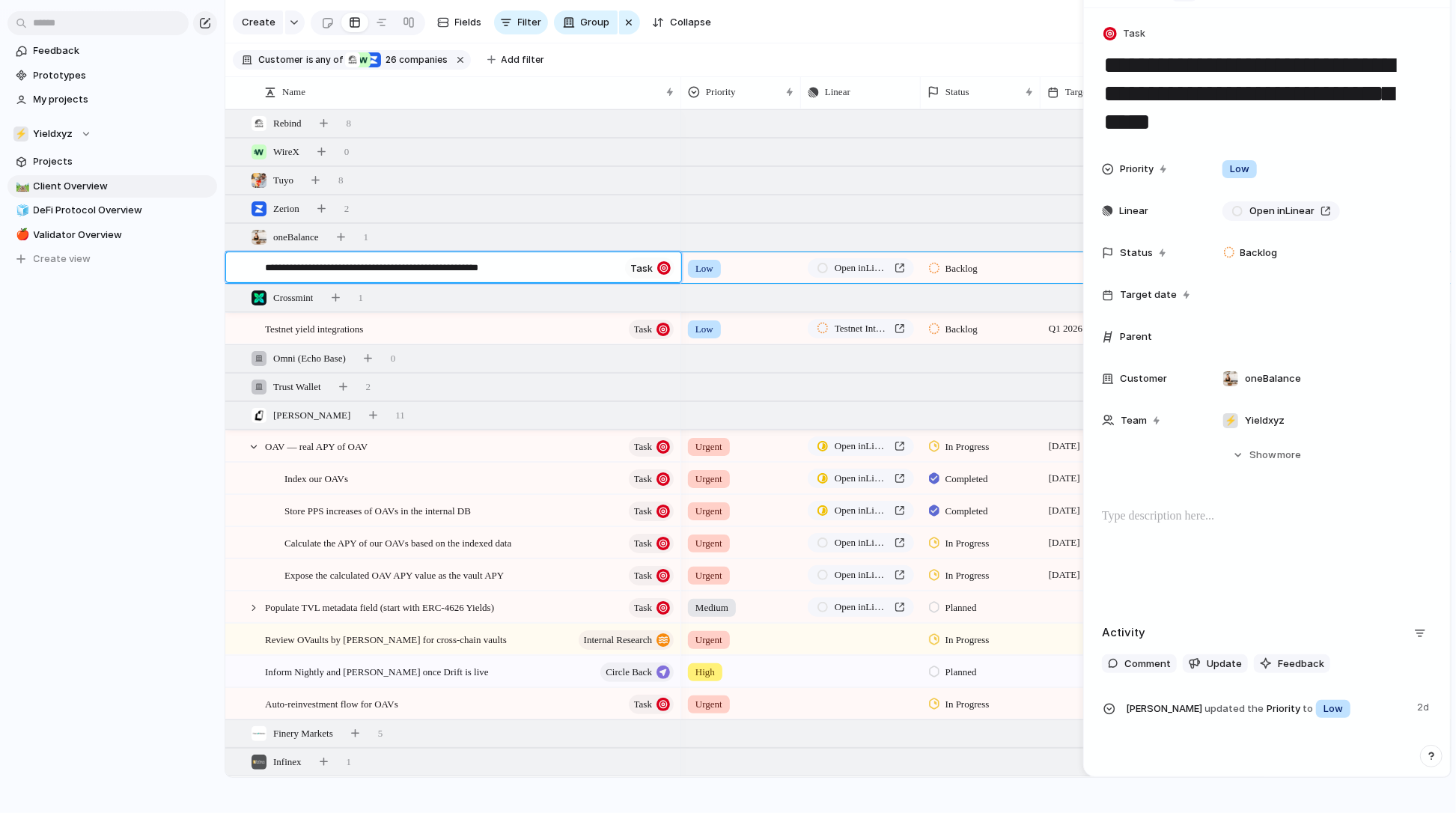
click at [415, 268] on textarea "**********" at bounding box center [442, 269] width 355 height 18
click at [529, 269] on textarea "**********" at bounding box center [442, 269] width 355 height 18
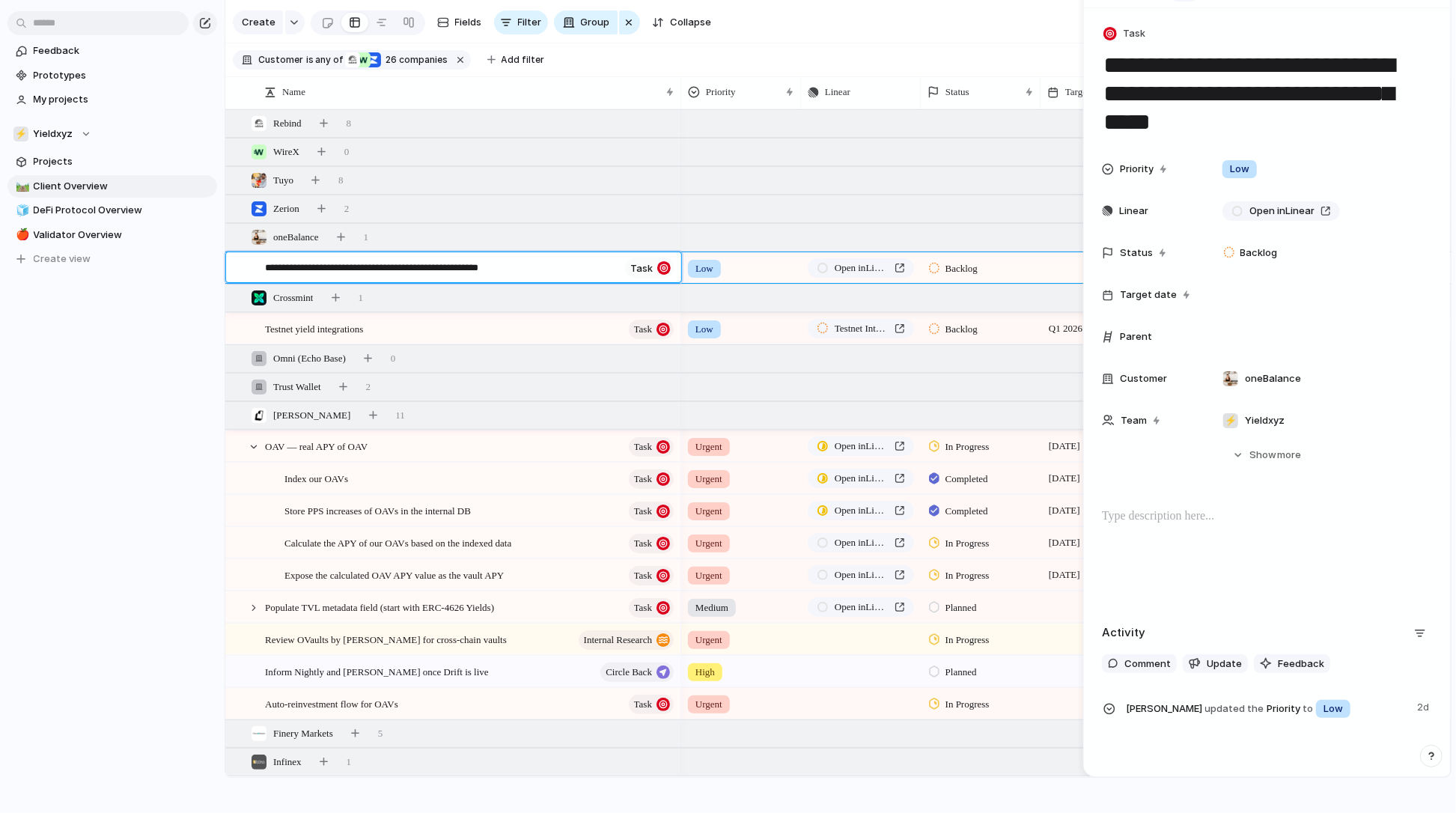
click at [529, 269] on textarea "**********" at bounding box center [442, 269] width 355 height 18
click at [597, 270] on textarea "**********" at bounding box center [442, 269] width 355 height 18
click at [551, 270] on textarea "**********" at bounding box center [442, 269] width 355 height 18
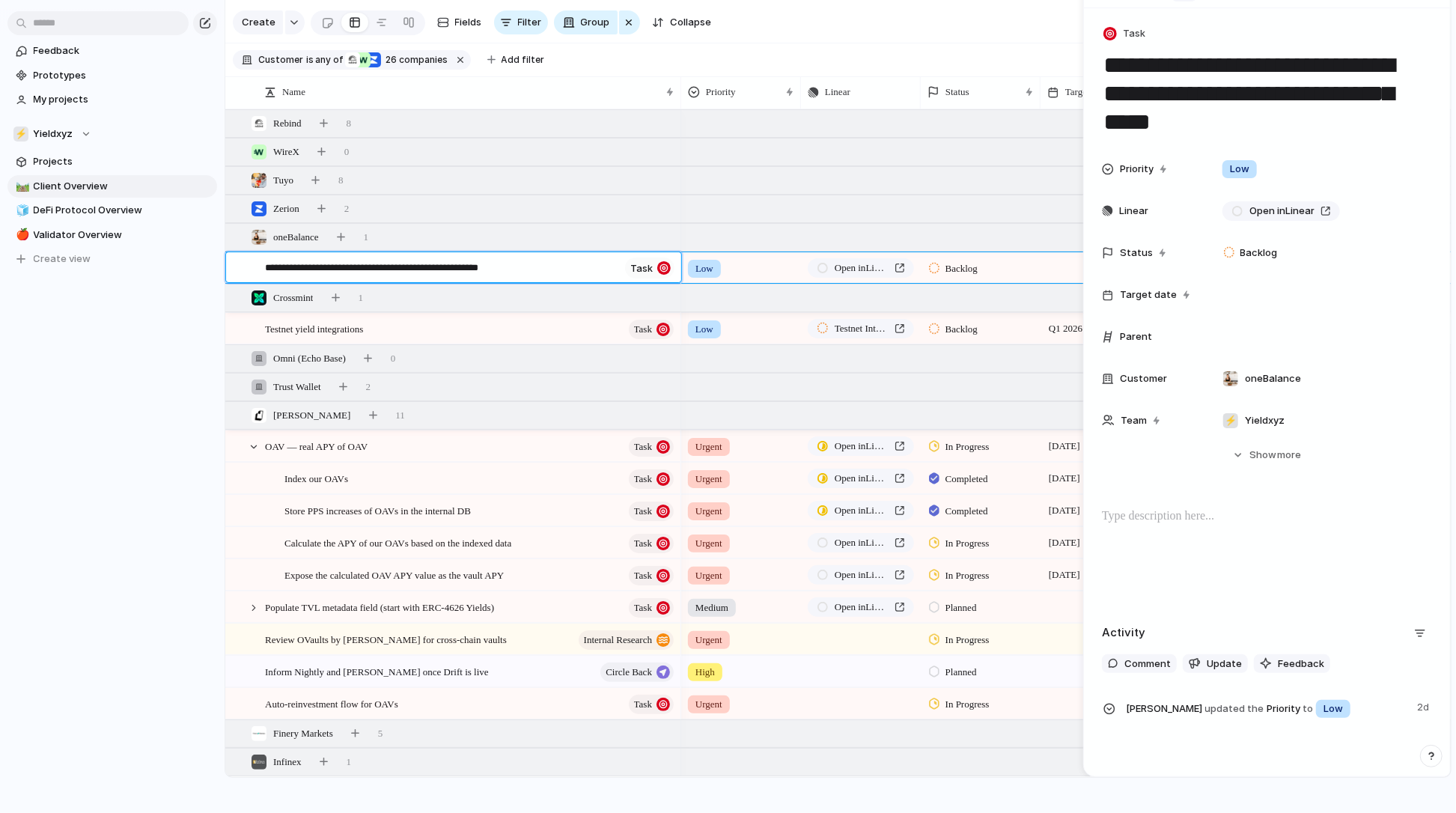
click at [531, 270] on textarea "**********" at bounding box center [442, 269] width 355 height 18
click at [502, 269] on span "Expose executionMode as a parameter when creating actions" at bounding box center [383, 267] width 237 height 17
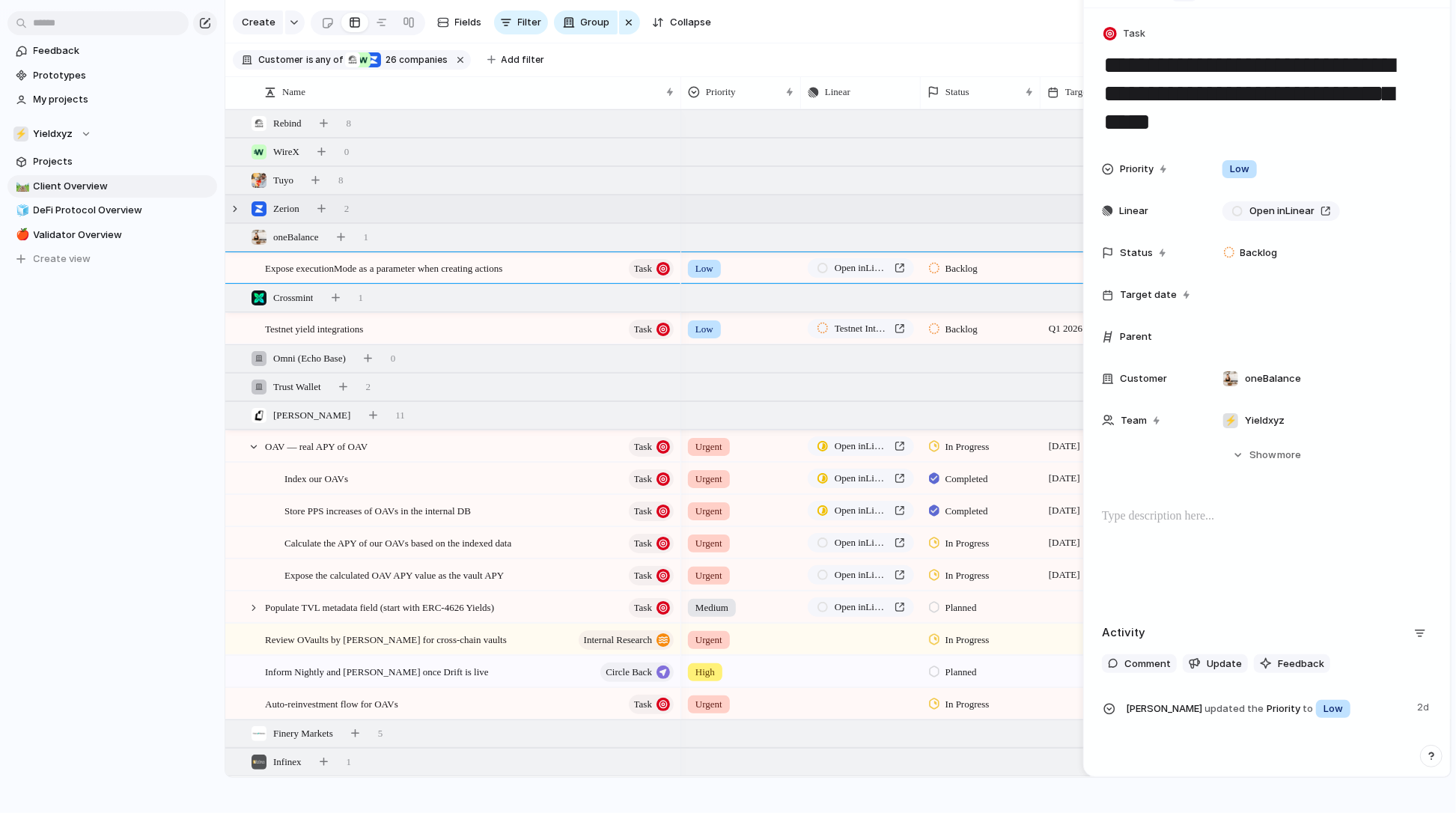
click at [300, 210] on span "Zerion" at bounding box center [286, 209] width 27 height 15
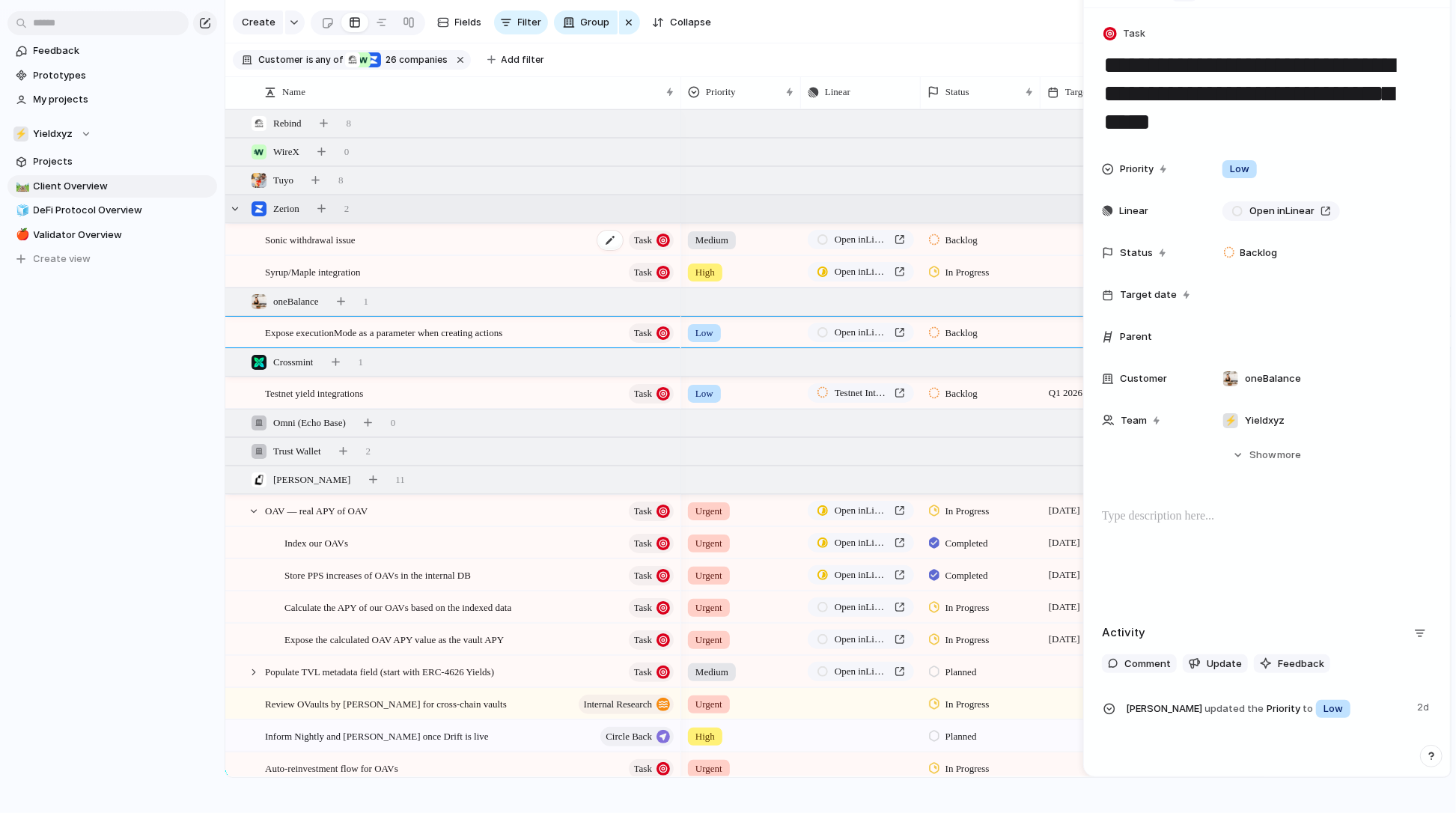
click at [346, 240] on span "Sonic withdrawal issue" at bounding box center [310, 239] width 91 height 17
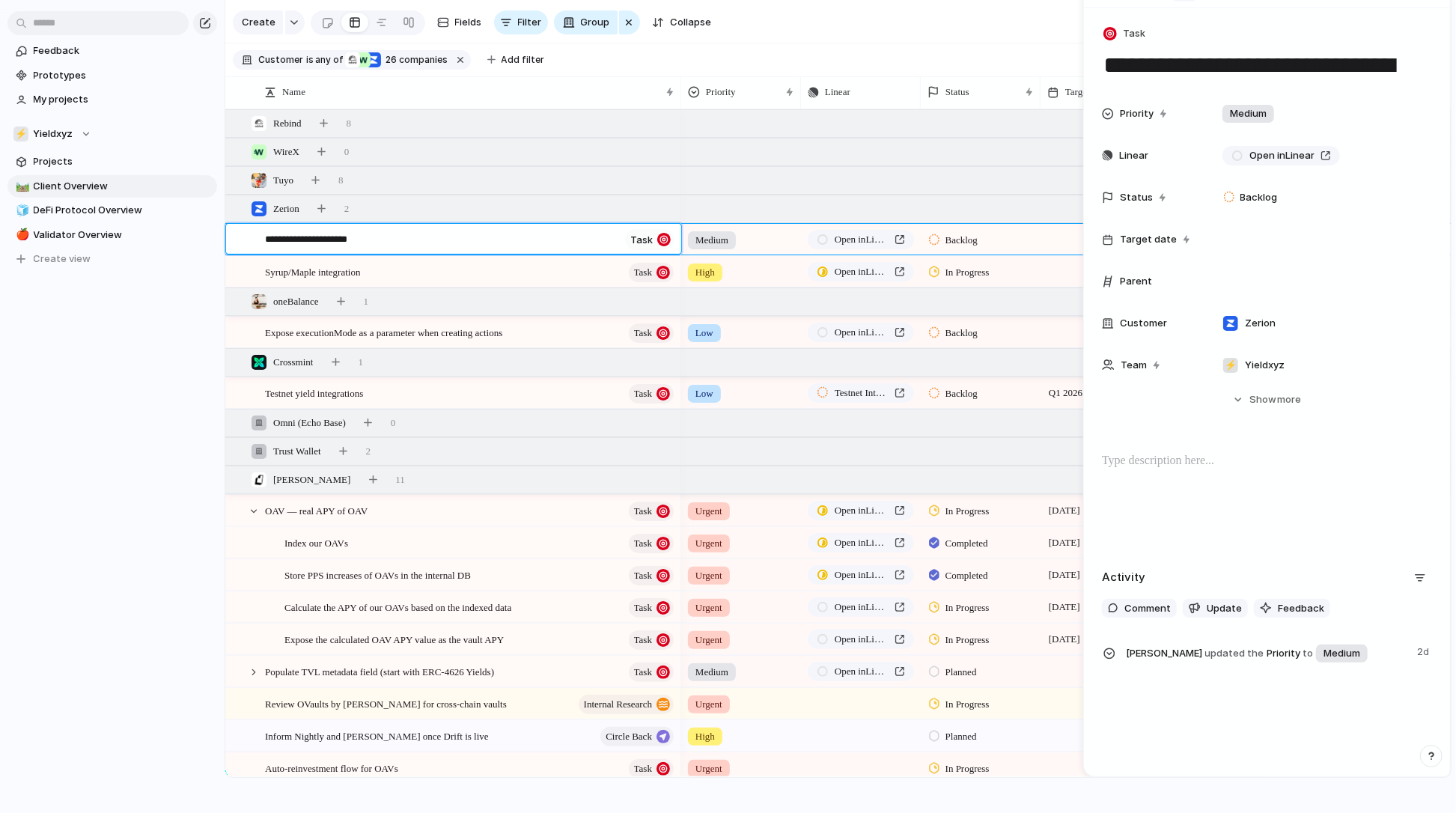
click at [346, 240] on textarea "**********" at bounding box center [442, 241] width 355 height 18
click at [355, 241] on span "Sonic withdrawal issue" at bounding box center [310, 239] width 91 height 17
click at [361, 241] on textarea "**********" at bounding box center [442, 241] width 355 height 18
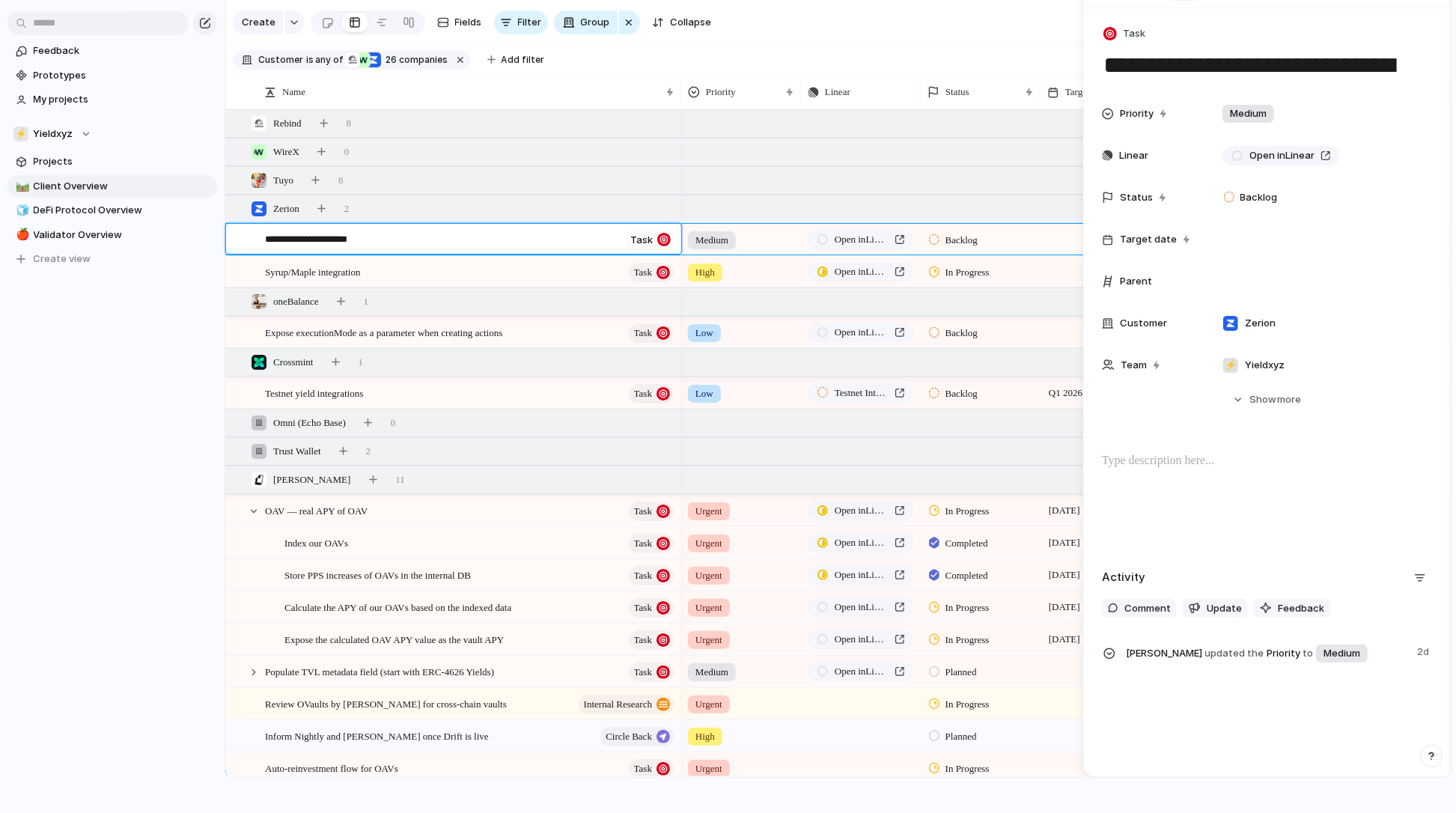
click at [361, 241] on textarea "**********" at bounding box center [442, 241] width 355 height 18
click at [342, 268] on span "Syrup/Maple integration" at bounding box center [313, 271] width 95 height 17
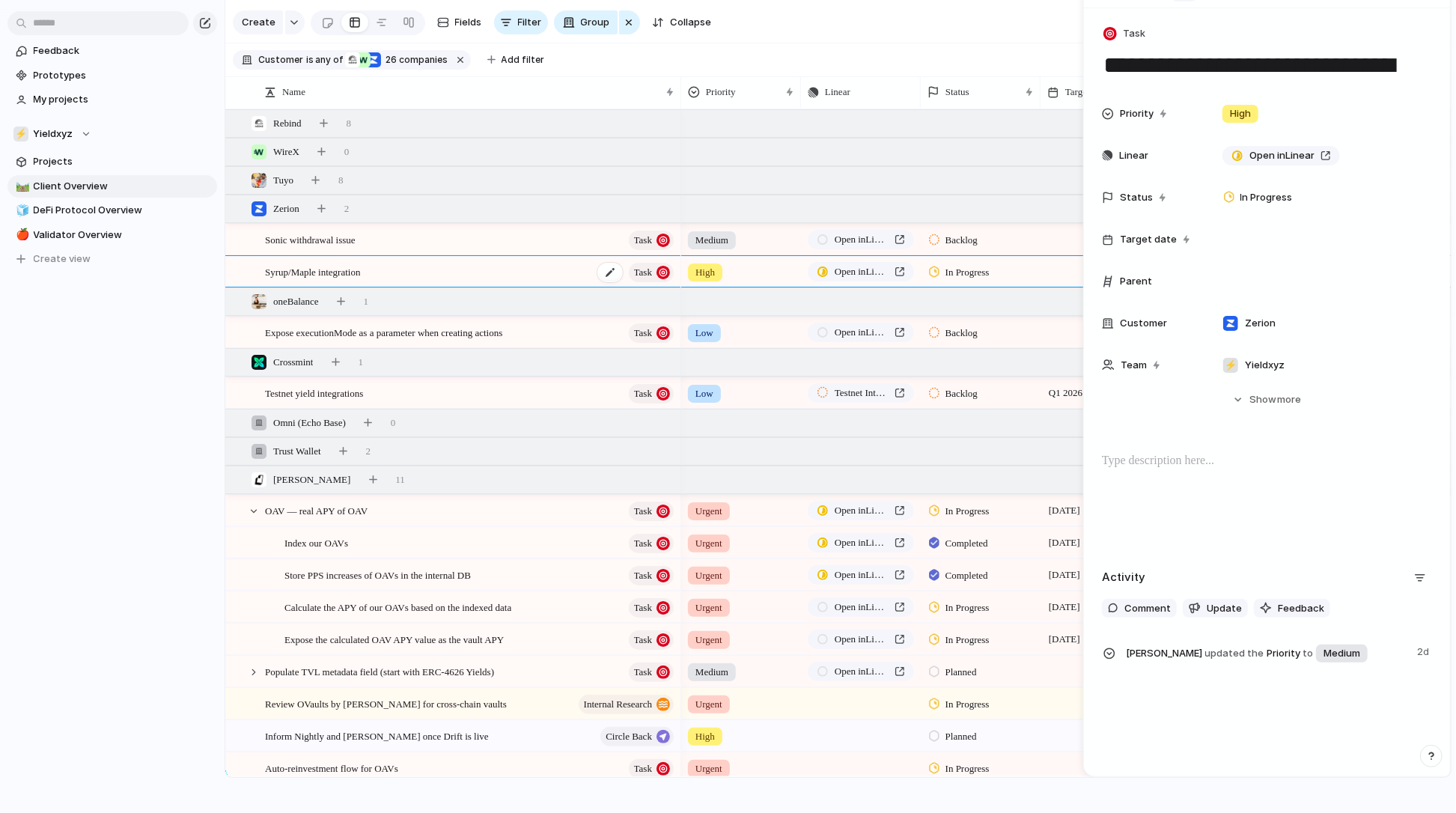
click at [342, 268] on span "Syrup/Maple integration" at bounding box center [313, 271] width 95 height 17
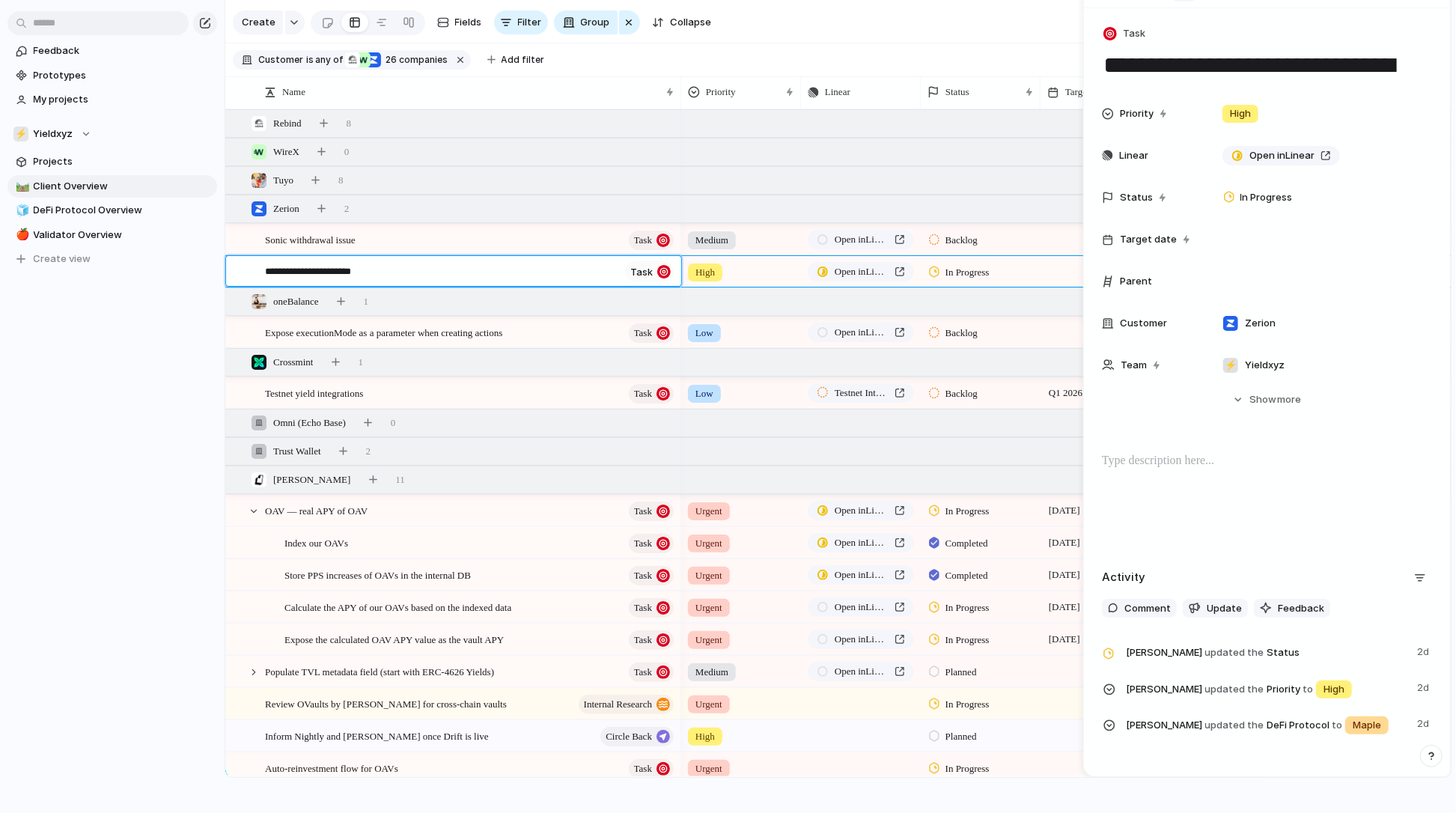
click at [342, 268] on textarea "**********" at bounding box center [442, 273] width 355 height 18
click at [425, 265] on textarea "**********" at bounding box center [442, 273] width 355 height 18
click at [304, 271] on textarea "**********" at bounding box center [442, 273] width 355 height 18
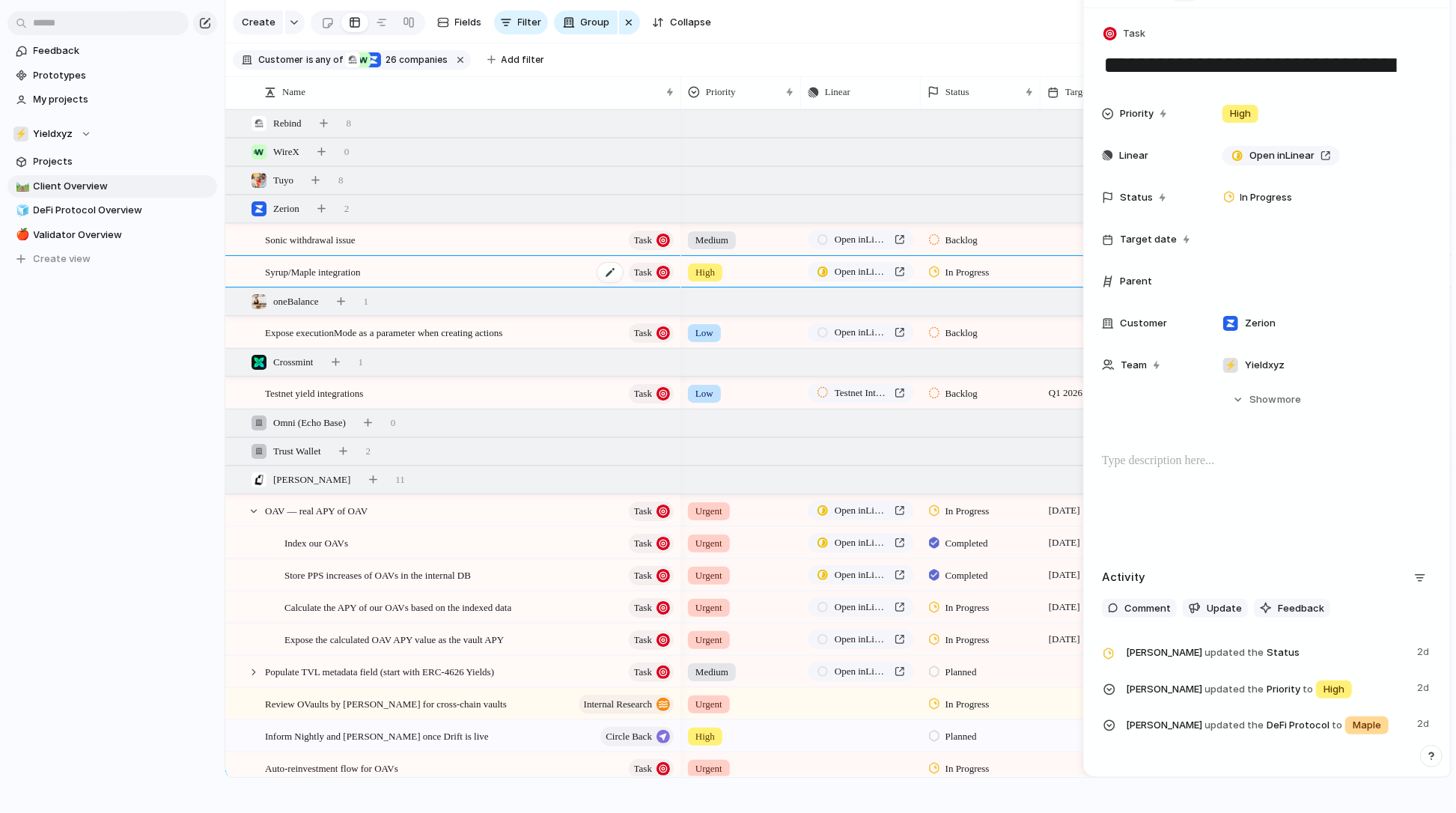
click at [316, 269] on span "Syrup/Maple integration" at bounding box center [313, 271] width 95 height 17
click at [306, 269] on textarea "**********" at bounding box center [442, 273] width 355 height 18
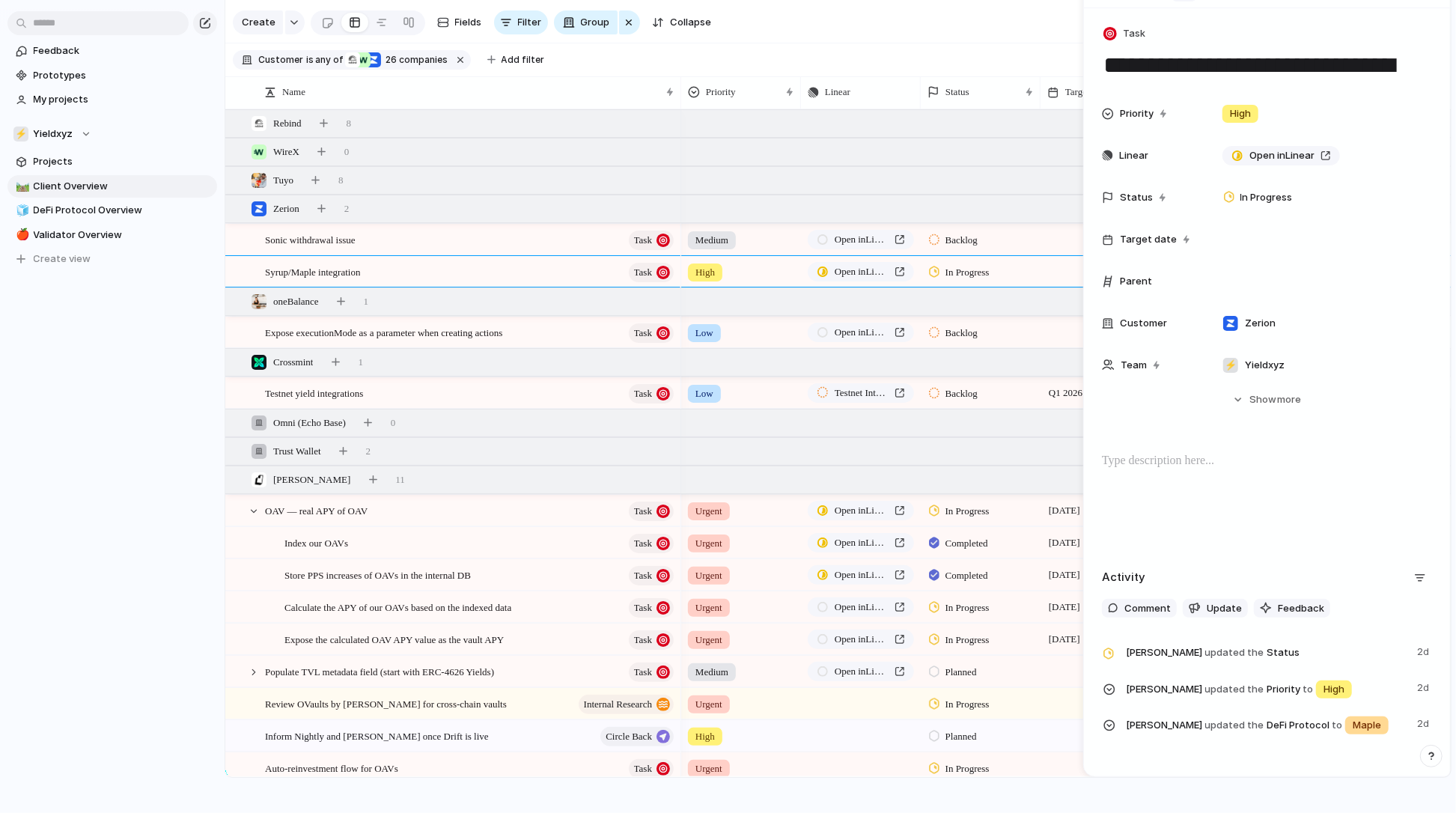
click at [497, 237] on div "Sonic withdrawal issue Task" at bounding box center [470, 240] width 411 height 31
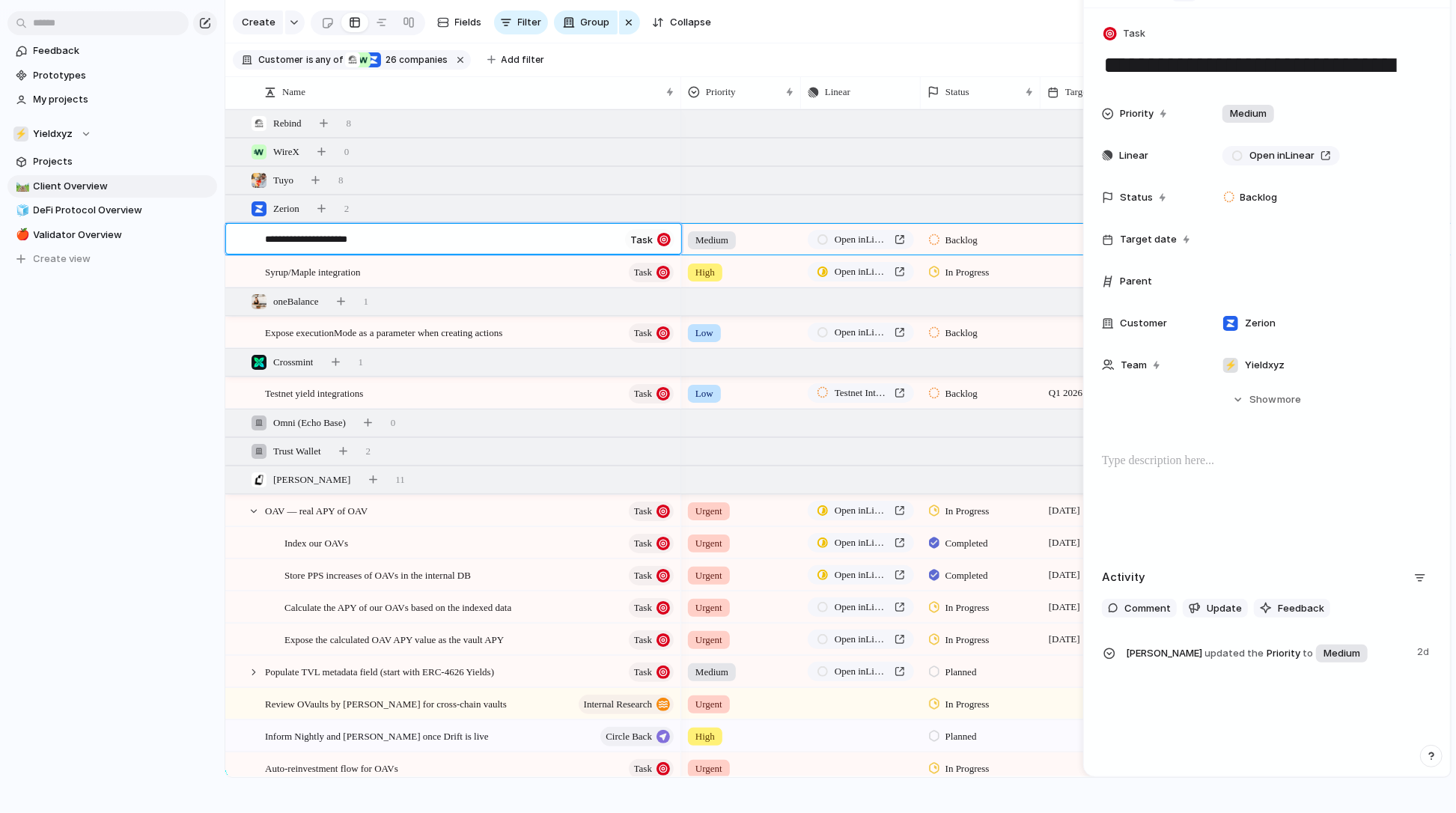
click at [496, 237] on textarea "**********" at bounding box center [442, 241] width 355 height 18
click at [519, 270] on div "Syrup/Maple integration Task" at bounding box center [470, 272] width 411 height 31
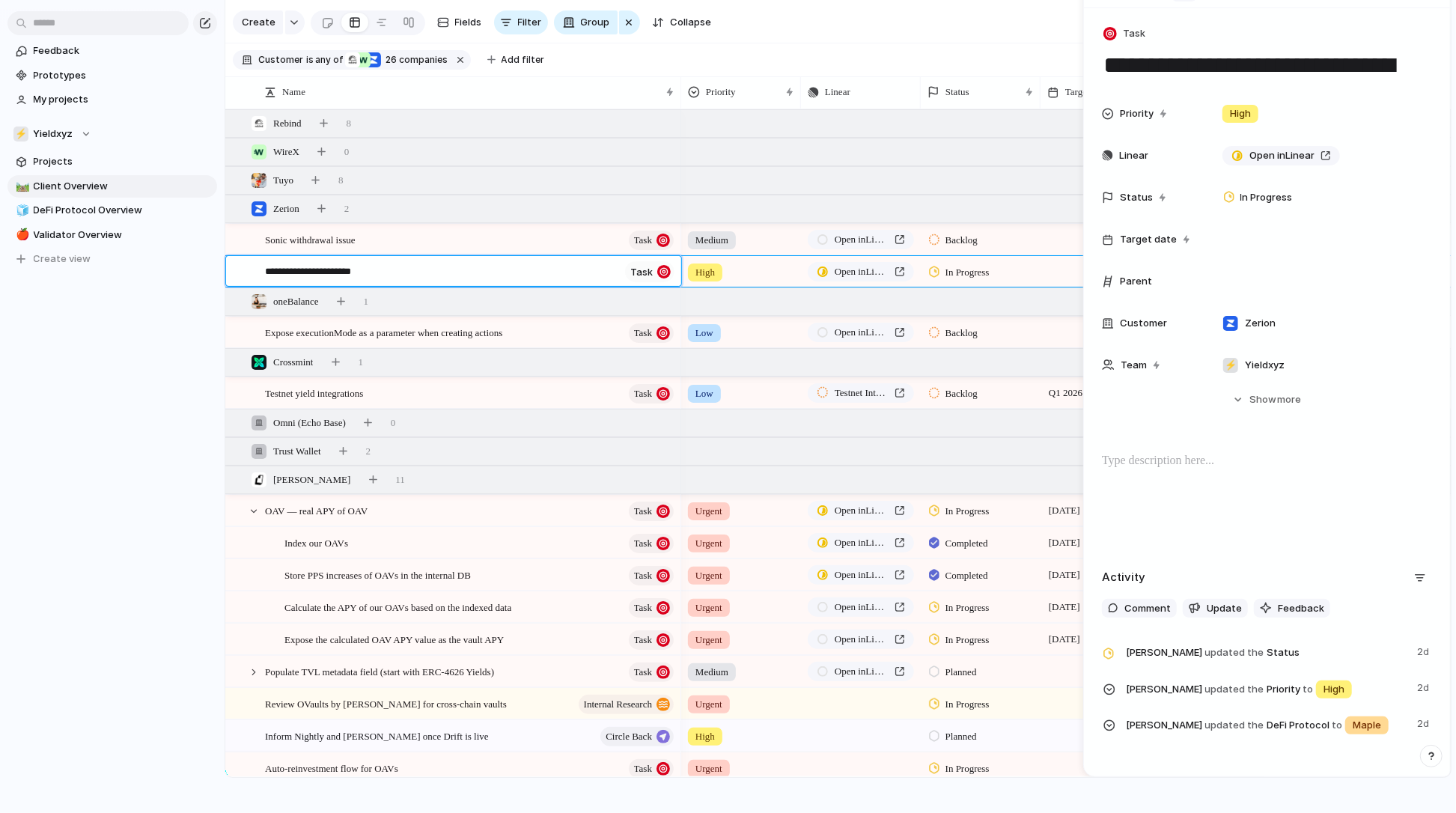
click at [519, 270] on textarea "**********" at bounding box center [442, 273] width 355 height 18
click at [370, 183] on div "Tuyo 8" at bounding box center [839, 181] width 1228 height 27
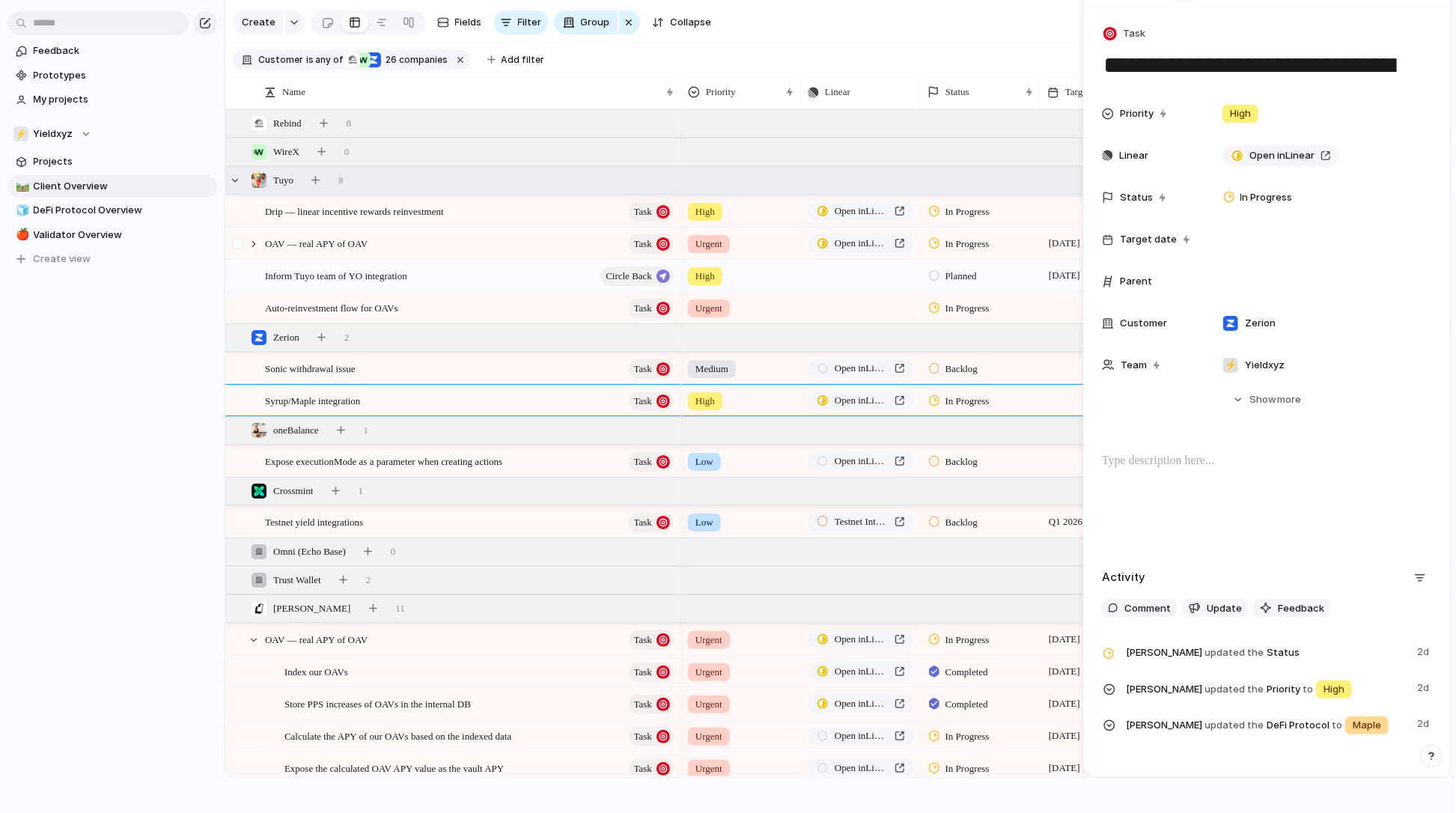
click at [261, 245] on div at bounding box center [246, 244] width 40 height 31
click at [256, 245] on div at bounding box center [253, 244] width 14 height 14
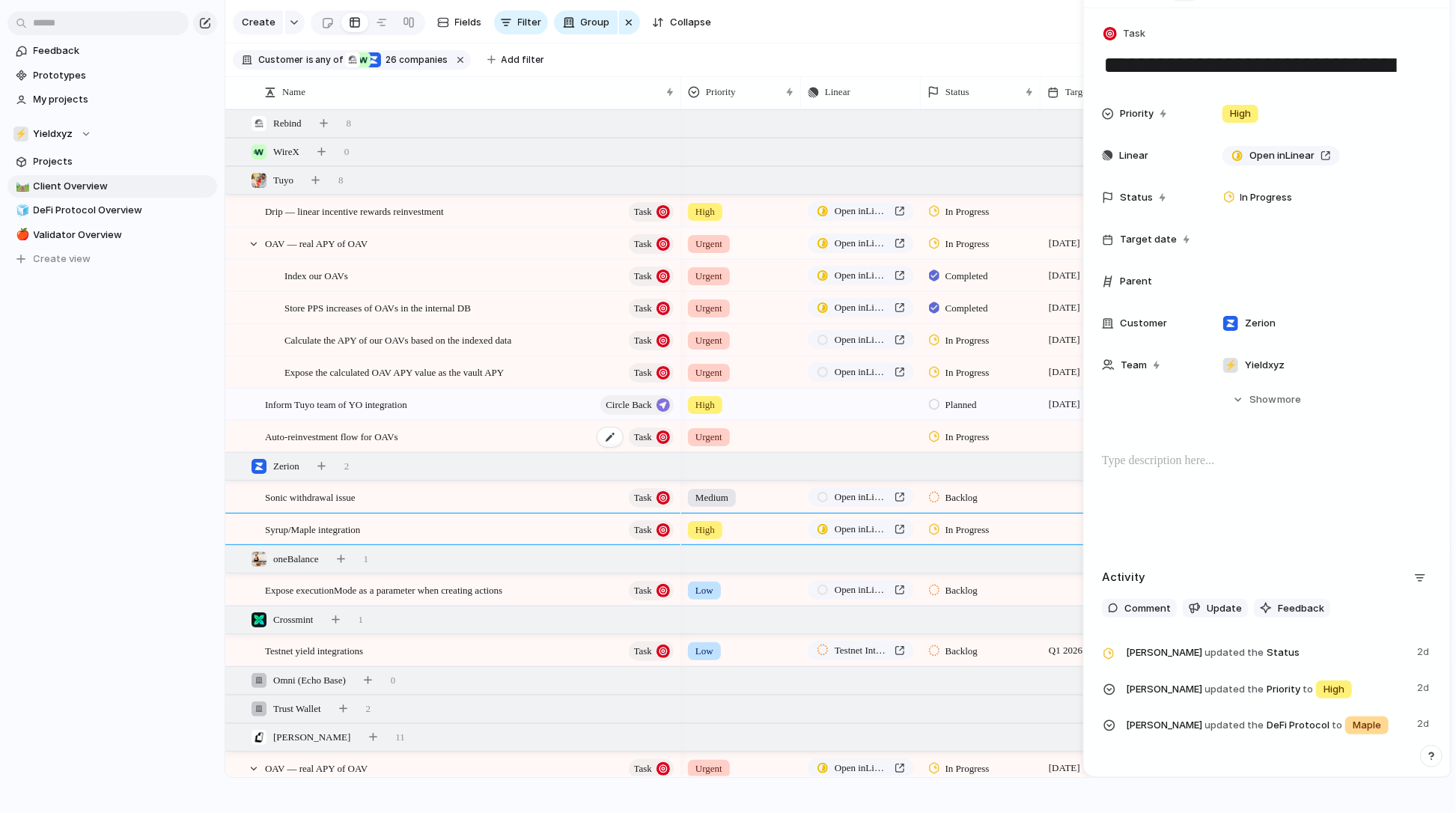
click at [398, 434] on span "Auto-reinvestment flow for OAVs" at bounding box center [332, 436] width 133 height 17
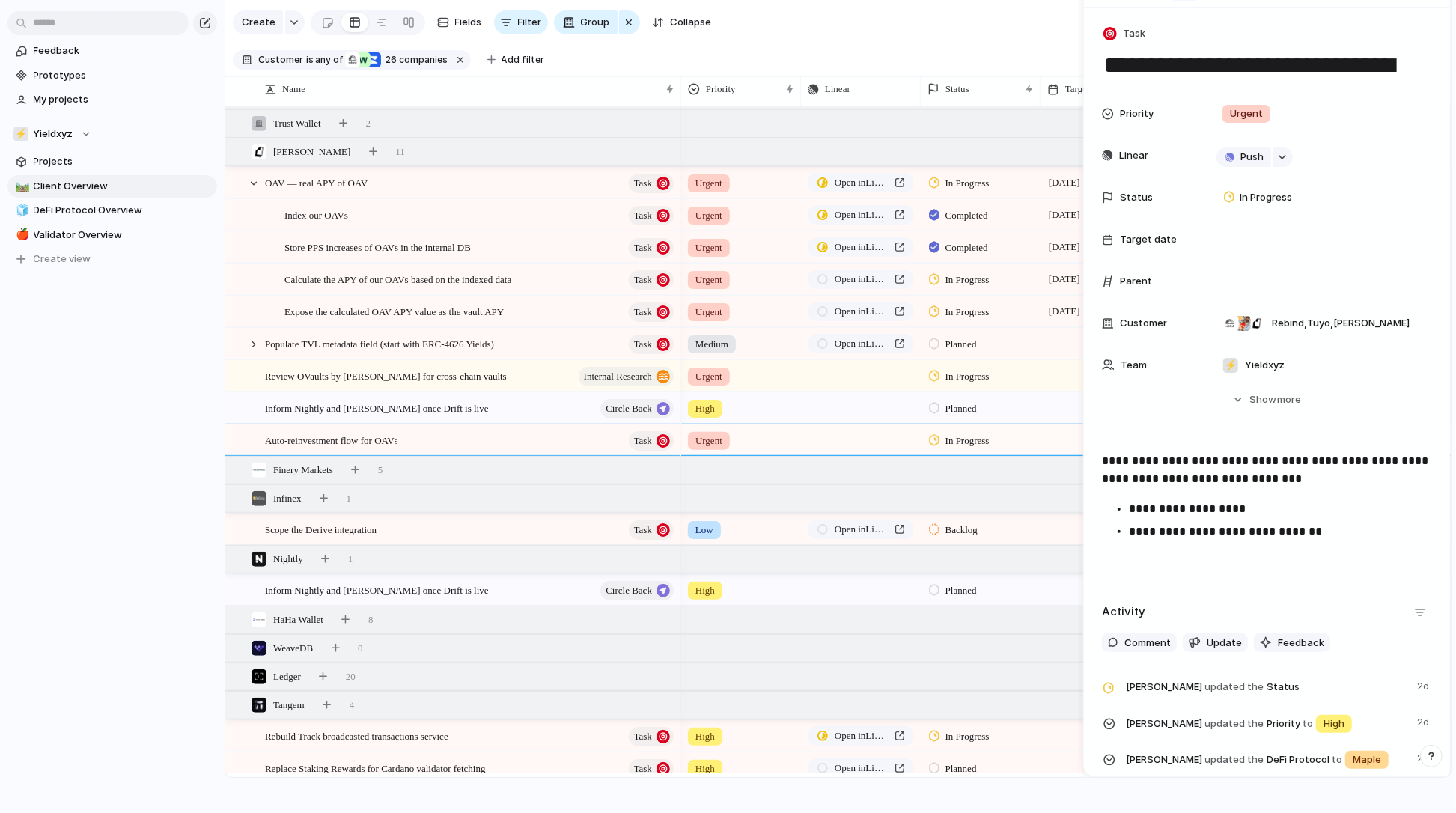
scroll to position [582, 0]
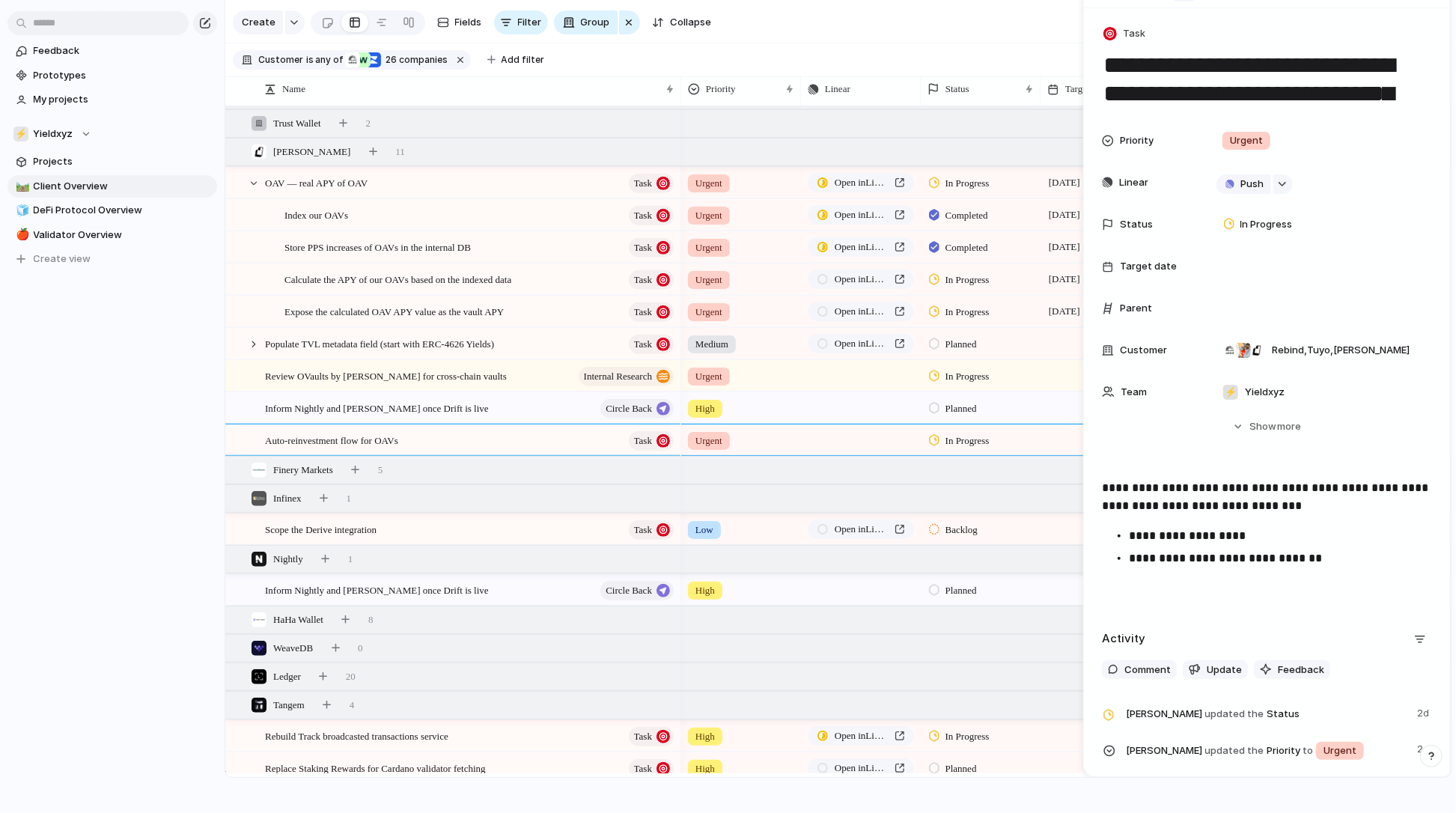
click at [1340, 564] on p "**********" at bounding box center [1280, 559] width 302 height 18
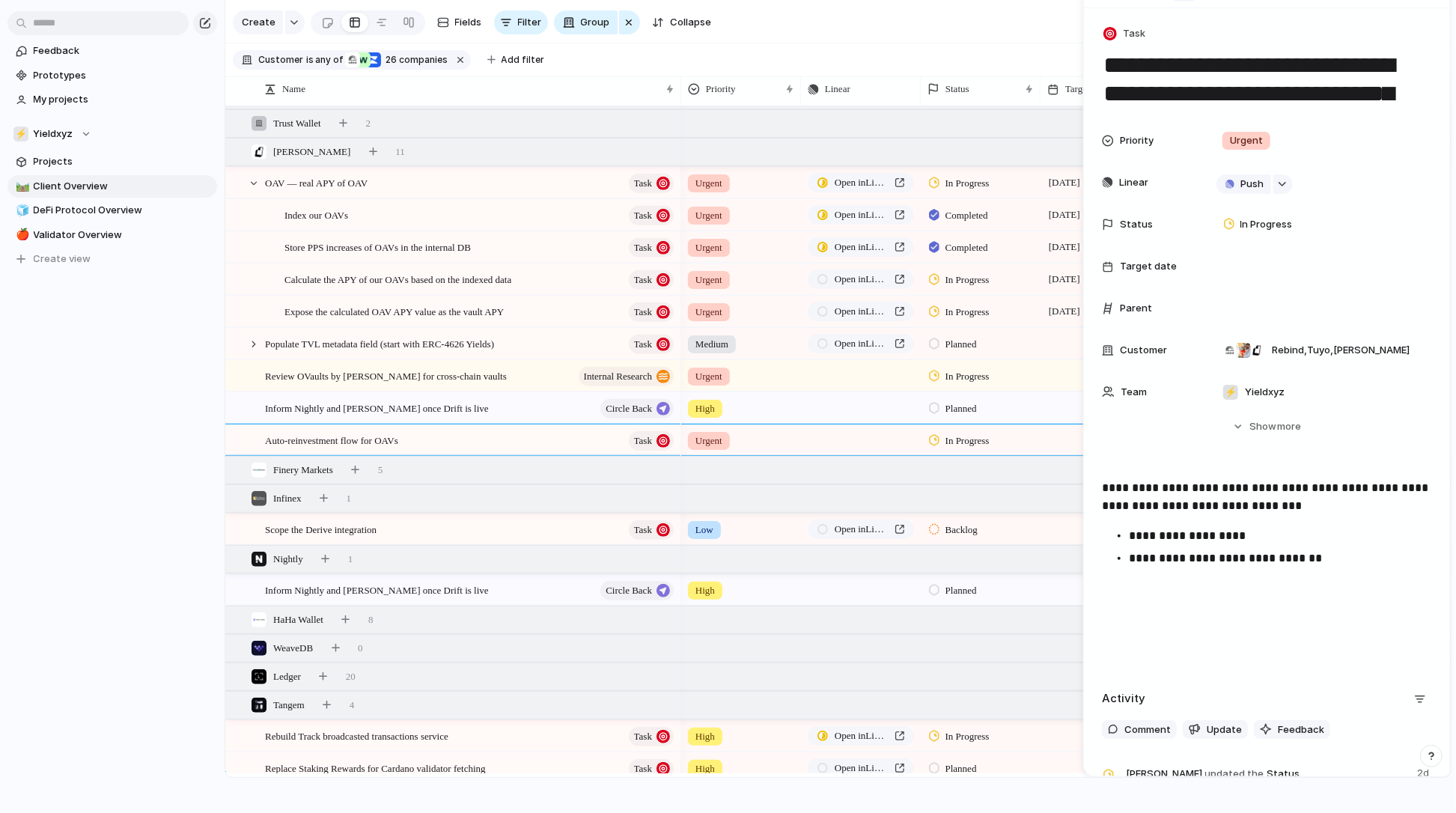
click at [1273, 660] on div "**********" at bounding box center [1267, 574] width 330 height 191
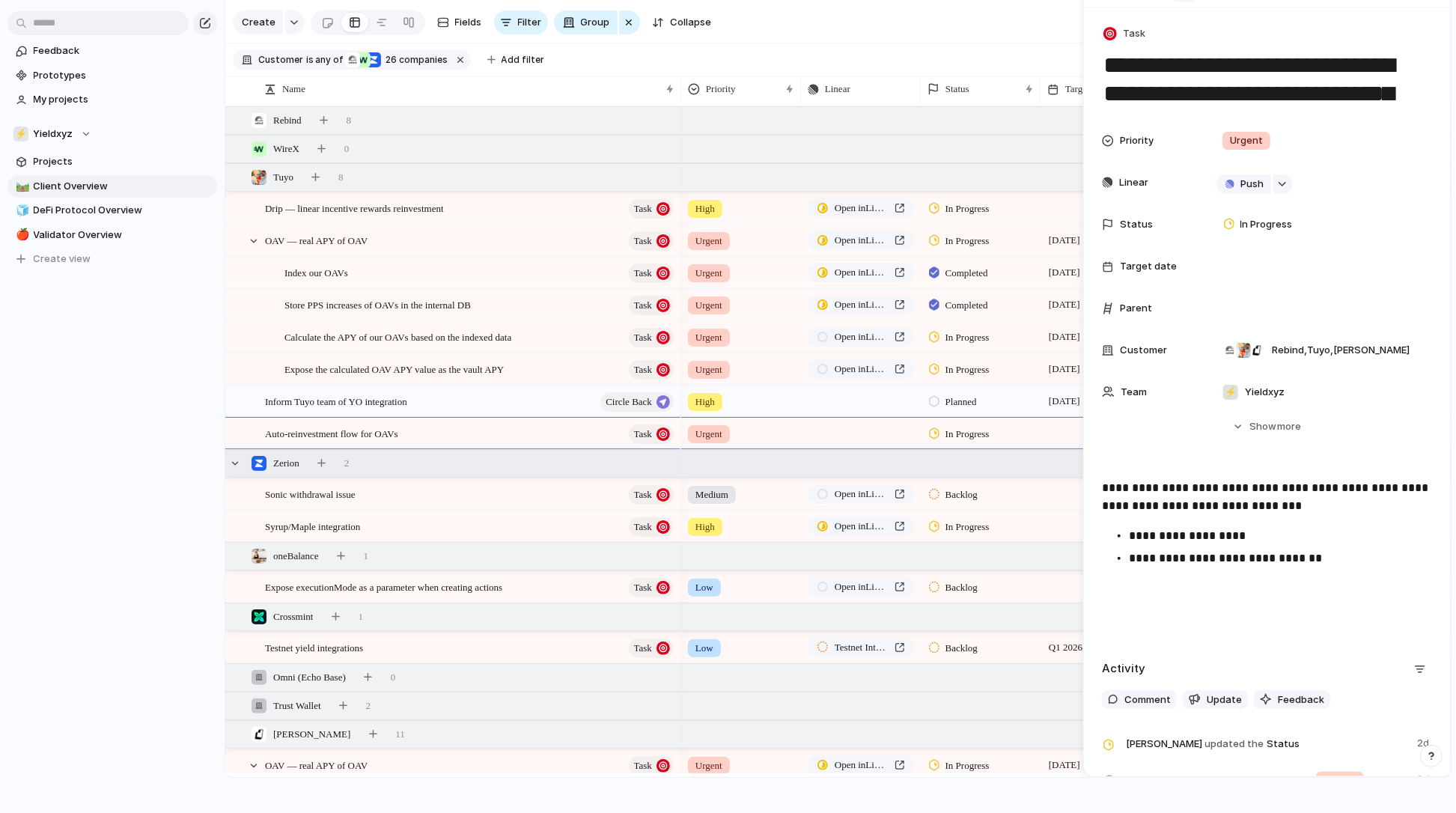
scroll to position [0, 0]
click at [627, 121] on div "Rebind 8" at bounding box center [839, 121] width 1228 height 27
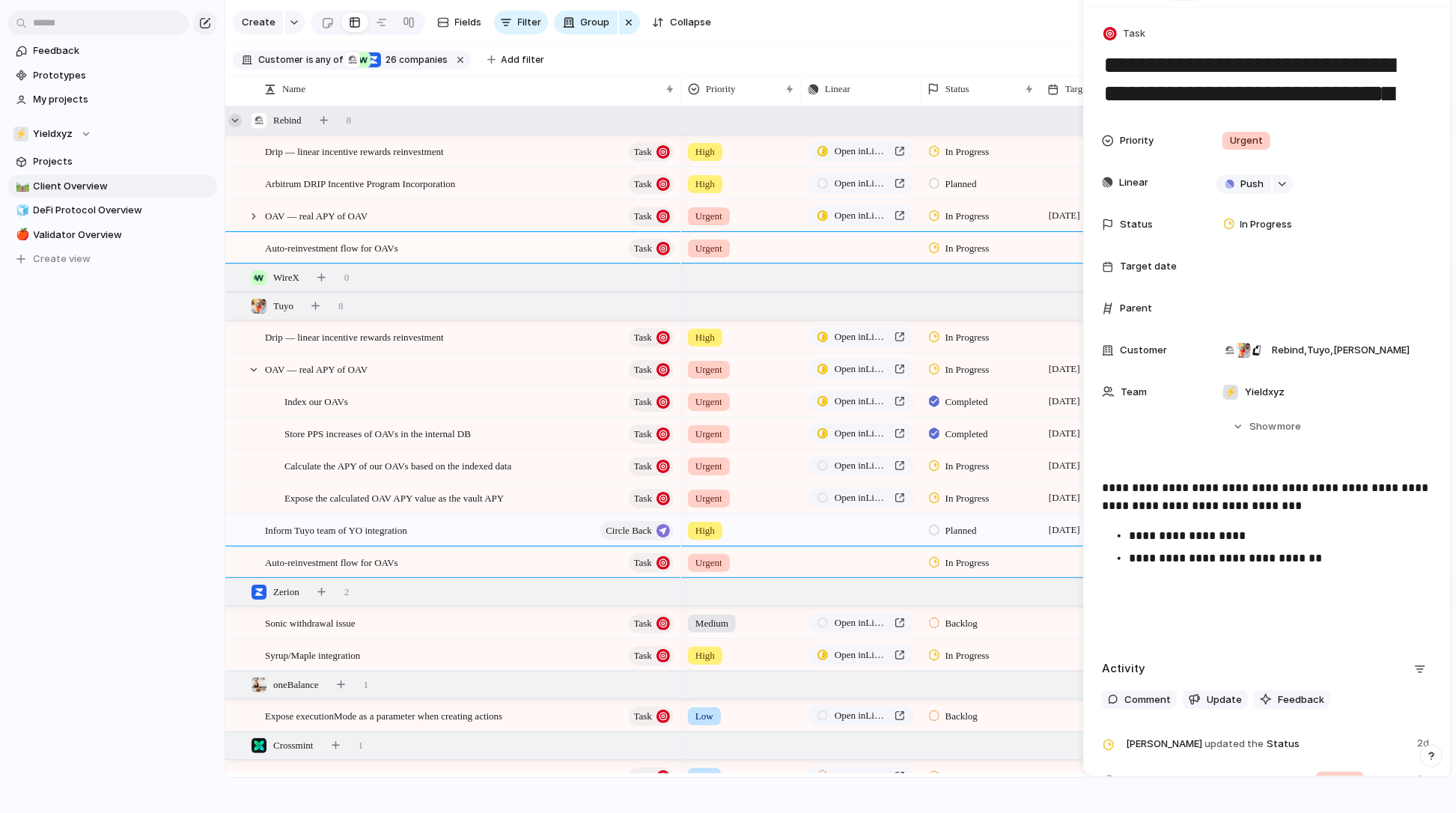
click at [238, 120] on div at bounding box center [235, 121] width 14 height 14
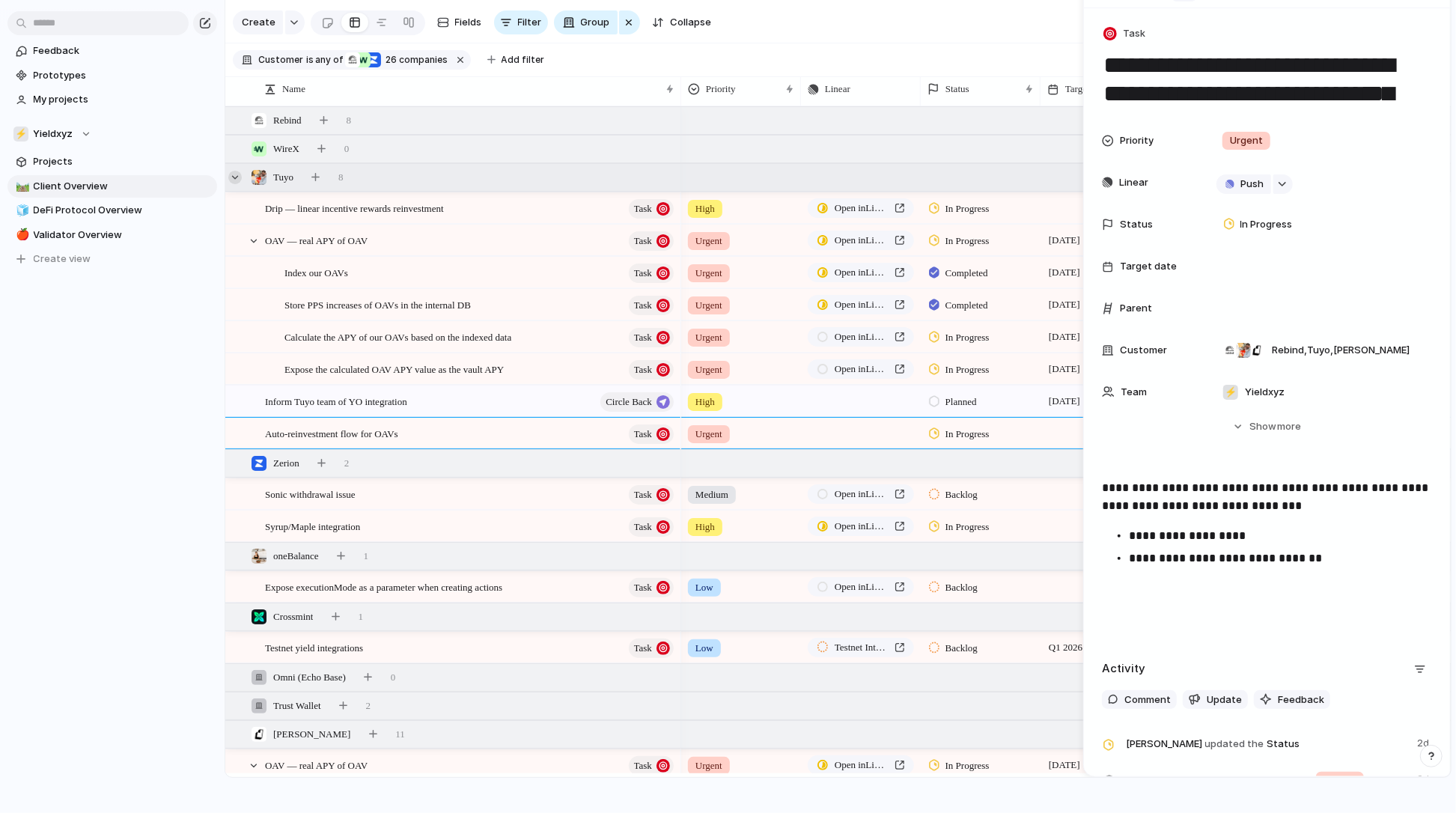
click at [241, 179] on div at bounding box center [235, 177] width 14 height 14
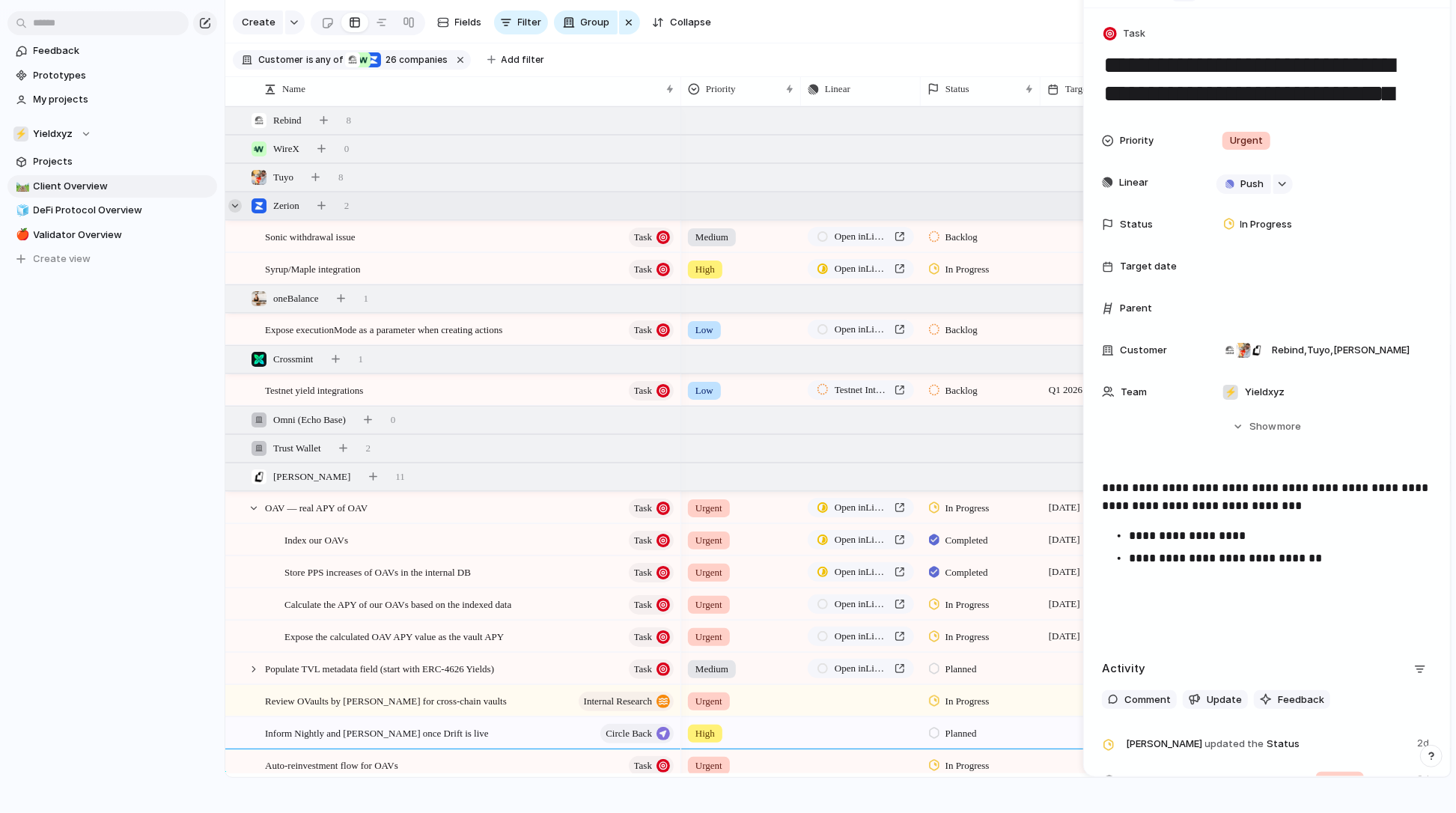
click at [241, 203] on div at bounding box center [235, 206] width 14 height 14
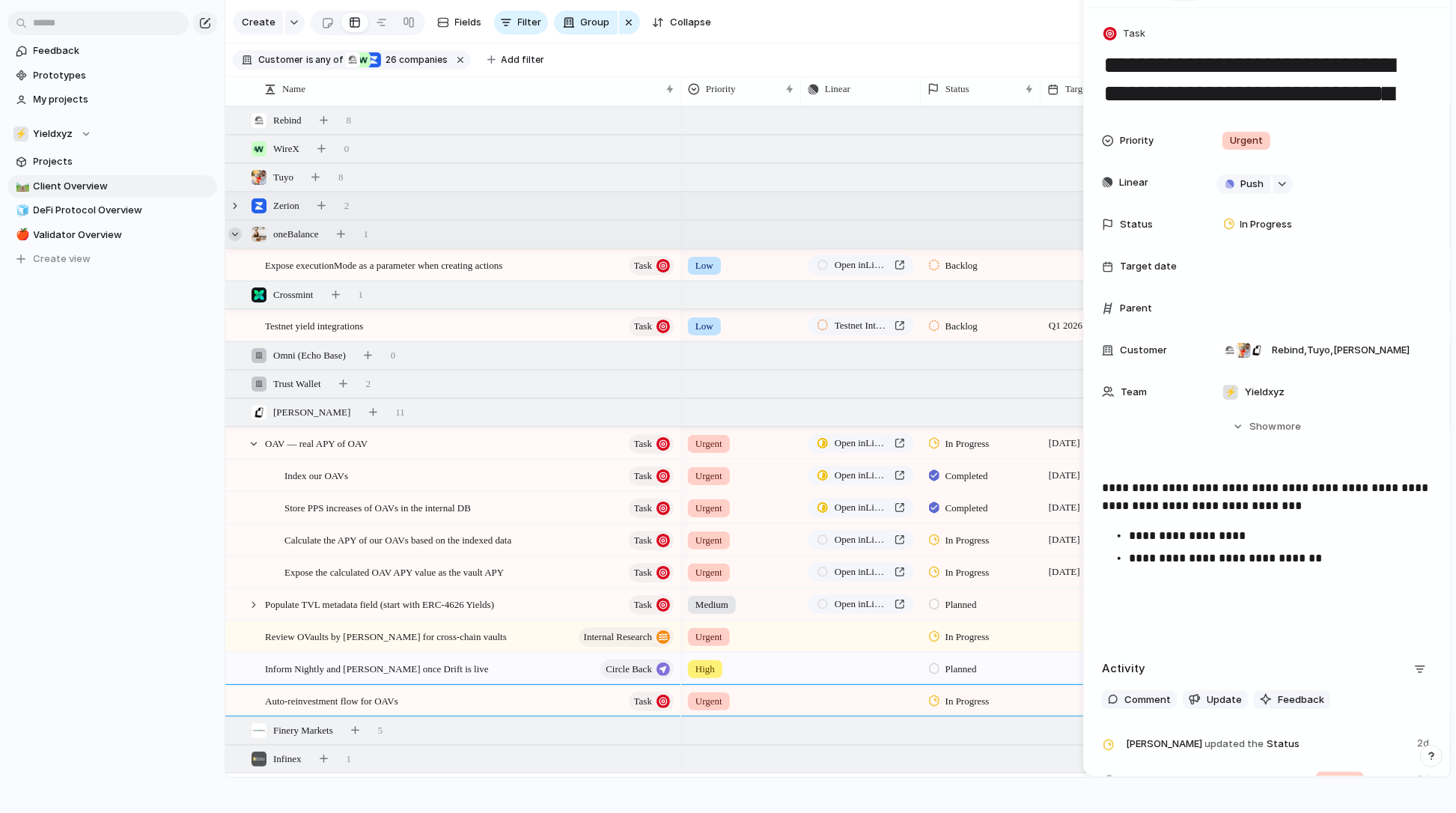
click at [240, 234] on div at bounding box center [235, 234] width 14 height 14
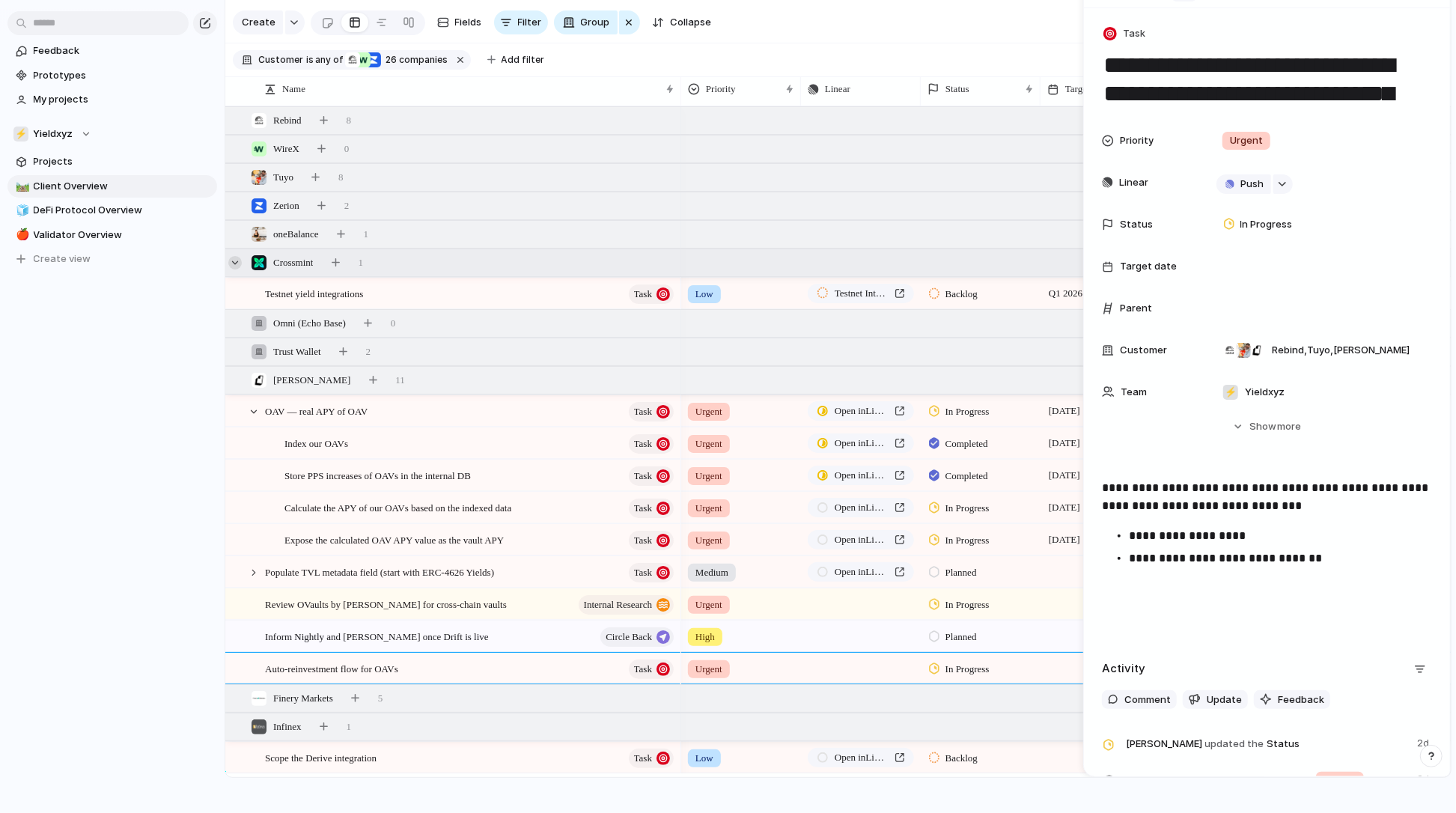
click at [238, 261] on div at bounding box center [235, 263] width 14 height 14
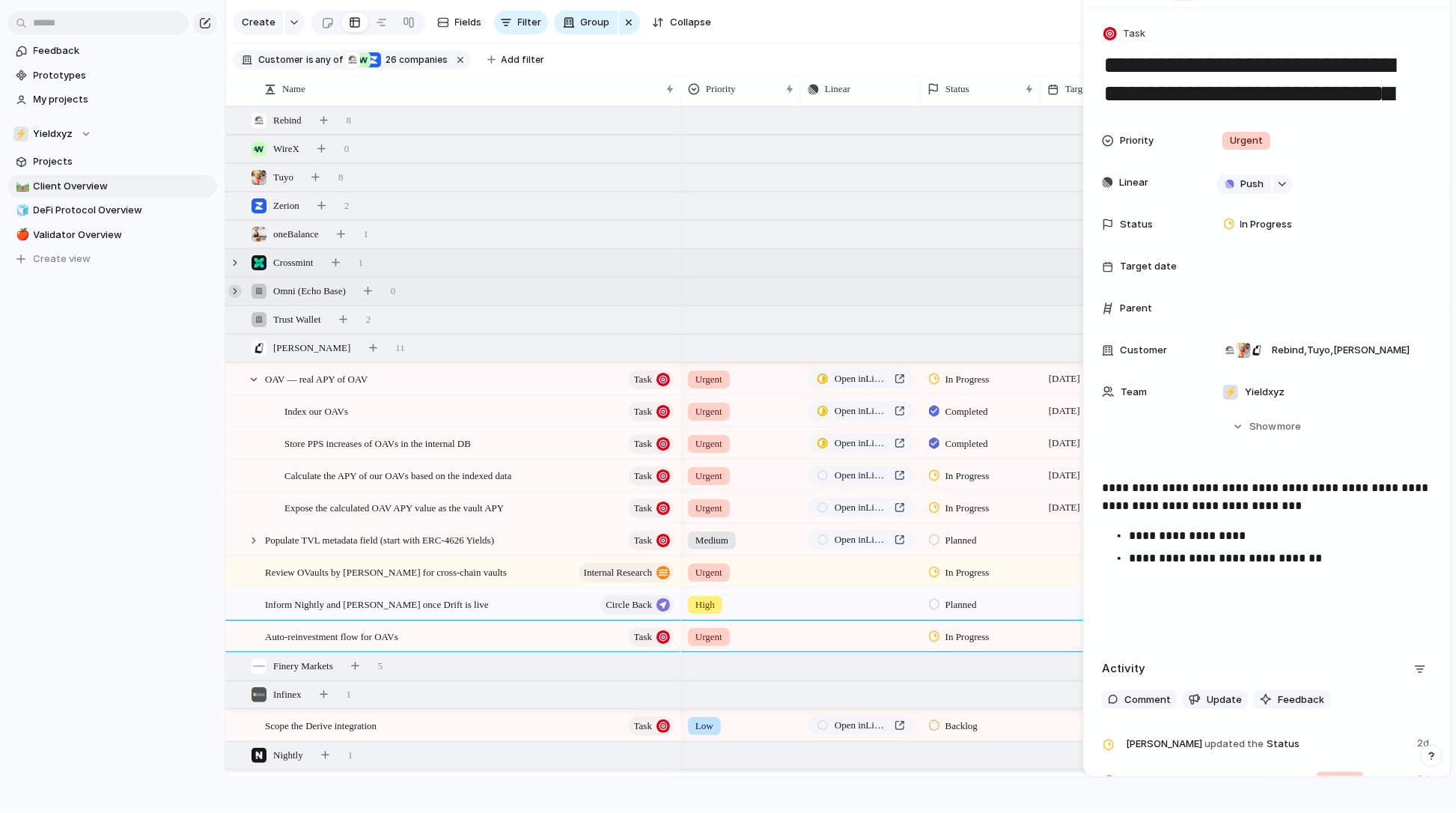
click at [238, 286] on div at bounding box center [235, 291] width 14 height 14
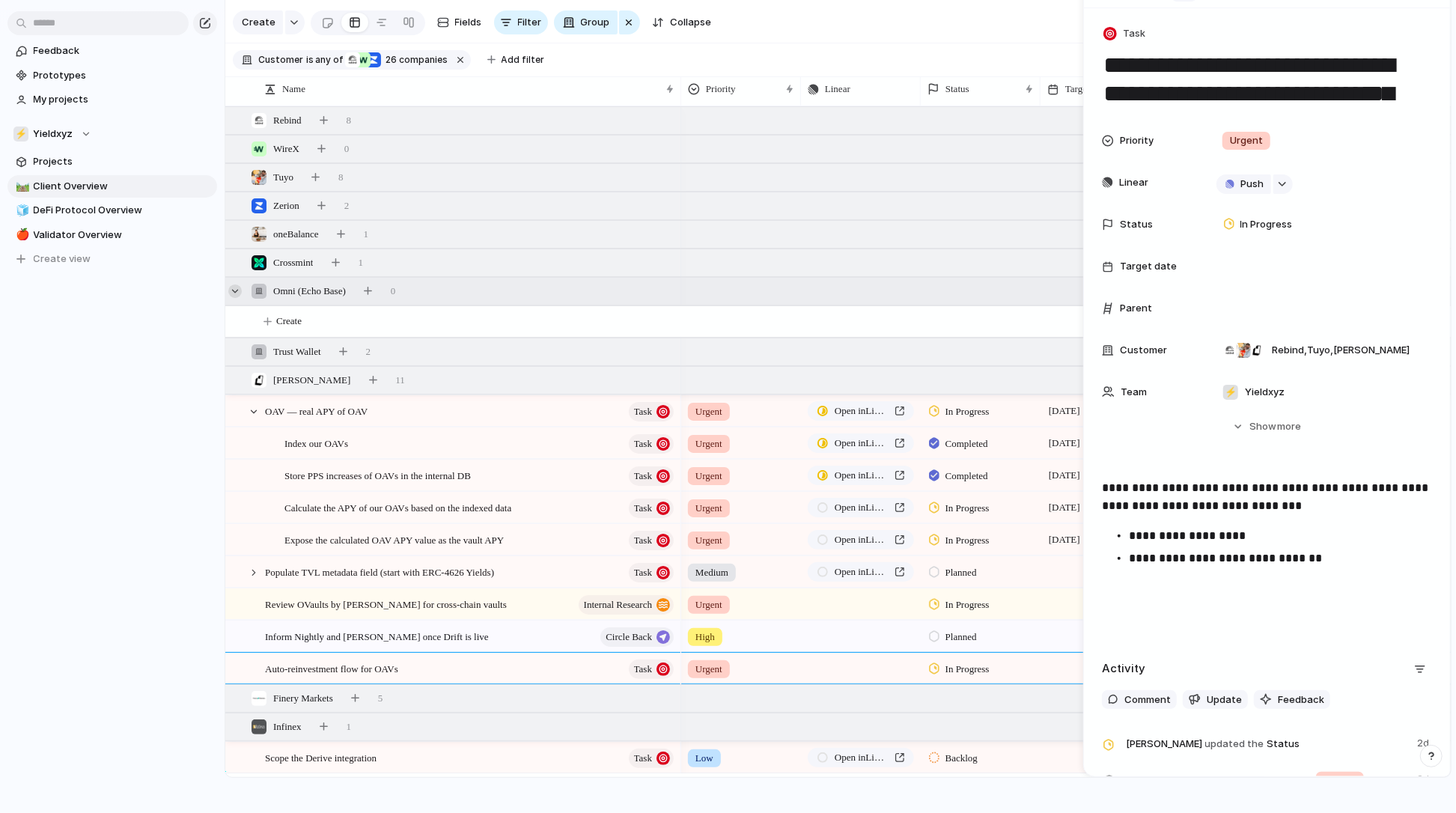
click at [238, 286] on div at bounding box center [235, 291] width 14 height 14
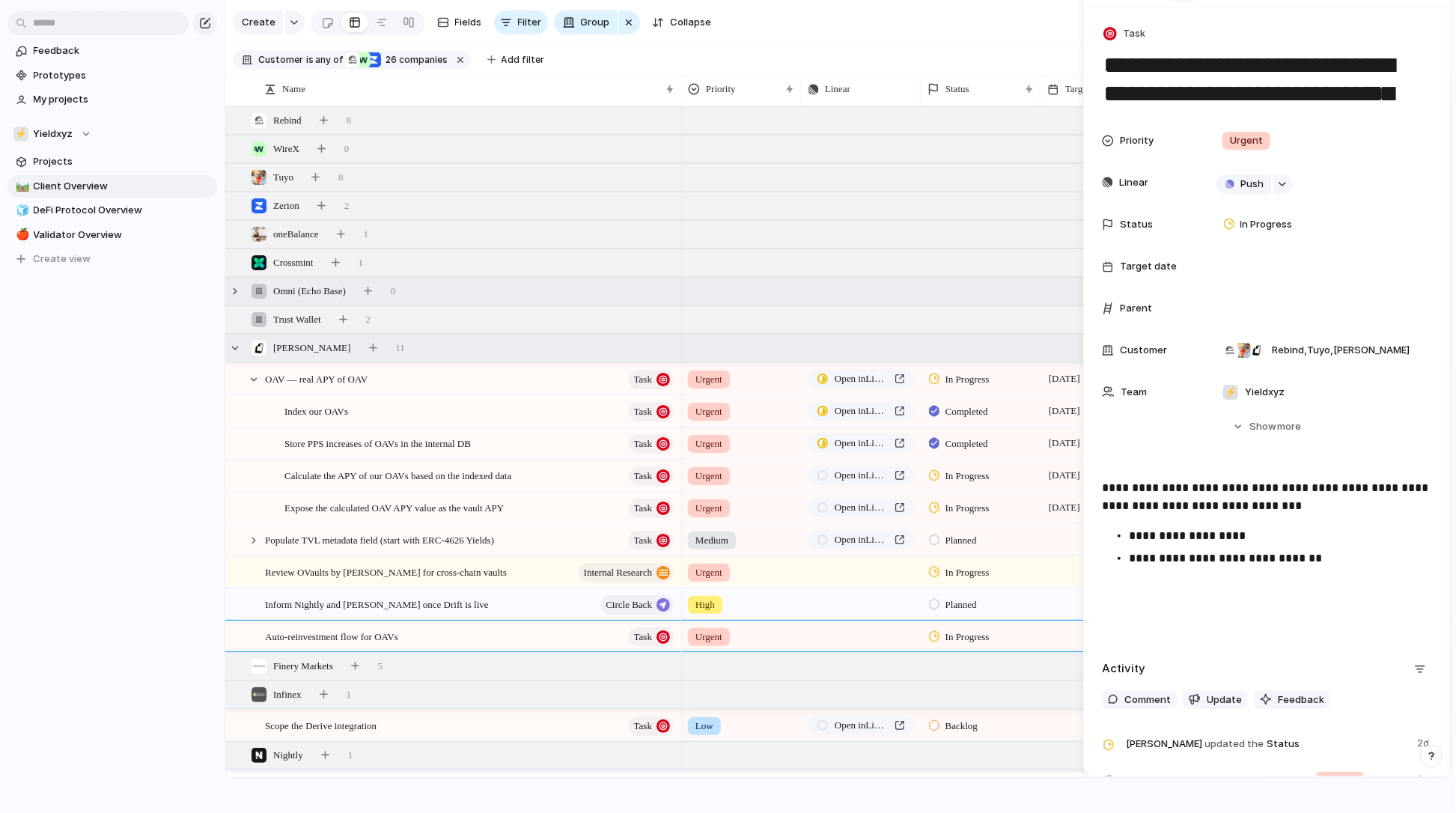
click at [240, 358] on div "Deblock 11" at bounding box center [839, 348] width 1228 height 27
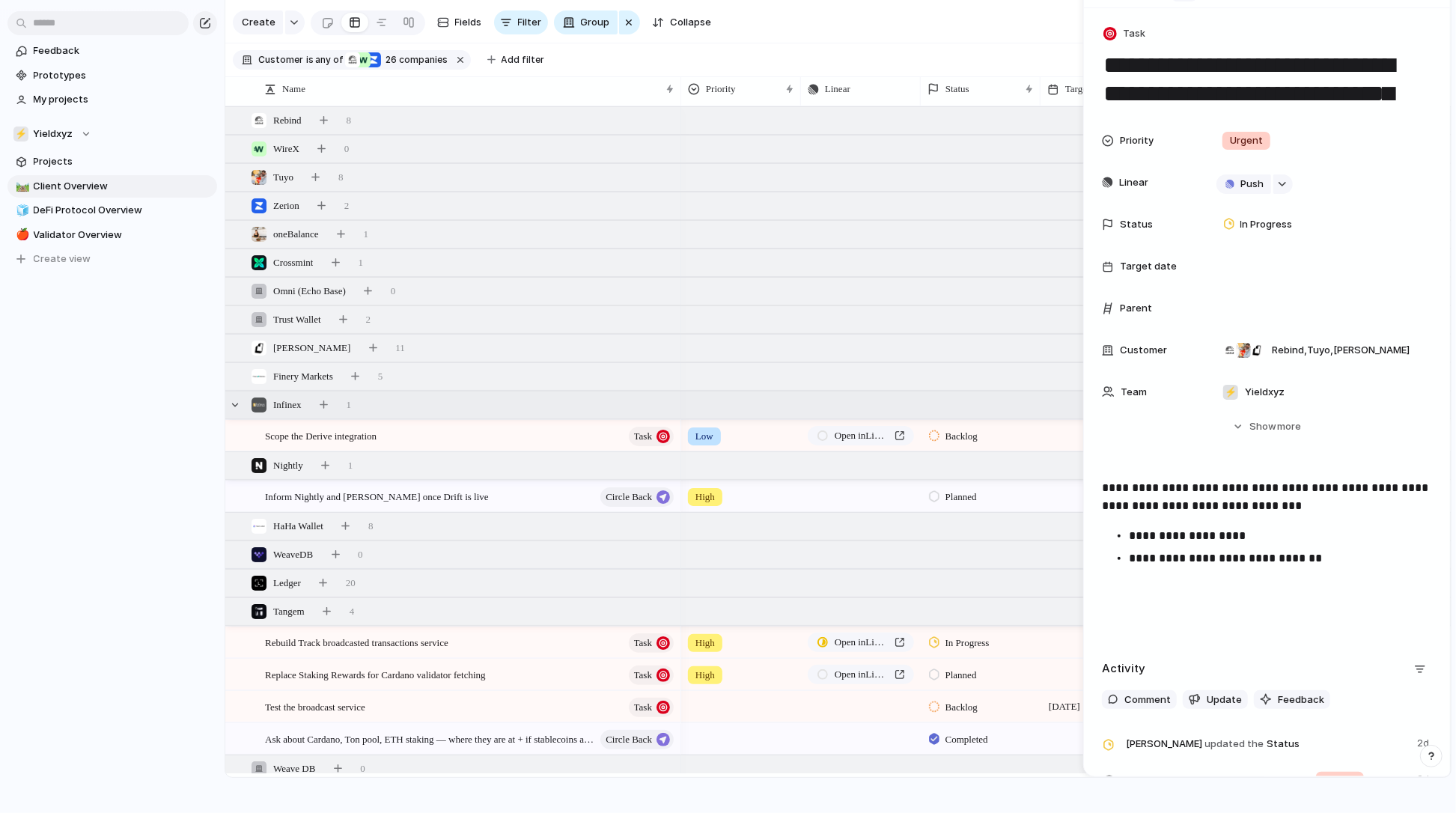
click at [245, 409] on div "Infinex" at bounding box center [277, 405] width 63 height 16
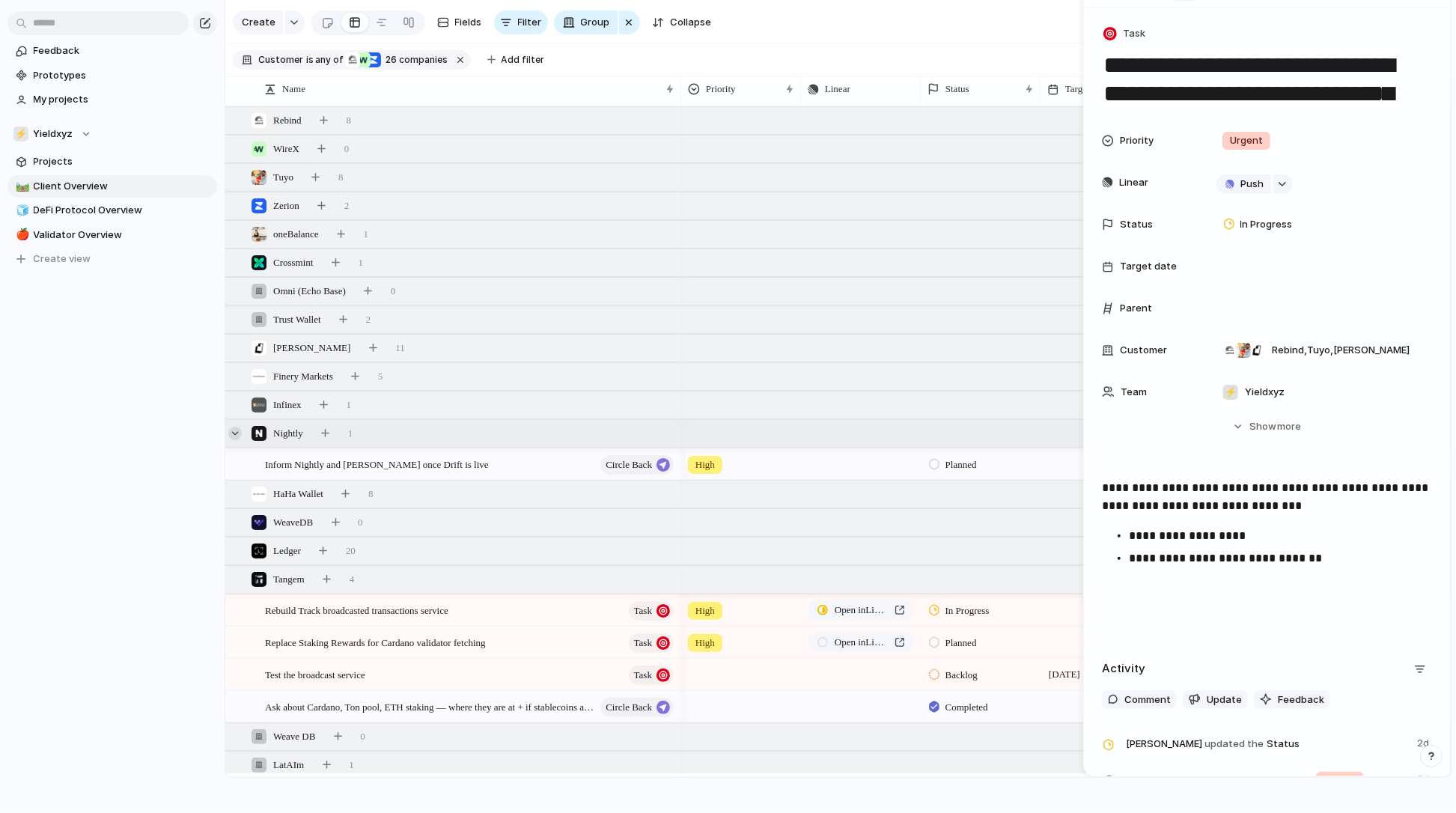
click at [241, 432] on div at bounding box center [235, 433] width 14 height 14
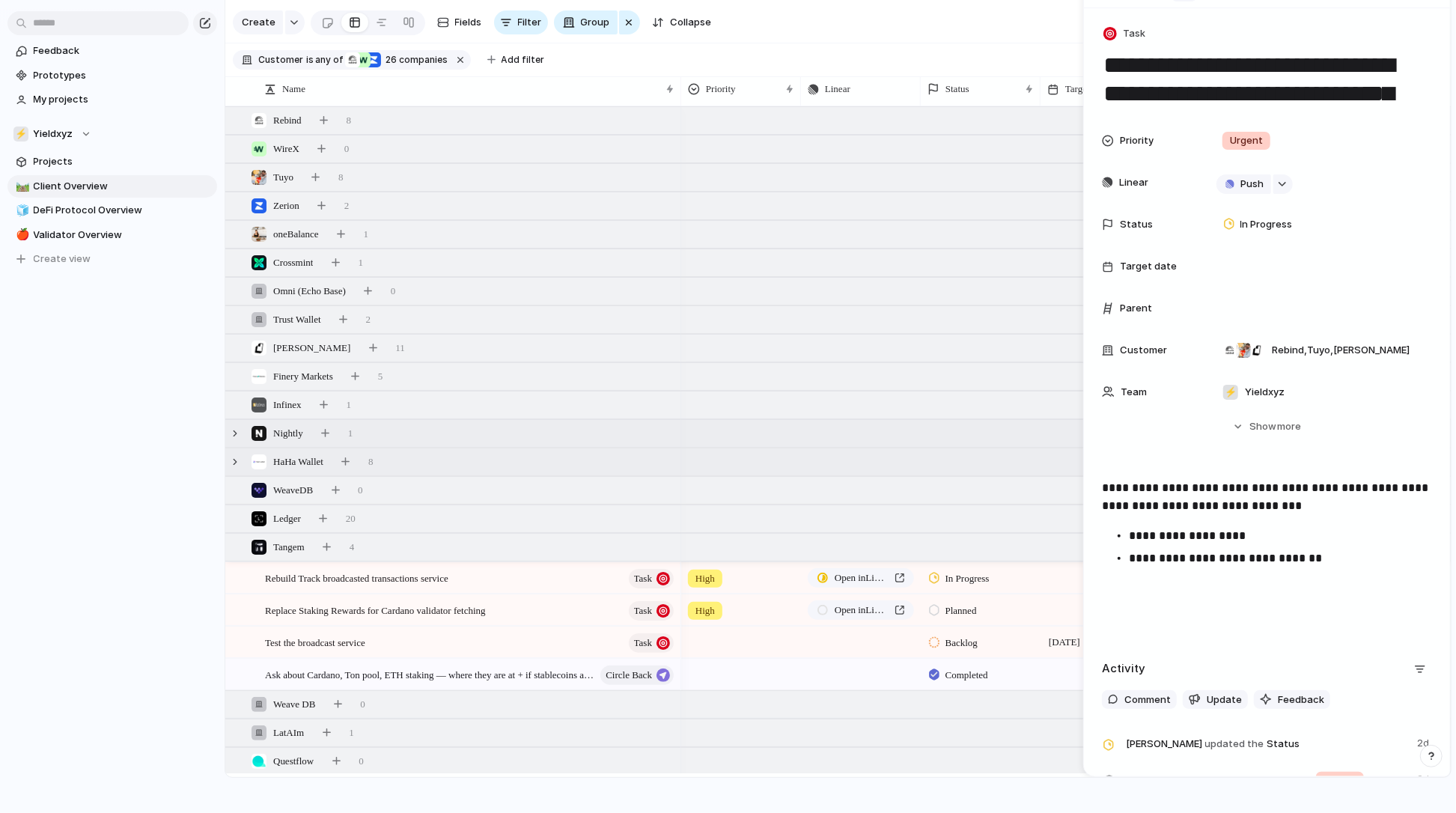
click at [241, 467] on div "HaHa Wallet 8" at bounding box center [839, 462] width 1228 height 27
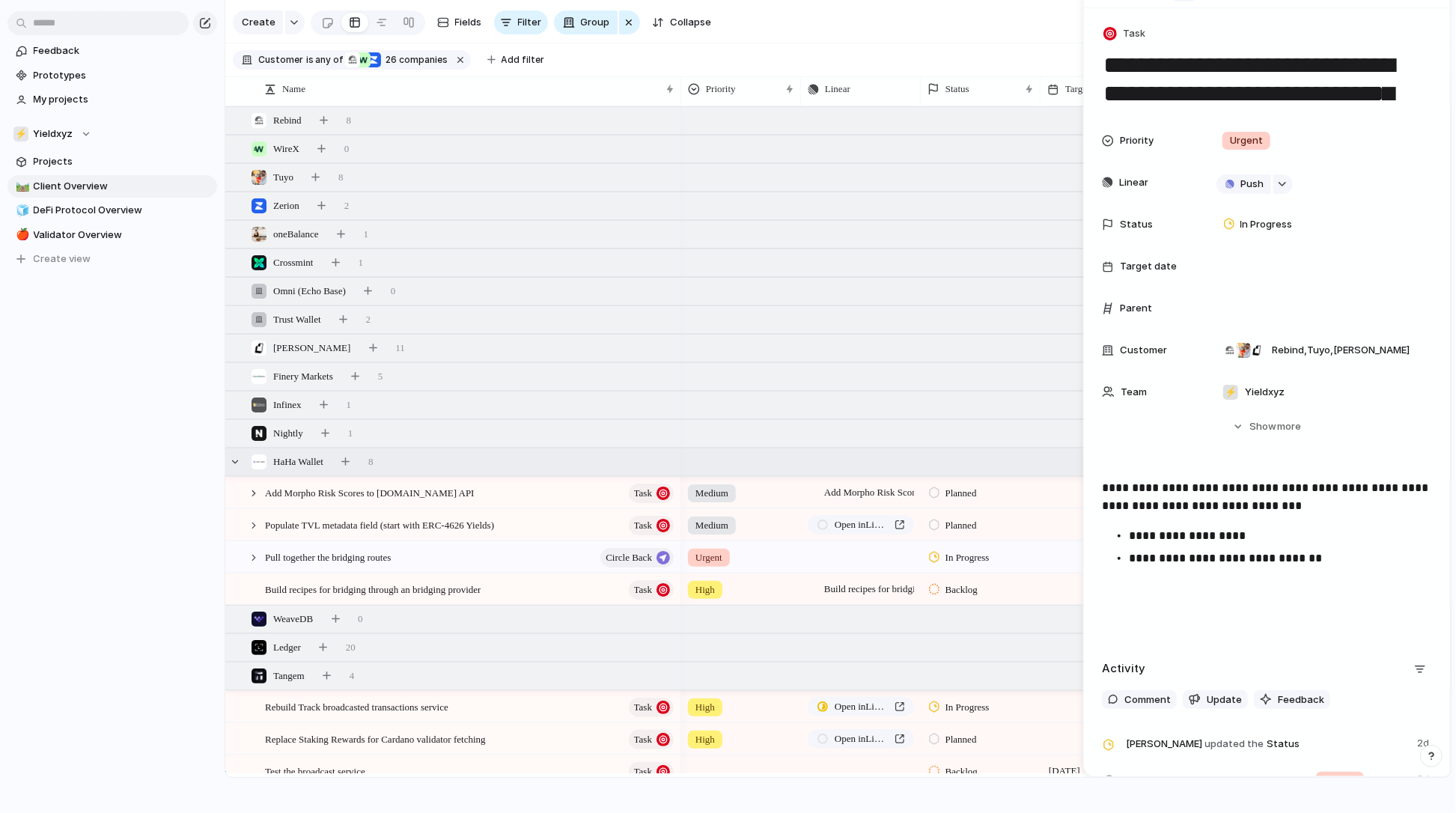
click at [241, 467] on div "HaHa Wallet 8" at bounding box center [839, 462] width 1228 height 27
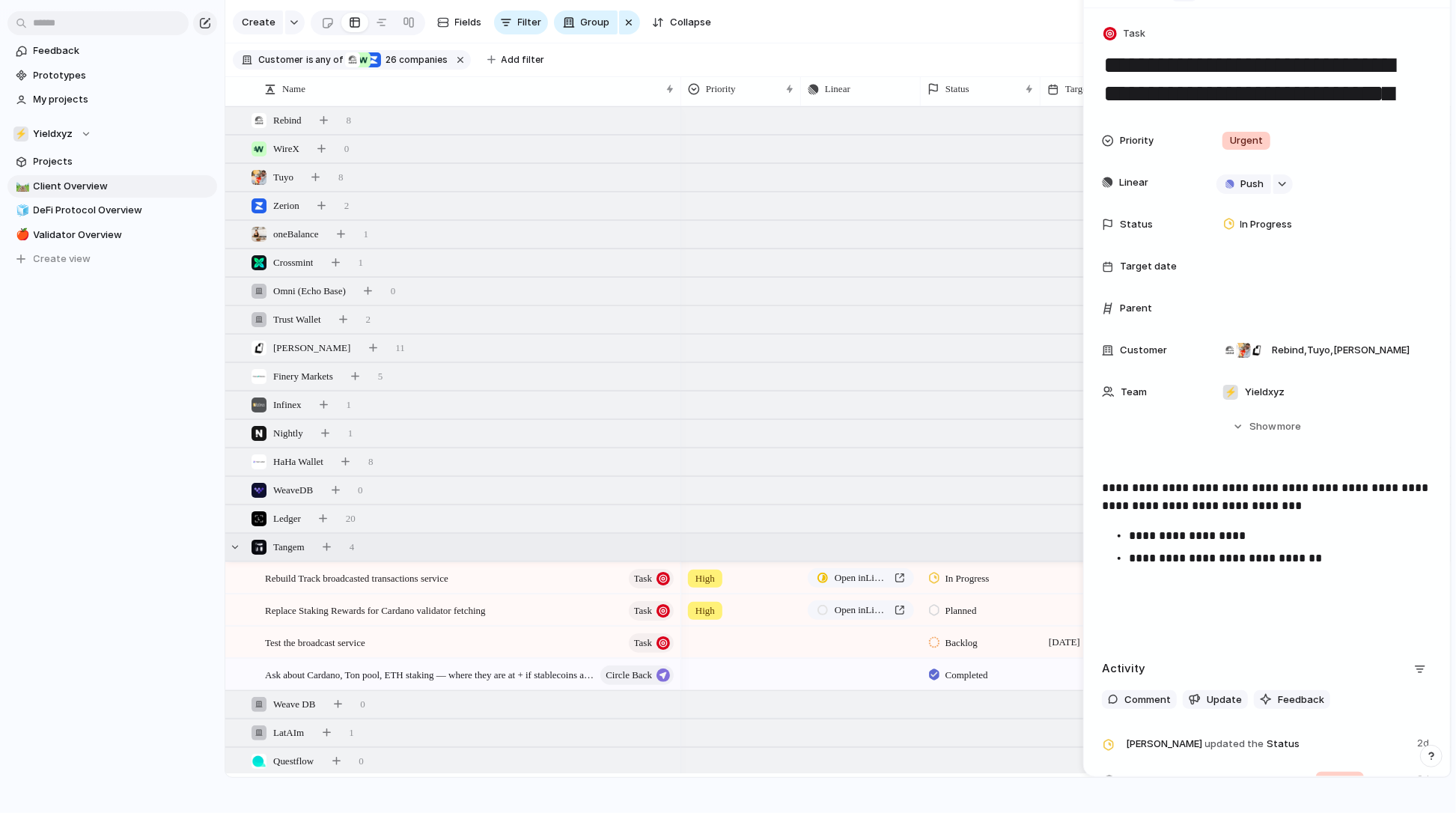
click at [245, 540] on div "Tangem" at bounding box center [278, 548] width 66 height 16
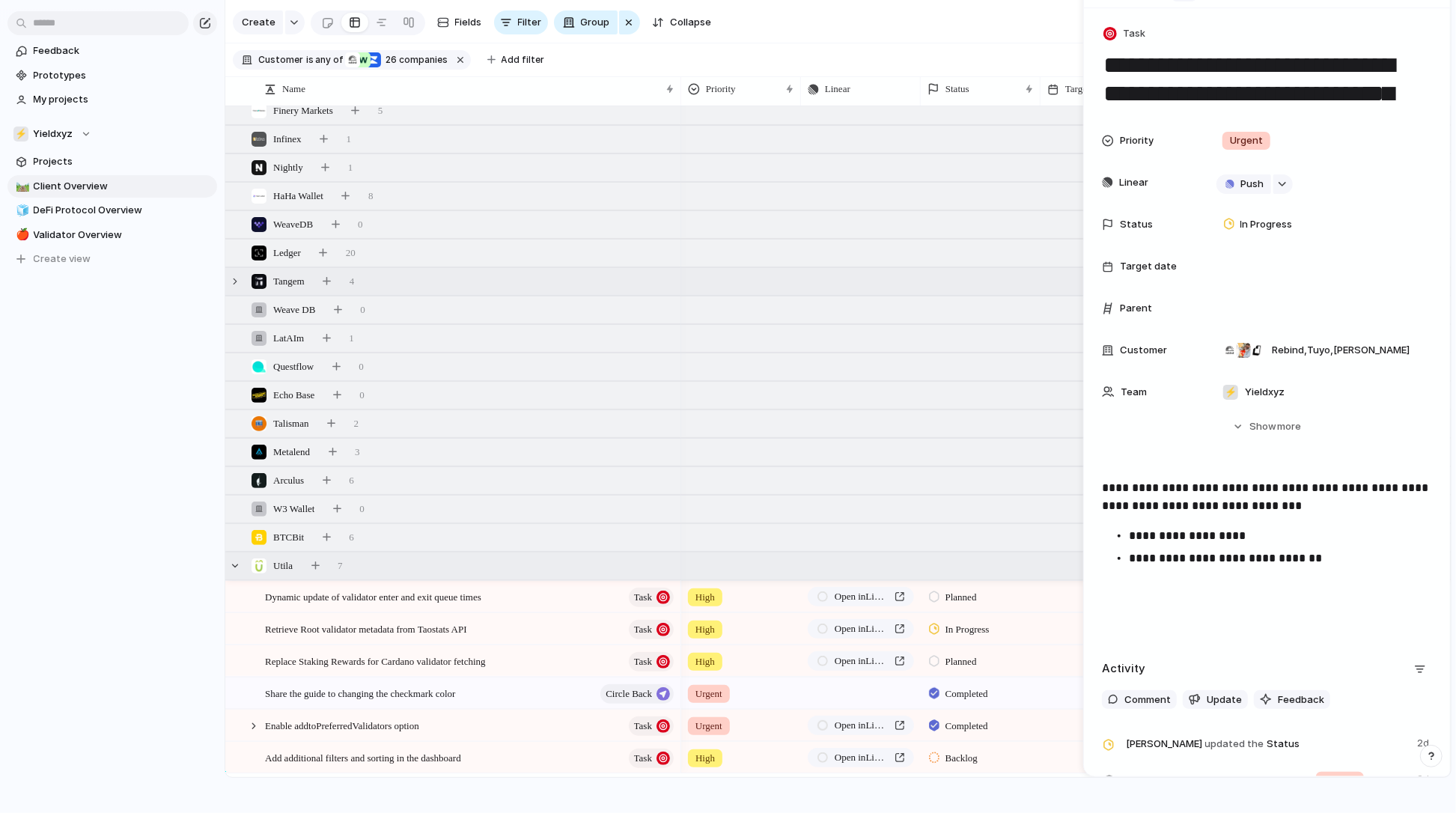
scroll to position [267, 0]
click at [245, 561] on div "Utila" at bounding box center [272, 566] width 54 height 16
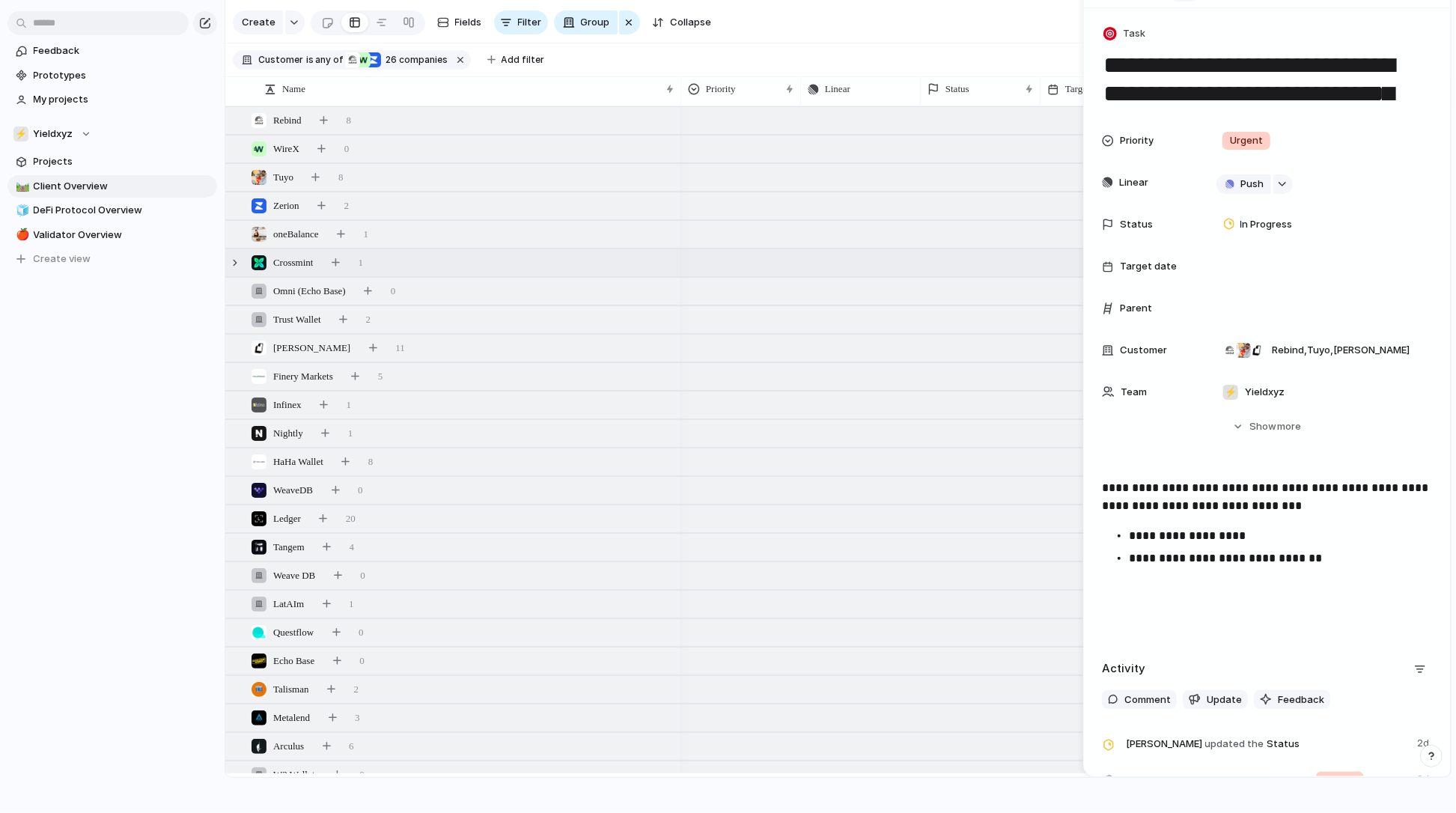
scroll to position [0, 0]
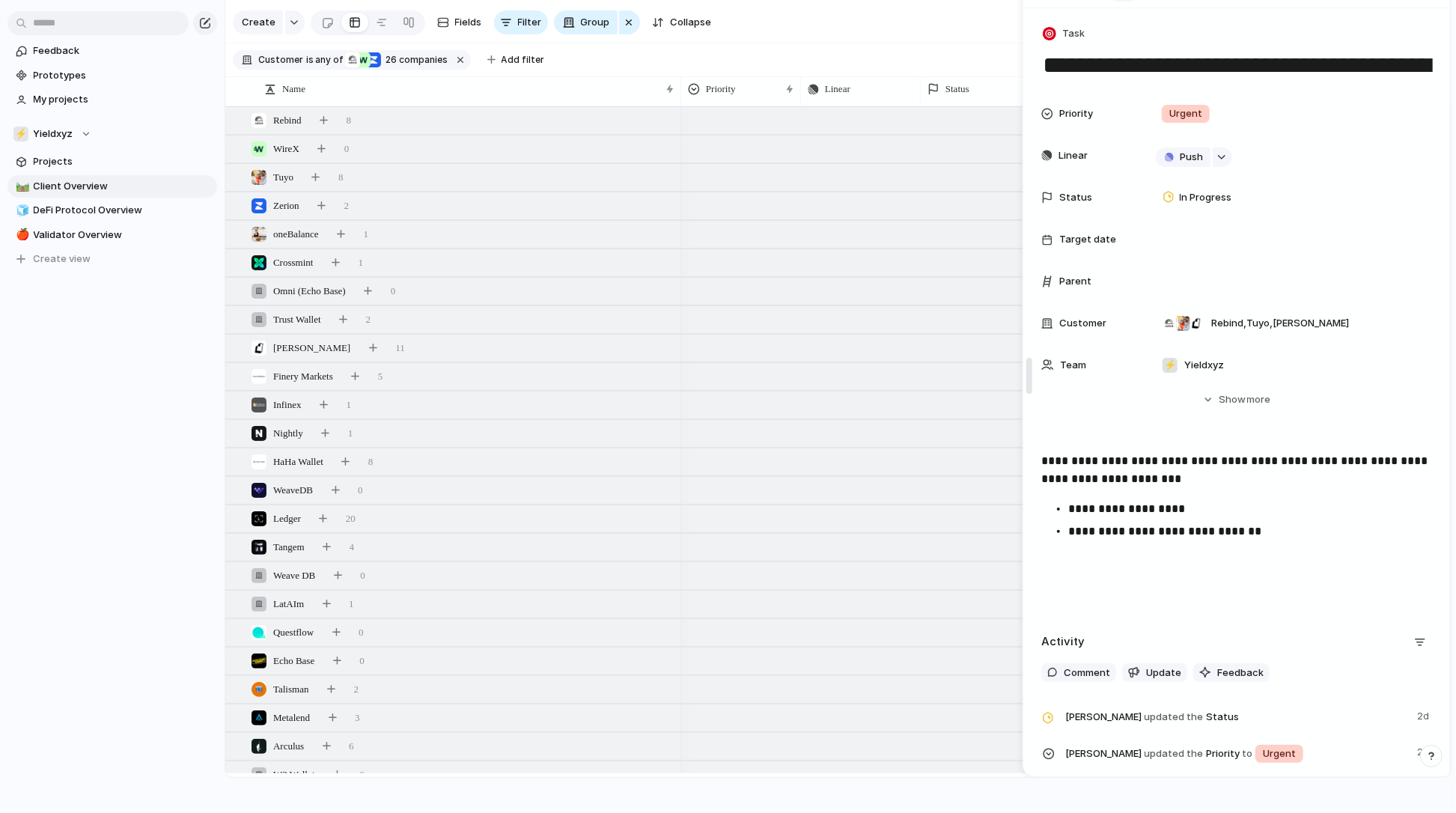
drag, startPoint x: 1090, startPoint y: 10, endPoint x: 1032, endPoint y: 27, distance: 60.4
click at [627, 129] on div "Rebind 8" at bounding box center [839, 121] width 1228 height 27
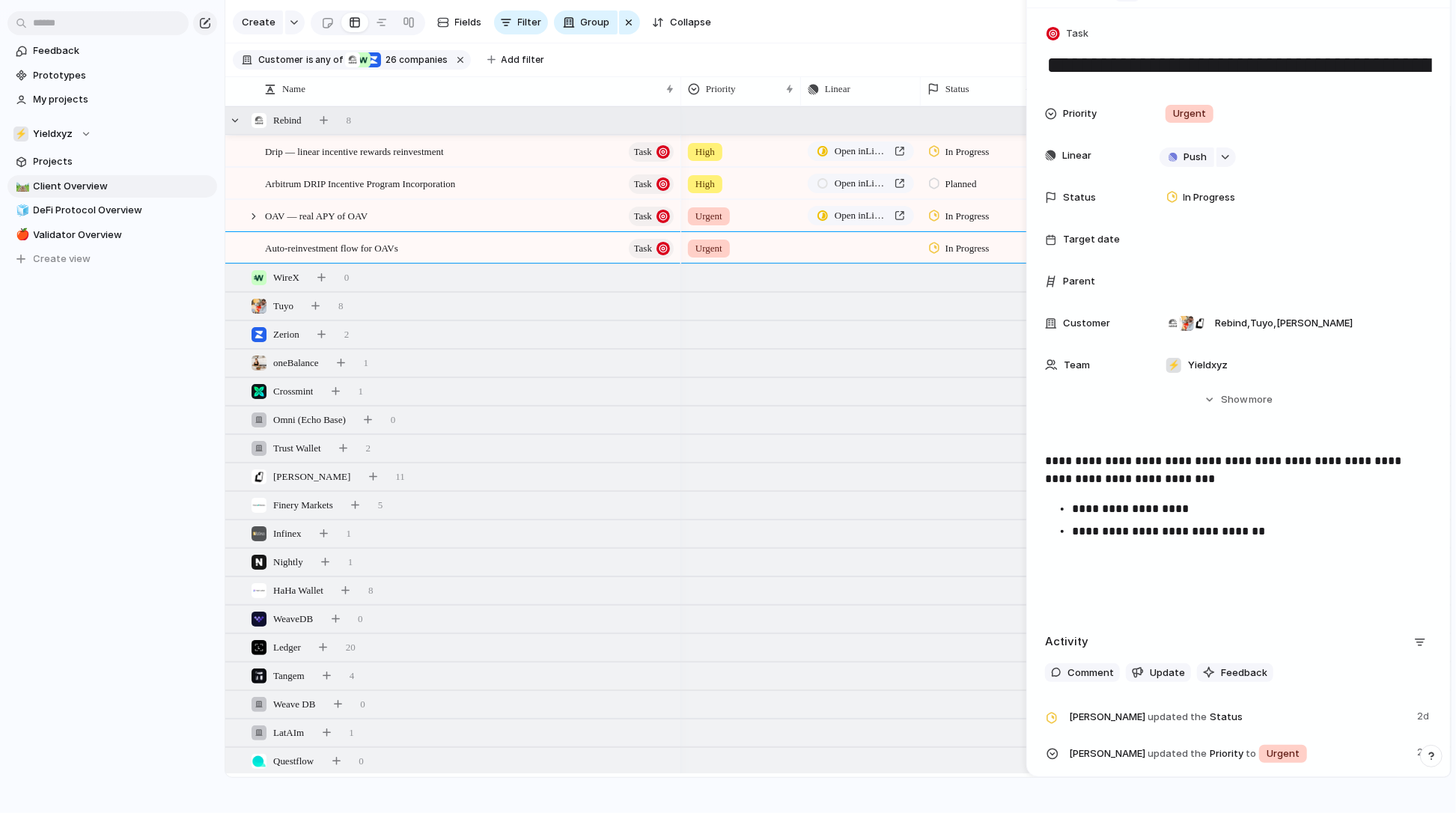
click at [609, 125] on div "Rebind 8" at bounding box center [839, 121] width 1228 height 27
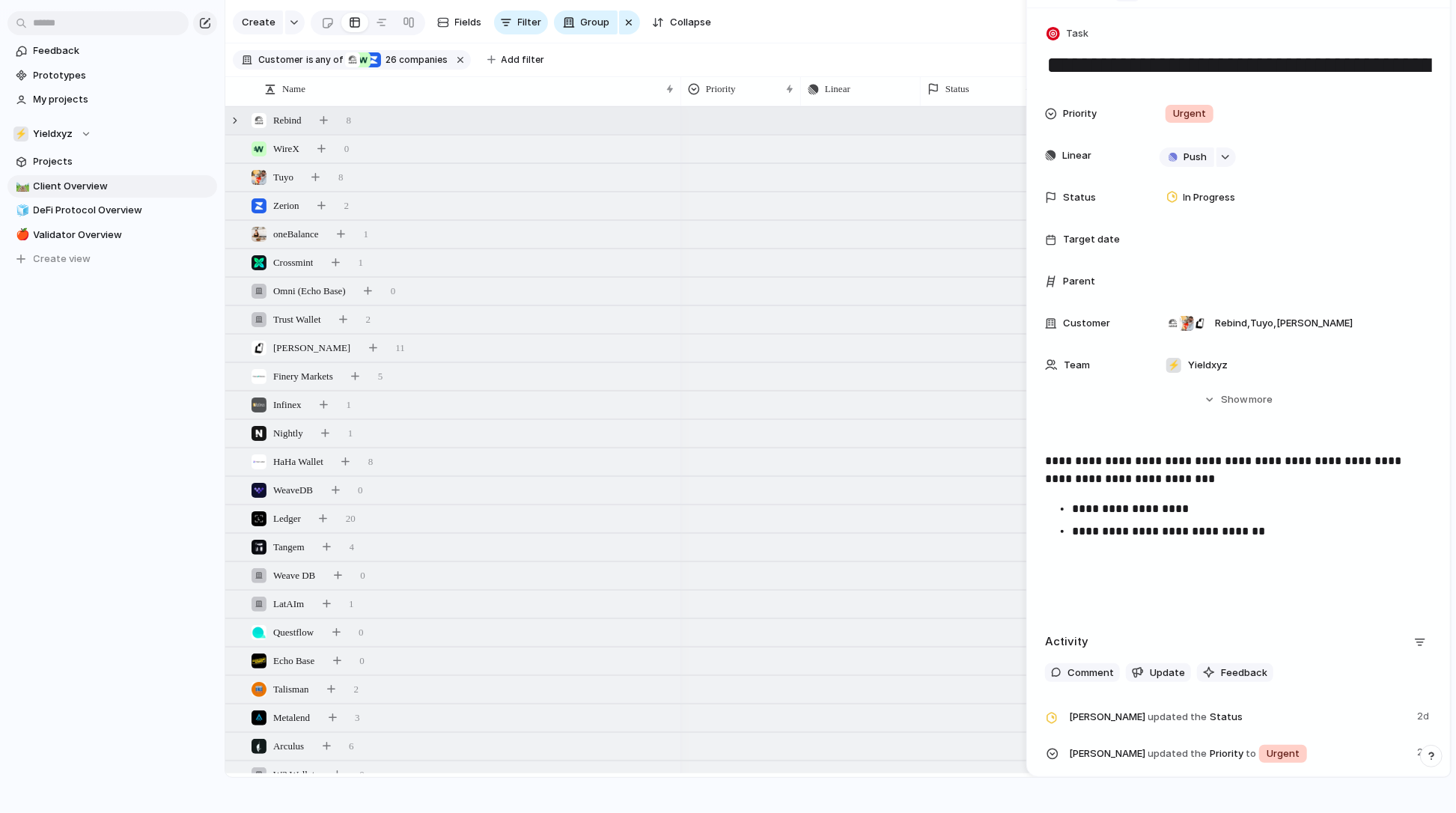
click at [129, 466] on div "StakeKit Feedback Prototypes My projects ⚡ Yieldxyz Projects 🛤️ Client Overview…" at bounding box center [112, 376] width 224 height 813
